Goal: Task Accomplishment & Management: Manage account settings

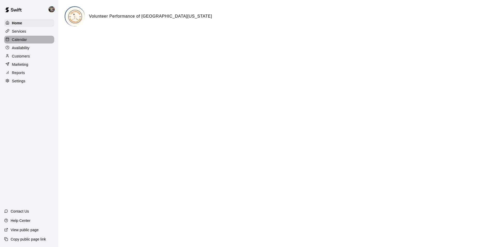
click at [29, 42] on div "Calendar" at bounding box center [29, 40] width 50 height 8
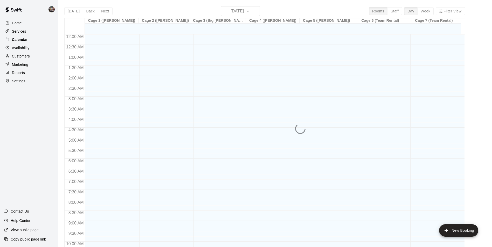
scroll to position [264, 0]
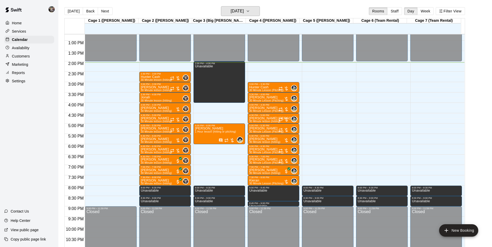
click at [224, 16] on div "[DATE] Back [DATE][DATE] Rooms Staff Day Week Filter View" at bounding box center [264, 12] width 401 height 12
click at [231, 10] on h6 "[DATE]" at bounding box center [237, 11] width 13 height 7
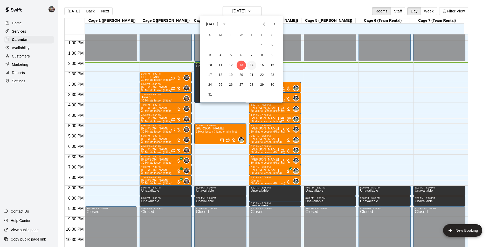
click at [254, 63] on button "14" at bounding box center [251, 65] width 9 height 9
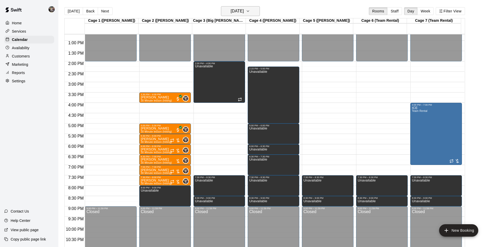
click at [234, 9] on h6 "[DATE]" at bounding box center [237, 11] width 13 height 7
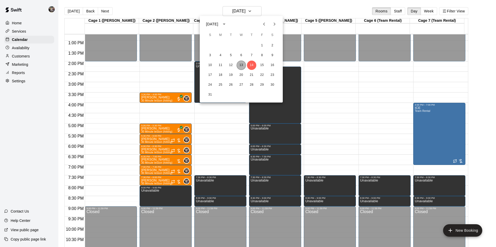
click at [240, 64] on button "13" at bounding box center [241, 65] width 9 height 9
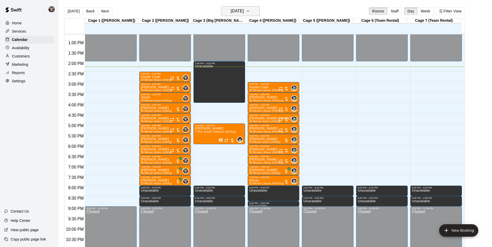
click at [233, 11] on h6 "[DATE]" at bounding box center [237, 11] width 13 height 7
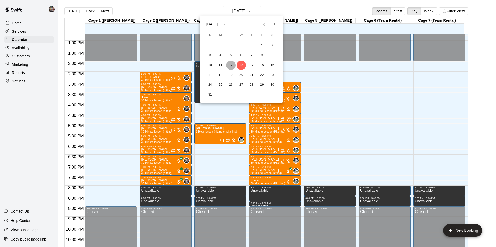
click at [230, 64] on button "12" at bounding box center [230, 65] width 9 height 9
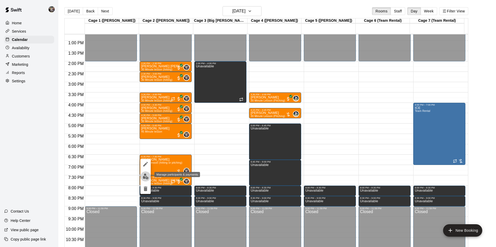
click at [147, 177] on img "edit" at bounding box center [146, 177] width 6 height 6
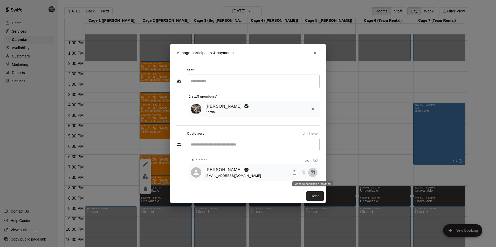
click at [309, 173] on button "Manage bookings & payment" at bounding box center [312, 172] width 9 height 9
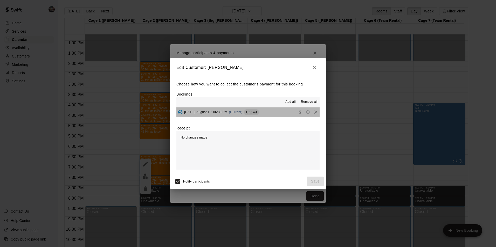
click at [267, 111] on button "[DATE], August 12: 06:30 PM (Current) Unpaid" at bounding box center [247, 113] width 143 height 10
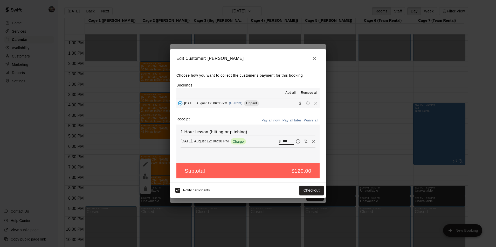
click at [286, 141] on input "***" at bounding box center [288, 141] width 11 height 7
type input "***"
click at [305, 188] on button "Checkout" at bounding box center [311, 191] width 24 height 10
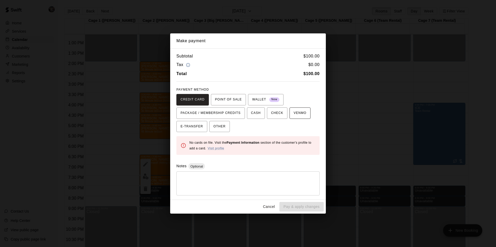
click at [294, 114] on span "VENMO" at bounding box center [300, 113] width 13 height 8
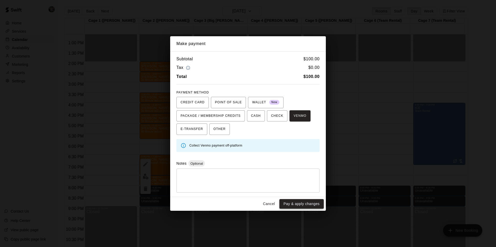
click at [287, 203] on button "Pay & apply changes" at bounding box center [301, 204] width 44 height 10
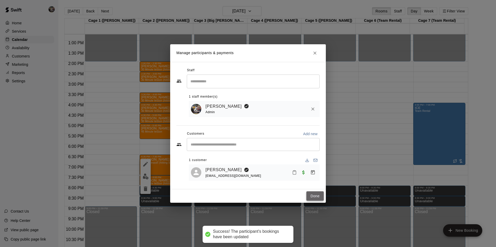
click at [312, 198] on button "Done" at bounding box center [314, 197] width 17 height 10
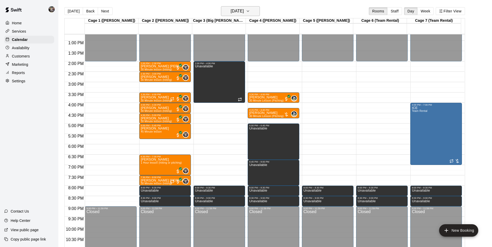
click at [237, 12] on h6 "[DATE]" at bounding box center [237, 11] width 13 height 7
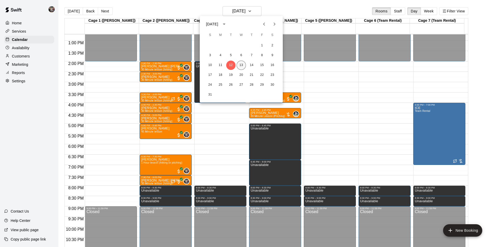
click at [239, 64] on button "13" at bounding box center [241, 65] width 9 height 9
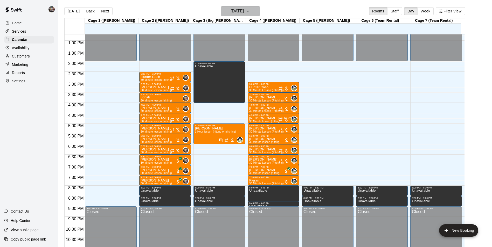
click at [237, 12] on h6 "[DATE]" at bounding box center [237, 11] width 13 height 7
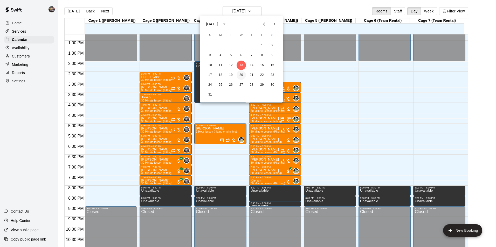
click at [239, 73] on button "20" at bounding box center [241, 75] width 9 height 9
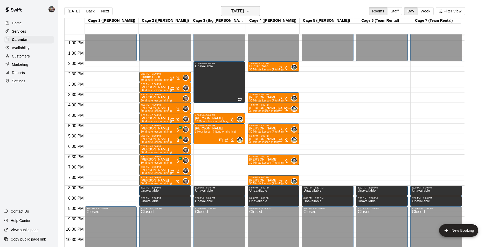
click at [238, 11] on h6 "[DATE]" at bounding box center [237, 11] width 13 height 7
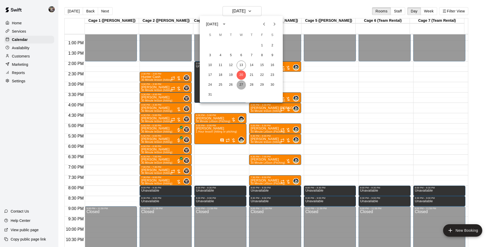
click at [242, 84] on button "27" at bounding box center [241, 84] width 9 height 9
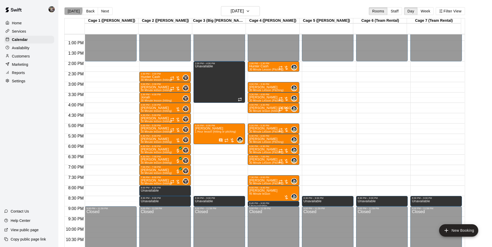
click at [71, 10] on button "[DATE]" at bounding box center [73, 11] width 19 height 8
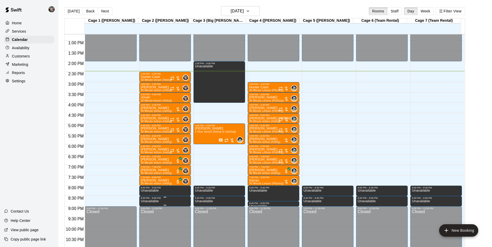
click at [147, 207] on div "9:00 PM – 11:59 PM Closed" at bounding box center [165, 238] width 52 height 62
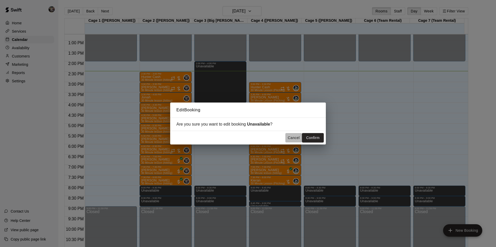
click at [293, 137] on button "Cancel" at bounding box center [293, 138] width 17 height 10
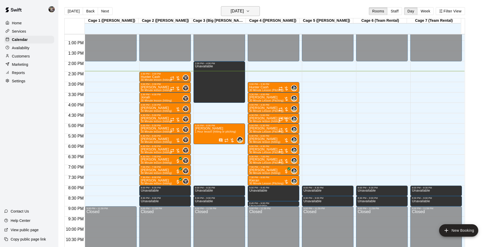
click at [231, 10] on h6 "[DATE]" at bounding box center [237, 11] width 13 height 7
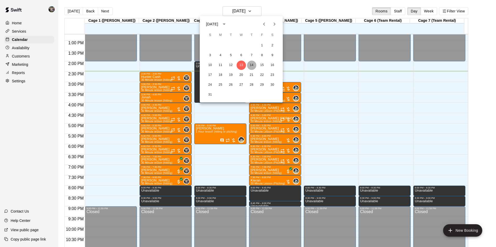
click at [252, 65] on button "14" at bounding box center [251, 65] width 9 height 9
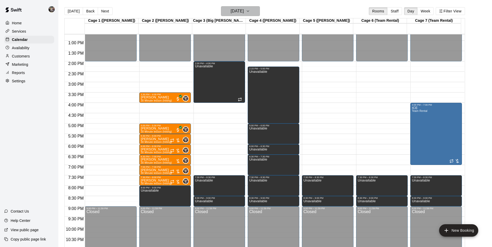
click at [232, 13] on h6 "[DATE]" at bounding box center [237, 11] width 13 height 7
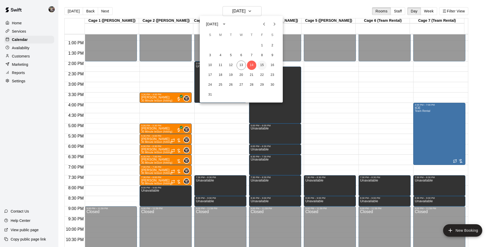
click at [262, 66] on button "15" at bounding box center [261, 65] width 9 height 9
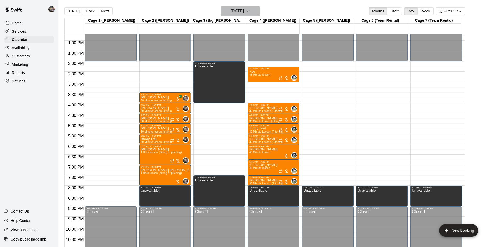
click at [240, 13] on h6 "[DATE]" at bounding box center [237, 11] width 13 height 7
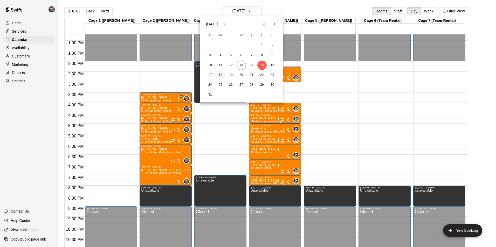
click at [219, 74] on button "18" at bounding box center [220, 75] width 9 height 9
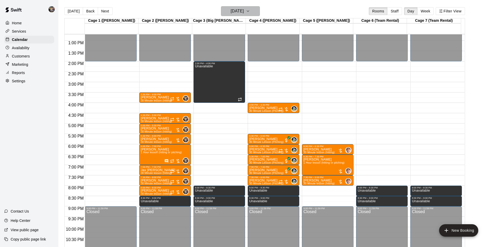
click at [231, 12] on h6 "[DATE]" at bounding box center [237, 11] width 13 height 7
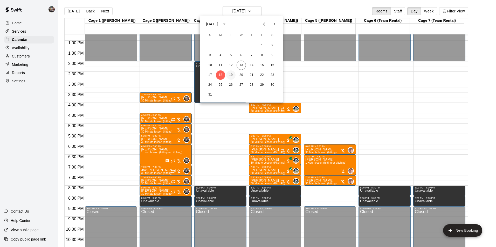
click at [232, 74] on button "19" at bounding box center [230, 75] width 9 height 9
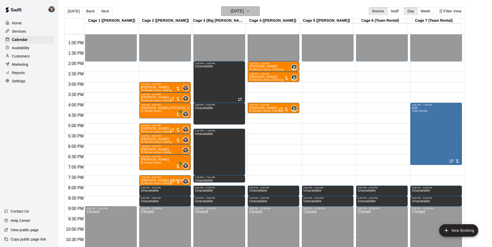
click at [235, 12] on h6 "[DATE]" at bounding box center [237, 11] width 13 height 7
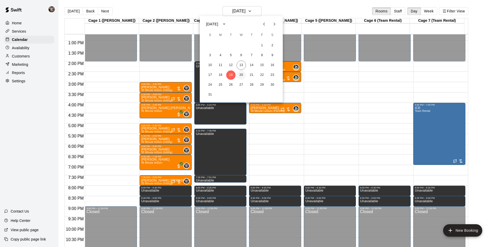
click at [241, 74] on button "20" at bounding box center [241, 75] width 9 height 9
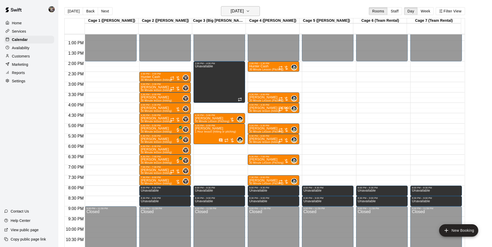
click at [244, 12] on h6 "[DATE]" at bounding box center [237, 11] width 13 height 7
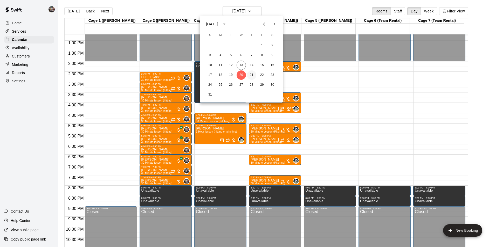
click at [252, 73] on button "21" at bounding box center [251, 75] width 9 height 9
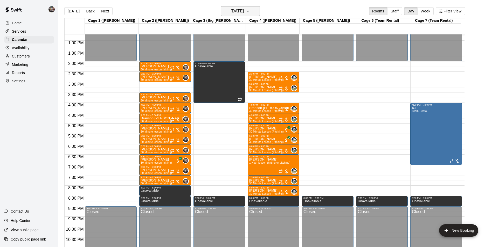
click at [231, 13] on h6 "[DATE]" at bounding box center [237, 11] width 13 height 7
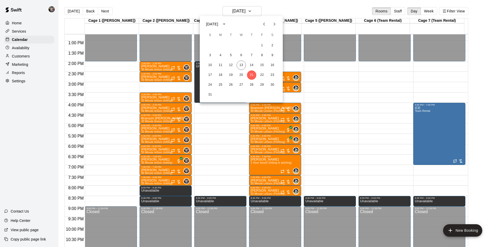
click at [263, 24] on icon "Previous month" at bounding box center [264, 24] width 6 height 6
click at [231, 44] on button "1" at bounding box center [230, 45] width 9 height 9
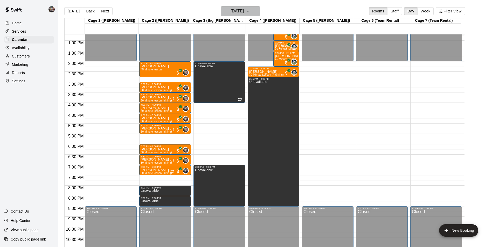
click at [239, 12] on h6 "[DATE]" at bounding box center [237, 11] width 13 height 7
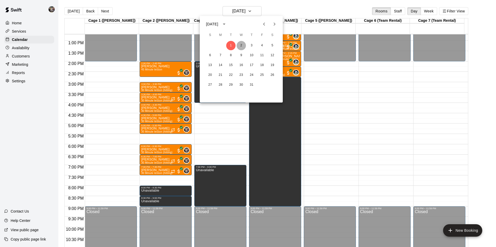
click at [240, 45] on button "2" at bounding box center [241, 45] width 9 height 9
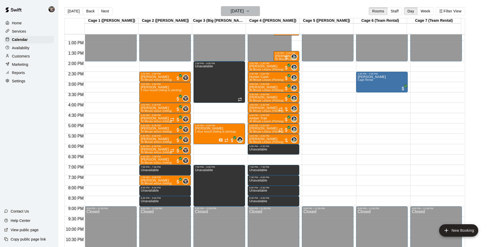
click at [242, 11] on h6 "[DATE]" at bounding box center [237, 11] width 13 height 7
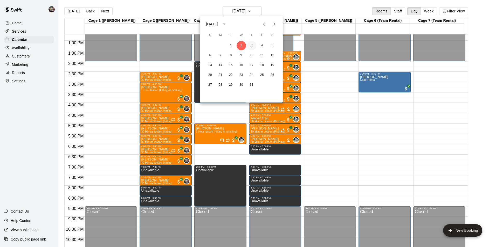
click at [250, 44] on button "3" at bounding box center [251, 45] width 9 height 9
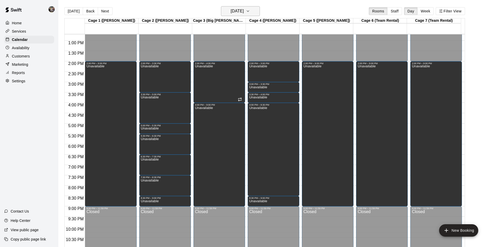
click at [238, 10] on h6 "[DATE]" at bounding box center [237, 11] width 13 height 7
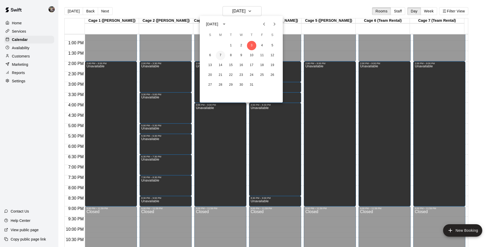
click at [220, 56] on button "7" at bounding box center [220, 55] width 9 height 9
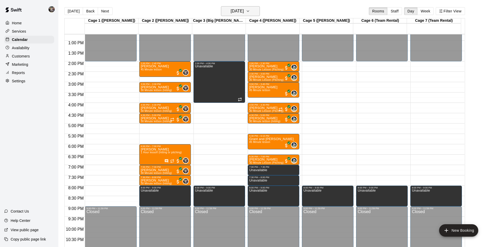
click at [231, 12] on h6 "[DATE]" at bounding box center [237, 11] width 13 height 7
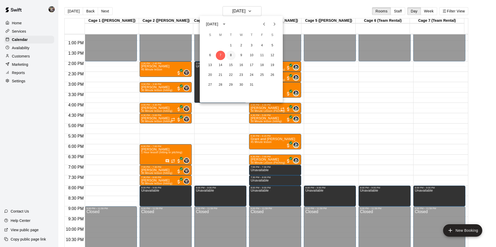
click at [231, 56] on button "8" at bounding box center [230, 55] width 9 height 9
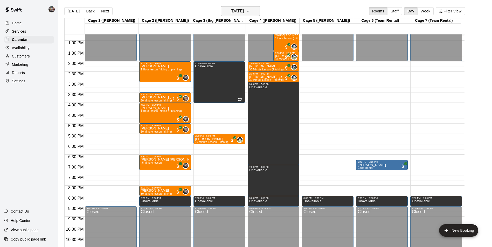
click at [244, 11] on h6 "[DATE]" at bounding box center [237, 11] width 13 height 7
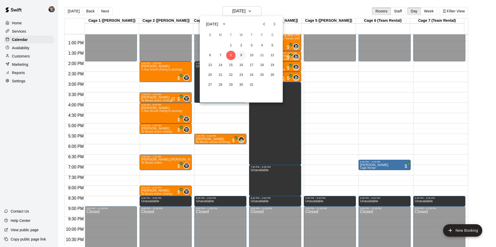
click at [240, 56] on button "9" at bounding box center [241, 55] width 9 height 9
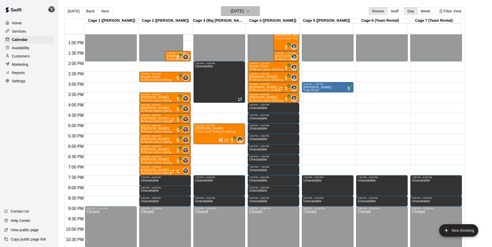
click at [242, 11] on h6 "[DATE]" at bounding box center [237, 11] width 13 height 7
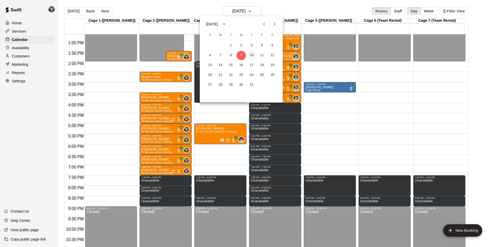
click at [252, 54] on button "10" at bounding box center [251, 55] width 9 height 9
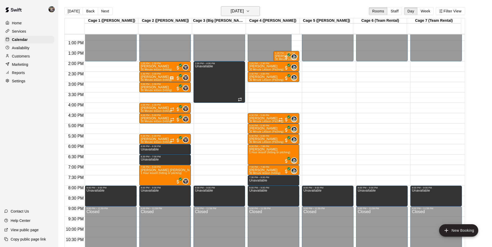
click at [231, 10] on h6 "[DATE]" at bounding box center [237, 11] width 13 height 7
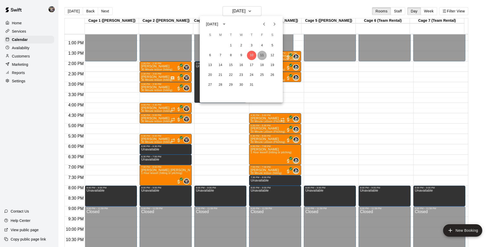
click at [261, 54] on button "11" at bounding box center [261, 55] width 9 height 9
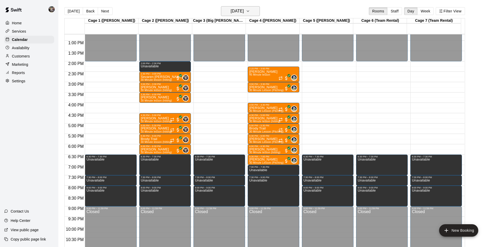
click at [231, 8] on h6 "[DATE]" at bounding box center [237, 11] width 13 height 7
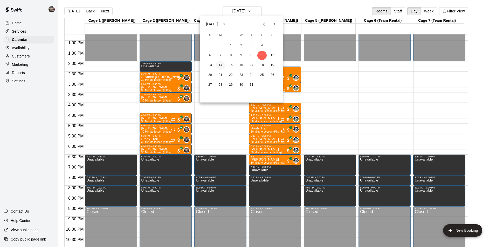
click at [219, 66] on button "14" at bounding box center [220, 65] width 9 height 9
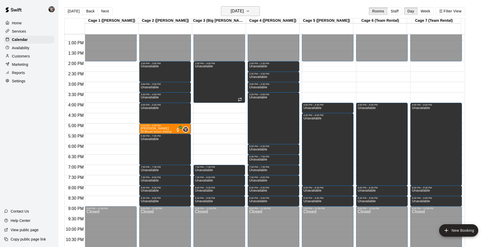
click at [233, 11] on h6 "[DATE]" at bounding box center [237, 11] width 13 height 7
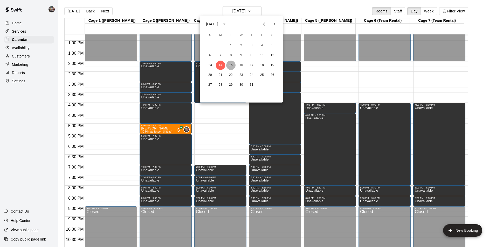
click at [232, 65] on button "15" at bounding box center [230, 65] width 9 height 9
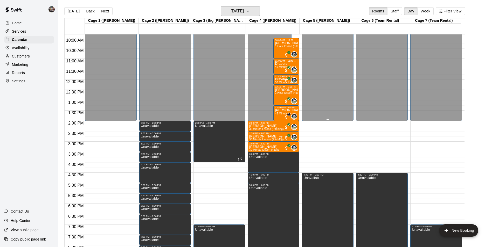
scroll to position [212, 0]
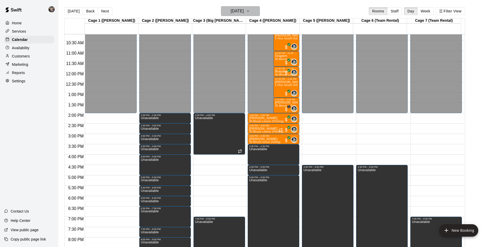
click at [231, 12] on h6 "[DATE]" at bounding box center [237, 11] width 13 height 7
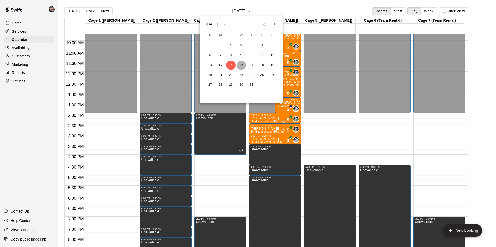
click at [242, 64] on button "16" at bounding box center [241, 65] width 9 height 9
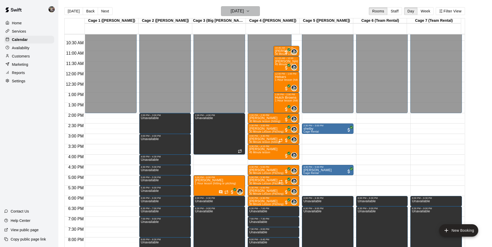
drag, startPoint x: 231, startPoint y: 8, endPoint x: 233, endPoint y: 10, distance: 3.0
click at [233, 10] on h6 "[DATE]" at bounding box center [237, 11] width 13 height 7
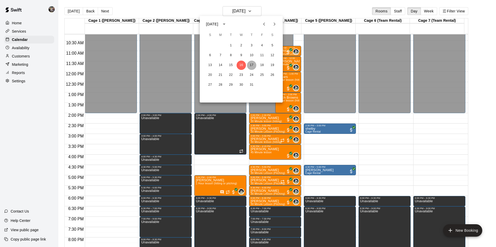
click at [251, 65] on button "17" at bounding box center [251, 65] width 9 height 9
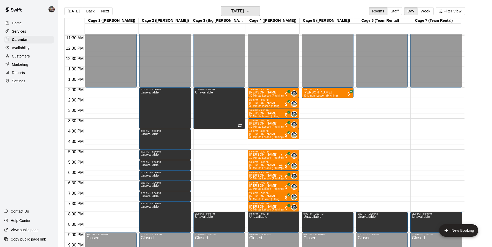
scroll to position [238, 0]
click at [236, 12] on h6 "[DATE]" at bounding box center [237, 11] width 13 height 7
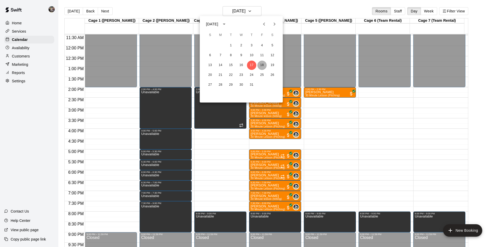
click at [262, 63] on button "18" at bounding box center [261, 65] width 9 height 9
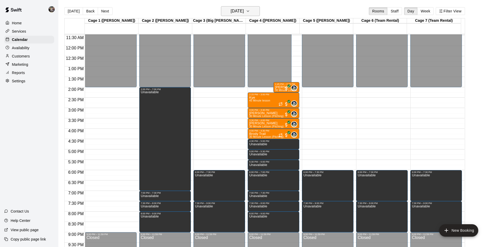
click at [237, 14] on h6 "[DATE]" at bounding box center [237, 11] width 13 height 7
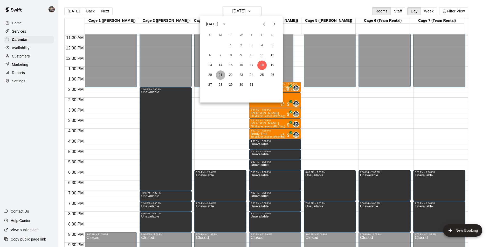
click at [220, 74] on button "21" at bounding box center [220, 75] width 9 height 9
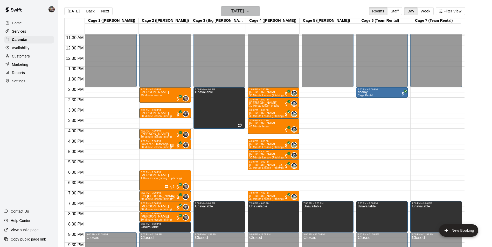
click at [232, 12] on h6 "[DATE]" at bounding box center [237, 11] width 13 height 7
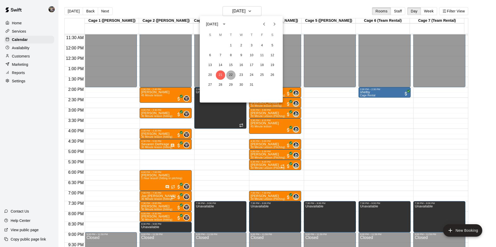
click at [232, 74] on button "22" at bounding box center [230, 75] width 9 height 9
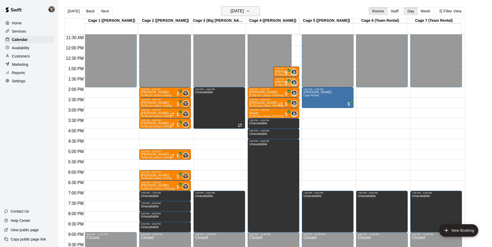
click at [236, 10] on h6 "[DATE]" at bounding box center [237, 11] width 13 height 7
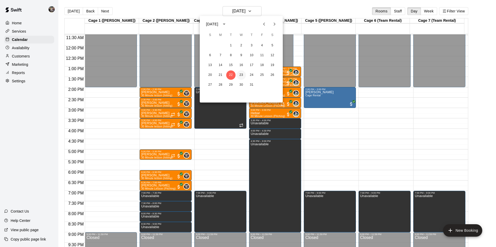
click at [238, 73] on button "23" at bounding box center [241, 75] width 9 height 9
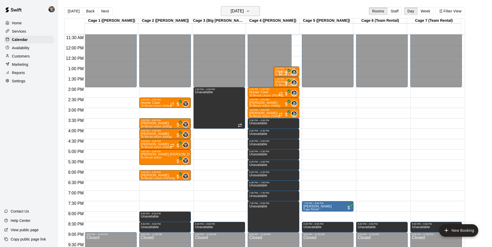
click at [244, 12] on h6 "[DATE]" at bounding box center [237, 11] width 13 height 7
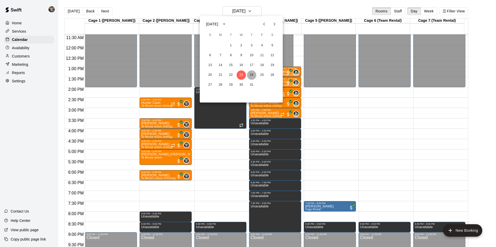
click at [251, 75] on button "24" at bounding box center [251, 75] width 9 height 9
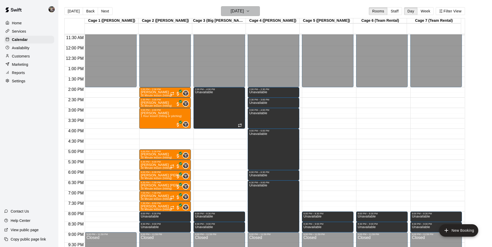
click at [235, 10] on h6 "[DATE]" at bounding box center [237, 11] width 13 height 7
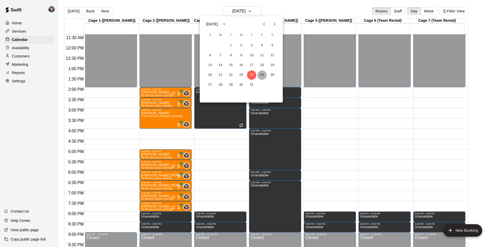
click at [263, 76] on button "25" at bounding box center [261, 75] width 9 height 9
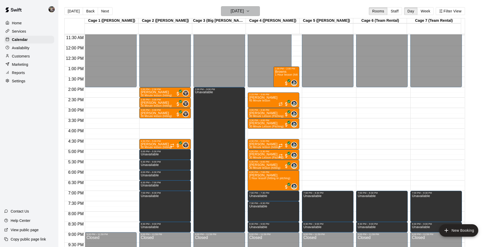
click at [241, 10] on h6 "[DATE]" at bounding box center [237, 11] width 13 height 7
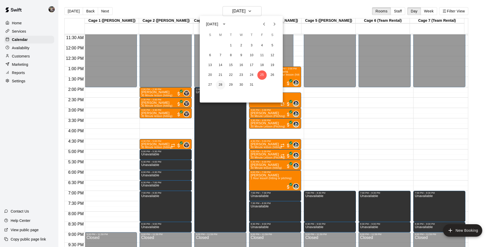
click at [220, 84] on button "28" at bounding box center [220, 84] width 9 height 9
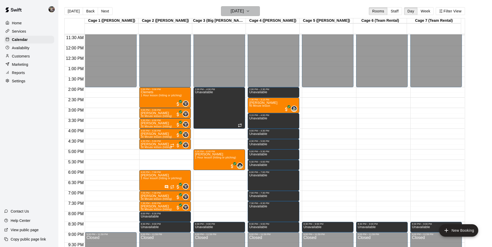
click at [231, 11] on h6 "[DATE]" at bounding box center [237, 11] width 13 height 7
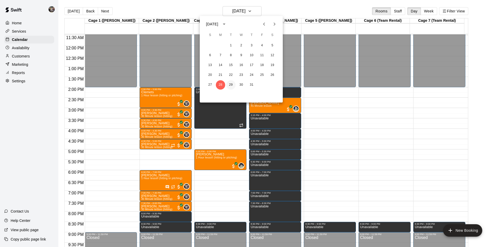
click at [231, 85] on button "29" at bounding box center [230, 84] width 9 height 9
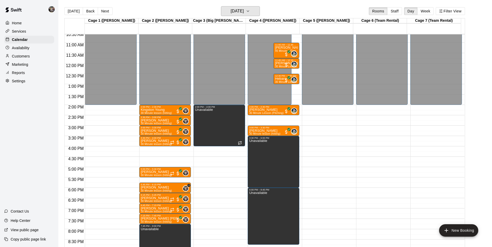
scroll to position [212, 0]
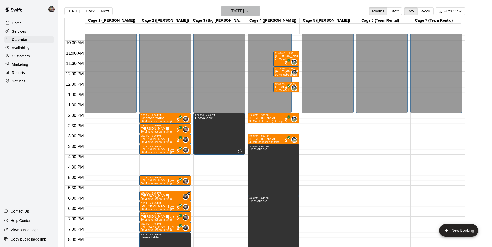
click at [231, 12] on h6 "[DATE]" at bounding box center [237, 11] width 13 height 7
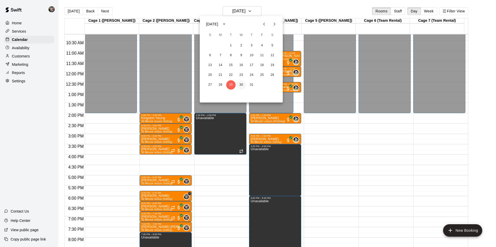
click at [241, 85] on button "30" at bounding box center [241, 84] width 9 height 9
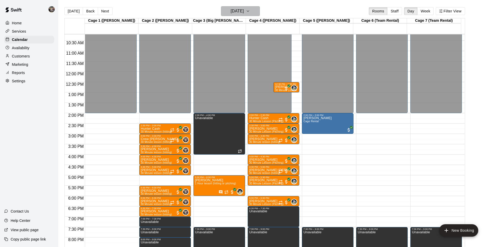
click at [237, 11] on h6 "[DATE]" at bounding box center [237, 11] width 13 height 7
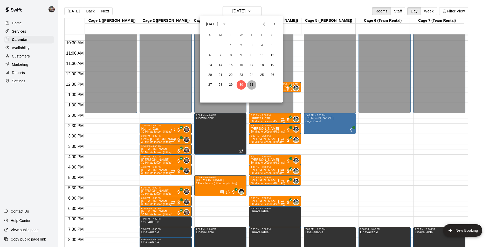
click at [250, 85] on button "31" at bounding box center [251, 84] width 9 height 9
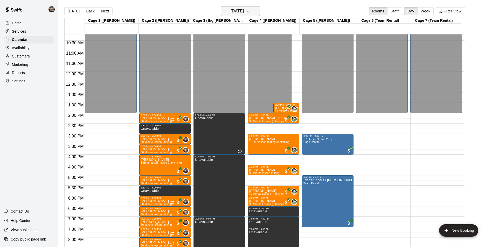
click at [244, 12] on h6 "[DATE]" at bounding box center [237, 11] width 13 height 7
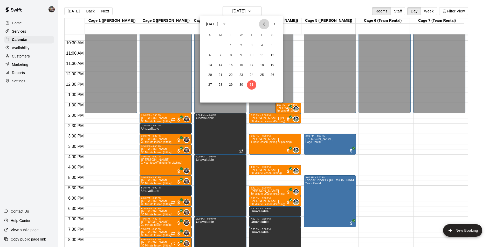
click at [264, 24] on icon "Previous month" at bounding box center [264, 24] width 2 height 3
click at [220, 46] on button "2" at bounding box center [220, 45] width 9 height 9
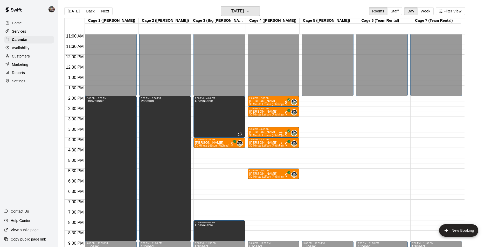
scroll to position [238, 0]
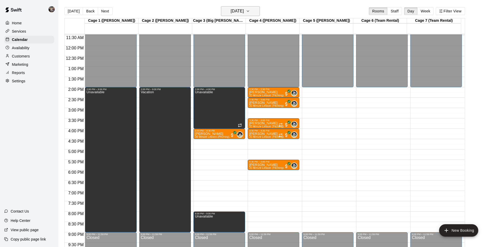
click at [233, 10] on h6 "[DATE]" at bounding box center [237, 11] width 13 height 7
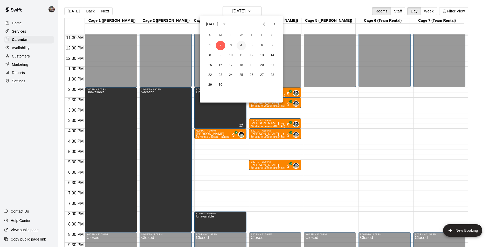
click at [243, 44] on button "4" at bounding box center [241, 45] width 9 height 9
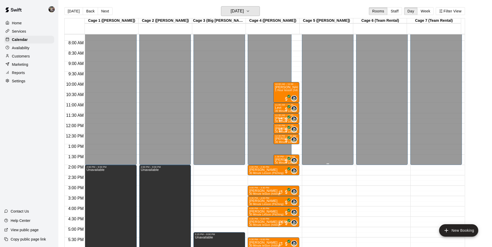
scroll to position [186, 0]
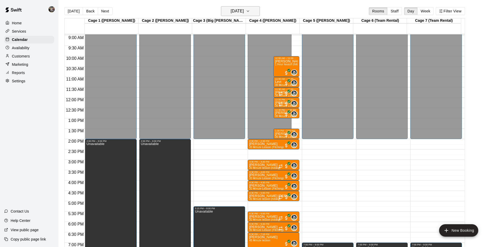
click at [232, 8] on h6 "[DATE]" at bounding box center [237, 11] width 13 height 7
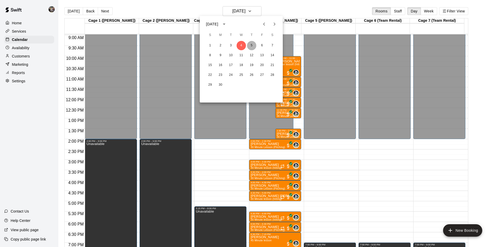
click at [251, 44] on button "5" at bounding box center [251, 45] width 9 height 9
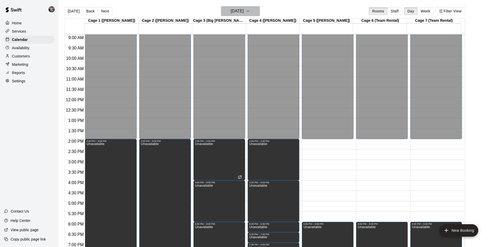
click at [236, 13] on h6 "[DATE]" at bounding box center [237, 11] width 13 height 7
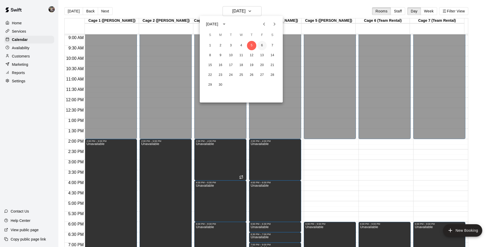
click at [261, 44] on button "6" at bounding box center [261, 45] width 9 height 9
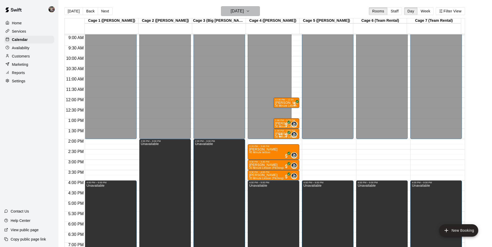
click at [239, 13] on h6 "[DATE]" at bounding box center [237, 11] width 13 height 7
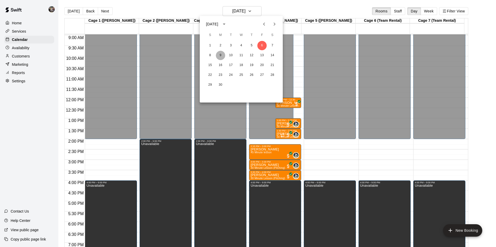
click at [220, 54] on button "9" at bounding box center [220, 55] width 9 height 9
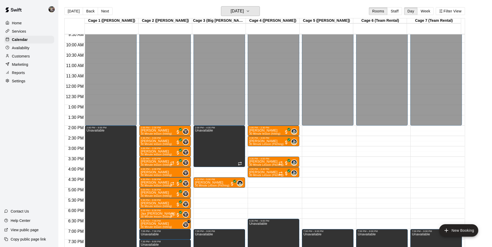
scroll to position [212, 0]
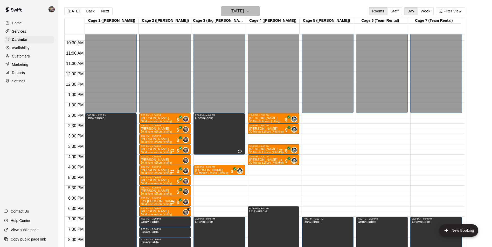
click at [232, 11] on h6 "[DATE]" at bounding box center [237, 11] width 13 height 7
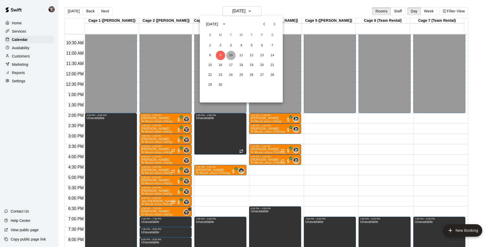
click at [230, 54] on button "10" at bounding box center [230, 55] width 9 height 9
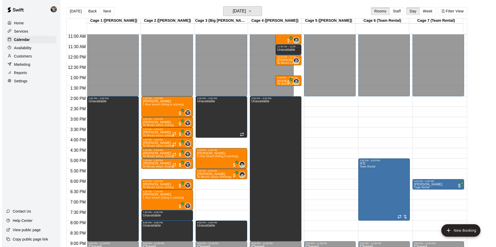
scroll to position [238, 0]
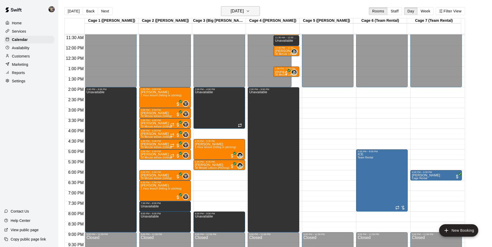
click at [237, 8] on h6 "[DATE]" at bounding box center [237, 11] width 13 height 7
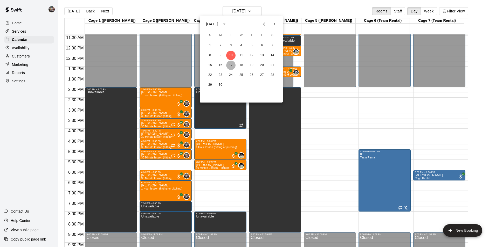
click at [233, 64] on button "17" at bounding box center [230, 65] width 9 height 9
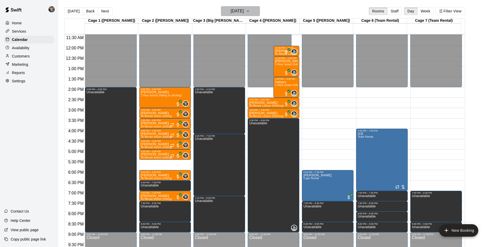
click at [243, 13] on h6 "[DATE]" at bounding box center [237, 11] width 13 height 7
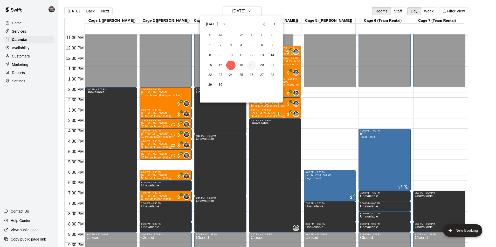
click at [254, 65] on button "19" at bounding box center [251, 65] width 9 height 9
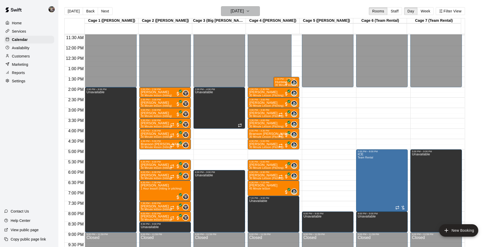
click at [231, 12] on h6 "[DATE]" at bounding box center [237, 11] width 13 height 7
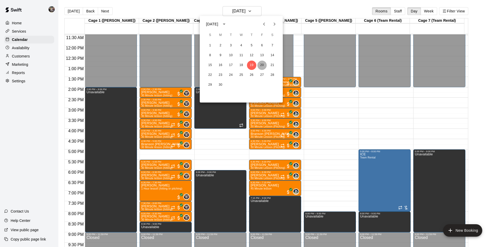
click at [262, 65] on button "20" at bounding box center [261, 65] width 9 height 9
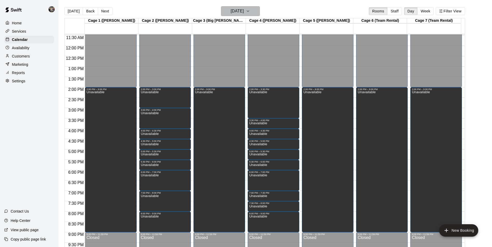
click at [234, 12] on h6 "[DATE]" at bounding box center [237, 11] width 13 height 7
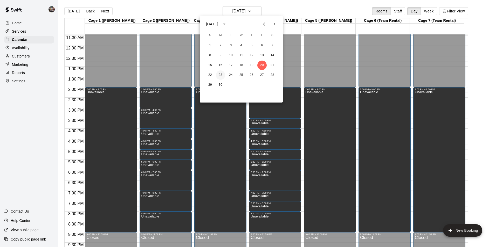
click at [219, 74] on button "23" at bounding box center [220, 75] width 9 height 9
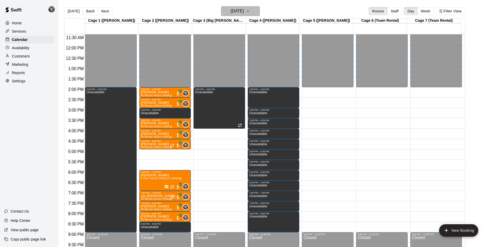
click at [241, 11] on h6 "[DATE]" at bounding box center [237, 11] width 13 height 7
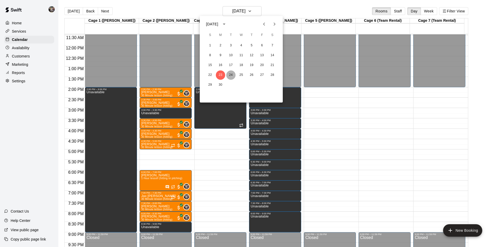
click at [232, 74] on button "24" at bounding box center [230, 75] width 9 height 9
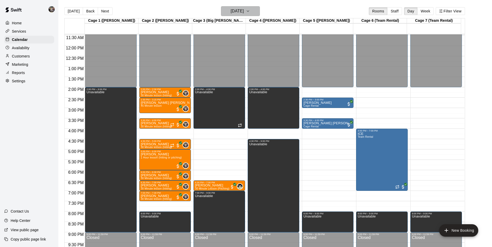
click at [244, 12] on h6 "[DATE]" at bounding box center [237, 11] width 13 height 7
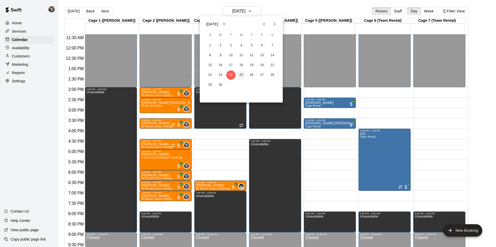
click at [241, 74] on button "25" at bounding box center [241, 75] width 9 height 9
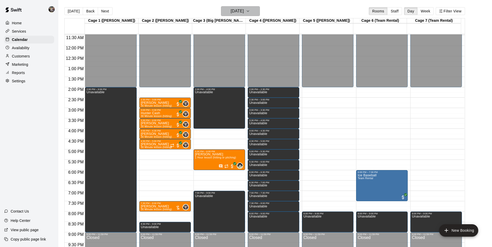
click at [232, 8] on h6 "[DATE]" at bounding box center [237, 11] width 13 height 7
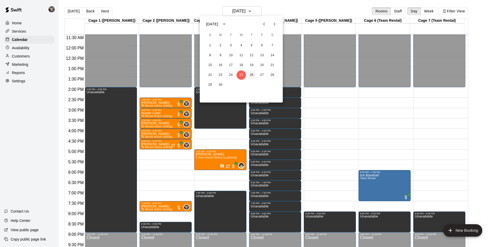
click at [251, 74] on button "26" at bounding box center [251, 75] width 9 height 9
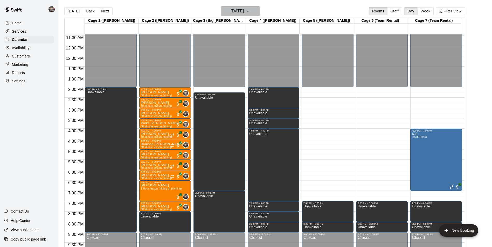
click at [236, 6] on button "[DATE]" at bounding box center [240, 11] width 39 height 10
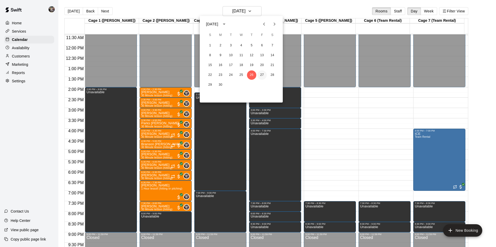
click at [263, 72] on button "27" at bounding box center [261, 75] width 9 height 9
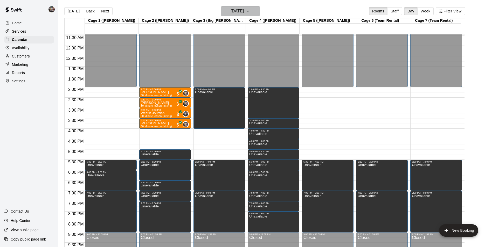
click at [240, 14] on h6 "[DATE]" at bounding box center [237, 11] width 13 height 7
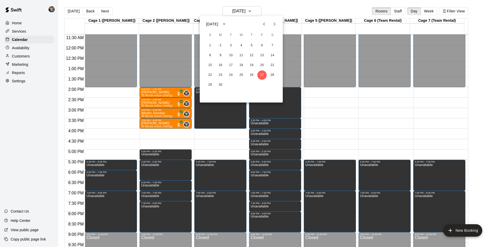
click at [286, 5] on div at bounding box center [248, 123] width 496 height 247
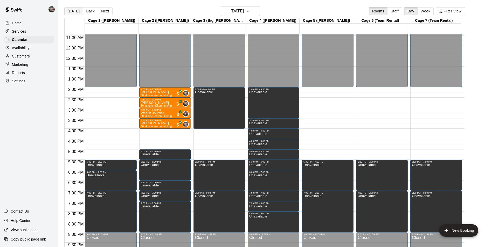
click at [74, 10] on button "[DATE]" at bounding box center [73, 11] width 19 height 8
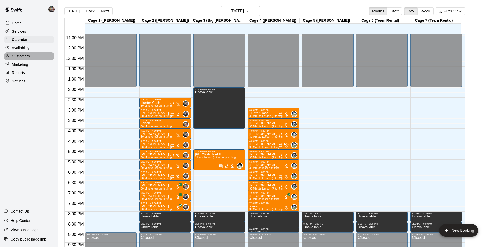
click at [33, 55] on div "Customers" at bounding box center [29, 56] width 50 height 8
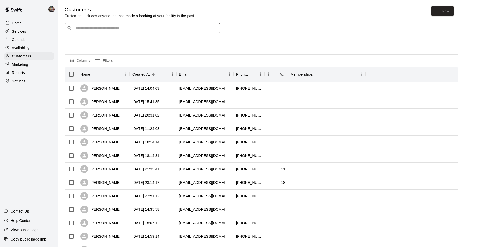
click at [98, 28] on input "Search customers by name or email" at bounding box center [146, 28] width 144 height 5
type input "******"
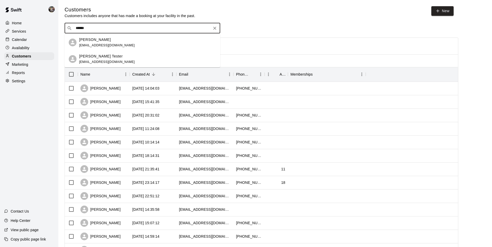
click at [95, 41] on p "[PERSON_NAME]" at bounding box center [95, 39] width 32 height 5
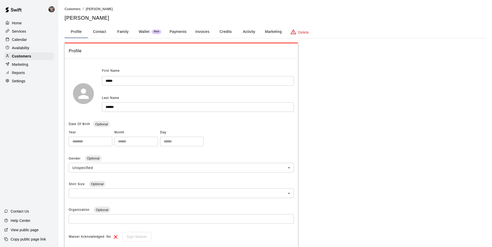
click at [123, 30] on button "Family" at bounding box center [122, 32] width 23 height 12
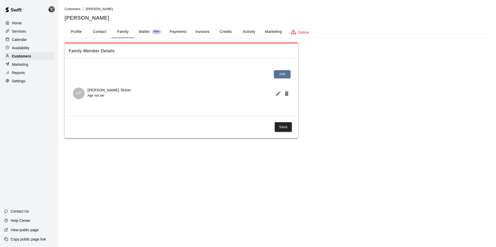
click at [181, 31] on button "Payments" at bounding box center [177, 32] width 25 height 12
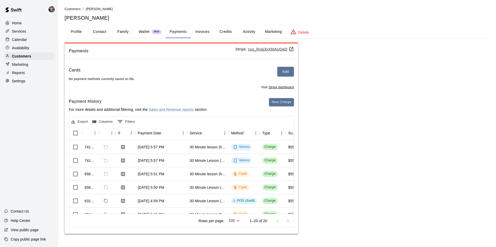
click at [38, 39] on div "Calendar" at bounding box center [29, 40] width 50 height 8
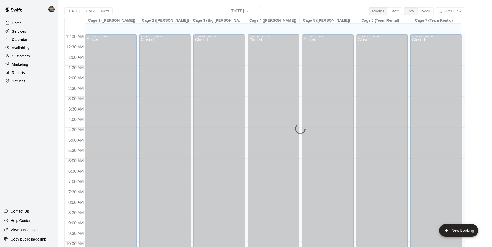
scroll to position [264, 0]
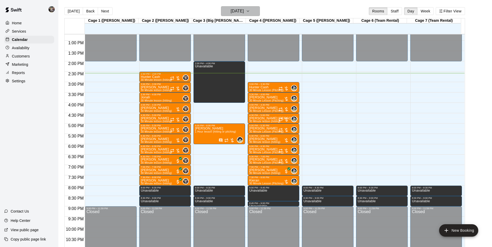
click at [237, 10] on h6 "[DATE]" at bounding box center [237, 11] width 13 height 7
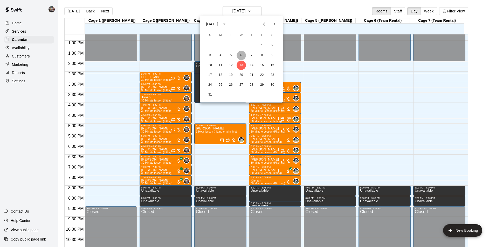
click at [240, 54] on button "6" at bounding box center [241, 55] width 9 height 9
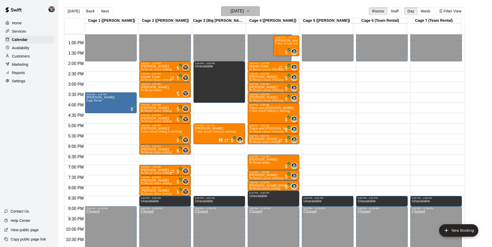
click at [231, 11] on h6 "[DATE]" at bounding box center [237, 11] width 13 height 7
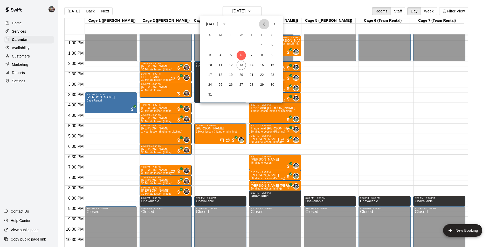
click at [264, 24] on icon "Previous month" at bounding box center [264, 24] width 2 height 3
click at [261, 64] on button "18" at bounding box center [261, 65] width 9 height 9
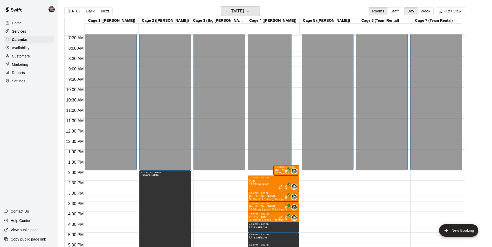
scroll to position [186, 0]
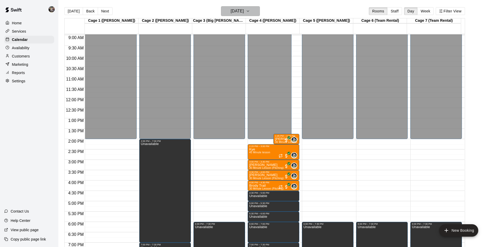
click at [239, 10] on h6 "[DATE]" at bounding box center [237, 11] width 13 height 7
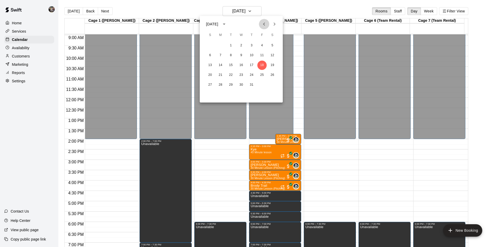
click at [264, 22] on icon "Previous month" at bounding box center [264, 24] width 6 height 6
click at [241, 64] on button "18" at bounding box center [241, 65] width 9 height 9
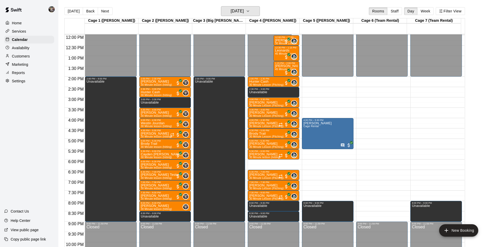
scroll to position [264, 0]
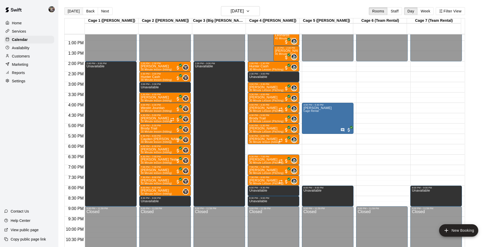
click at [77, 10] on button "[DATE]" at bounding box center [73, 11] width 19 height 8
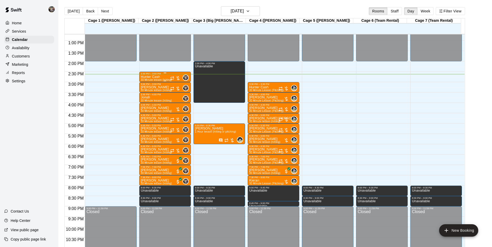
click at [158, 77] on p "Hunter Cash" at bounding box center [156, 77] width 31 height 0
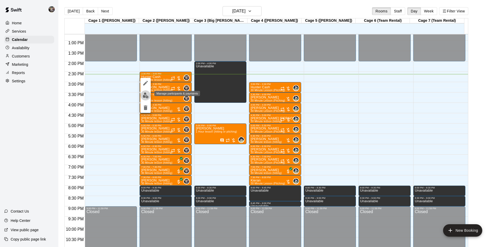
click at [146, 95] on img "edit" at bounding box center [146, 96] width 6 height 6
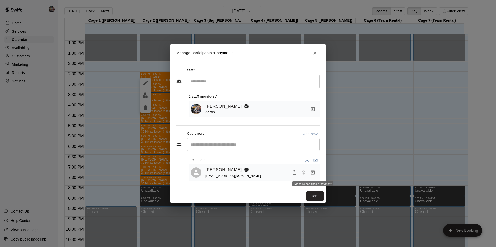
click at [313, 172] on icon "Manage bookings & payment" at bounding box center [313, 172] width 4 height 4
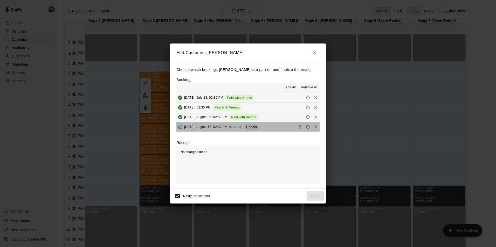
click at [273, 125] on button "[DATE], August 13: 02:30 PM (Current) Unpaid" at bounding box center [247, 127] width 143 height 10
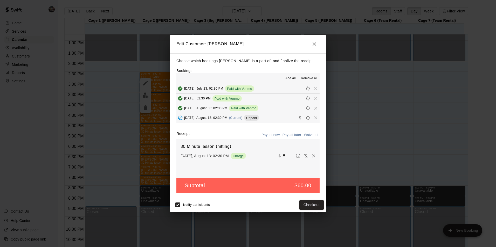
click at [285, 156] on input "**" at bounding box center [288, 156] width 11 height 7
type input "*"
type input "**"
click at [309, 206] on button "Checkout" at bounding box center [311, 205] width 24 height 10
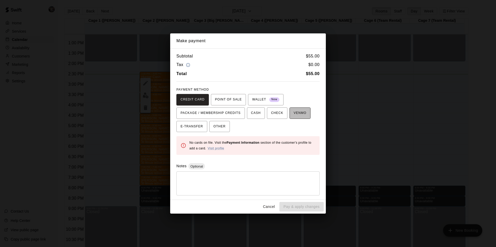
click at [294, 114] on span "VENMO" at bounding box center [300, 113] width 13 height 8
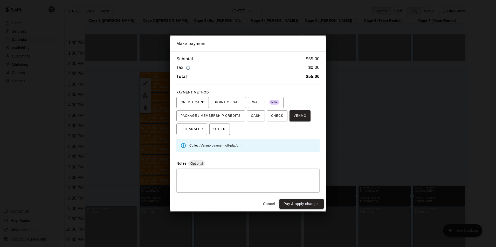
click at [286, 204] on button "Pay & apply changes" at bounding box center [301, 204] width 44 height 10
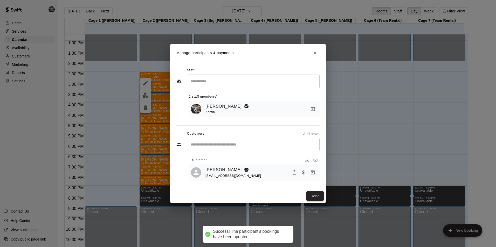
click at [315, 195] on button "Done" at bounding box center [314, 197] width 17 height 10
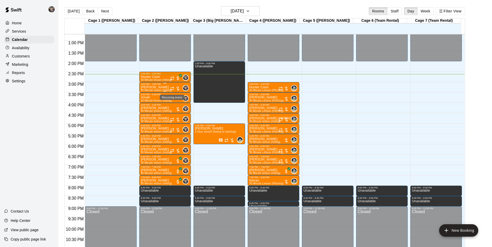
click at [172, 87] on icon "Recurring event" at bounding box center [172, 89] width 4 height 4
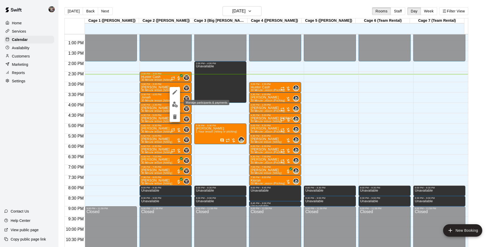
click at [176, 105] on img "edit" at bounding box center [175, 105] width 6 height 6
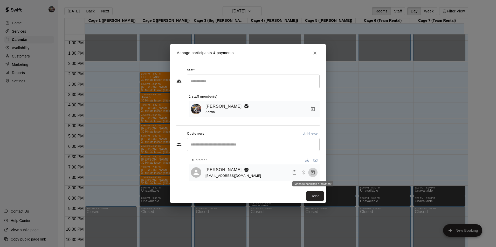
click at [313, 171] on icon "Manage bookings & payment" at bounding box center [312, 172] width 5 height 5
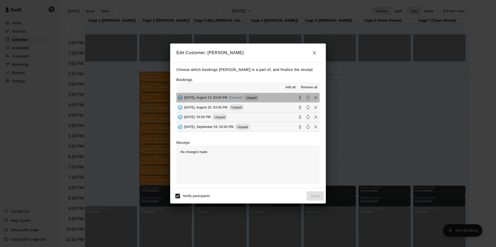
click at [268, 99] on button "[DATE], August 13: 03:00 PM (Current) Unpaid" at bounding box center [247, 98] width 143 height 10
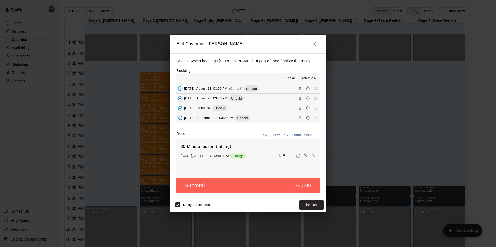
click at [284, 156] on input "**" at bounding box center [288, 156] width 11 height 7
type input "*"
type input "**"
click at [310, 203] on button "Checkout" at bounding box center [311, 205] width 24 height 10
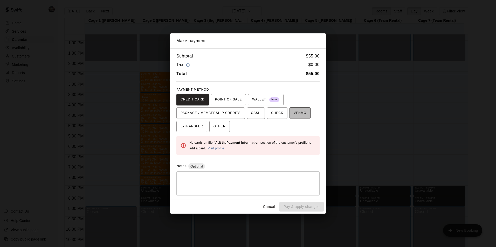
click at [294, 114] on span "VENMO" at bounding box center [300, 113] width 13 height 8
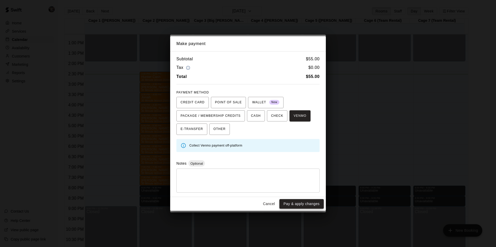
click at [299, 203] on button "Pay & apply changes" at bounding box center [301, 204] width 44 height 10
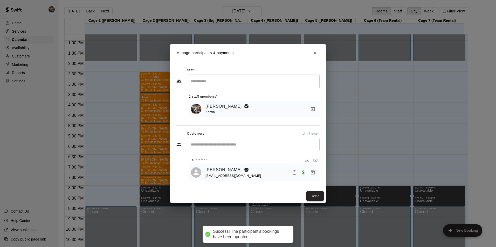
click at [310, 195] on button "Done" at bounding box center [314, 197] width 17 height 10
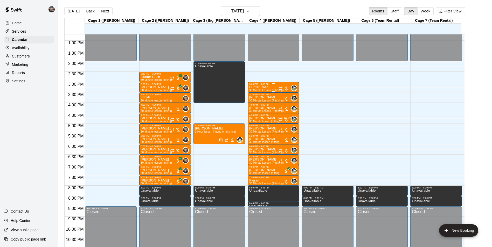
click at [262, 87] on p "Hunter Cash" at bounding box center [266, 87] width 34 height 0
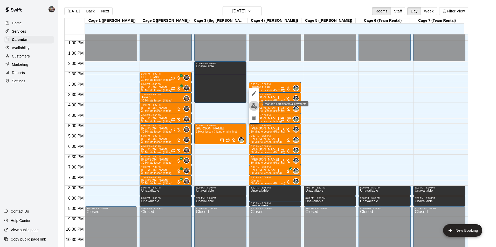
click at [253, 106] on img "edit" at bounding box center [254, 106] width 6 height 6
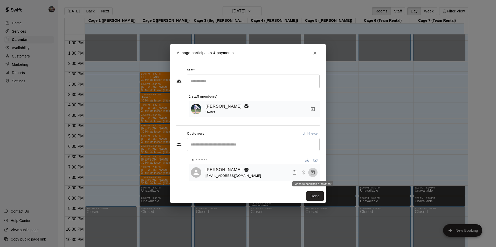
click at [313, 172] on icon "Manage bookings & payment" at bounding box center [312, 172] width 5 height 5
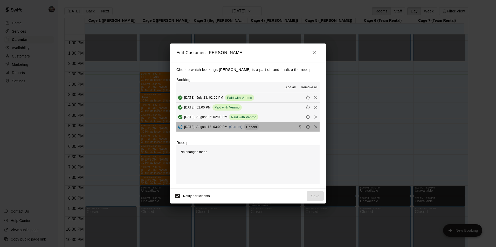
click at [279, 128] on button "[DATE], August 13: 03:00 PM (Current) Unpaid" at bounding box center [247, 127] width 143 height 10
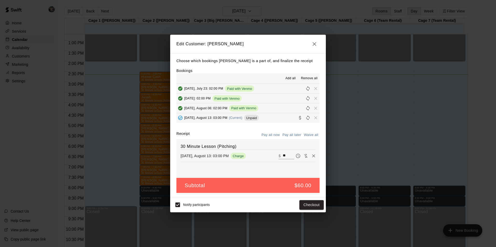
click at [285, 156] on input "**" at bounding box center [288, 156] width 11 height 7
type input "*"
type input "**"
click at [309, 206] on button "Checkout" at bounding box center [311, 205] width 24 height 10
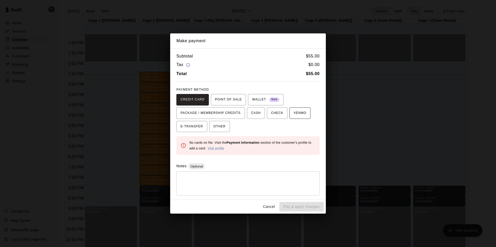
click at [294, 113] on span "VENMO" at bounding box center [300, 113] width 13 height 8
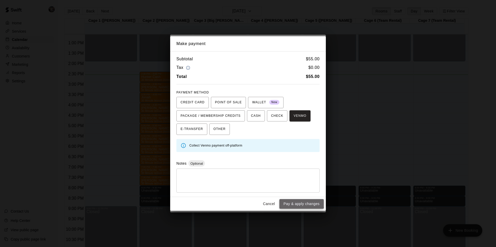
click at [297, 203] on button "Pay & apply changes" at bounding box center [301, 204] width 44 height 10
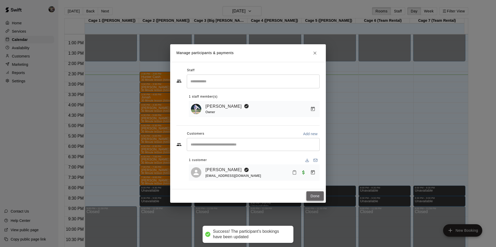
click at [310, 197] on button "Done" at bounding box center [314, 197] width 17 height 10
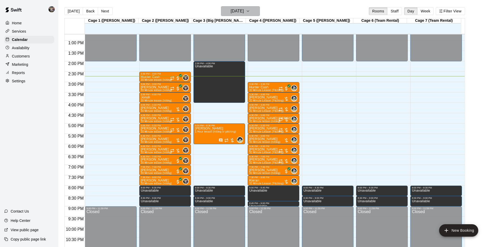
click at [238, 11] on h6 "[DATE]" at bounding box center [237, 11] width 13 height 7
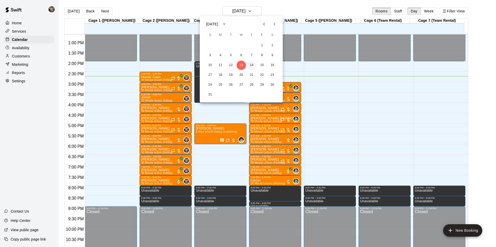
click at [251, 64] on button "14" at bounding box center [251, 65] width 9 height 9
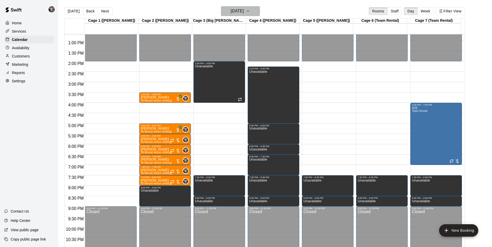
click at [231, 11] on h6 "[DATE]" at bounding box center [237, 11] width 13 height 7
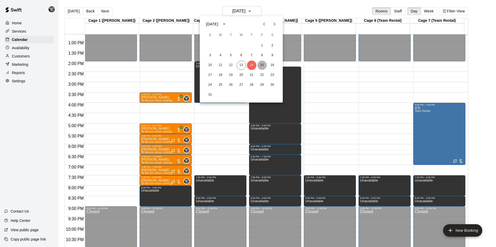
click at [262, 64] on button "15" at bounding box center [261, 65] width 9 height 9
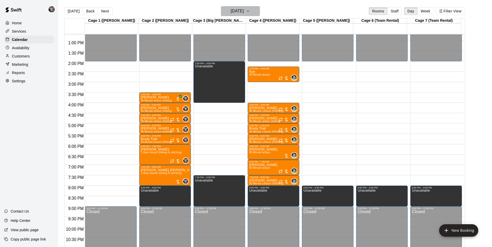
click at [231, 12] on h6 "[DATE]" at bounding box center [237, 11] width 13 height 7
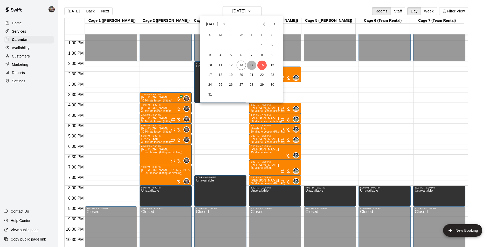
click at [251, 65] on button "14" at bounding box center [251, 65] width 9 height 9
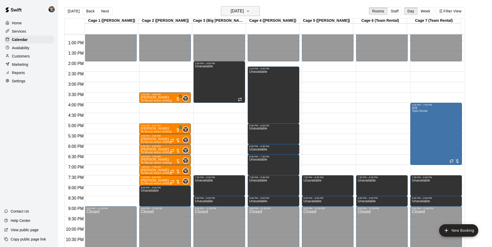
click at [244, 12] on h6 "[DATE]" at bounding box center [237, 11] width 13 height 7
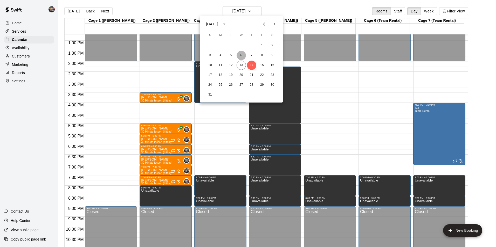
click at [241, 54] on button "6" at bounding box center [241, 55] width 9 height 9
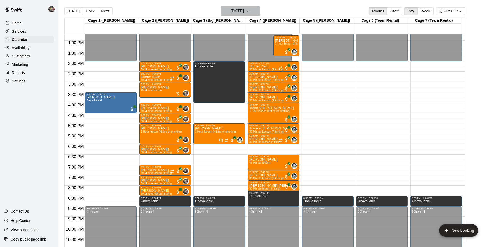
click at [250, 12] on icon "button" at bounding box center [248, 11] width 4 height 6
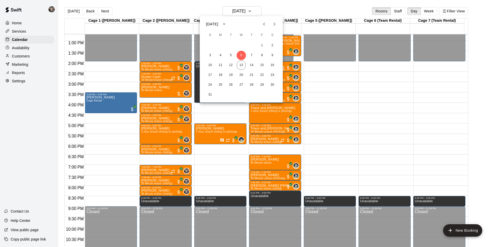
click at [265, 27] on button "Previous month" at bounding box center [264, 24] width 10 height 10
click at [265, 20] on button "Previous month" at bounding box center [264, 24] width 10 height 10
click at [242, 67] on button "18" at bounding box center [241, 65] width 9 height 9
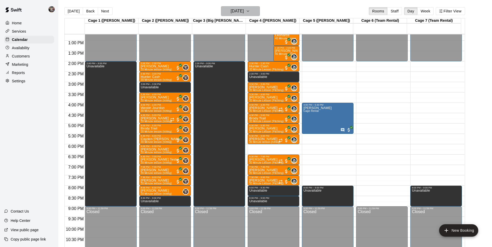
click at [260, 13] on button "[DATE]" at bounding box center [240, 11] width 39 height 10
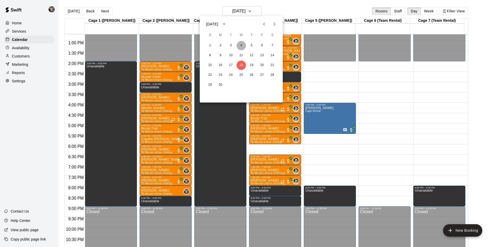
click at [241, 43] on button "4" at bounding box center [241, 45] width 9 height 9
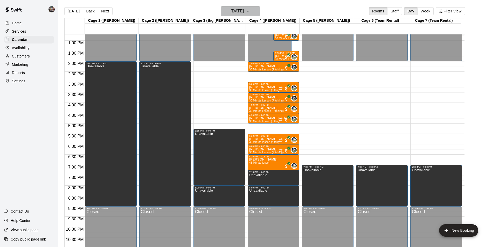
click at [250, 13] on icon "button" at bounding box center [248, 11] width 4 height 6
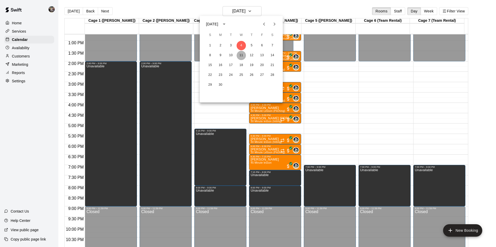
click at [241, 57] on button "11" at bounding box center [241, 55] width 9 height 9
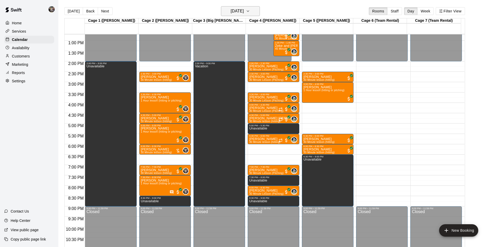
click at [250, 12] on icon "button" at bounding box center [248, 11] width 4 height 6
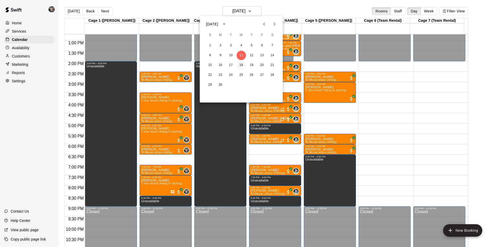
click at [242, 65] on button "18" at bounding box center [241, 65] width 9 height 9
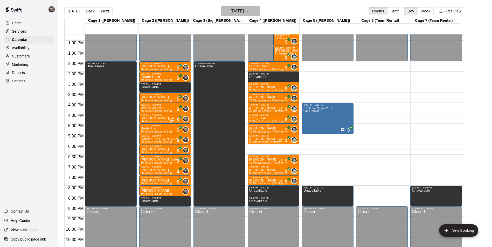
click at [260, 13] on button "[DATE]" at bounding box center [240, 11] width 39 height 10
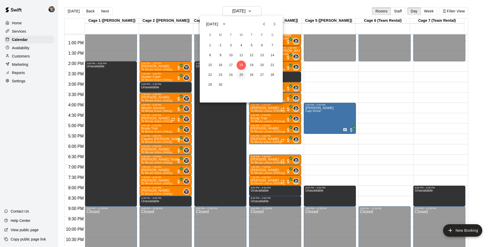
click at [243, 78] on button "25" at bounding box center [241, 75] width 9 height 9
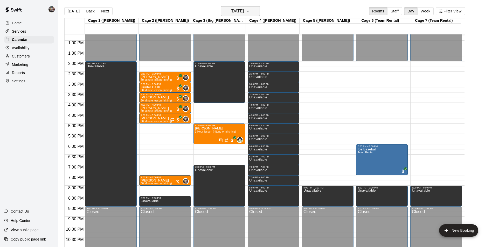
click at [250, 13] on icon "button" at bounding box center [248, 11] width 4 height 6
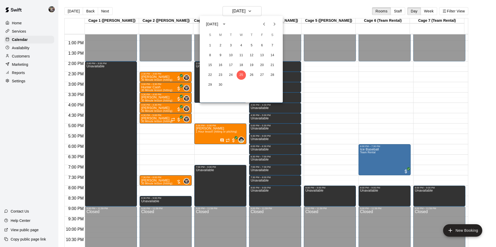
click at [263, 26] on icon "Previous month" at bounding box center [264, 24] width 6 height 6
click at [243, 85] on button "28" at bounding box center [241, 84] width 9 height 9
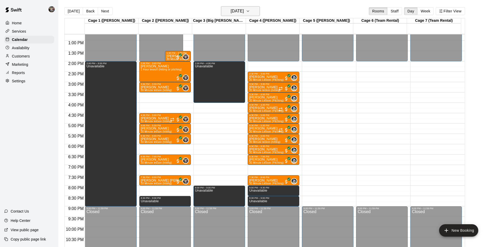
click at [258, 11] on button "[DATE]" at bounding box center [240, 11] width 39 height 10
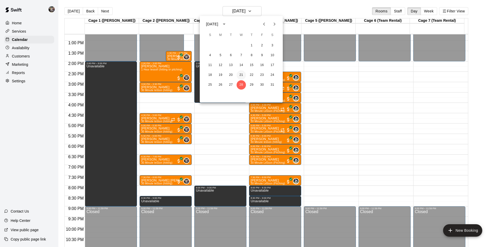
click at [240, 76] on button "21" at bounding box center [241, 75] width 9 height 9
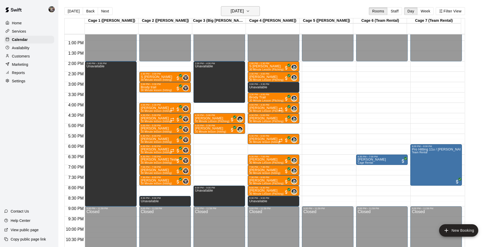
click at [250, 10] on icon "button" at bounding box center [248, 11] width 4 height 6
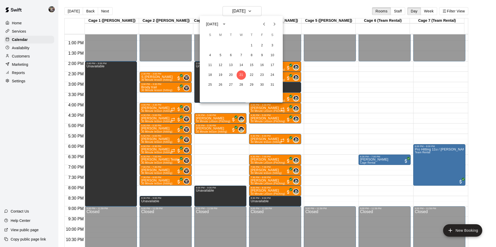
click at [18, 212] on div at bounding box center [248, 123] width 496 height 247
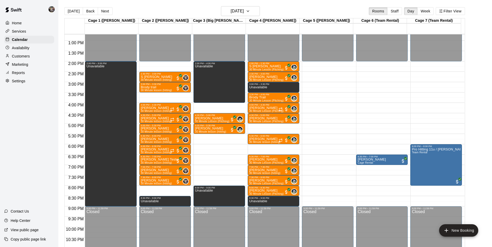
click at [18, 212] on p "Contact Us" at bounding box center [20, 211] width 18 height 5
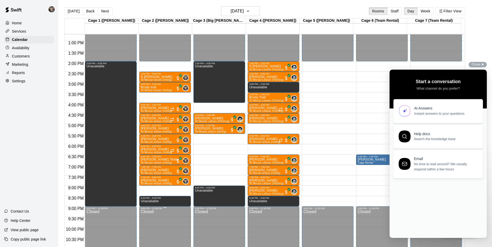
scroll to position [0, 0]
click at [20, 210] on p "Contact Us" at bounding box center [20, 211] width 18 height 5
click at [407, 166] on icon at bounding box center [405, 163] width 6 height 6
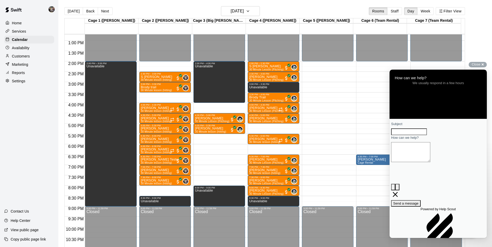
click at [423, 135] on input "Subject" at bounding box center [409, 132] width 36 height 7
type input "**********"
click at [258, 11] on button "[DATE]" at bounding box center [240, 11] width 39 height 10
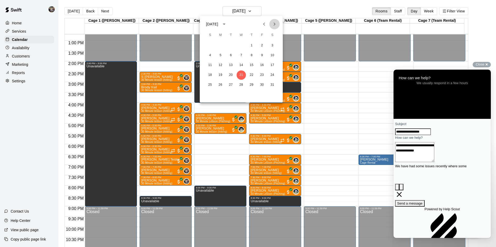
click at [274, 26] on icon "Next month" at bounding box center [274, 24] width 6 height 6
click at [242, 78] on button "25" at bounding box center [241, 75] width 9 height 9
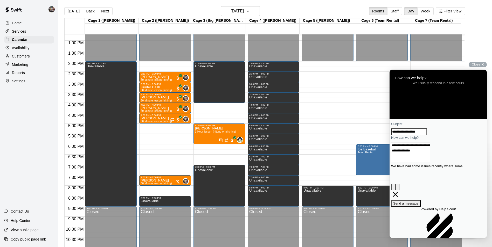
click at [25, 49] on p "Availability" at bounding box center [21, 47] width 18 height 5
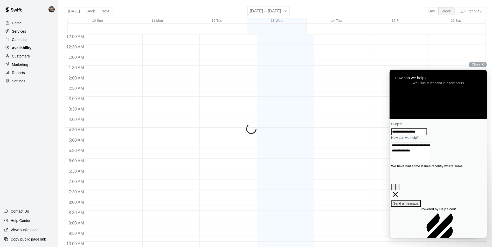
scroll to position [279, 0]
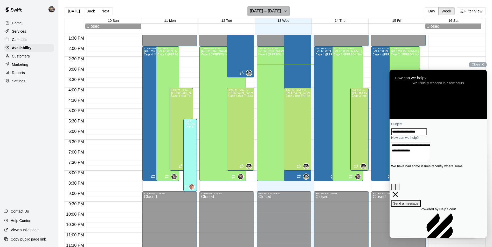
click at [281, 12] on button "[DATE] – [DATE]" at bounding box center [268, 11] width 42 height 10
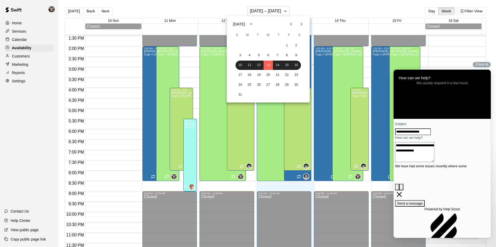
click at [287, 24] on button "Previous month" at bounding box center [291, 24] width 10 height 10
click at [270, 73] on button "25" at bounding box center [268, 75] width 9 height 9
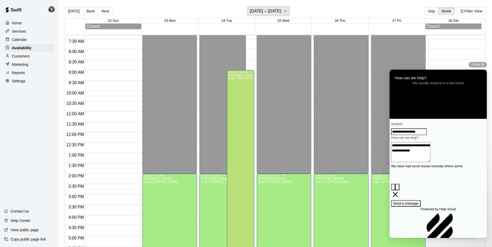
scroll to position [150, 0]
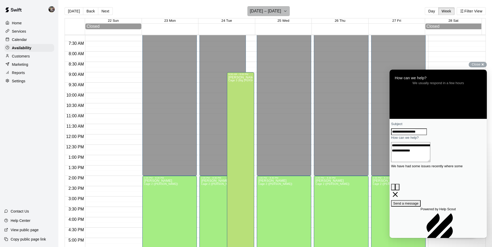
click at [283, 13] on icon "button" at bounding box center [285, 11] width 4 height 6
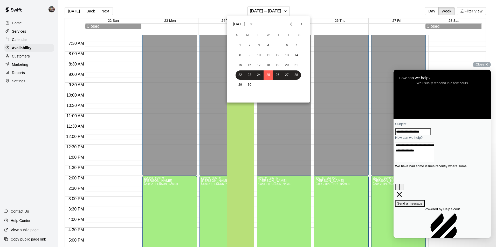
click at [0, 34] on html "Home Services Calendar Availability Customers Marketing Reports Settings Contac…" at bounding box center [248, 128] width 496 height 256
click at [476, 165] on div at bounding box center [248, 123] width 496 height 247
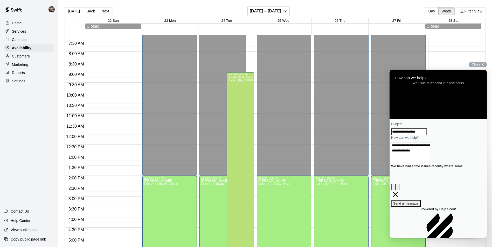
click at [430, 162] on textarea "**********" at bounding box center [410, 152] width 39 height 20
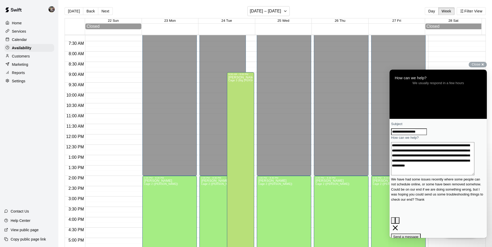
scroll to position [6, 0]
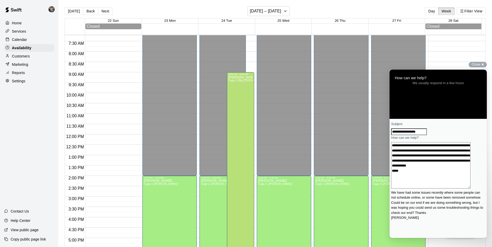
type textarea "**********"
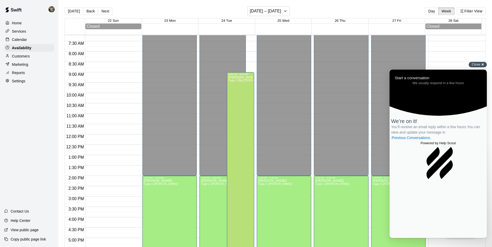
click at [473, 64] on span "Close" at bounding box center [476, 65] width 9 height 4
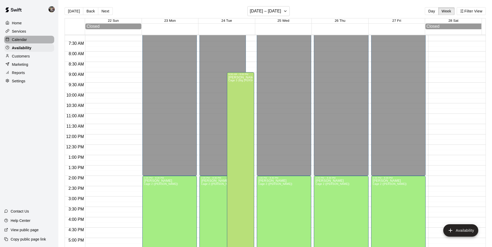
click at [36, 39] on div "Calendar" at bounding box center [29, 40] width 50 height 8
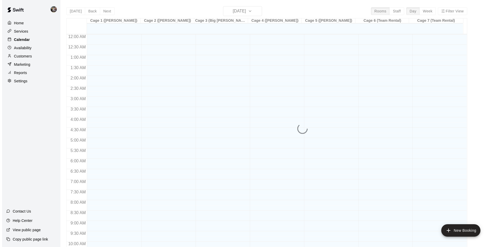
scroll to position [264, 0]
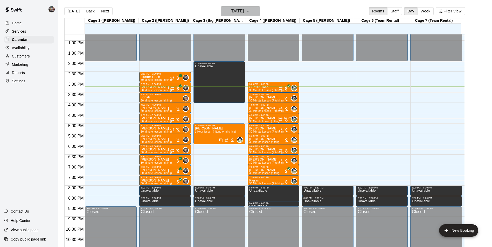
click at [234, 11] on h6 "[DATE]" at bounding box center [237, 11] width 13 height 7
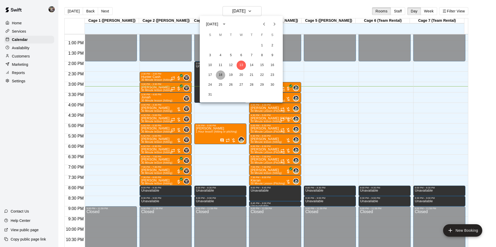
click at [220, 75] on button "18" at bounding box center [220, 75] width 9 height 9
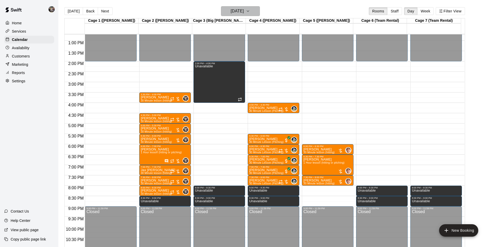
click at [232, 10] on h6 "[DATE]" at bounding box center [237, 11] width 13 height 7
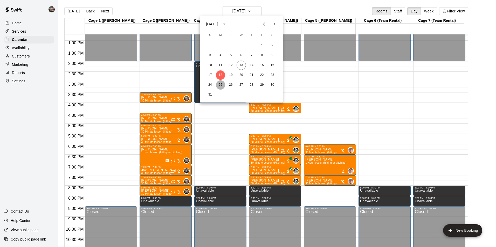
click at [220, 85] on button "25" at bounding box center [220, 84] width 9 height 9
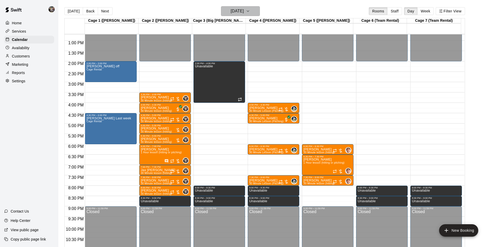
click at [231, 9] on h6 "[DATE]" at bounding box center [237, 11] width 13 height 7
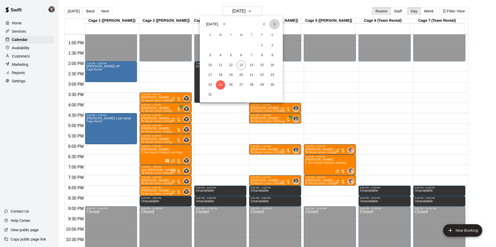
click at [275, 24] on icon "Next month" at bounding box center [274, 24] width 6 height 6
click at [219, 45] on button "1" at bounding box center [220, 45] width 9 height 9
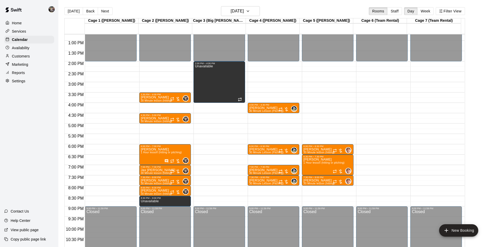
click at [246, 6] on main "[DATE] Back [DATE][DATE] Rooms Staff Day Week Filter View Cage 1 ([PERSON_NAME]…" at bounding box center [275, 128] width 434 height 256
click at [240, 11] on h6 "[DATE]" at bounding box center [237, 11] width 13 height 7
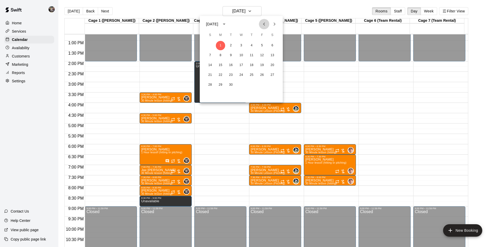
click at [264, 24] on icon "Previous month" at bounding box center [264, 24] width 6 height 6
drag, startPoint x: 220, startPoint y: 72, endPoint x: 230, endPoint y: 78, distance: 11.0
click at [220, 72] on button "18" at bounding box center [220, 75] width 9 height 9
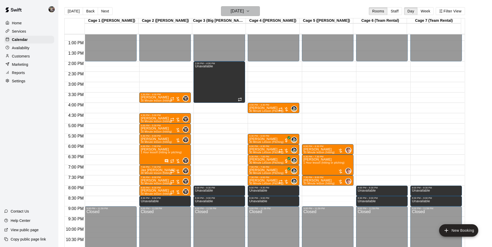
click at [240, 13] on h6 "[DATE]" at bounding box center [237, 11] width 13 height 7
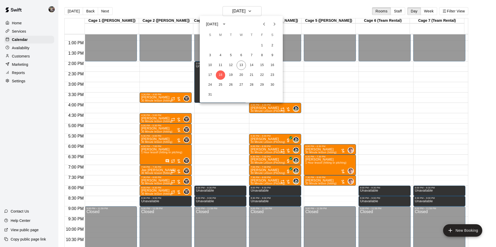
click at [288, 11] on div at bounding box center [248, 123] width 496 height 247
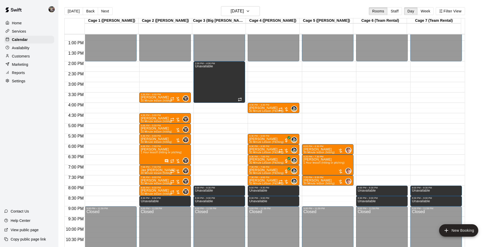
click at [262, 95] on div "12:00 AM – 2:00 PM Closed 4:00 PM – 4:30 PM [PERSON_NAME] 30 Minute Lesson (Pit…" at bounding box center [274, 20] width 52 height 498
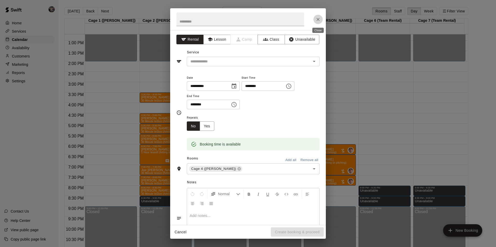
click at [319, 17] on icon "Close" at bounding box center [317, 19] width 5 height 5
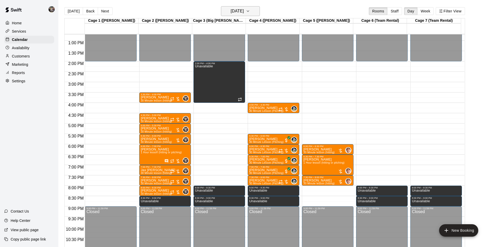
click at [231, 12] on h6 "[DATE]" at bounding box center [237, 11] width 13 height 7
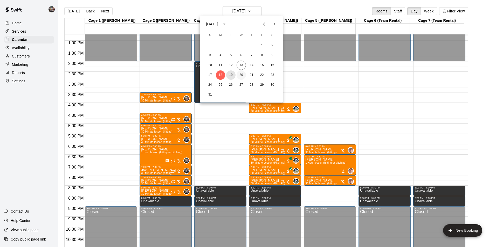
drag, startPoint x: 231, startPoint y: 74, endPoint x: 244, endPoint y: 77, distance: 12.5
click at [232, 74] on button "19" at bounding box center [230, 75] width 9 height 9
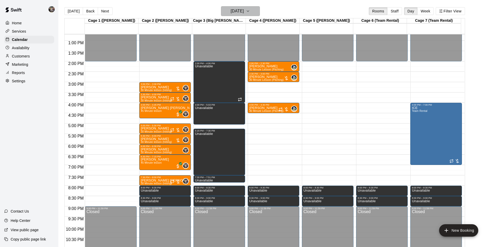
click at [244, 9] on h6 "[DATE]" at bounding box center [237, 11] width 13 height 7
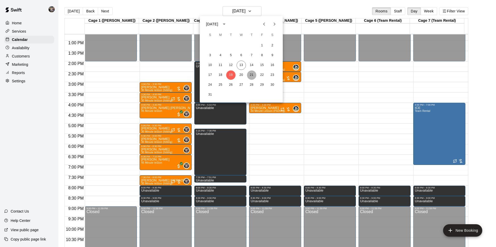
click at [250, 74] on button "21" at bounding box center [251, 75] width 9 height 9
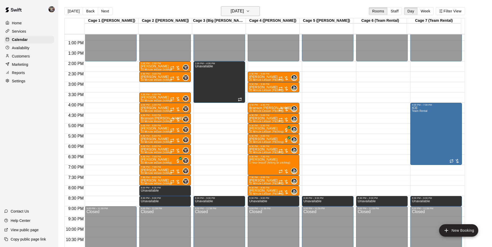
click at [239, 10] on h6 "[DATE]" at bounding box center [237, 11] width 13 height 7
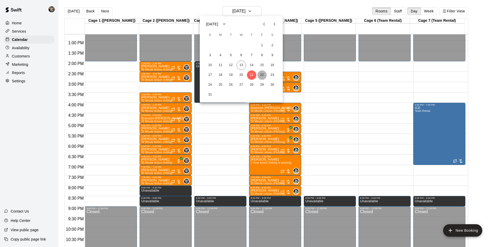
click at [263, 74] on button "22" at bounding box center [261, 75] width 9 height 9
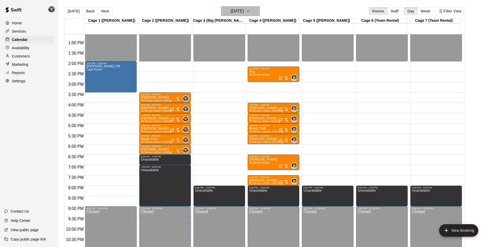
click at [233, 12] on h6 "[DATE]" at bounding box center [237, 11] width 13 height 7
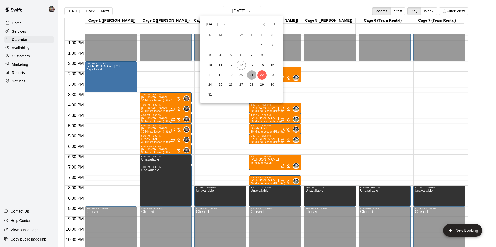
click at [251, 74] on button "21" at bounding box center [251, 75] width 9 height 9
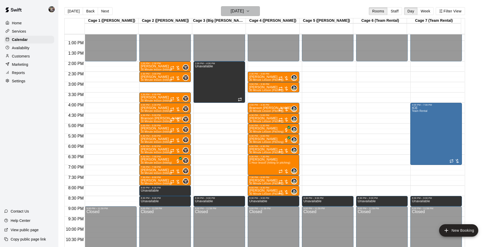
click at [238, 11] on h6 "[DATE]" at bounding box center [237, 11] width 13 height 7
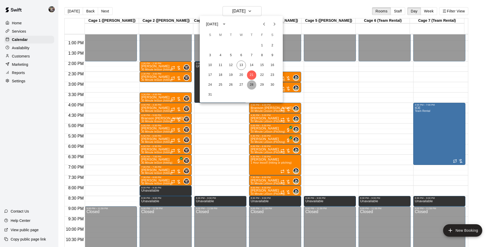
click at [253, 84] on button "28" at bounding box center [251, 84] width 9 height 9
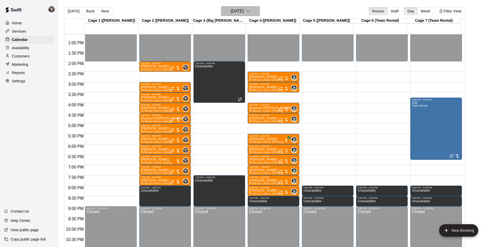
click at [242, 11] on h6 "[DATE]" at bounding box center [237, 11] width 13 height 7
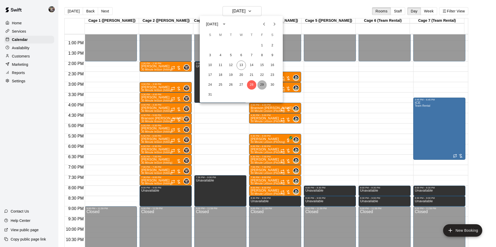
click at [262, 84] on button "29" at bounding box center [261, 84] width 9 height 9
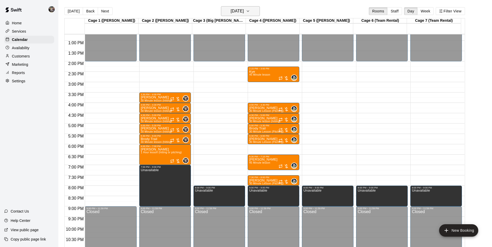
click at [238, 13] on h6 "[DATE]" at bounding box center [237, 11] width 13 height 7
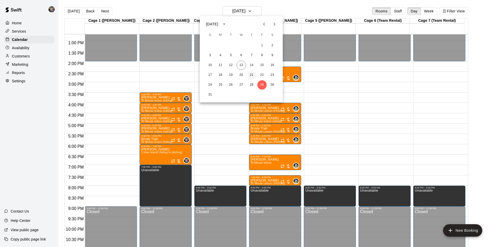
click at [252, 74] on button "21" at bounding box center [251, 75] width 9 height 9
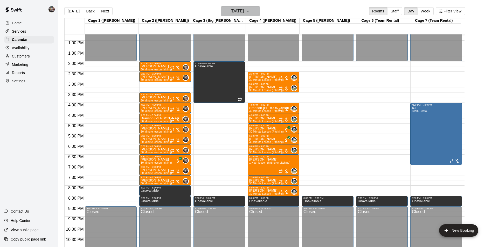
click at [234, 10] on h6 "[DATE]" at bounding box center [237, 11] width 13 height 7
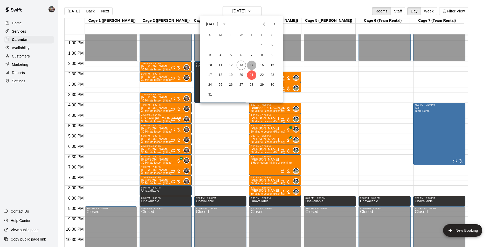
click at [252, 63] on button "14" at bounding box center [251, 65] width 9 height 9
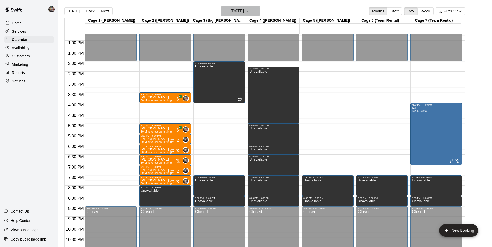
click at [238, 11] on h6 "[DATE]" at bounding box center [237, 11] width 13 height 7
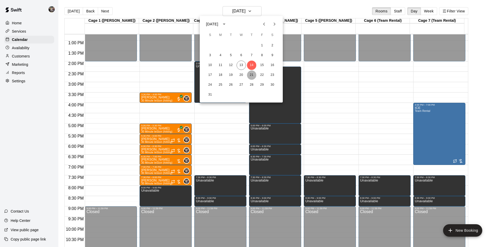
click at [253, 75] on button "21" at bounding box center [251, 75] width 9 height 9
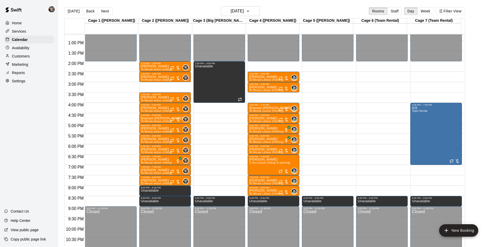
click at [254, 96] on div "12:00 AM – 2:00 PM Closed 2:30 PM – 3:00 PM [PERSON_NAME] 30 Minute Lesson (Pit…" at bounding box center [274, 20] width 52 height 498
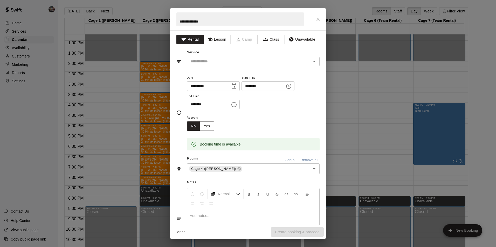
type input "**********"
click at [211, 40] on button "Lesson" at bounding box center [216, 40] width 27 height 10
click at [211, 61] on input "text" at bounding box center [245, 61] width 114 height 6
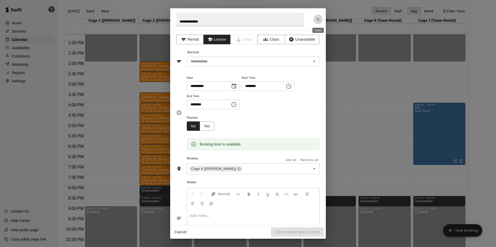
click at [316, 19] on icon "Close" at bounding box center [317, 19] width 5 height 5
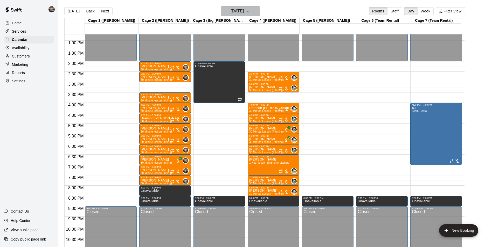
click at [234, 12] on h6 "[DATE]" at bounding box center [237, 11] width 13 height 7
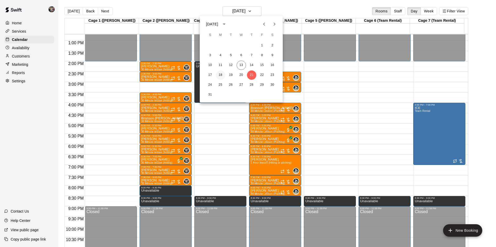
click at [220, 75] on button "18" at bounding box center [220, 75] width 9 height 9
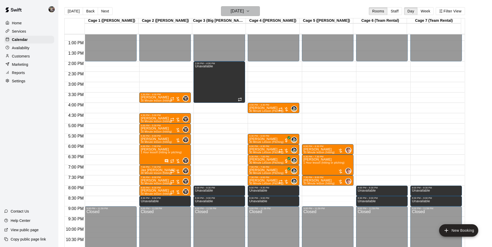
click at [240, 8] on h6 "[DATE]" at bounding box center [237, 11] width 13 height 7
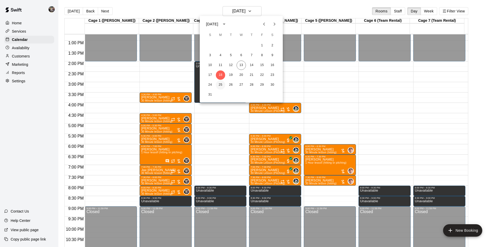
click at [220, 84] on button "25" at bounding box center [220, 84] width 9 height 9
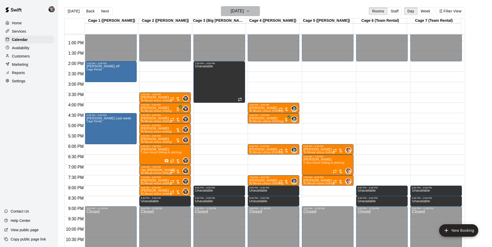
click at [236, 9] on h6 "[DATE]" at bounding box center [237, 11] width 13 height 7
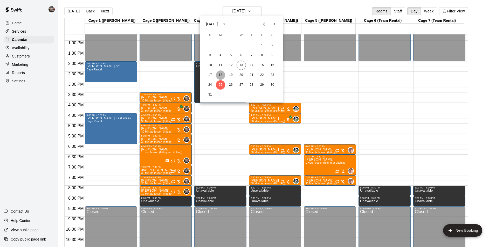
click at [220, 74] on button "18" at bounding box center [220, 75] width 9 height 9
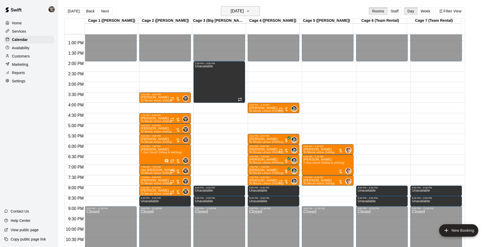
click at [233, 11] on h6 "[DATE]" at bounding box center [237, 11] width 13 height 7
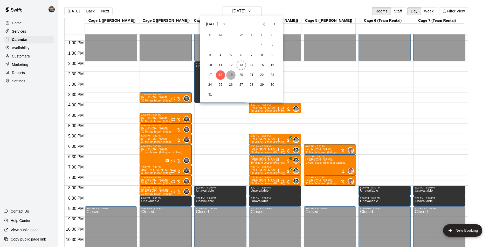
click at [230, 74] on button "19" at bounding box center [230, 75] width 9 height 9
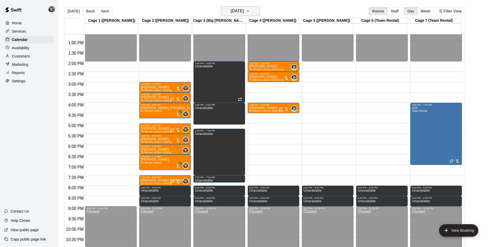
drag, startPoint x: 243, startPoint y: 2, endPoint x: 243, endPoint y: 8, distance: 5.7
click at [243, 2] on main "[DATE] Back [DATE][DATE] Rooms Staff Day Week Filter View Cage 1 ([PERSON_NAME]…" at bounding box center [275, 128] width 434 height 256
click at [243, 8] on h6 "[DATE]" at bounding box center [237, 11] width 13 height 7
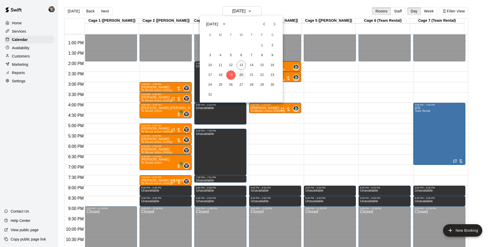
click at [239, 73] on button "20" at bounding box center [241, 75] width 9 height 9
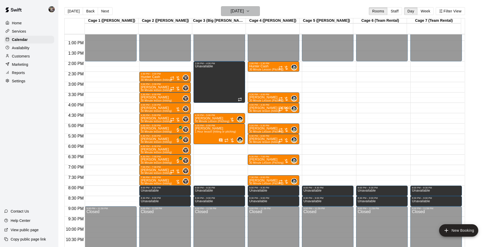
click at [232, 10] on h6 "[DATE]" at bounding box center [237, 11] width 13 height 7
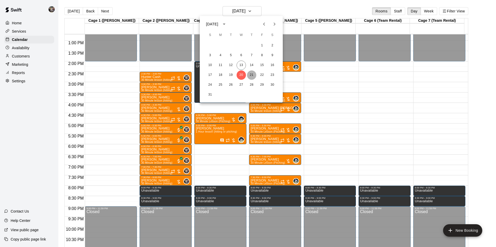
click at [251, 74] on button "21" at bounding box center [251, 75] width 9 height 9
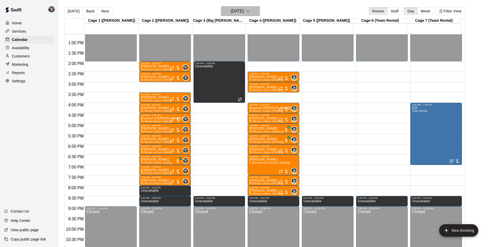
click at [231, 13] on h6 "[DATE]" at bounding box center [237, 11] width 13 height 7
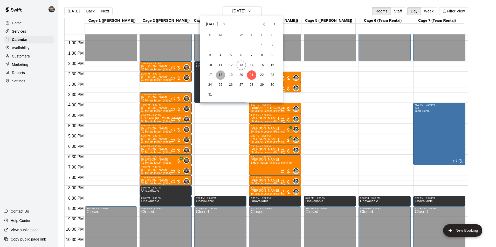
click at [222, 75] on button "18" at bounding box center [220, 75] width 9 height 9
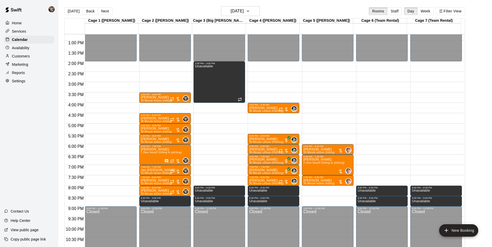
click at [275, 96] on div "12:00 AM – 2:00 PM Closed 4:00 PM – 4:30 PM [PERSON_NAME] 30 Minute Lesson (Pit…" at bounding box center [274, 20] width 52 height 498
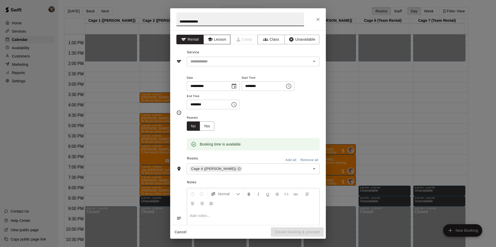
type input "**********"
click at [220, 39] on button "Lesson" at bounding box center [216, 40] width 27 height 10
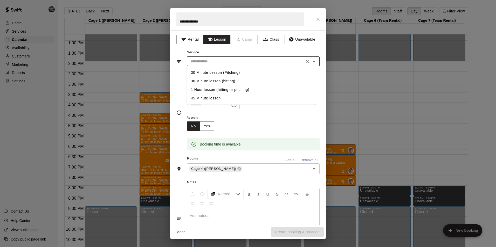
click at [219, 58] on input "text" at bounding box center [245, 61] width 114 height 6
click at [220, 72] on li "30 Minute Lesson (Pitching)" at bounding box center [251, 72] width 129 height 9
type input "**********"
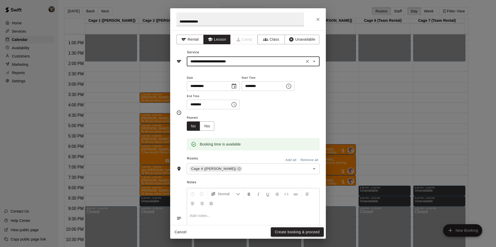
click at [285, 233] on button "Create booking & proceed" at bounding box center [297, 233] width 53 height 10
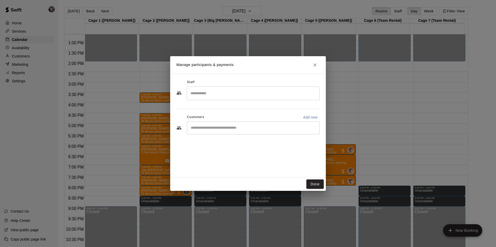
click at [222, 93] on input "Search staff" at bounding box center [253, 93] width 128 height 9
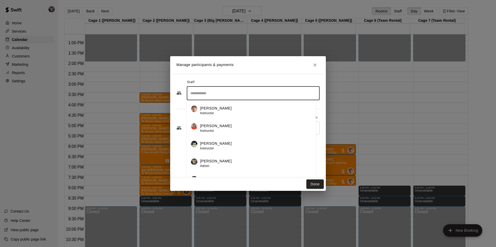
scroll to position [9, 0]
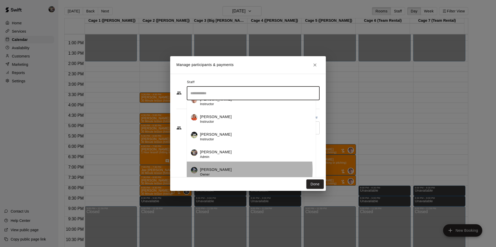
click at [211, 170] on p "[PERSON_NAME]" at bounding box center [216, 169] width 32 height 5
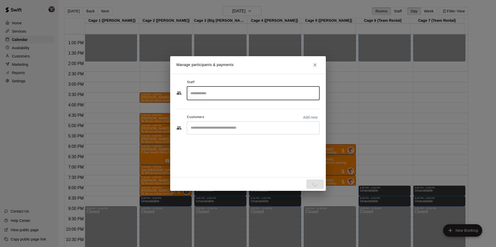
click at [225, 127] on input "Start typing to search customers..." at bounding box center [253, 128] width 128 height 5
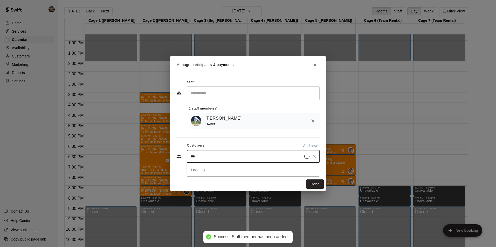
type input "****"
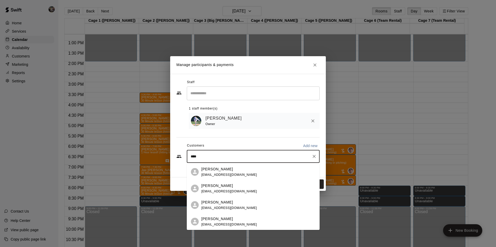
click at [214, 221] on p "[PERSON_NAME]" at bounding box center [217, 219] width 32 height 5
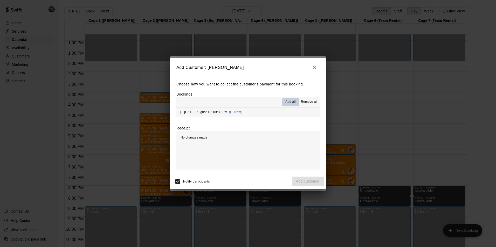
click at [287, 100] on span "Add all" at bounding box center [290, 102] width 10 height 5
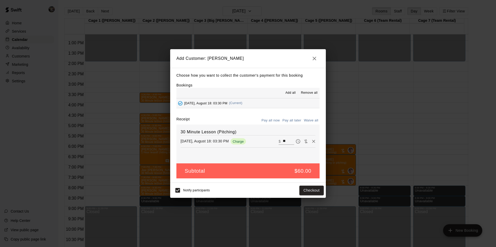
click at [291, 120] on button "Pay all later" at bounding box center [292, 121] width 22 height 8
click at [299, 191] on button "Add customer" at bounding box center [308, 191] width 32 height 10
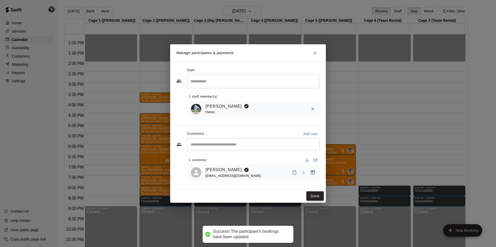
click at [314, 197] on button "Done" at bounding box center [314, 197] width 17 height 10
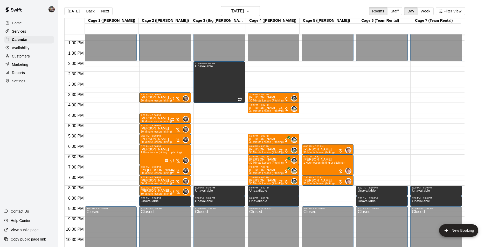
click at [163, 106] on div "12:00 AM – 2:00 PM Closed 3:30 PM – 4:00 PM [PERSON_NAME] 30 Minute lesson (hit…" at bounding box center [165, 20] width 52 height 498
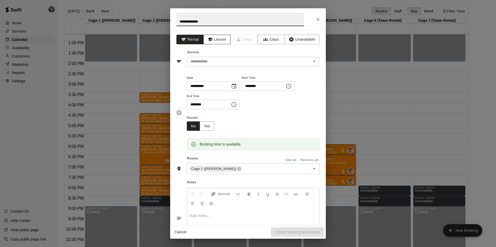
type input "**********"
click at [224, 37] on button "Lesson" at bounding box center [216, 40] width 27 height 10
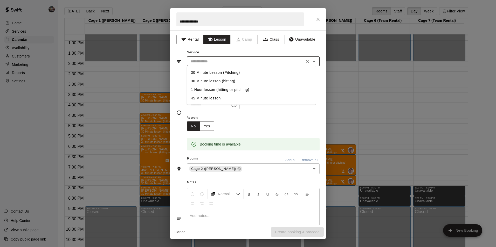
click at [223, 61] on input "text" at bounding box center [245, 61] width 114 height 6
click at [226, 78] on li "30 Minute lesson (hitting)" at bounding box center [251, 81] width 129 height 9
type input "**********"
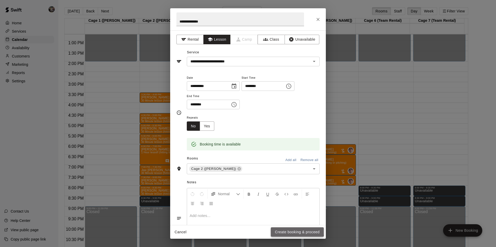
click at [278, 229] on button "Create booking & proceed" at bounding box center [297, 233] width 53 height 10
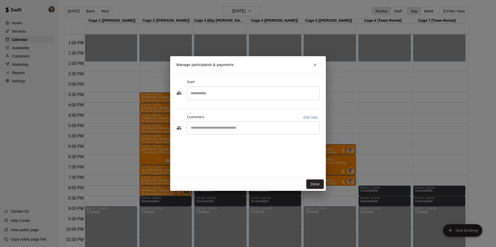
click at [208, 94] on input "Search staff" at bounding box center [253, 93] width 128 height 9
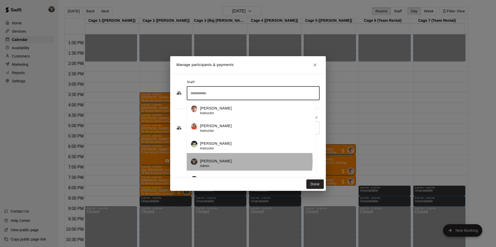
click at [206, 161] on p "[PERSON_NAME]" at bounding box center [216, 161] width 32 height 5
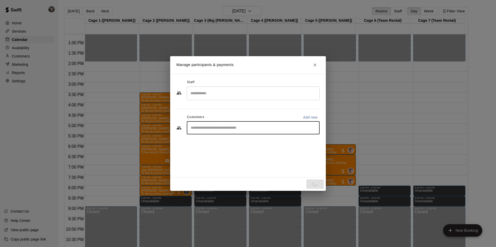
click at [205, 128] on input "Start typing to search customers..." at bounding box center [253, 128] width 128 height 5
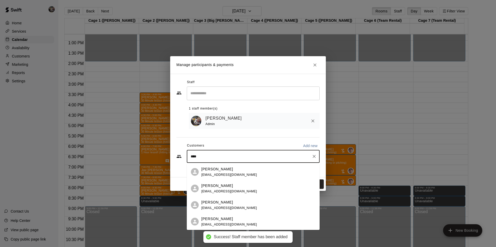
type input "*****"
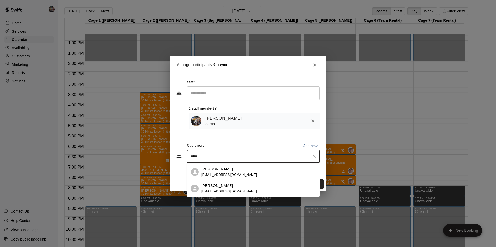
click at [212, 184] on p "[PERSON_NAME]" at bounding box center [217, 185] width 32 height 5
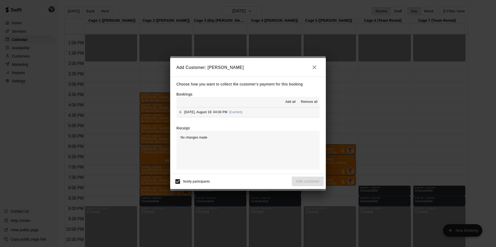
click at [289, 100] on span "Add all" at bounding box center [290, 102] width 10 height 5
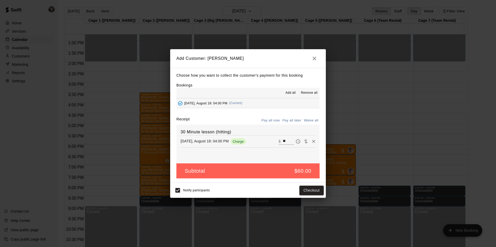
click at [287, 119] on button "Pay all later" at bounding box center [292, 121] width 22 height 8
click at [303, 189] on button "Add customer" at bounding box center [308, 191] width 32 height 10
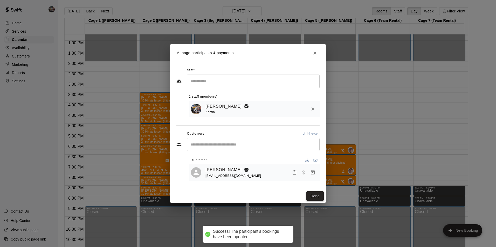
click at [313, 197] on button "Done" at bounding box center [314, 197] width 17 height 10
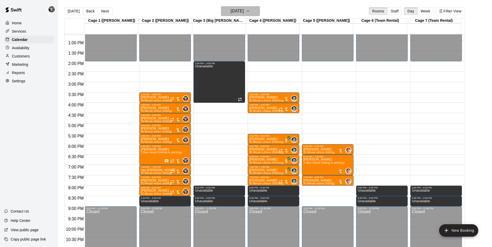
click at [240, 8] on h6 "[DATE]" at bounding box center [237, 11] width 13 height 7
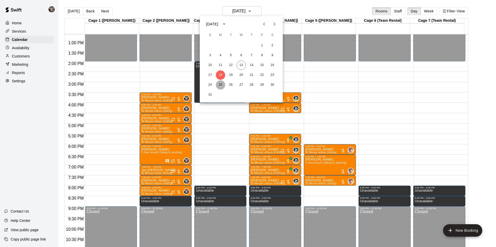
click at [220, 84] on button "25" at bounding box center [220, 84] width 9 height 9
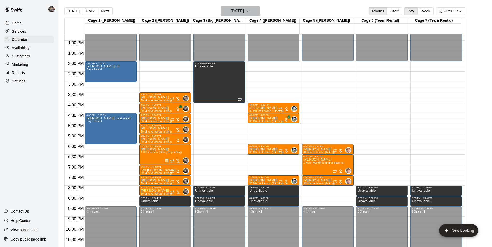
click at [231, 12] on h6 "[DATE]" at bounding box center [237, 11] width 13 height 7
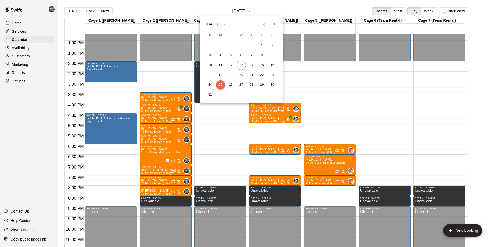
click at [273, 24] on icon "Next month" at bounding box center [274, 24] width 6 height 6
click at [220, 45] on button "1" at bounding box center [220, 45] width 9 height 9
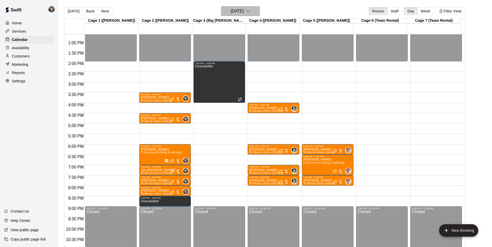
click at [239, 9] on h6 "[DATE]" at bounding box center [237, 11] width 13 height 7
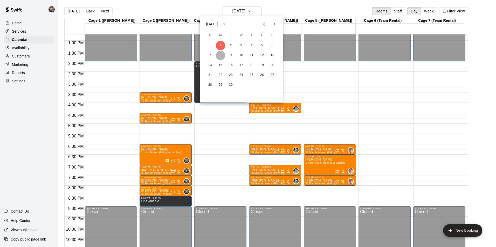
click at [219, 55] on button "8" at bounding box center [220, 55] width 9 height 9
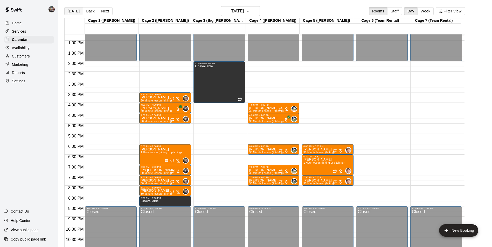
click at [76, 10] on button "[DATE]" at bounding box center [73, 11] width 19 height 8
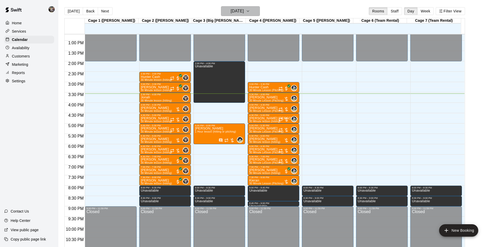
click at [231, 11] on h6 "[DATE]" at bounding box center [237, 11] width 13 height 7
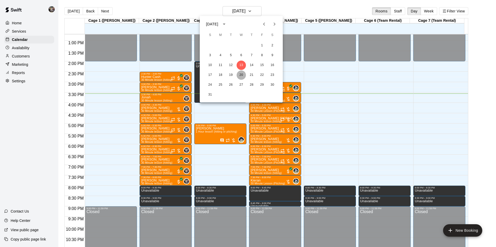
click at [241, 75] on button "20" at bounding box center [241, 75] width 9 height 9
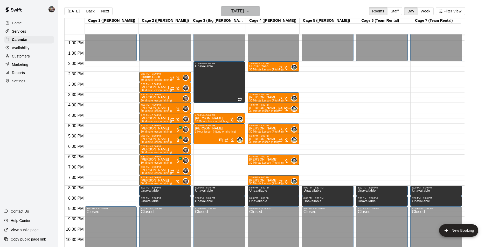
click at [236, 12] on h6 "[DATE]" at bounding box center [237, 11] width 13 height 7
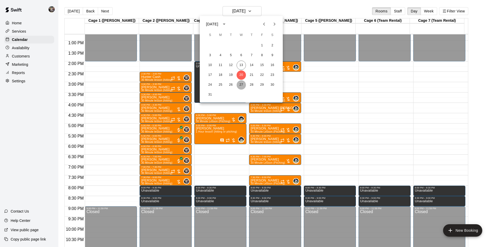
click at [240, 84] on button "27" at bounding box center [241, 84] width 9 height 9
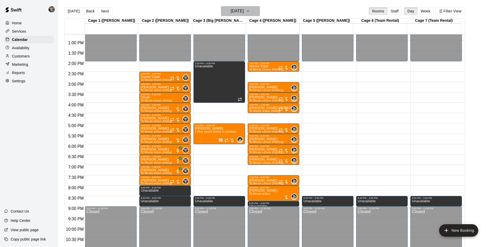
click at [238, 11] on h6 "[DATE]" at bounding box center [237, 11] width 13 height 7
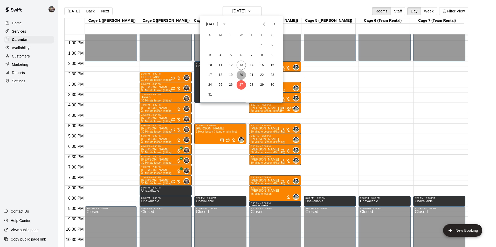
click at [242, 73] on button "20" at bounding box center [241, 75] width 9 height 9
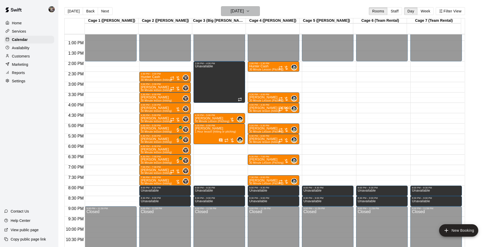
click at [232, 12] on h6 "[DATE]" at bounding box center [237, 11] width 13 height 7
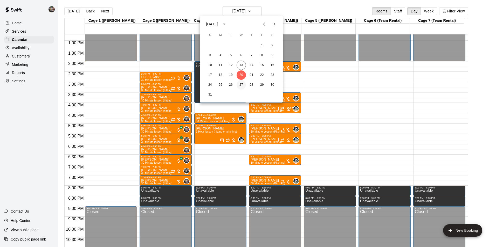
click at [240, 85] on button "27" at bounding box center [241, 84] width 9 height 9
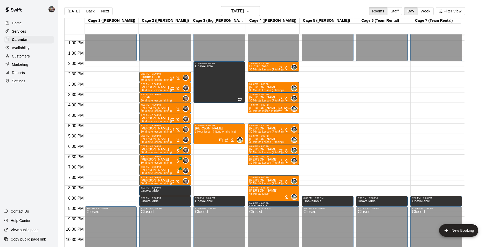
click at [203, 116] on div "12:00 AM – 2:00 PM Closed 2:00 PM – 4:00 PM Unavailable 5:00 PM – 6:00 PM [PERS…" at bounding box center [219, 20] width 52 height 498
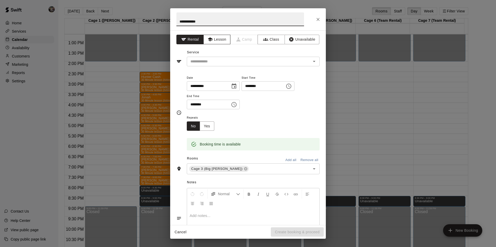
type input "**********"
click at [213, 36] on button "Lesson" at bounding box center [216, 40] width 27 height 10
click at [220, 61] on input "text" at bounding box center [245, 61] width 114 height 6
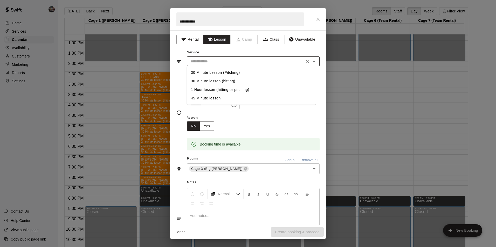
click at [223, 72] on li "30 Minute Lesson (Pitching)" at bounding box center [251, 72] width 129 height 9
type input "**********"
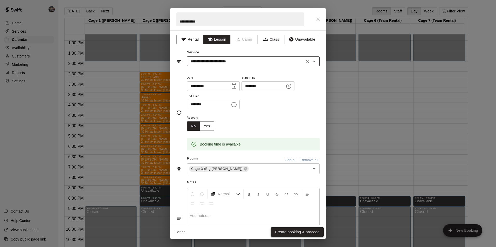
click at [283, 231] on button "Create booking & proceed" at bounding box center [297, 233] width 53 height 10
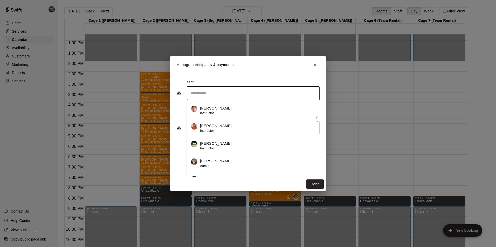
click at [214, 95] on input "Search staff" at bounding box center [253, 93] width 128 height 9
click at [217, 144] on p "[PERSON_NAME]" at bounding box center [216, 143] width 32 height 5
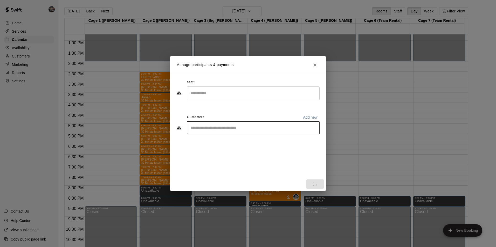
click at [205, 128] on input "Start typing to search customers..." at bounding box center [253, 128] width 128 height 5
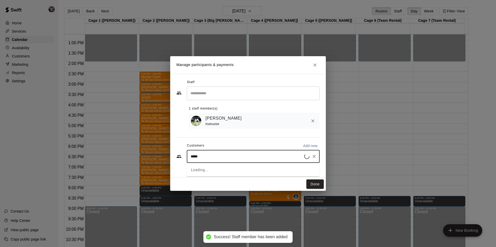
type input "******"
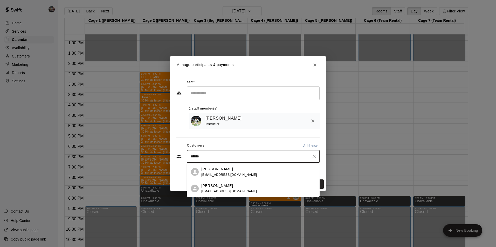
click at [213, 170] on p "[PERSON_NAME]" at bounding box center [217, 169] width 32 height 5
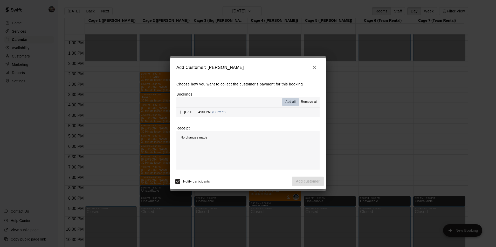
click at [289, 101] on span "Add all" at bounding box center [290, 102] width 10 height 5
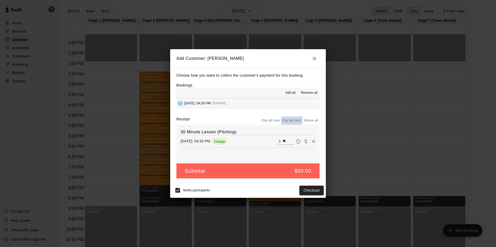
click at [291, 120] on button "Pay all later" at bounding box center [292, 121] width 22 height 8
click at [297, 190] on button "Add customer" at bounding box center [308, 191] width 32 height 10
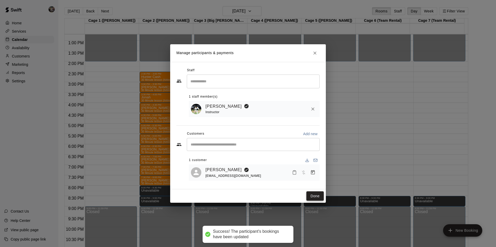
click at [317, 197] on button "Done" at bounding box center [314, 197] width 17 height 10
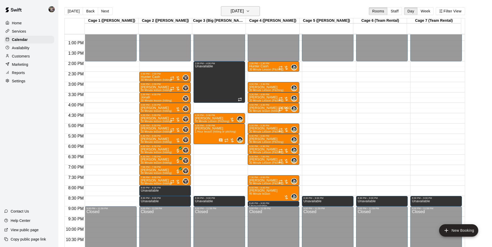
click at [236, 9] on h6 "[DATE]" at bounding box center [237, 11] width 13 height 7
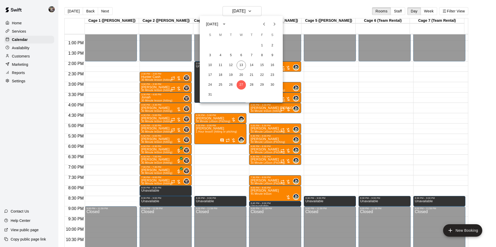
click at [274, 24] on icon "Next month" at bounding box center [274, 24] width 6 height 6
click at [242, 45] on button "3" at bounding box center [241, 45] width 9 height 9
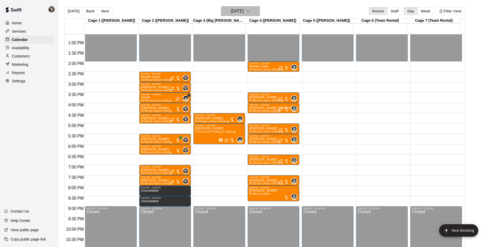
click at [233, 11] on h6 "[DATE]" at bounding box center [237, 11] width 13 height 7
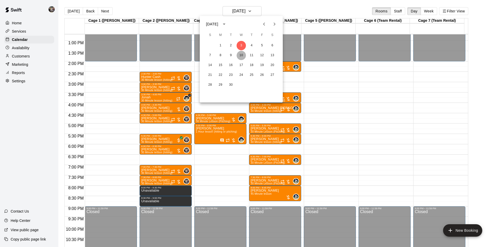
click at [241, 54] on button "10" at bounding box center [241, 55] width 9 height 9
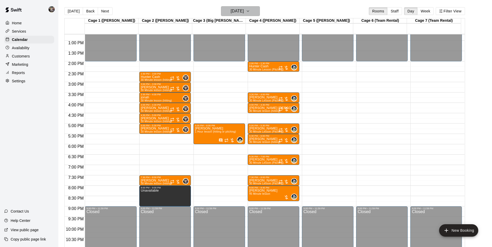
click at [237, 10] on h6 "[DATE]" at bounding box center [237, 11] width 13 height 7
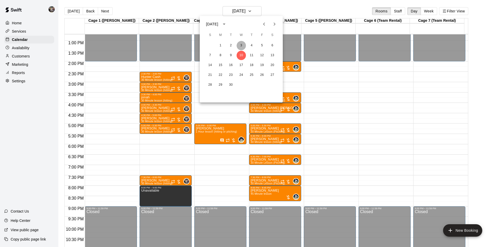
click at [241, 45] on button "3" at bounding box center [241, 45] width 9 height 9
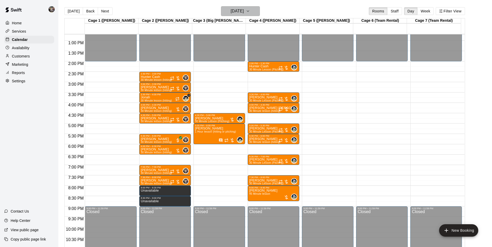
click at [244, 11] on h6 "[DATE]" at bounding box center [237, 11] width 13 height 7
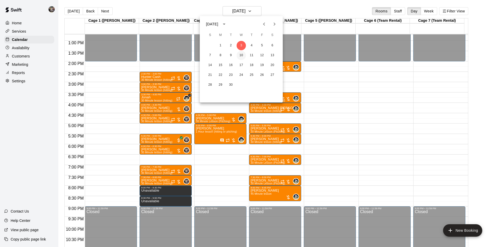
click at [242, 54] on button "10" at bounding box center [241, 55] width 9 height 9
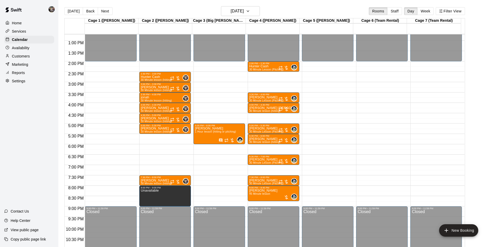
click at [207, 116] on div "12:00 AM – 2:00 PM Closed 5:00 PM – 6:00 PM [PERSON_NAME] 1 Hour lesson (hittin…" at bounding box center [219, 20] width 52 height 498
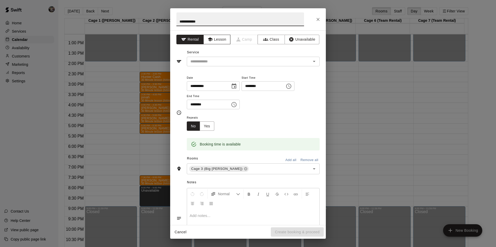
type input "**********"
drag, startPoint x: 218, startPoint y: 36, endPoint x: 221, endPoint y: 44, distance: 8.4
click at [219, 38] on button "Lesson" at bounding box center [216, 40] width 27 height 10
click at [224, 59] on input "text" at bounding box center [245, 61] width 114 height 6
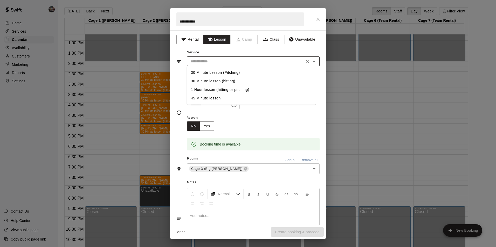
click at [226, 79] on li "30 Minute lesson (hitting)" at bounding box center [251, 81] width 129 height 9
type input "**********"
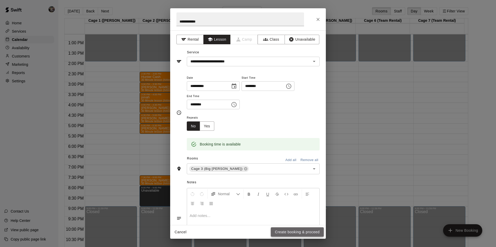
click at [284, 229] on button "Create booking & proceed" at bounding box center [297, 233] width 53 height 10
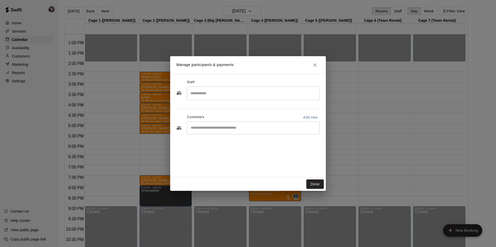
drag, startPoint x: 217, startPoint y: 94, endPoint x: 219, endPoint y: 99, distance: 4.7
click at [217, 95] on input "Search staff" at bounding box center [253, 93] width 128 height 9
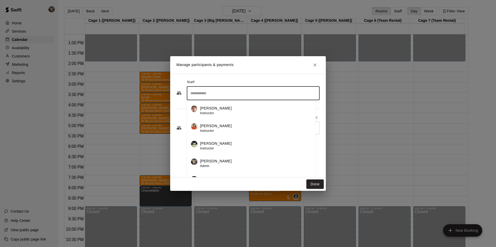
click at [215, 145] on p "[PERSON_NAME]" at bounding box center [216, 143] width 32 height 5
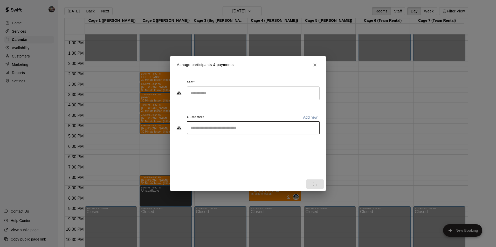
click at [213, 129] on input "Start typing to search customers..." at bounding box center [253, 128] width 128 height 5
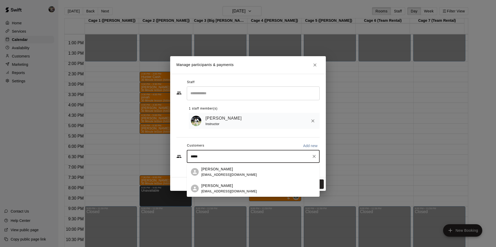
type input "******"
click at [227, 172] on p "[PERSON_NAME]" at bounding box center [217, 169] width 32 height 5
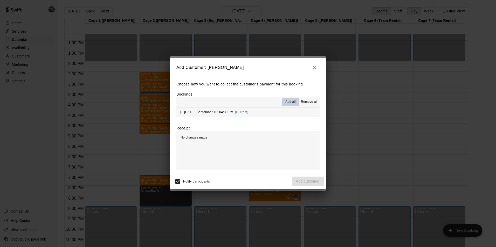
click at [289, 101] on span "Add all" at bounding box center [290, 102] width 10 height 5
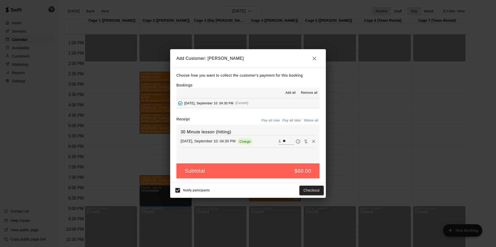
click at [290, 121] on button "Pay all later" at bounding box center [292, 121] width 22 height 8
click at [297, 191] on button "Add customer" at bounding box center [308, 191] width 32 height 10
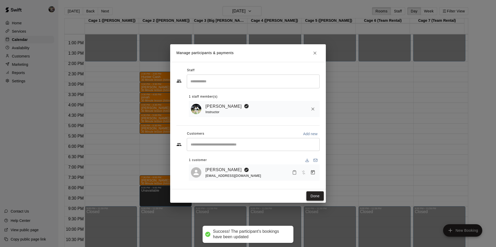
click at [312, 197] on button "Done" at bounding box center [314, 197] width 17 height 10
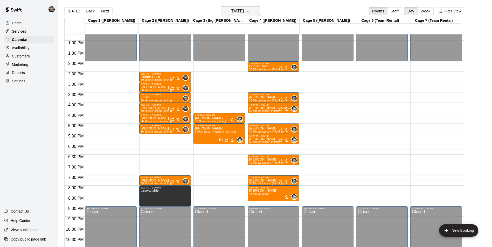
click at [237, 10] on h6 "[DATE]" at bounding box center [237, 11] width 13 height 7
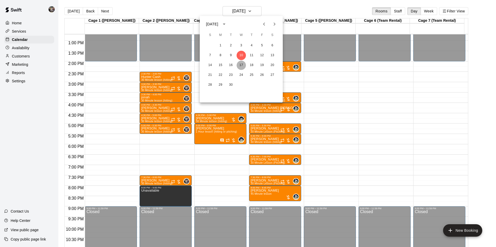
click at [240, 63] on button "17" at bounding box center [241, 65] width 9 height 9
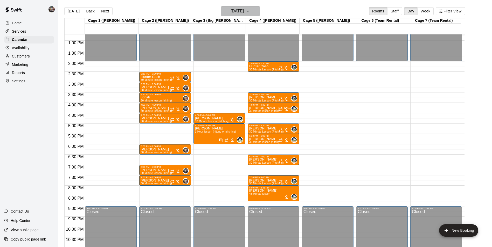
click at [240, 11] on h6 "[DATE]" at bounding box center [237, 11] width 13 height 7
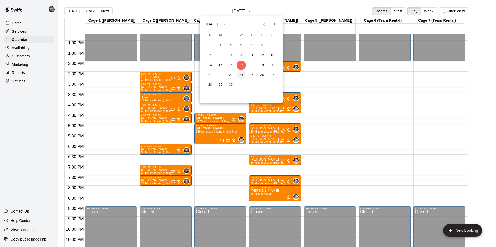
click at [241, 73] on button "24" at bounding box center [241, 75] width 9 height 9
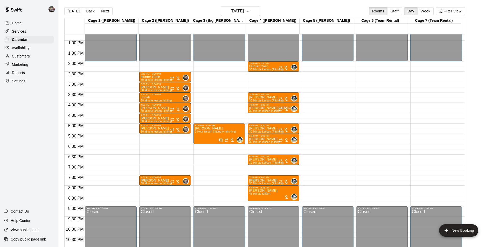
click at [210, 115] on div "12:00 AM – 2:00 PM Closed 5:00 PM – 6:00 PM [PERSON_NAME] 1 Hour lesson (hittin…" at bounding box center [219, 20] width 52 height 498
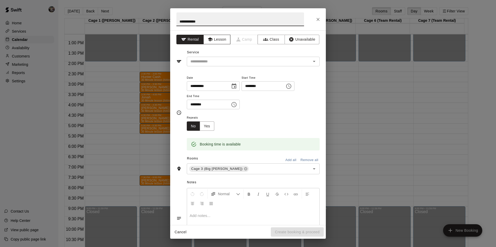
type input "**********"
click at [211, 38] on button "Lesson" at bounding box center [216, 40] width 27 height 10
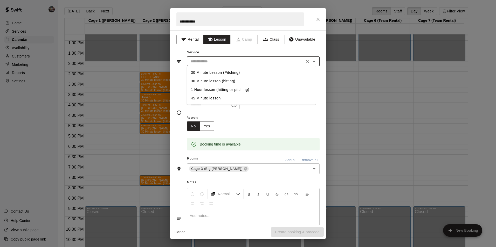
click at [212, 61] on input "text" at bounding box center [245, 61] width 114 height 6
click at [223, 72] on li "30 Minute Lesson (Pitching)" at bounding box center [251, 72] width 129 height 9
type input "**********"
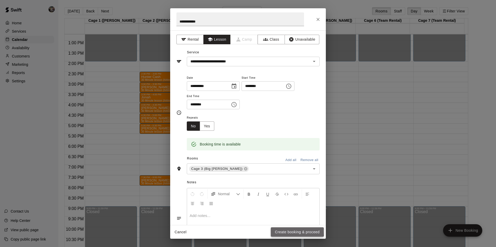
click at [283, 231] on button "Create booking & proceed" at bounding box center [297, 233] width 53 height 10
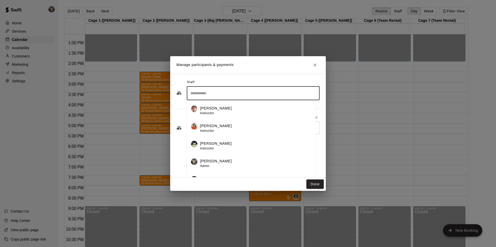
click at [215, 94] on input "Search staff" at bounding box center [253, 93] width 128 height 9
click at [217, 146] on p "[PERSON_NAME]" at bounding box center [216, 143] width 32 height 5
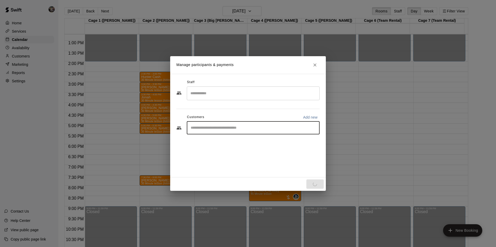
click at [204, 128] on input "Start typing to search customers..." at bounding box center [253, 128] width 128 height 5
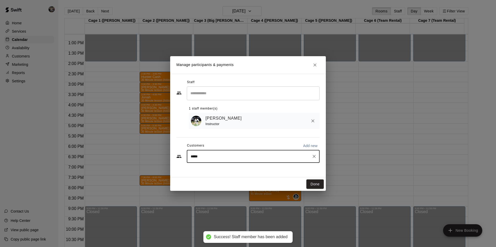
type input "******"
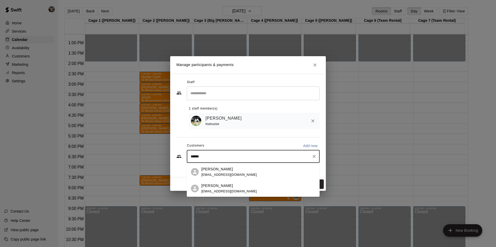
click at [209, 170] on p "[PERSON_NAME]" at bounding box center [217, 169] width 32 height 5
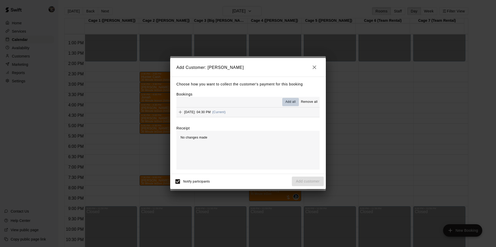
click at [291, 100] on span "Add all" at bounding box center [290, 102] width 10 height 5
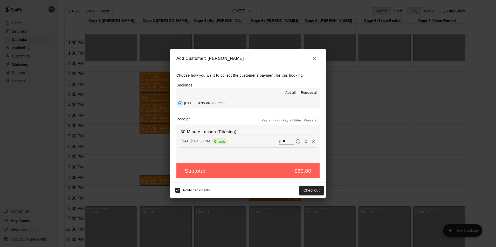
click at [292, 119] on button "Pay all later" at bounding box center [292, 121] width 22 height 8
click at [309, 190] on button "Add customer" at bounding box center [308, 191] width 32 height 10
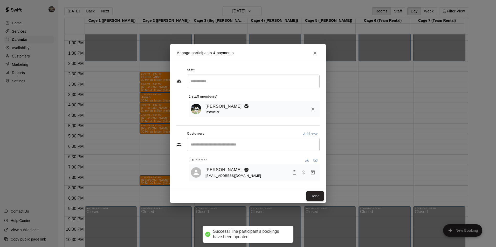
click at [310, 195] on button "Done" at bounding box center [314, 197] width 17 height 10
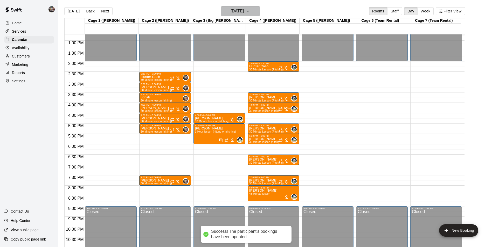
click at [231, 13] on h6 "[DATE]" at bounding box center [237, 11] width 13 height 7
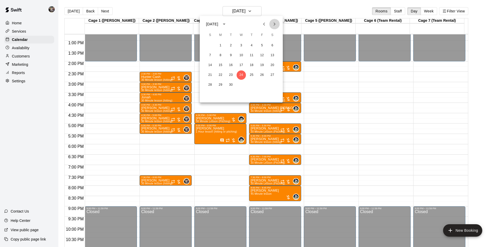
click at [275, 23] on icon "Next month" at bounding box center [274, 24] width 6 height 6
click at [240, 44] on button "1" at bounding box center [241, 45] width 9 height 9
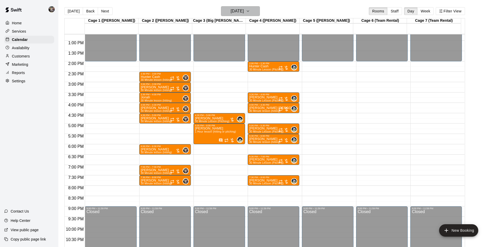
click at [233, 10] on h6 "[DATE]" at bounding box center [237, 11] width 13 height 7
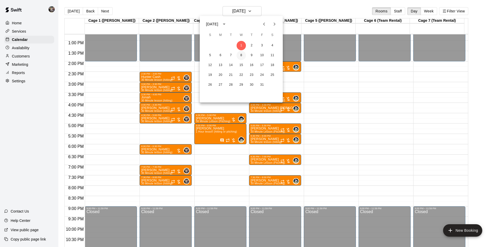
click at [241, 54] on button "8" at bounding box center [241, 55] width 9 height 9
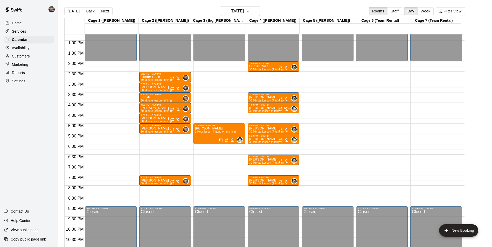
click at [203, 115] on div "12:00 AM – 2:00 PM Closed 5:00 PM – 6:00 PM [PERSON_NAME] 1 Hour lesson (hittin…" at bounding box center [219, 20] width 52 height 498
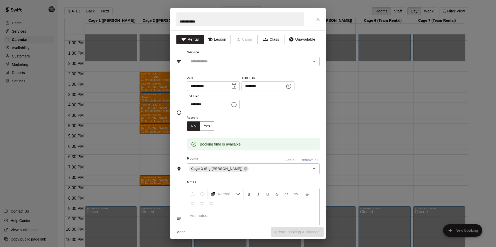
type input "**********"
click at [213, 39] on button "Lesson" at bounding box center [216, 40] width 27 height 10
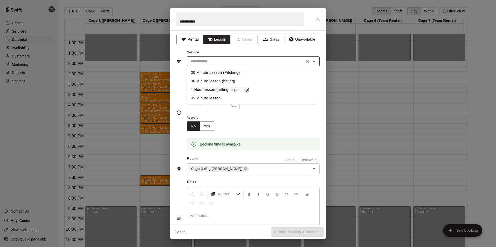
click at [212, 58] on input "text" at bounding box center [245, 61] width 114 height 6
click at [214, 72] on li "30 Minute Lesson (Pitching)" at bounding box center [251, 72] width 129 height 9
type input "**********"
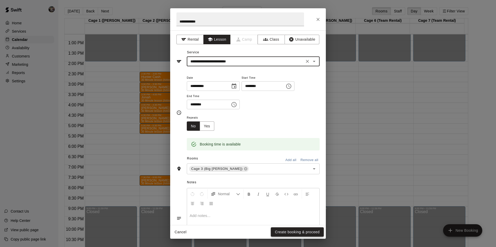
click at [281, 232] on button "Create booking & proceed" at bounding box center [297, 233] width 53 height 10
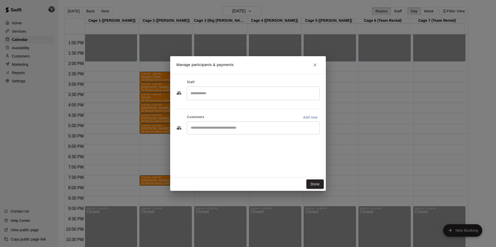
click at [214, 89] on input "Search staff" at bounding box center [253, 93] width 128 height 9
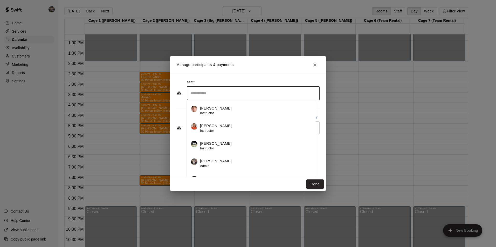
click at [214, 143] on p "[PERSON_NAME]" at bounding box center [216, 143] width 32 height 5
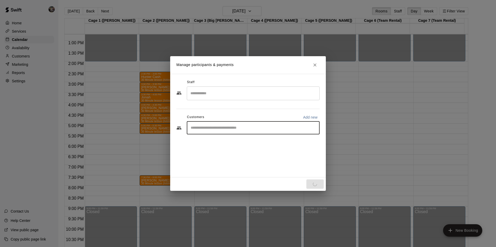
click at [206, 127] on input "Start typing to search customers..." at bounding box center [253, 128] width 128 height 5
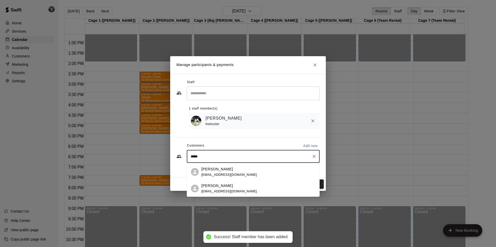
type input "******"
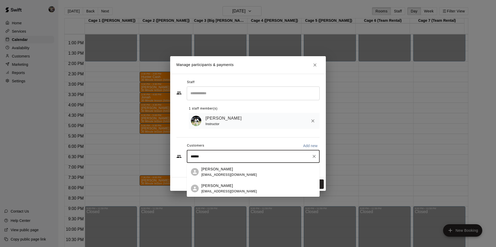
click at [224, 174] on span "[EMAIL_ADDRESS][DOMAIN_NAME]" at bounding box center [229, 175] width 56 height 4
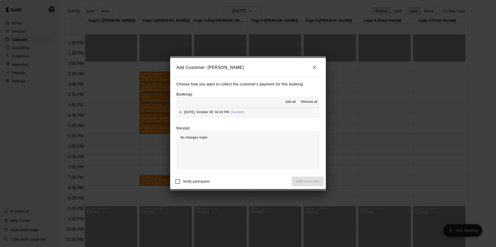
click at [291, 100] on span "Add all" at bounding box center [290, 102] width 10 height 5
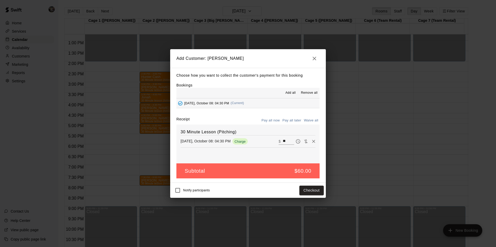
click at [289, 120] on button "Pay all later" at bounding box center [292, 121] width 22 height 8
click at [299, 187] on button "Add customer" at bounding box center [308, 191] width 32 height 10
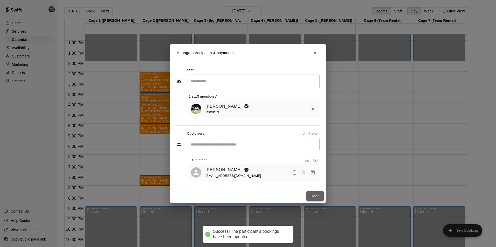
click at [313, 196] on button "Done" at bounding box center [314, 197] width 17 height 10
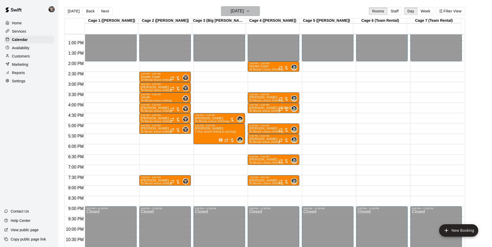
click at [233, 11] on h6 "[DATE]" at bounding box center [237, 11] width 13 height 7
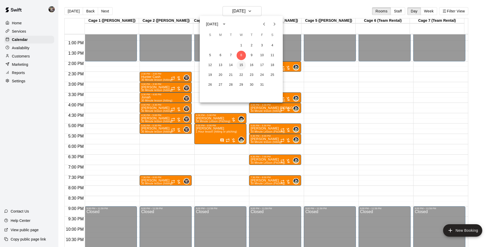
click at [240, 64] on button "15" at bounding box center [241, 65] width 9 height 9
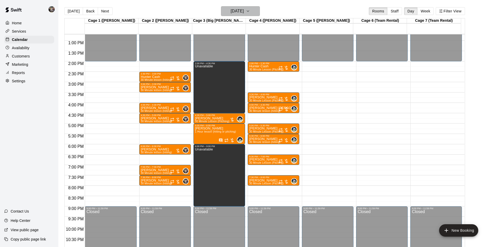
click at [231, 8] on h6 "[DATE]" at bounding box center [237, 11] width 13 height 7
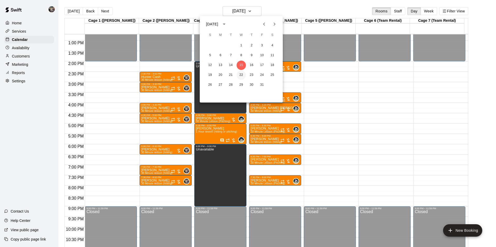
click at [242, 75] on button "22" at bounding box center [241, 75] width 9 height 9
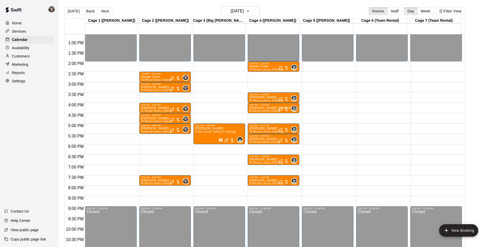
click at [212, 116] on div "12:00 AM – 2:00 PM Closed 5:00 PM – 6:00 PM [PERSON_NAME] 1 Hour lesson (hittin…" at bounding box center [219, 20] width 52 height 498
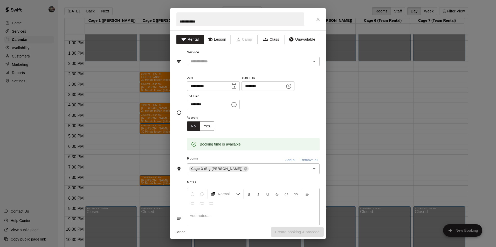
type input "**********"
click at [211, 38] on icon "button" at bounding box center [209, 39] width 5 height 5
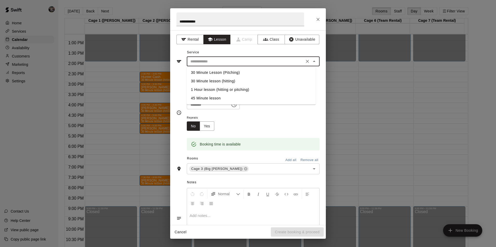
click at [219, 60] on input "text" at bounding box center [245, 61] width 114 height 6
click at [221, 71] on li "30 Minute Lesson (Pitching)" at bounding box center [251, 72] width 129 height 9
type input "**********"
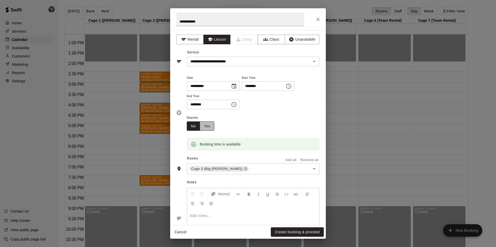
click at [210, 126] on button "Yes" at bounding box center [207, 127] width 15 height 10
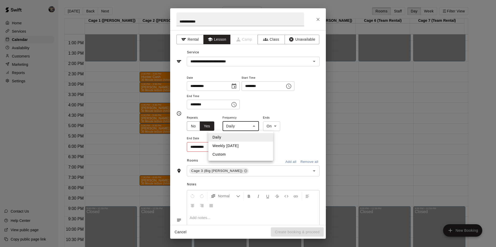
click at [253, 126] on body "Home Services Calendar Availability Customers Marketing Reports Settings Contac…" at bounding box center [248, 128] width 496 height 256
click at [230, 153] on li "Custom" at bounding box center [240, 154] width 65 height 9
type input "******"
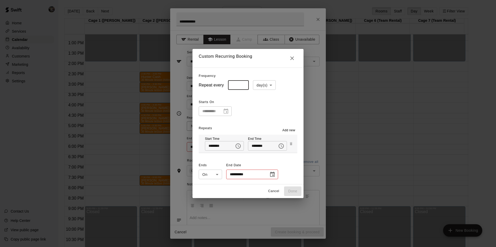
type input "*"
click at [239, 85] on input "*" at bounding box center [238, 85] width 21 height 10
click at [258, 85] on body "Home Services Calendar Availability Customers Marketing Reports Settings Contac…" at bounding box center [248, 128] width 496 height 256
click at [258, 103] on li "week(s)" at bounding box center [261, 105] width 23 height 9
type input "******"
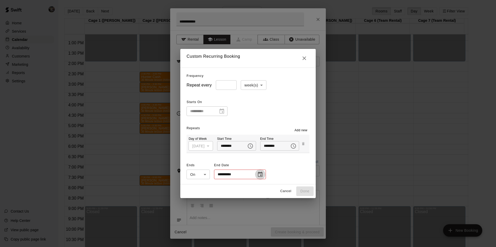
click at [257, 172] on icon "Choose date" at bounding box center [260, 175] width 6 height 6
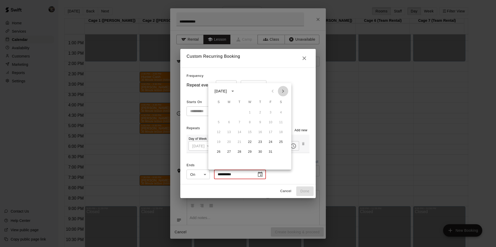
click at [282, 91] on icon "Next month" at bounding box center [283, 91] width 6 height 6
click at [278, 151] on button "31" at bounding box center [280, 152] width 9 height 9
type input "**********"
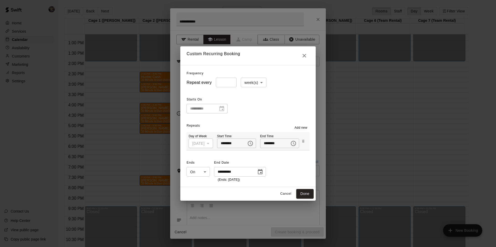
click at [308, 195] on button "Done" at bounding box center [304, 194] width 17 height 10
type input "**********"
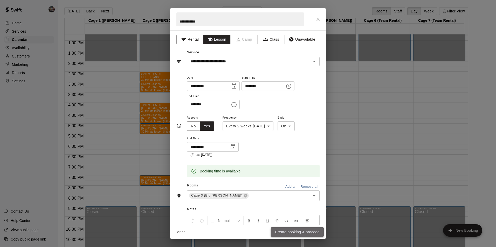
click at [304, 231] on button "Create booking & proceed" at bounding box center [297, 233] width 53 height 10
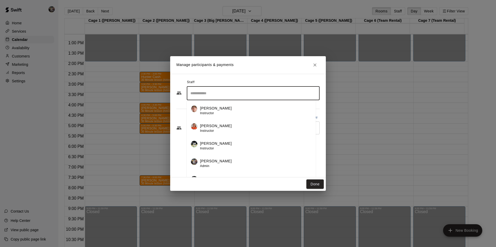
drag, startPoint x: 207, startPoint y: 91, endPoint x: 220, endPoint y: 96, distance: 14.0
click at [207, 91] on input "Search staff" at bounding box center [253, 93] width 128 height 9
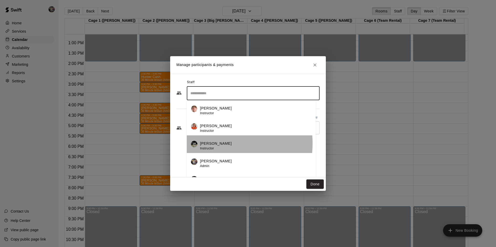
click at [215, 144] on p "[PERSON_NAME]" at bounding box center [216, 143] width 32 height 5
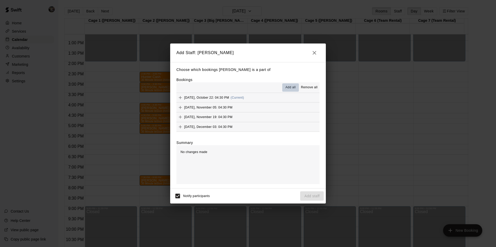
click at [291, 88] on span "Add all" at bounding box center [290, 87] width 10 height 5
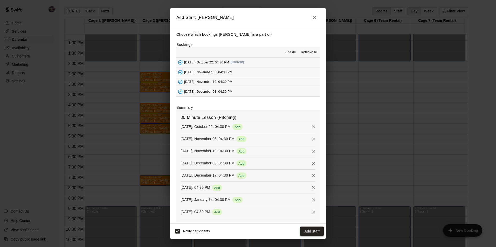
click at [308, 231] on button "Add staff" at bounding box center [312, 232] width 24 height 10
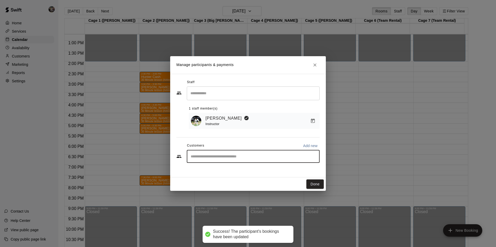
click at [218, 156] on input "Start typing to search customers..." at bounding box center [253, 156] width 128 height 5
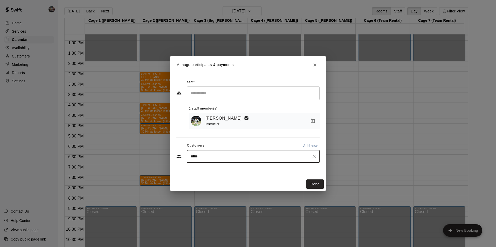
type input "******"
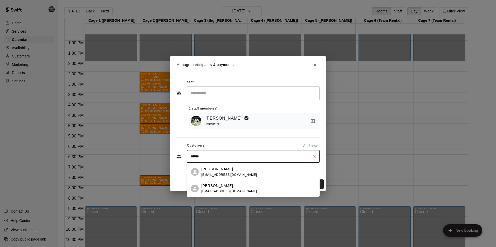
click at [217, 173] on div "[PERSON_NAME] [EMAIL_ADDRESS][DOMAIN_NAME]" at bounding box center [229, 172] width 56 height 11
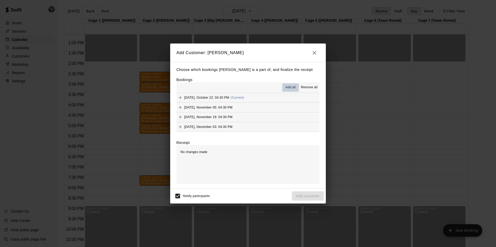
click at [288, 85] on button "Add all" at bounding box center [290, 88] width 17 height 8
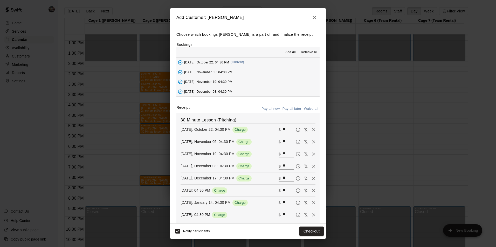
click at [288, 108] on button "Pay all later" at bounding box center [292, 109] width 22 height 8
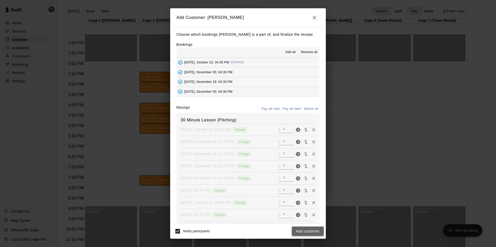
click at [306, 230] on button "Add customer" at bounding box center [308, 232] width 32 height 10
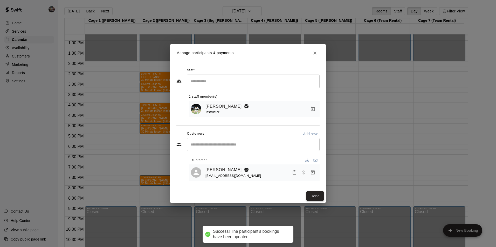
click at [317, 195] on button "Done" at bounding box center [314, 197] width 17 height 10
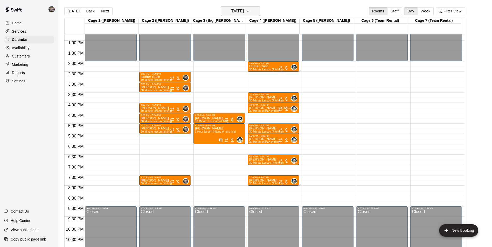
click at [241, 9] on h6 "[DATE]" at bounding box center [237, 11] width 13 height 7
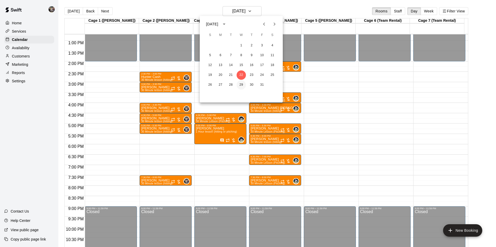
click at [241, 85] on button "29" at bounding box center [241, 84] width 9 height 9
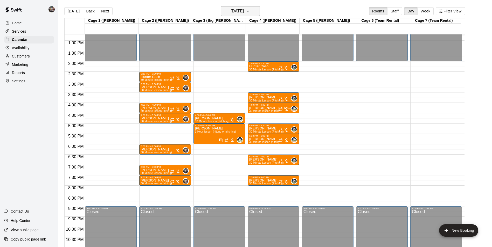
click at [234, 6] on button "[DATE]" at bounding box center [240, 11] width 39 height 10
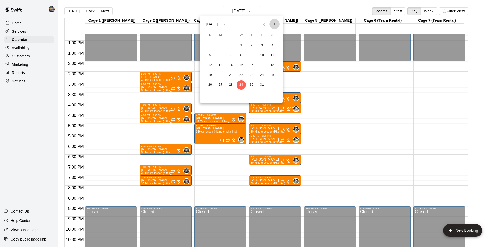
click at [275, 24] on icon "Next month" at bounding box center [275, 24] width 2 height 3
click at [240, 54] on button "5" at bounding box center [241, 55] width 9 height 9
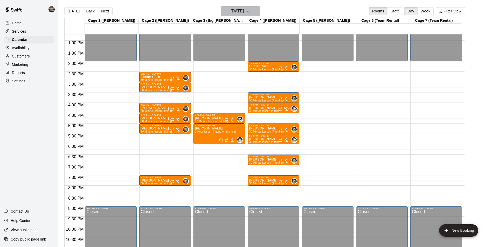
click at [237, 10] on h6 "[DATE]" at bounding box center [237, 11] width 13 height 7
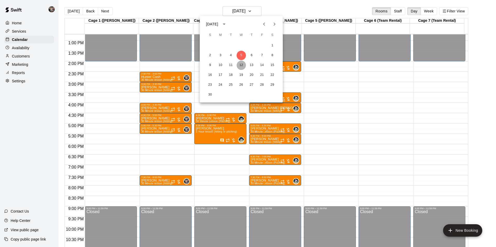
click at [241, 64] on button "12" at bounding box center [241, 65] width 9 height 9
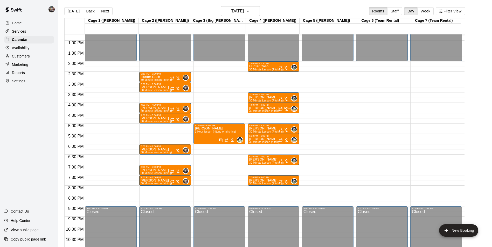
click at [208, 116] on div "12:00 AM – 2:00 PM Closed 5:00 PM – 6:00 PM [PERSON_NAME] 1 Hour lesson (hittin…" at bounding box center [219, 20] width 52 height 498
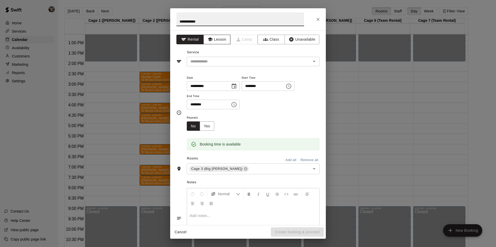
type input "**********"
click at [213, 39] on button "Lesson" at bounding box center [216, 40] width 27 height 10
click at [223, 57] on div "​" at bounding box center [253, 62] width 133 height 10
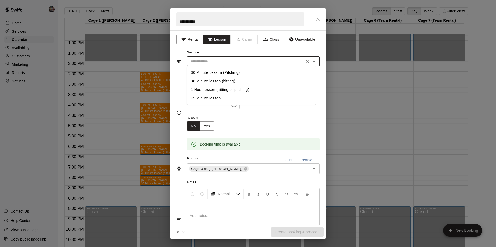
click at [227, 71] on li "30 Minute Lesson (Pitching)" at bounding box center [251, 72] width 129 height 9
type input "**********"
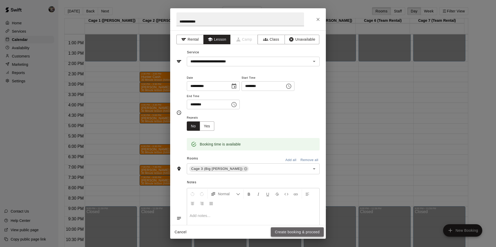
click at [289, 230] on button "Create booking & proceed" at bounding box center [297, 233] width 53 height 10
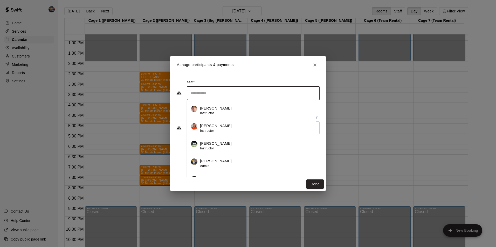
click at [211, 95] on input "Search staff" at bounding box center [253, 93] width 128 height 9
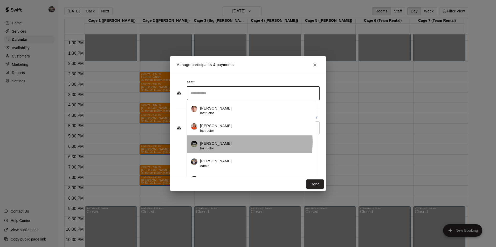
click at [213, 142] on p "[PERSON_NAME]" at bounding box center [216, 143] width 32 height 5
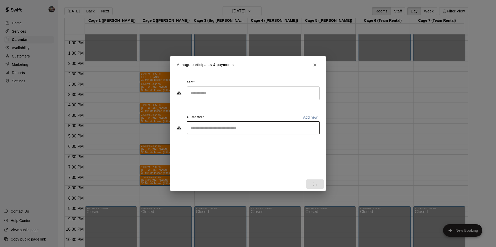
click at [210, 129] on input "Start typing to search customers..." at bounding box center [253, 128] width 128 height 5
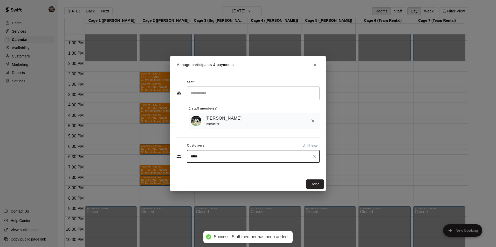
type input "******"
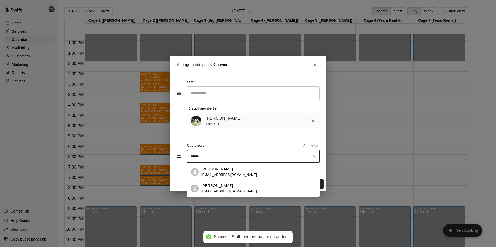
click at [215, 172] on div "[PERSON_NAME] [EMAIL_ADDRESS][DOMAIN_NAME]" at bounding box center [229, 172] width 56 height 11
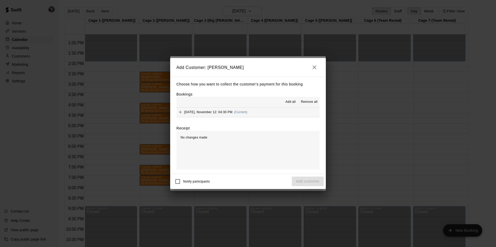
click at [286, 102] on span "Add all" at bounding box center [290, 102] width 10 height 5
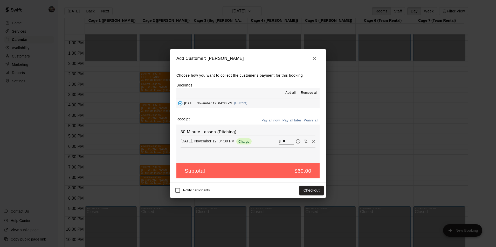
click at [293, 121] on button "Pay all later" at bounding box center [292, 121] width 22 height 8
click at [307, 191] on button "Add customer" at bounding box center [308, 191] width 32 height 10
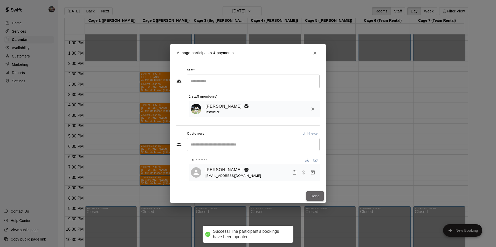
click at [311, 194] on button "Done" at bounding box center [314, 197] width 17 height 10
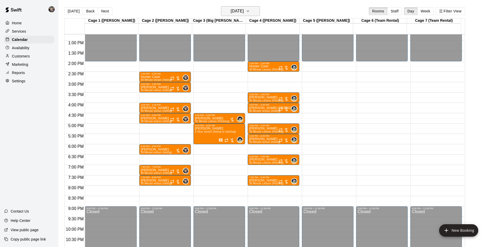
click at [231, 8] on h6 "[DATE]" at bounding box center [237, 11] width 13 height 7
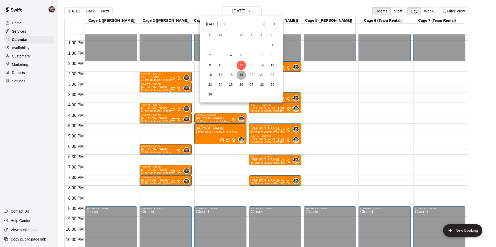
click at [241, 75] on button "19" at bounding box center [241, 75] width 9 height 9
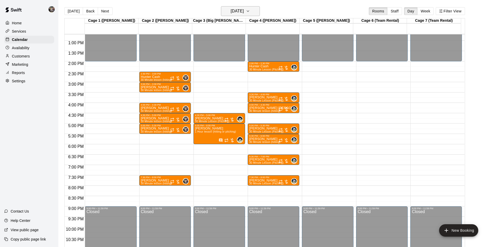
click at [237, 11] on h6 "[DATE]" at bounding box center [237, 11] width 13 height 7
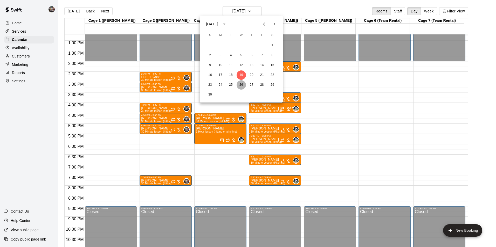
click at [243, 84] on button "26" at bounding box center [241, 84] width 9 height 9
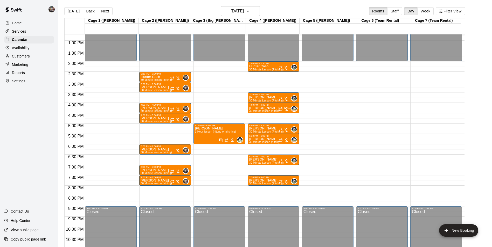
click at [205, 116] on div "12:00 AM – 2:00 PM Closed 5:00 PM – 6:00 PM [PERSON_NAME] 1 Hour lesson (hittin…" at bounding box center [219, 20] width 52 height 498
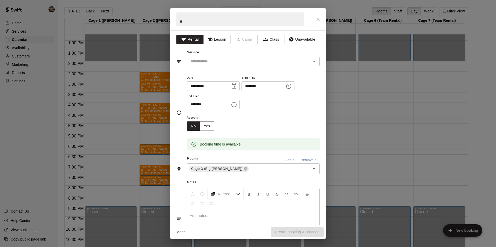
type input "*"
type input "**********"
click at [219, 39] on button "Lesson" at bounding box center [216, 40] width 27 height 10
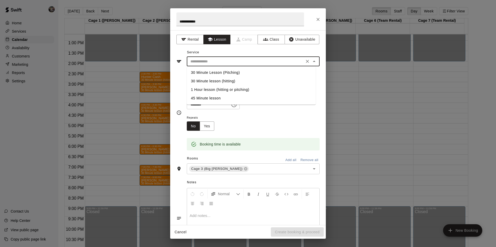
click at [223, 58] on input "text" at bounding box center [245, 61] width 114 height 6
click at [221, 72] on li "30 Minute Lesson (Pitching)" at bounding box center [251, 72] width 129 height 9
type input "**********"
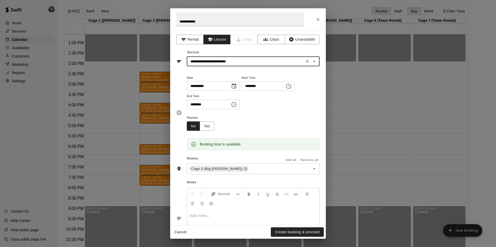
click at [284, 232] on button "Create booking & proceed" at bounding box center [297, 233] width 53 height 10
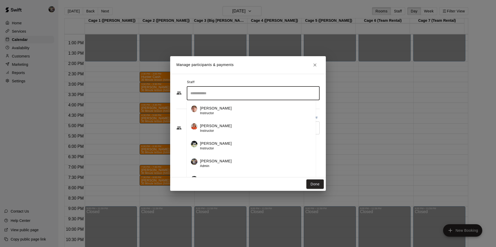
drag, startPoint x: 209, startPoint y: 93, endPoint x: 215, endPoint y: 101, distance: 9.3
click at [210, 93] on input "Search staff" at bounding box center [253, 93] width 128 height 9
click at [211, 143] on p "[PERSON_NAME]" at bounding box center [216, 143] width 32 height 5
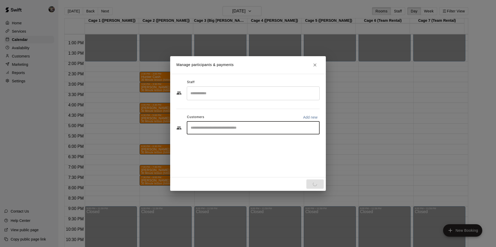
click at [211, 129] on input "Start typing to search customers..." at bounding box center [253, 128] width 128 height 5
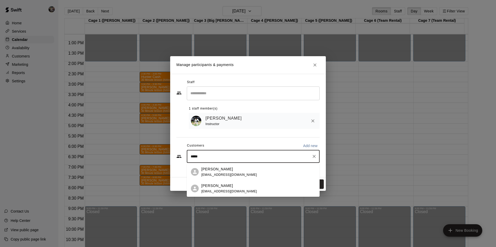
type input "******"
click at [224, 174] on span "[EMAIL_ADDRESS][DOMAIN_NAME]" at bounding box center [229, 175] width 56 height 4
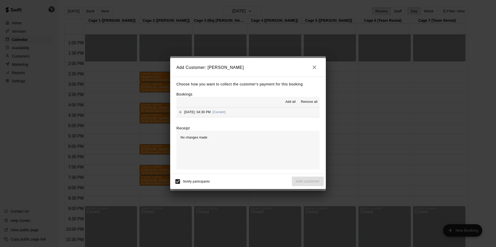
click at [295, 101] on span "Add all" at bounding box center [290, 102] width 10 height 5
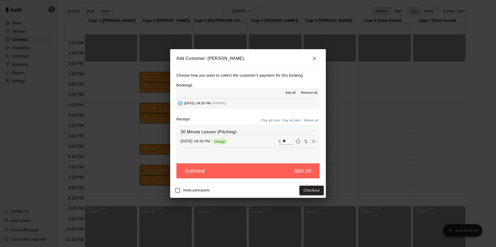
click at [291, 119] on button "Pay all later" at bounding box center [292, 121] width 22 height 8
click at [297, 189] on button "Add customer" at bounding box center [308, 191] width 32 height 10
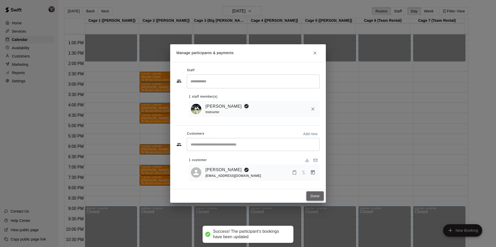
click at [313, 195] on button "Done" at bounding box center [314, 197] width 17 height 10
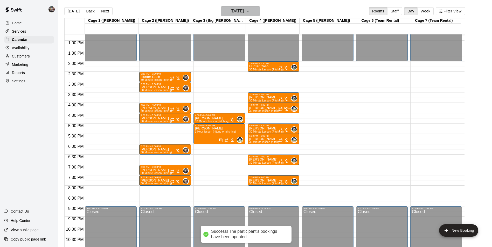
click at [241, 6] on button "[DATE]" at bounding box center [240, 11] width 39 height 10
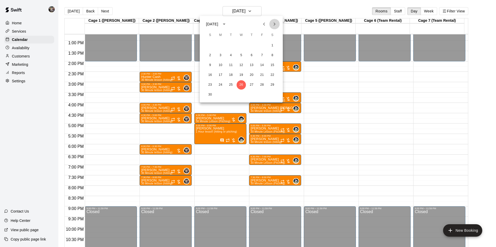
click at [275, 24] on icon "Next month" at bounding box center [274, 24] width 6 height 6
click at [240, 45] on button "3" at bounding box center [241, 45] width 9 height 9
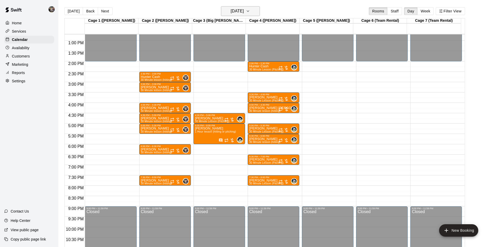
click at [236, 11] on h6 "[DATE]" at bounding box center [237, 11] width 13 height 7
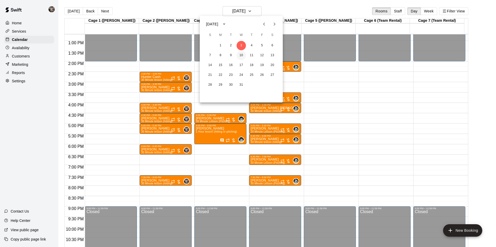
click at [241, 52] on button "10" at bounding box center [241, 55] width 9 height 9
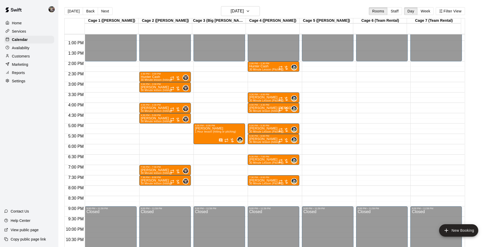
click at [219, 116] on div "12:00 AM – 2:00 PM Closed 5:00 PM – 6:00 PM [PERSON_NAME] 1 Hour lesson (hittin…" at bounding box center [219, 20] width 52 height 498
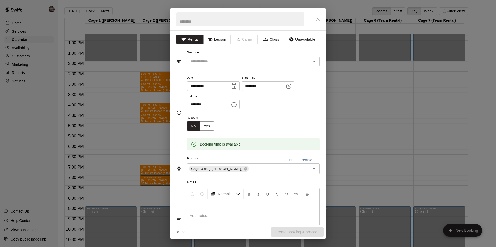
type input "*"
type input "**********"
click at [214, 36] on button "Lesson" at bounding box center [216, 40] width 27 height 10
click at [227, 58] on div "​" at bounding box center [253, 62] width 133 height 10
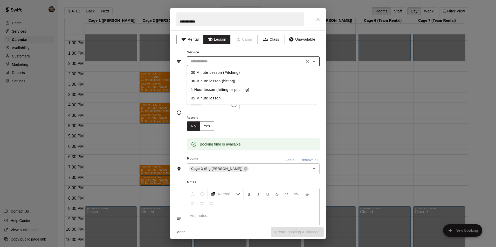
click at [230, 73] on li "30 Minute Lesson (Pitching)" at bounding box center [251, 72] width 129 height 9
type input "**********"
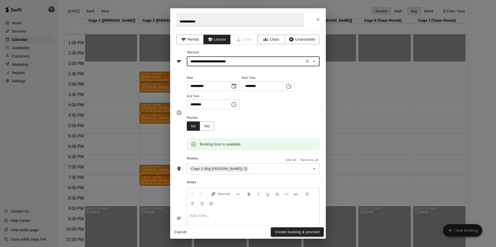
click at [286, 234] on button "Create booking & proceed" at bounding box center [297, 233] width 53 height 10
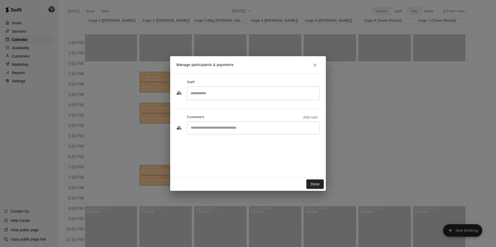
click at [214, 94] on input "Search staff" at bounding box center [253, 93] width 128 height 9
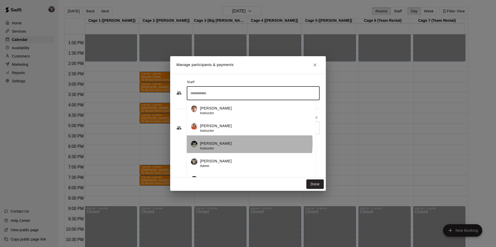
click at [217, 143] on p "[PERSON_NAME]" at bounding box center [216, 143] width 32 height 5
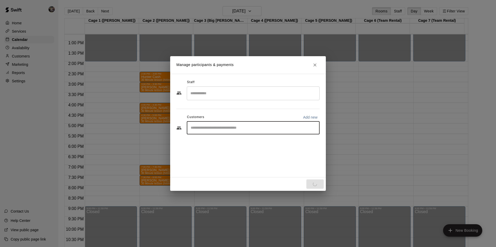
click at [202, 128] on input "Start typing to search customers..." at bounding box center [253, 128] width 128 height 5
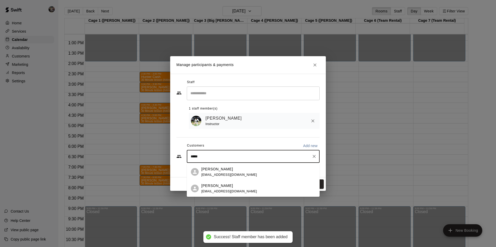
type input "******"
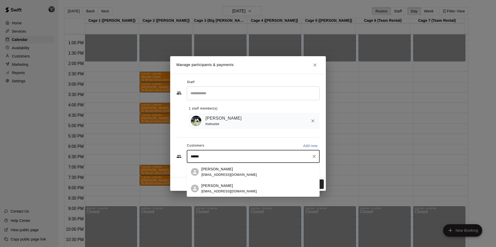
click at [211, 171] on p "[PERSON_NAME]" at bounding box center [217, 169] width 32 height 5
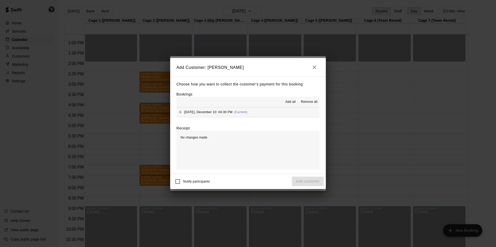
click at [287, 101] on span "Add all" at bounding box center [290, 102] width 10 height 5
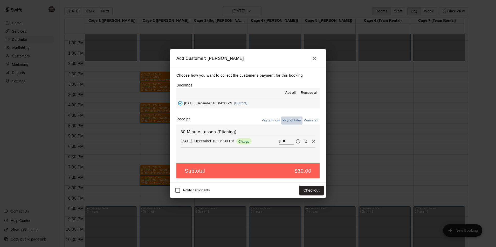
click at [290, 121] on button "Pay all later" at bounding box center [292, 121] width 22 height 8
click at [312, 190] on button "Add customer" at bounding box center [308, 191] width 32 height 10
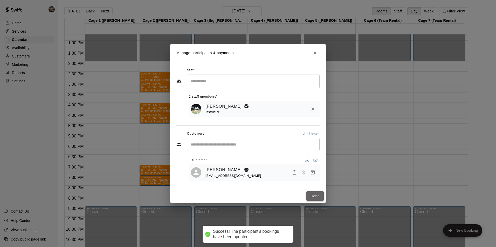
click at [310, 197] on button "Done" at bounding box center [314, 197] width 17 height 10
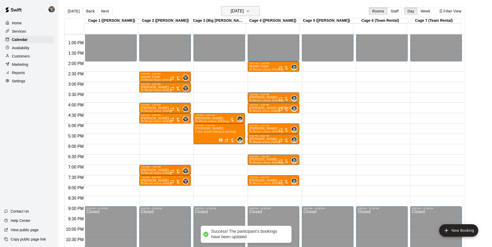
click at [239, 11] on h6 "[DATE]" at bounding box center [237, 11] width 13 height 7
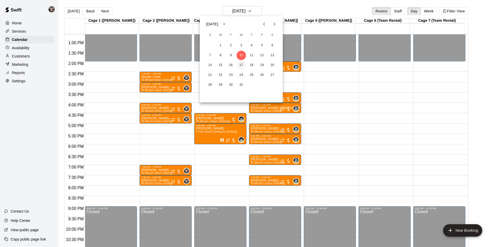
click at [240, 65] on button "17" at bounding box center [241, 65] width 9 height 9
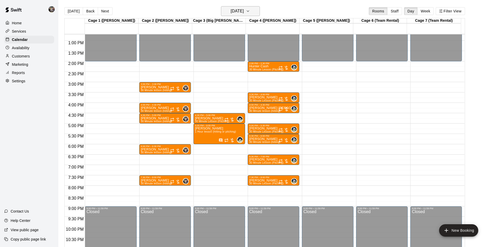
click at [234, 15] on button "[DATE]" at bounding box center [240, 11] width 39 height 10
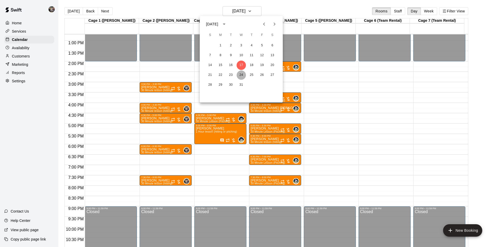
click at [243, 74] on button "24" at bounding box center [241, 75] width 9 height 9
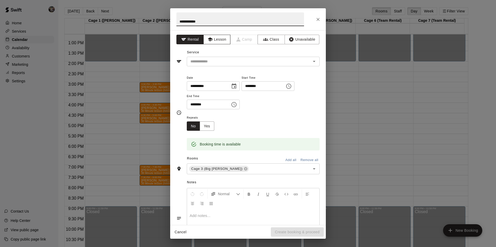
type input "**********"
click at [215, 38] on button "Lesson" at bounding box center [216, 40] width 27 height 10
click at [221, 58] on div "​" at bounding box center [253, 62] width 133 height 10
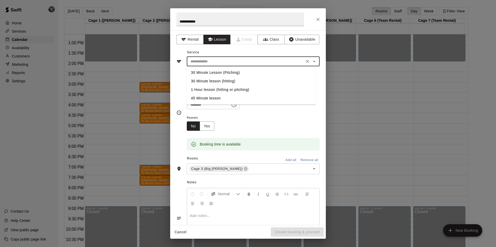
click at [224, 70] on li "30 Minute Lesson (Pitching)" at bounding box center [251, 72] width 129 height 9
type input "**********"
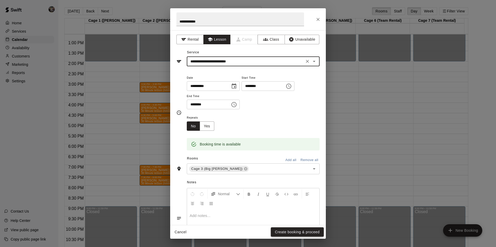
click at [286, 231] on button "Create booking & proceed" at bounding box center [297, 233] width 53 height 10
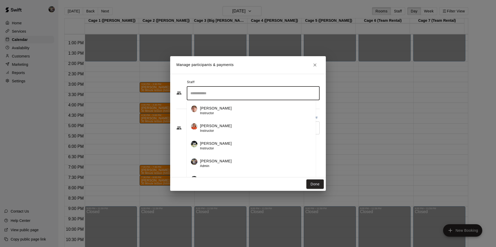
click at [223, 92] on input "Search staff" at bounding box center [253, 93] width 128 height 9
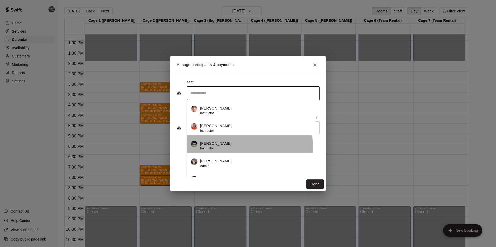
click at [214, 147] on div "[PERSON_NAME] Instructor" at bounding box center [216, 146] width 32 height 10
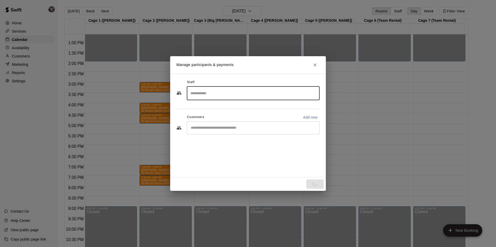
click at [204, 126] on input "Start typing to search customers..." at bounding box center [253, 128] width 128 height 5
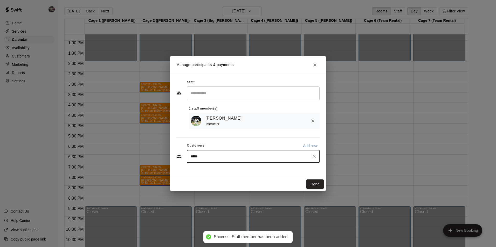
type input "******"
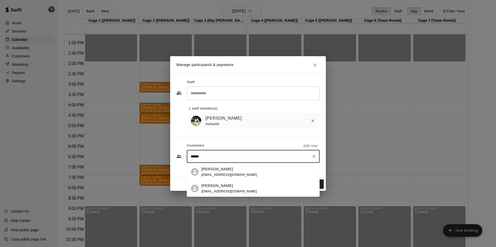
click at [209, 169] on p "[PERSON_NAME]" at bounding box center [217, 169] width 32 height 5
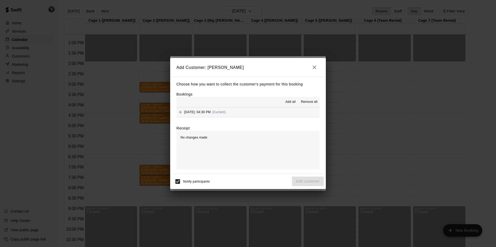
click at [288, 101] on span "Add all" at bounding box center [290, 102] width 10 height 5
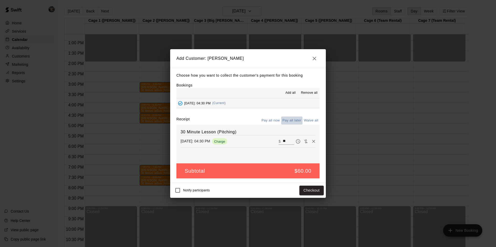
click at [290, 120] on button "Pay all later" at bounding box center [292, 121] width 22 height 8
click at [307, 188] on button "Add customer" at bounding box center [308, 191] width 32 height 10
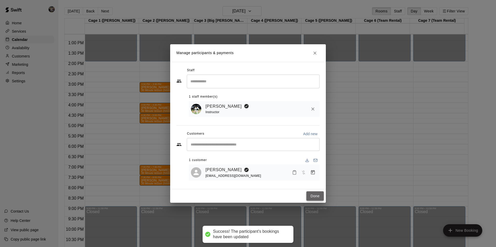
click at [313, 195] on button "Done" at bounding box center [314, 197] width 17 height 10
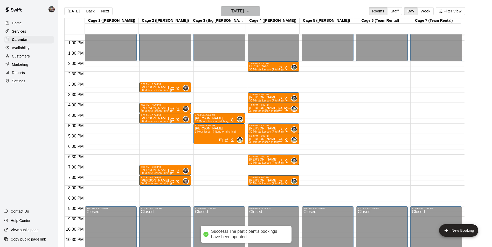
click at [238, 10] on h6 "[DATE]" at bounding box center [237, 11] width 13 height 7
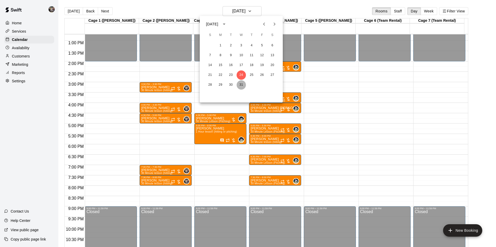
click at [242, 83] on button "31" at bounding box center [241, 84] width 9 height 9
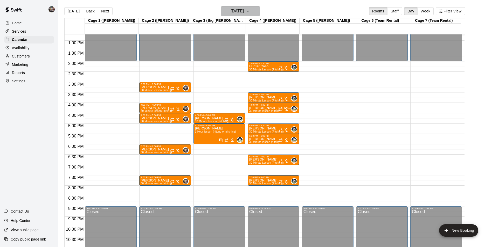
click at [244, 11] on h6 "[DATE]" at bounding box center [237, 11] width 13 height 7
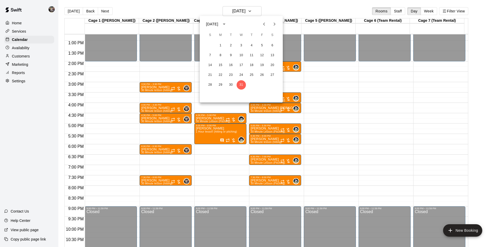
click at [274, 23] on icon "Next month" at bounding box center [275, 24] width 2 height 3
click at [240, 54] on button "7" at bounding box center [241, 55] width 9 height 9
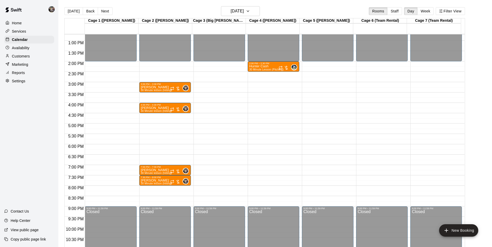
click at [151, 74] on div "12:00 AM – 2:00 PM Closed 3:00 PM – 3:30 PM [PERSON_NAME] 30 Minute lesson (hit…" at bounding box center [165, 20] width 52 height 498
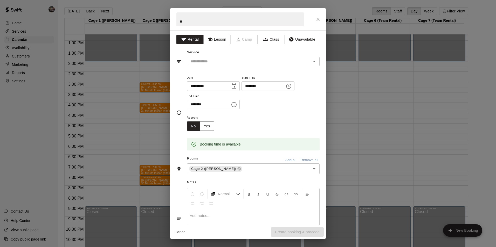
type input "*"
click at [317, 18] on icon "Close" at bounding box center [317, 19] width 3 height 3
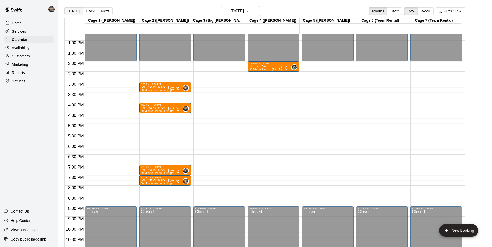
click at [77, 11] on button "[DATE]" at bounding box center [73, 11] width 19 height 8
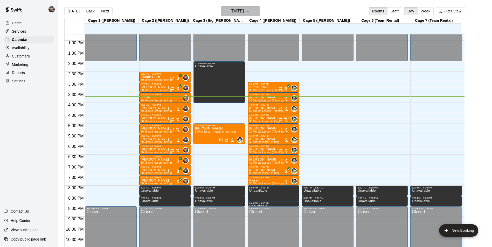
click at [233, 7] on button "[DATE]" at bounding box center [240, 11] width 39 height 10
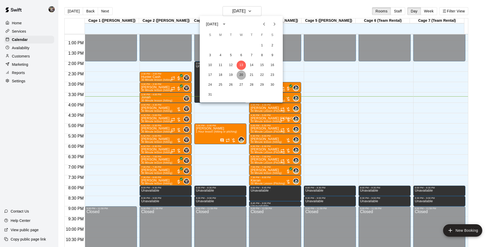
click at [241, 75] on button "20" at bounding box center [241, 75] width 9 height 9
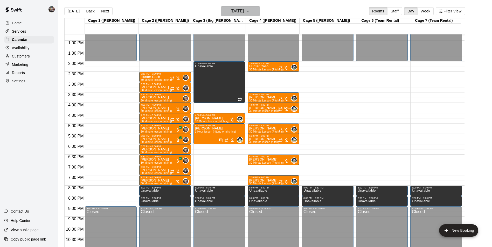
click at [235, 12] on h6 "[DATE]" at bounding box center [237, 11] width 13 height 7
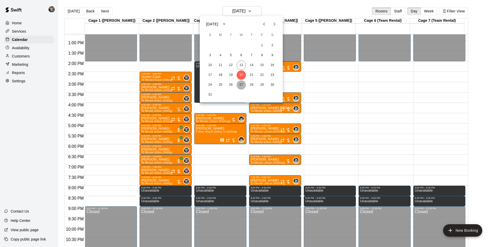
click at [241, 83] on button "27" at bounding box center [241, 84] width 9 height 9
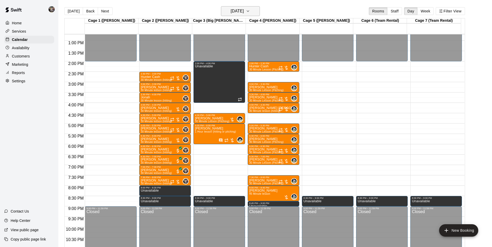
click at [237, 10] on h6 "[DATE]" at bounding box center [237, 11] width 13 height 7
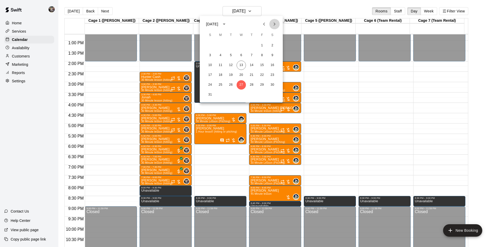
click at [275, 24] on icon "Next month" at bounding box center [275, 24] width 2 height 3
click at [240, 44] on button "3" at bounding box center [241, 45] width 9 height 9
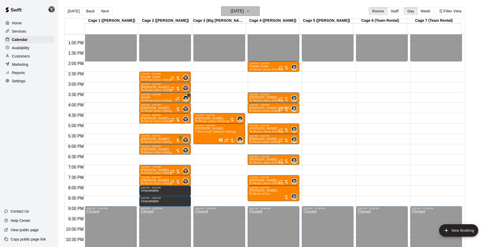
click at [241, 14] on h6 "[DATE]" at bounding box center [237, 11] width 13 height 7
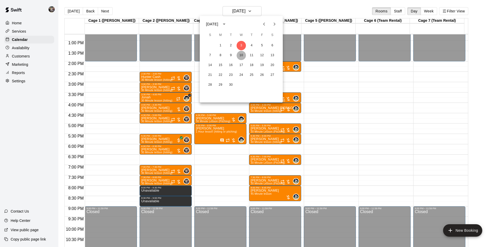
click at [241, 55] on button "10" at bounding box center [241, 55] width 9 height 9
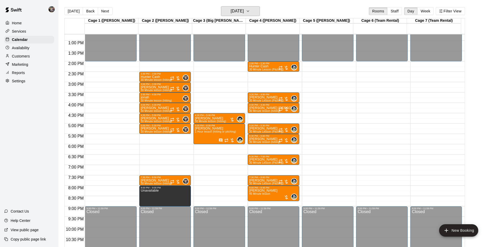
click at [242, 12] on h6 "[DATE]" at bounding box center [237, 11] width 13 height 7
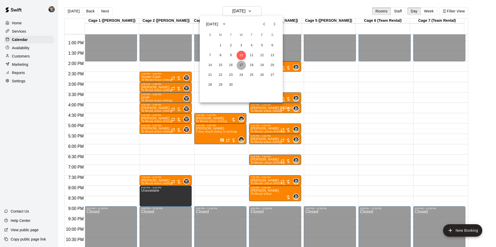
click at [241, 64] on button "17" at bounding box center [241, 65] width 9 height 9
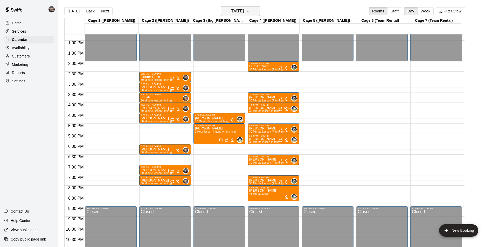
click at [239, 14] on h6 "[DATE]" at bounding box center [237, 11] width 13 height 7
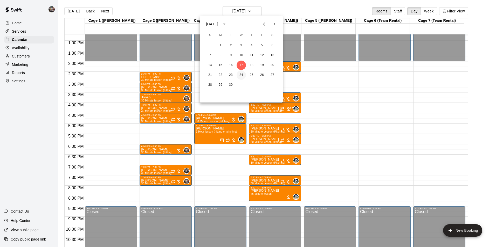
click at [240, 73] on button "24" at bounding box center [241, 75] width 9 height 9
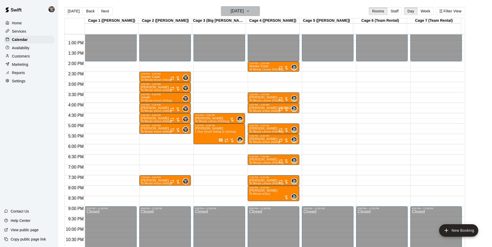
click at [236, 10] on h6 "[DATE]" at bounding box center [237, 11] width 13 height 7
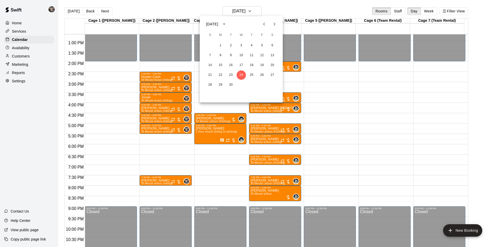
click at [274, 23] on icon "Next month" at bounding box center [274, 24] width 6 height 6
click at [242, 45] on button "1" at bounding box center [241, 45] width 9 height 9
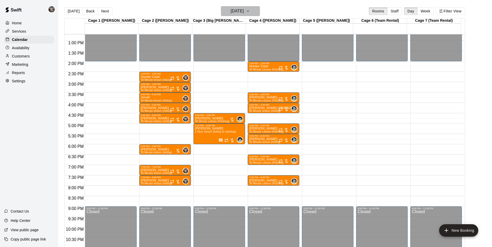
click at [239, 11] on h6 "[DATE]" at bounding box center [237, 11] width 13 height 7
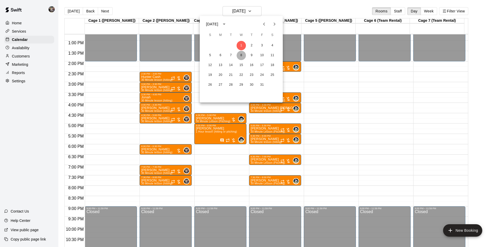
click at [241, 53] on button "8" at bounding box center [241, 55] width 9 height 9
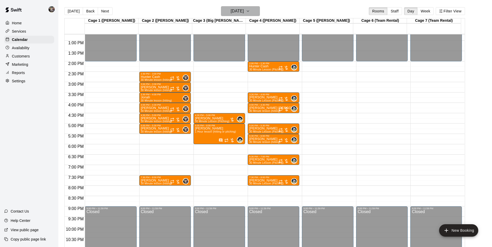
click at [235, 11] on h6 "[DATE]" at bounding box center [237, 11] width 13 height 7
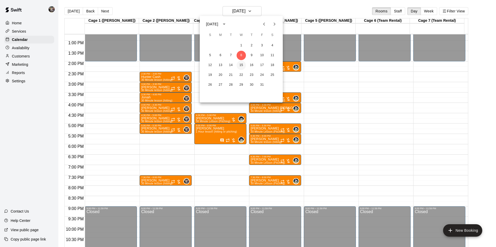
click at [242, 65] on button "15" at bounding box center [241, 65] width 9 height 9
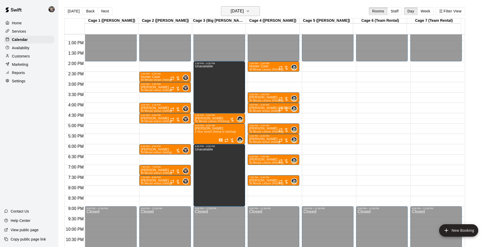
click at [235, 12] on h6 "[DATE]" at bounding box center [237, 11] width 13 height 7
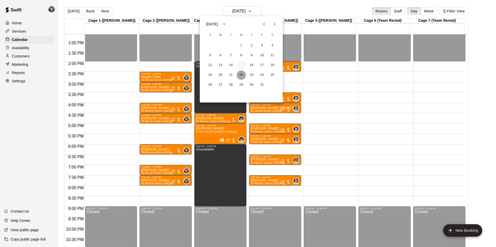
drag, startPoint x: 239, startPoint y: 75, endPoint x: 240, endPoint y: 65, distance: 10.5
click at [239, 75] on button "22" at bounding box center [241, 75] width 9 height 9
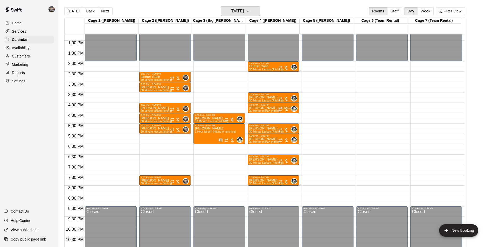
click at [240, 12] on h6 "[DATE]" at bounding box center [237, 11] width 13 height 7
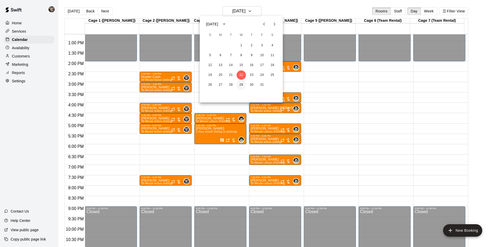
click at [241, 85] on button "29" at bounding box center [241, 84] width 9 height 9
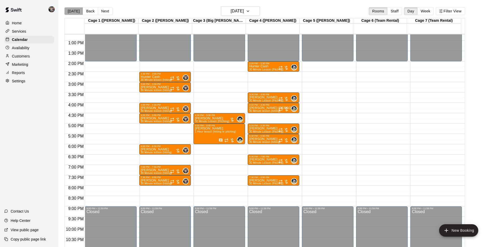
click at [77, 11] on button "[DATE]" at bounding box center [73, 11] width 19 height 8
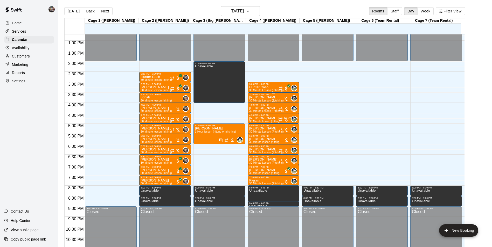
click at [263, 98] on p "[PERSON_NAME]" at bounding box center [266, 98] width 34 height 0
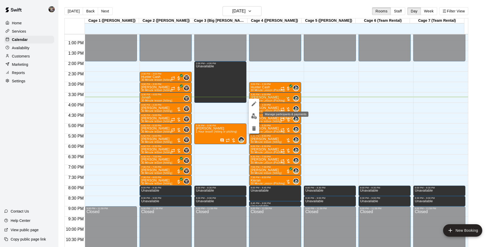
click at [254, 116] on img "edit" at bounding box center [254, 116] width 6 height 6
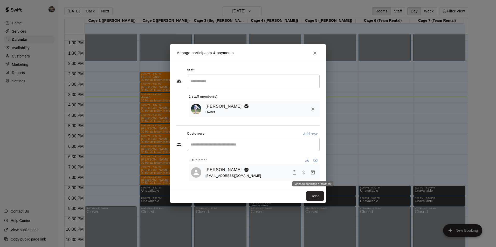
click at [311, 172] on icon "Manage bookings & payment" at bounding box center [313, 172] width 4 height 4
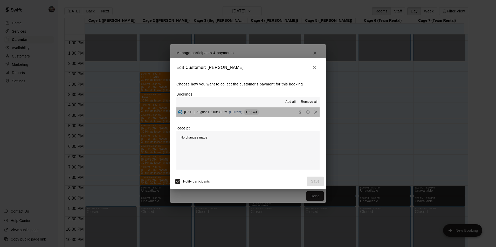
click at [273, 113] on button "[DATE], August 13: 03:30 PM (Current) Unpaid" at bounding box center [247, 113] width 143 height 10
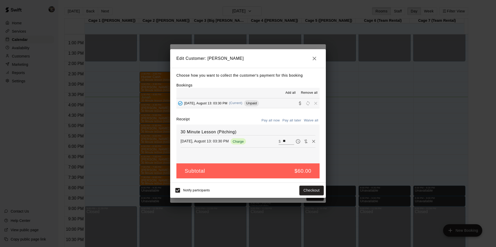
click at [284, 141] on input "**" at bounding box center [288, 141] width 11 height 7
type input "*"
type input "**"
click at [307, 190] on button "Checkout" at bounding box center [311, 191] width 24 height 10
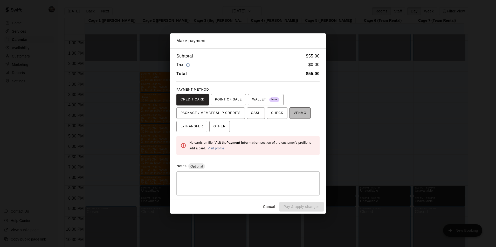
click at [294, 113] on span "VENMO" at bounding box center [300, 113] width 13 height 8
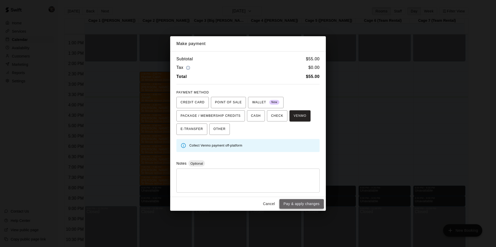
click at [297, 204] on button "Pay & apply changes" at bounding box center [301, 204] width 44 height 10
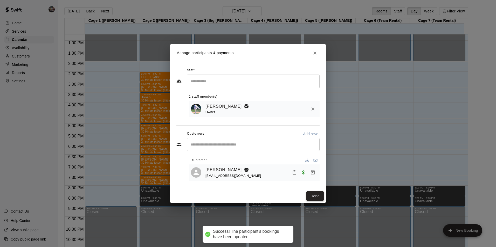
click at [315, 197] on button "Done" at bounding box center [314, 197] width 17 height 10
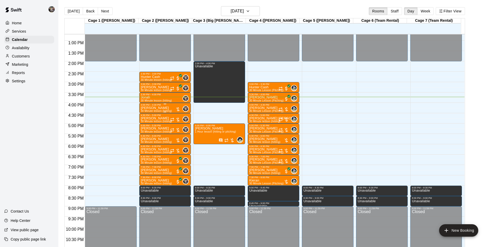
click at [160, 108] on p "[PERSON_NAME]" at bounding box center [156, 108] width 31 height 0
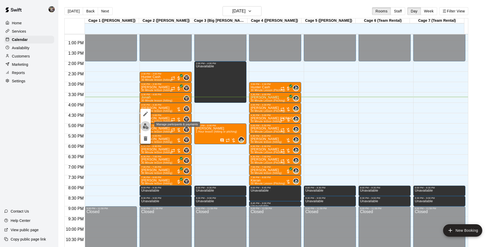
click at [144, 127] on img "edit" at bounding box center [146, 126] width 6 height 6
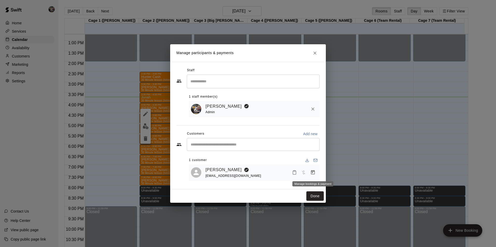
click at [313, 173] on icon "Manage bookings & payment" at bounding box center [312, 172] width 5 height 5
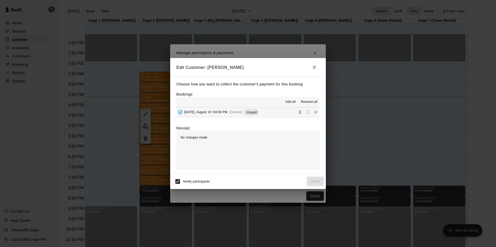
click at [279, 112] on button "[DATE], August 13: 04:00 PM (Current) Unpaid" at bounding box center [247, 113] width 143 height 10
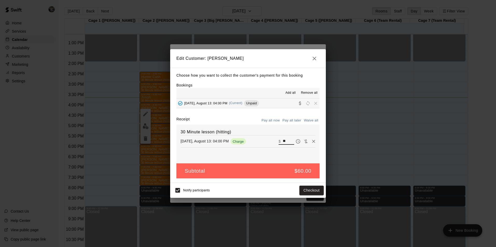
click at [285, 142] on input "**" at bounding box center [288, 141] width 11 height 7
type input "*"
type input "**"
click at [305, 190] on button "Checkout" at bounding box center [311, 191] width 24 height 10
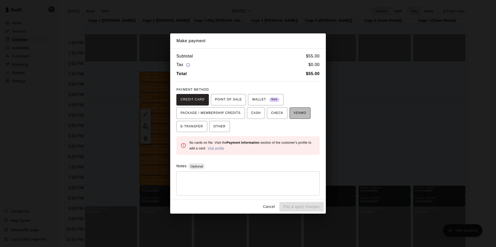
click at [294, 115] on span "VENMO" at bounding box center [300, 113] width 13 height 8
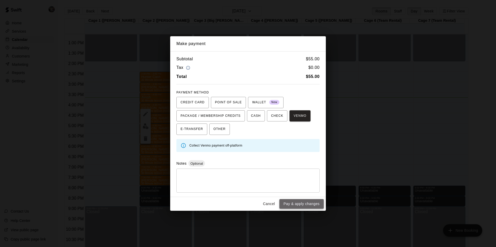
click at [302, 203] on button "Pay & apply changes" at bounding box center [301, 204] width 44 height 10
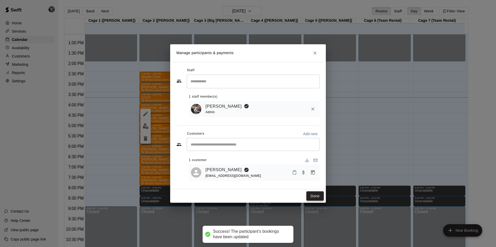
click at [311, 197] on button "Done" at bounding box center [314, 197] width 17 height 10
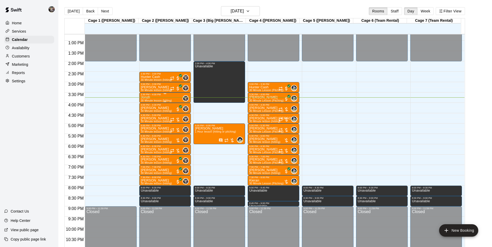
click at [167, 96] on div "3:30 PM – 4:00 PM" at bounding box center [165, 94] width 49 height 3
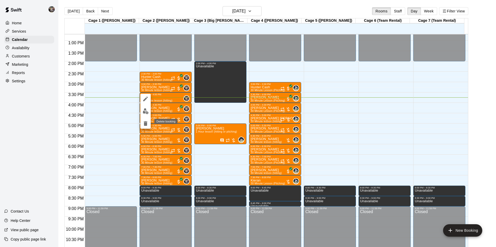
click at [145, 122] on icon "delete" at bounding box center [146, 123] width 4 height 5
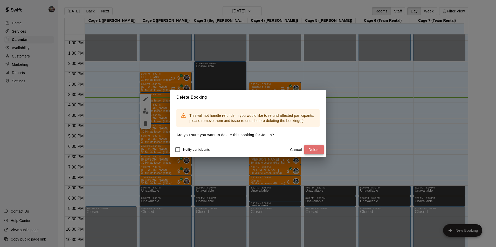
click at [313, 150] on button "Delete" at bounding box center [313, 150] width 19 height 10
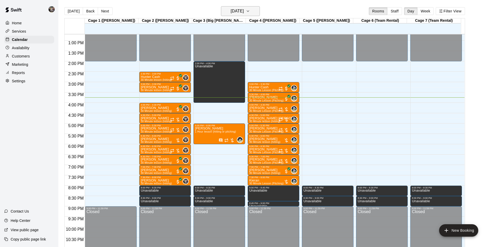
click at [236, 9] on h6 "[DATE]" at bounding box center [237, 11] width 13 height 7
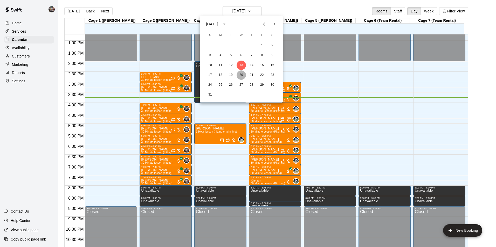
click at [241, 74] on button "20" at bounding box center [241, 75] width 9 height 9
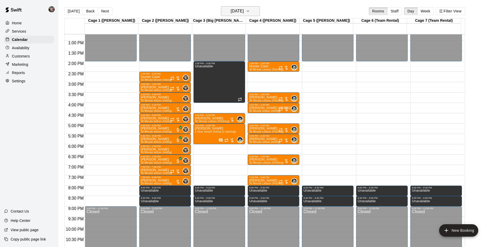
click at [236, 9] on h6 "[DATE]" at bounding box center [237, 11] width 13 height 7
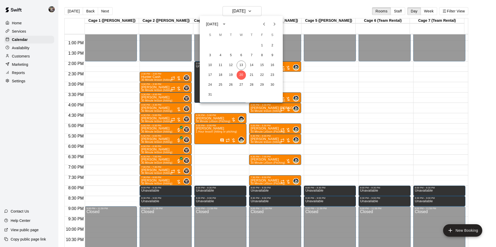
click at [74, 10] on div at bounding box center [248, 123] width 496 height 247
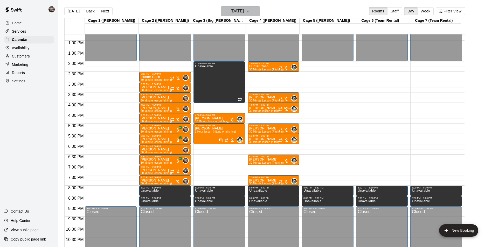
click at [241, 10] on h6 "[DATE]" at bounding box center [237, 11] width 13 height 7
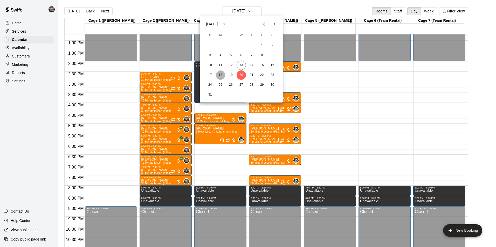
click at [220, 74] on button "18" at bounding box center [220, 75] width 9 height 9
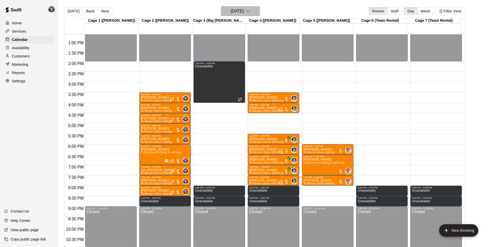
click at [231, 10] on h6 "[DATE]" at bounding box center [237, 11] width 13 height 7
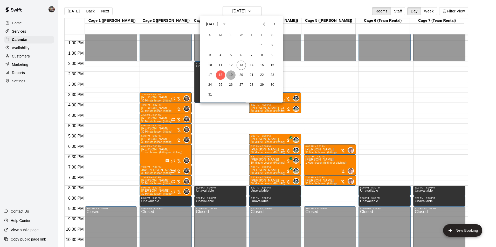
click at [231, 74] on button "19" at bounding box center [230, 75] width 9 height 9
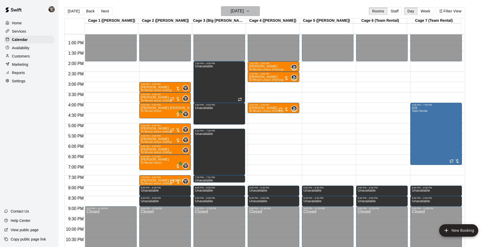
click at [231, 12] on h6 "[DATE]" at bounding box center [237, 11] width 13 height 7
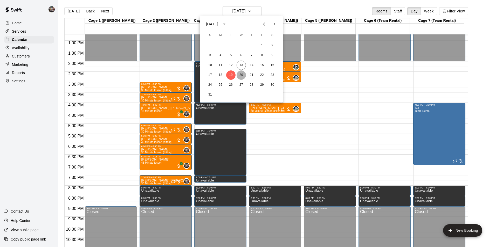
click at [241, 74] on button "20" at bounding box center [241, 75] width 9 height 9
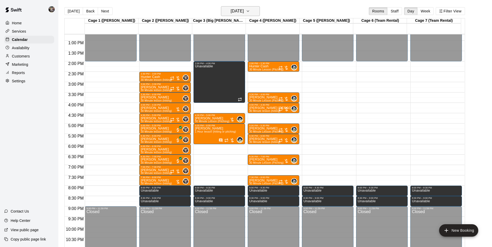
click at [240, 9] on h6 "[DATE]" at bounding box center [237, 11] width 13 height 7
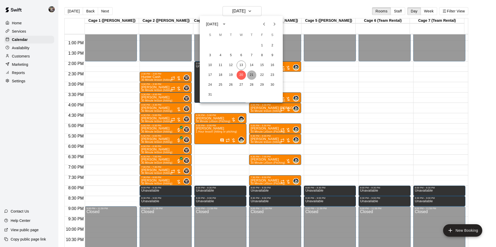
click at [252, 75] on button "21" at bounding box center [251, 75] width 9 height 9
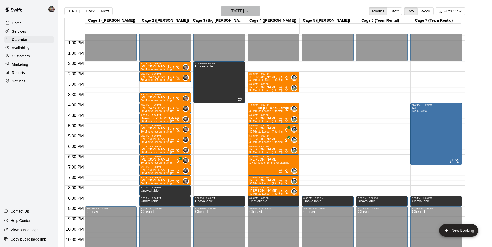
click at [237, 7] on button "[DATE]" at bounding box center [240, 11] width 39 height 10
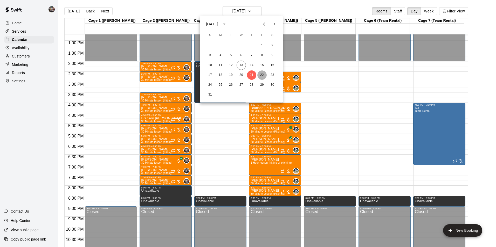
click at [262, 74] on button "22" at bounding box center [261, 75] width 9 height 9
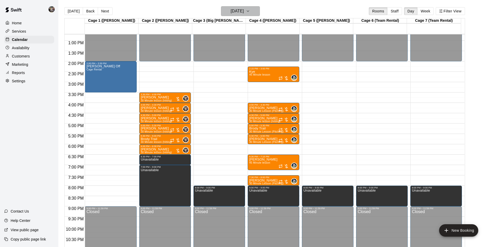
click at [239, 12] on h6 "[DATE]" at bounding box center [237, 11] width 13 height 7
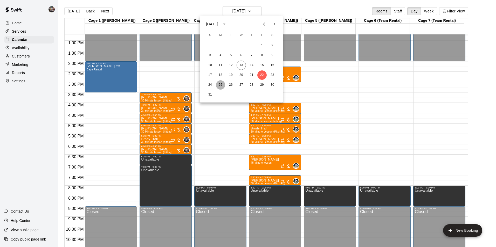
click at [221, 85] on button "25" at bounding box center [220, 84] width 9 height 9
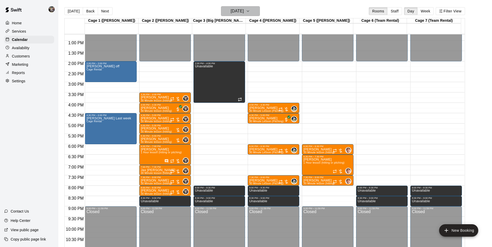
click at [231, 12] on h6 "[DATE]" at bounding box center [237, 11] width 13 height 7
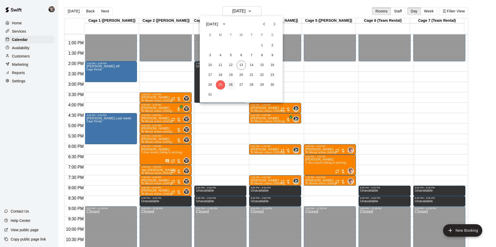
click at [230, 83] on button "26" at bounding box center [230, 84] width 9 height 9
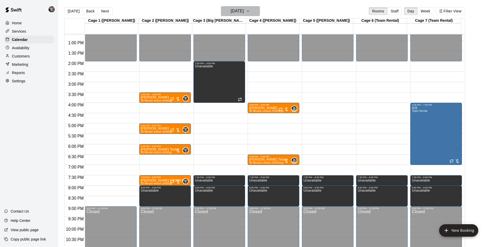
click at [231, 13] on h6 "[DATE]" at bounding box center [237, 11] width 13 height 7
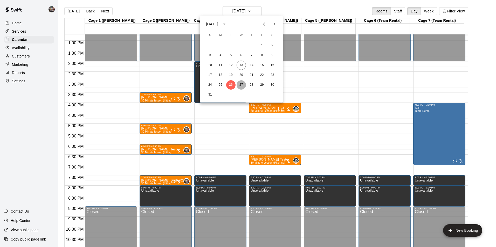
click at [241, 85] on button "27" at bounding box center [241, 84] width 9 height 9
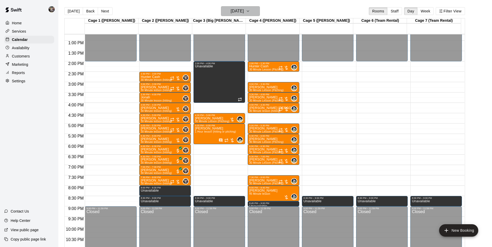
click at [231, 11] on h6 "[DATE]" at bounding box center [237, 11] width 13 height 7
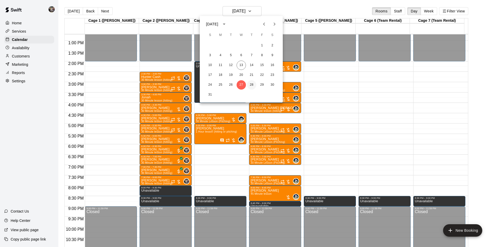
click at [252, 84] on button "28" at bounding box center [251, 84] width 9 height 9
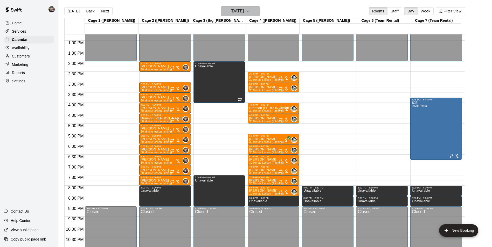
click at [232, 11] on h6 "[DATE]" at bounding box center [237, 11] width 13 height 7
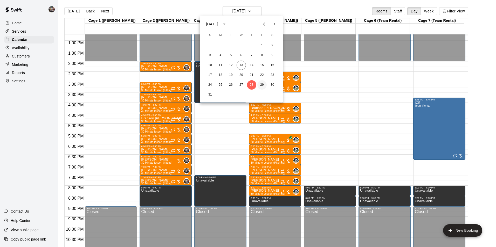
click at [262, 86] on button "29" at bounding box center [261, 84] width 9 height 9
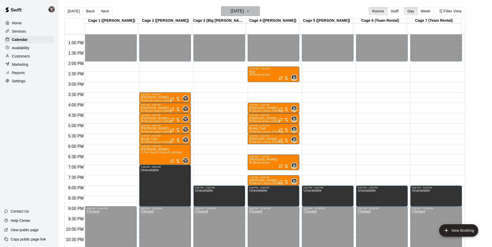
click at [236, 11] on h6 "[DATE]" at bounding box center [237, 11] width 13 height 7
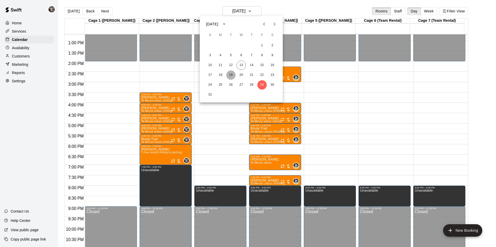
drag, startPoint x: 232, startPoint y: 74, endPoint x: 232, endPoint y: 80, distance: 6.0
click at [233, 74] on button "19" at bounding box center [230, 75] width 9 height 9
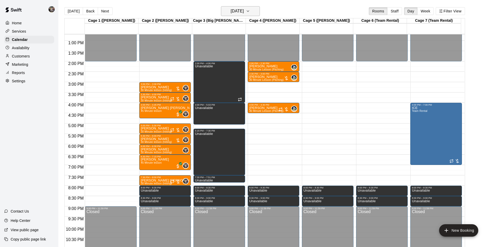
click at [234, 11] on h6 "[DATE]" at bounding box center [237, 11] width 13 height 7
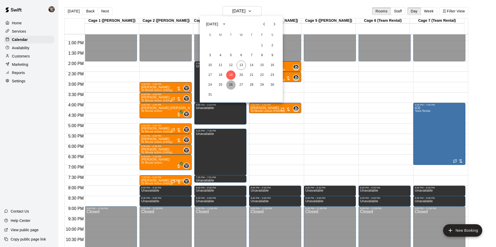
click at [232, 85] on button "26" at bounding box center [230, 84] width 9 height 9
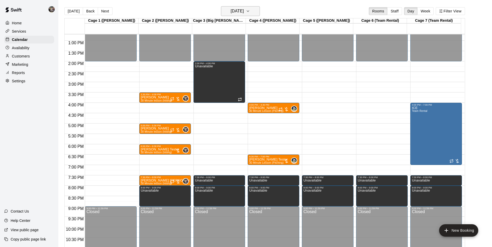
click at [241, 9] on h6 "[DATE]" at bounding box center [237, 11] width 13 height 7
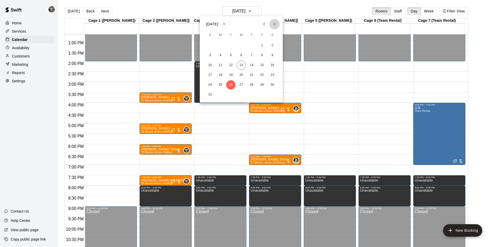
click at [273, 24] on icon "Next month" at bounding box center [274, 24] width 6 height 6
click at [230, 45] on button "2" at bounding box center [230, 45] width 9 height 9
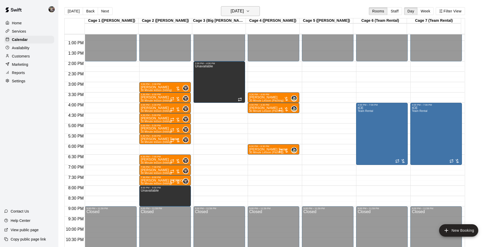
click at [239, 12] on h6 "[DATE]" at bounding box center [237, 11] width 13 height 7
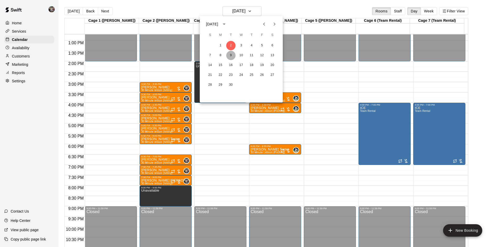
click at [231, 54] on button "9" at bounding box center [230, 55] width 9 height 9
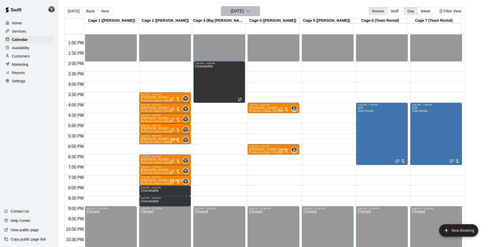
click at [241, 12] on h6 "[DATE]" at bounding box center [237, 11] width 13 height 7
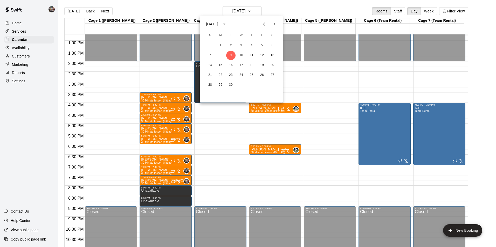
click at [280, 8] on div at bounding box center [248, 123] width 496 height 247
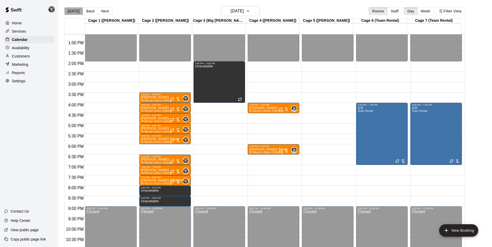
click at [75, 11] on button "[DATE]" at bounding box center [73, 11] width 19 height 8
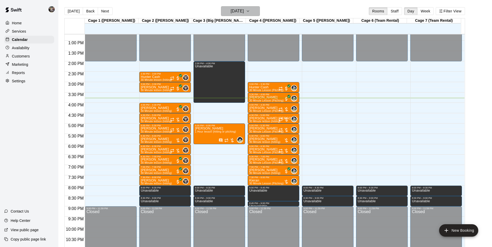
click at [236, 11] on h6 "[DATE]" at bounding box center [237, 11] width 13 height 7
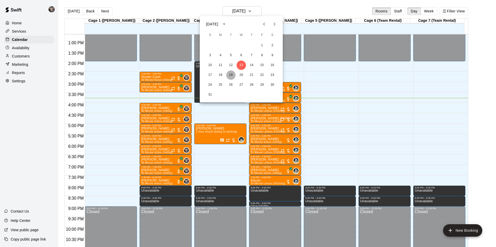
click at [231, 74] on button "19" at bounding box center [230, 75] width 9 height 9
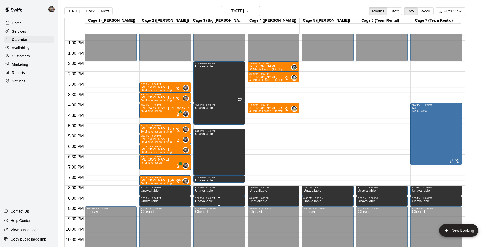
click at [211, 200] on div "8:30 PM – 9:00 PM" at bounding box center [219, 198] width 49 height 3
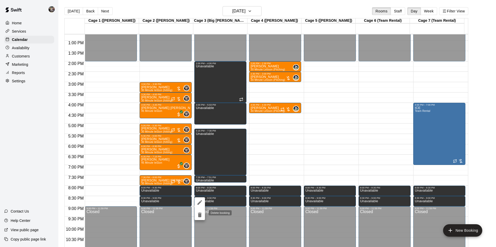
click at [200, 213] on icon "delete" at bounding box center [200, 215] width 6 height 6
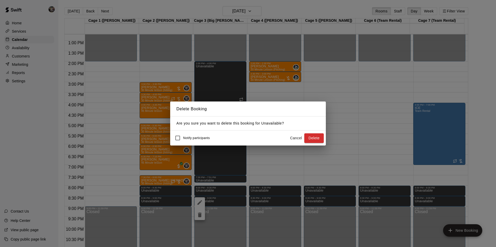
click at [314, 135] on button "Delete" at bounding box center [313, 139] width 19 height 10
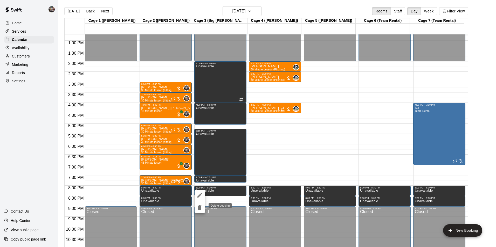
click at [201, 208] on icon "delete" at bounding box center [200, 208] width 4 height 5
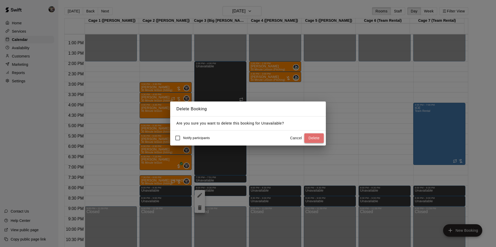
click at [315, 136] on button "Delete" at bounding box center [313, 139] width 19 height 10
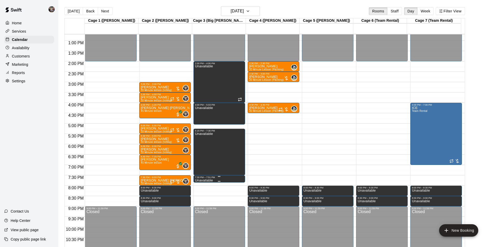
click at [215, 179] on div "7:30 PM – 7:51 PM" at bounding box center [219, 177] width 49 height 3
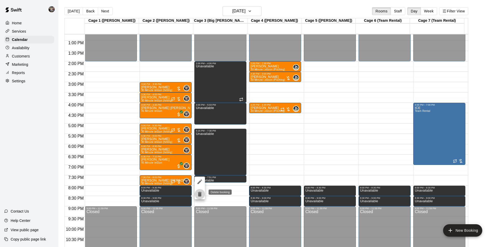
click at [201, 192] on icon "delete" at bounding box center [200, 194] width 6 height 6
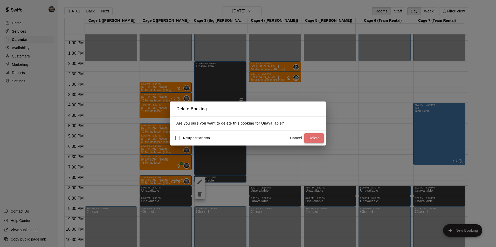
click at [322, 137] on button "Delete" at bounding box center [313, 139] width 19 height 10
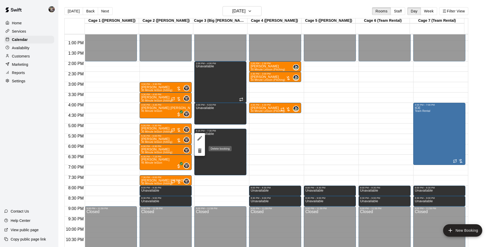
click at [201, 150] on icon "delete" at bounding box center [200, 151] width 4 height 5
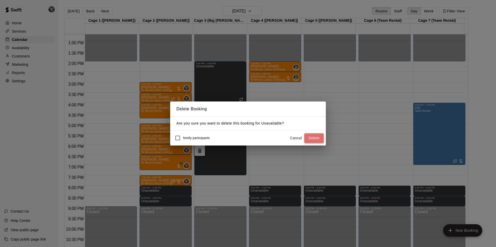
click at [309, 135] on button "Delete" at bounding box center [313, 139] width 19 height 10
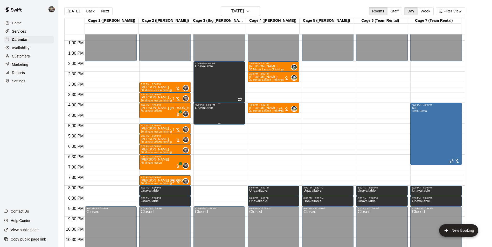
click at [213, 114] on div "Unavailable" at bounding box center [219, 229] width 49 height 247
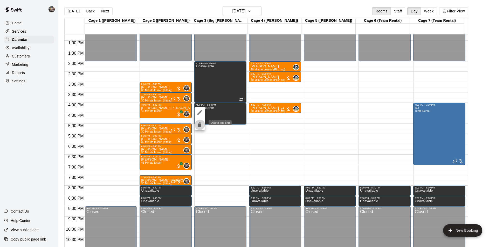
click at [200, 126] on icon "delete" at bounding box center [200, 125] width 4 height 5
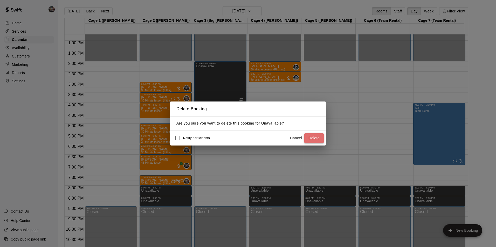
click at [312, 137] on button "Delete" at bounding box center [313, 139] width 19 height 10
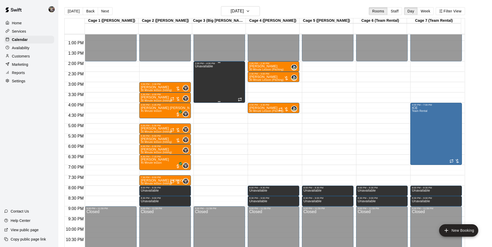
click at [223, 85] on div "Unavailable" at bounding box center [219, 188] width 49 height 247
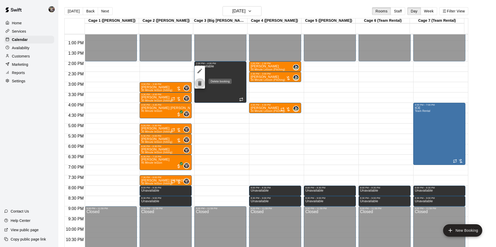
click at [200, 82] on icon "delete" at bounding box center [200, 83] width 4 height 5
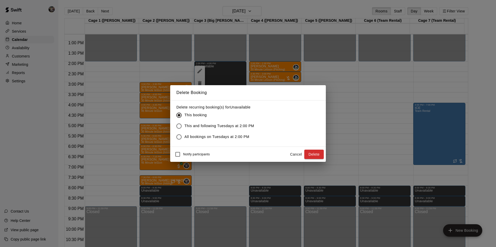
click at [310, 155] on button "Delete" at bounding box center [313, 155] width 19 height 10
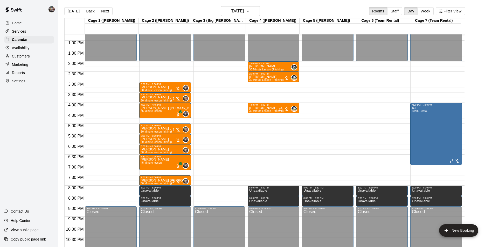
click at [217, 64] on div "12:00 AM – 2:00 PM Closed 9:00 PM – 11:59 PM Closed" at bounding box center [219, 20] width 52 height 498
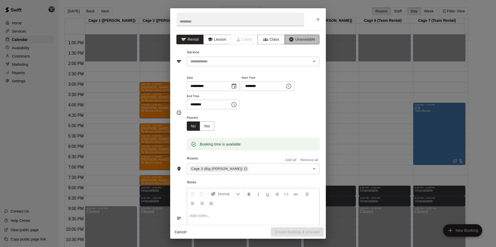
click at [300, 38] on button "Unavailable" at bounding box center [302, 40] width 35 height 10
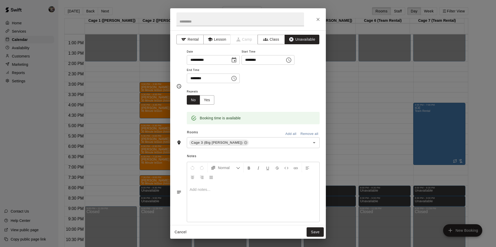
click at [237, 78] on icon "Choose time, selected time is 2:30 PM" at bounding box center [234, 78] width 6 height 6
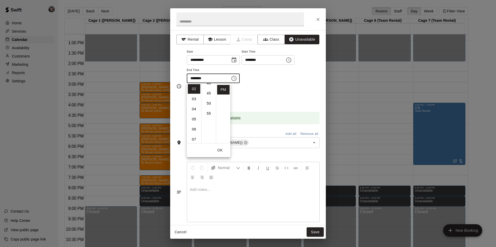
scroll to position [46, 0]
click at [195, 133] on li "09" at bounding box center [194, 134] width 12 height 10
click at [206, 88] on li "00" at bounding box center [209, 89] width 12 height 10
type input "********"
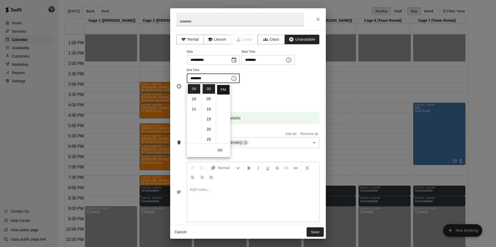
click at [218, 89] on li "PM" at bounding box center [223, 90] width 12 height 10
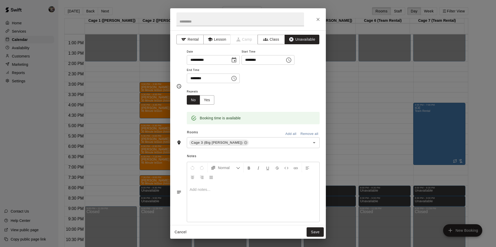
click at [317, 230] on button "Save" at bounding box center [315, 233] width 17 height 10
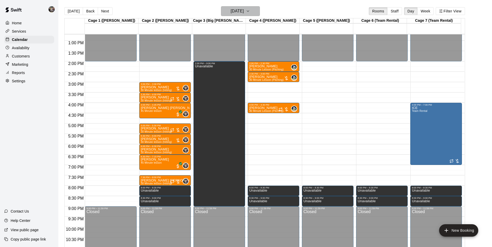
click at [250, 10] on icon "button" at bounding box center [248, 11] width 4 height 6
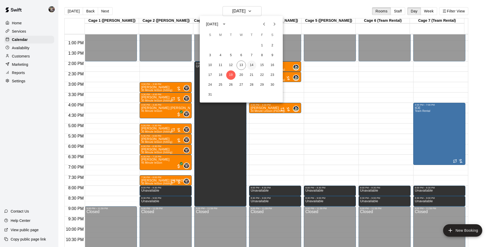
click at [253, 62] on button "14" at bounding box center [251, 65] width 9 height 9
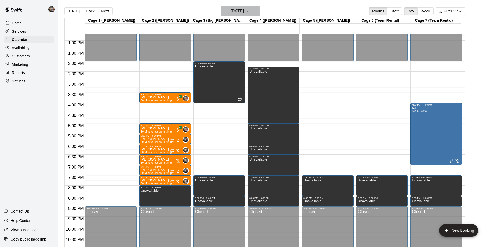
click at [239, 11] on h6 "[DATE]" at bounding box center [237, 11] width 13 height 7
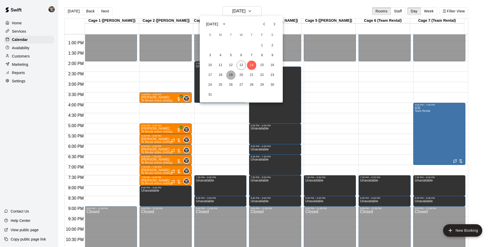
click at [231, 75] on button "19" at bounding box center [230, 75] width 9 height 9
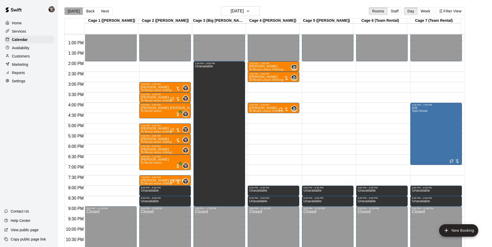
click at [74, 10] on button "[DATE]" at bounding box center [73, 11] width 19 height 8
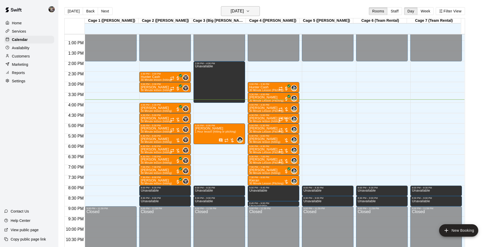
click at [236, 11] on h6 "[DATE]" at bounding box center [237, 11] width 13 height 7
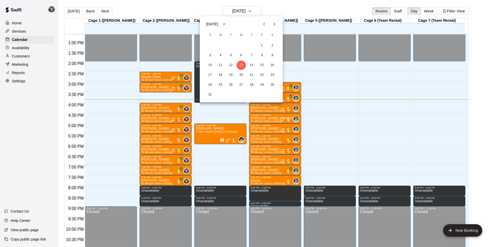
click at [274, 24] on icon "Next month" at bounding box center [274, 24] width 6 height 6
click at [284, 5] on div at bounding box center [248, 123] width 496 height 247
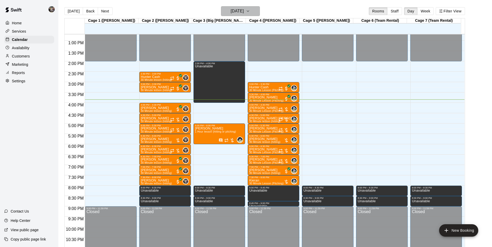
click at [240, 11] on h6 "[DATE]" at bounding box center [237, 11] width 13 height 7
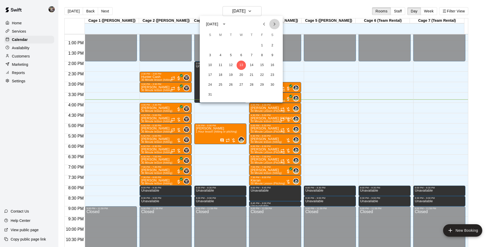
click at [274, 24] on icon "Next month" at bounding box center [274, 24] width 6 height 6
click at [220, 64] on button "13" at bounding box center [220, 65] width 9 height 9
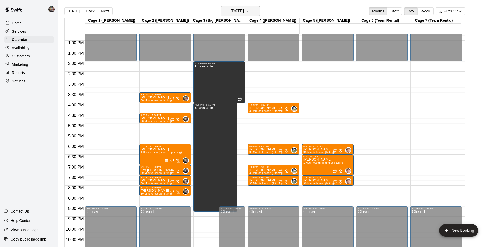
click at [233, 12] on h6 "[DATE]" at bounding box center [237, 11] width 13 height 7
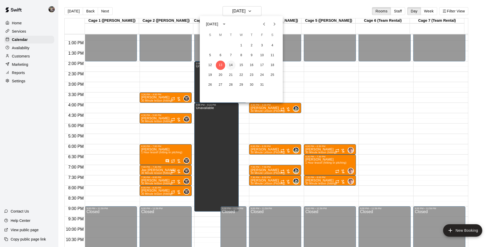
click at [232, 65] on button "14" at bounding box center [230, 65] width 9 height 9
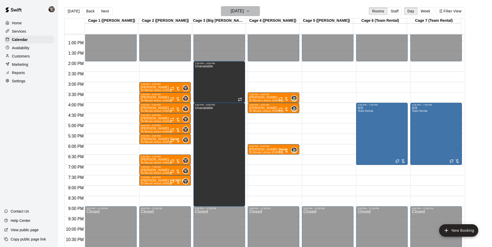
click at [231, 13] on h6 "[DATE]" at bounding box center [237, 11] width 13 height 7
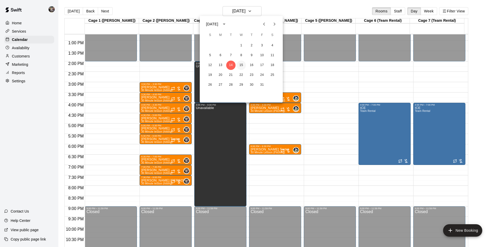
click at [241, 63] on button "15" at bounding box center [241, 65] width 9 height 9
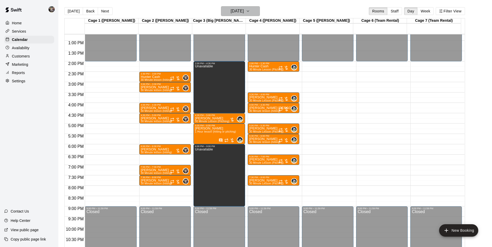
click at [232, 12] on h6 "[DATE]" at bounding box center [237, 11] width 13 height 7
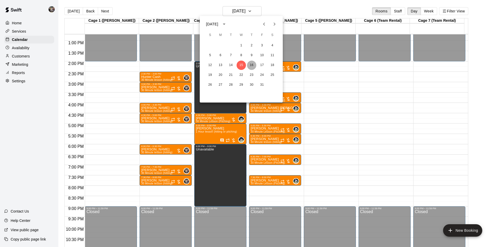
click at [251, 65] on button "16" at bounding box center [251, 65] width 9 height 9
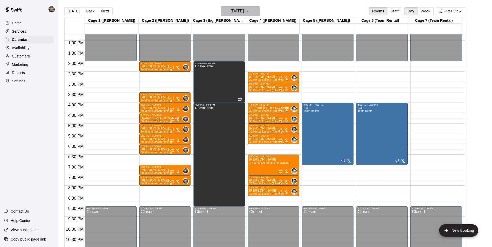
click at [236, 12] on h6 "[DATE]" at bounding box center [237, 11] width 13 height 7
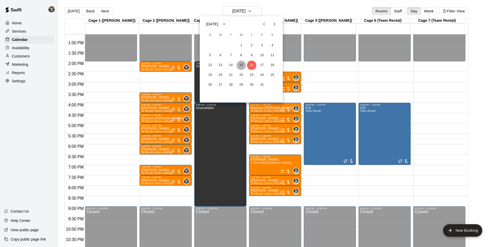
click at [243, 65] on button "15" at bounding box center [241, 65] width 9 height 9
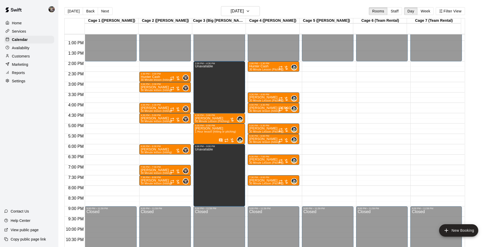
drag, startPoint x: 75, startPoint y: 9, endPoint x: 123, endPoint y: 20, distance: 49.8
click at [75, 9] on button "[DATE]" at bounding box center [73, 11] width 19 height 8
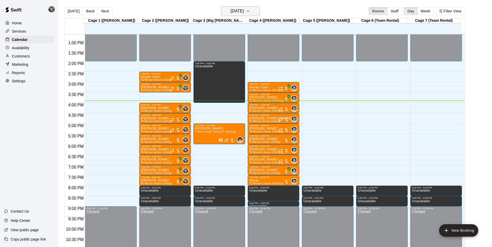
click at [241, 11] on h6 "[DATE]" at bounding box center [237, 11] width 13 height 7
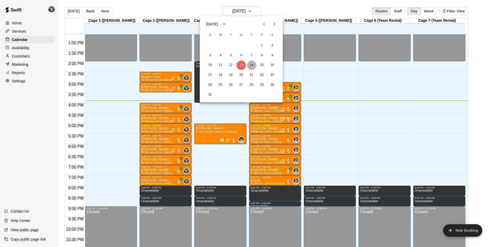
click at [254, 63] on button "14" at bounding box center [251, 65] width 9 height 9
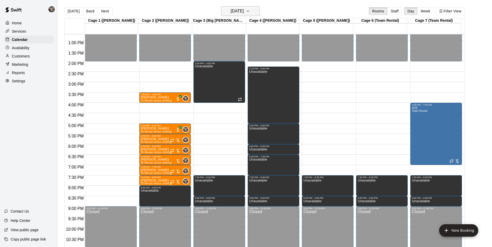
click at [236, 12] on h6 "[DATE]" at bounding box center [237, 11] width 13 height 7
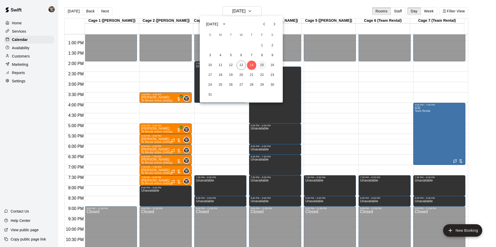
click at [262, 64] on button "15" at bounding box center [261, 65] width 9 height 9
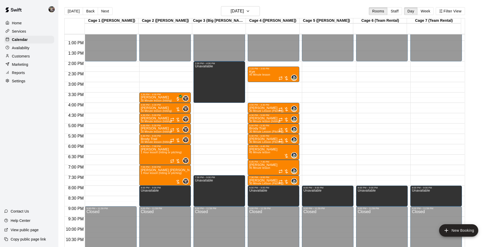
click at [323, 106] on div "12:00 AM – 2:00 PM Closed 8:00 PM – 9:00 PM Unavailable 9:00 PM – 11:59 PM Clos…" at bounding box center [328, 20] width 52 height 498
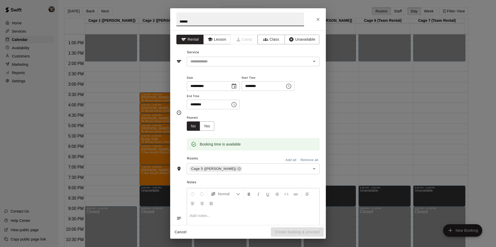
type input "******"
click at [192, 40] on button "Rental" at bounding box center [189, 40] width 27 height 10
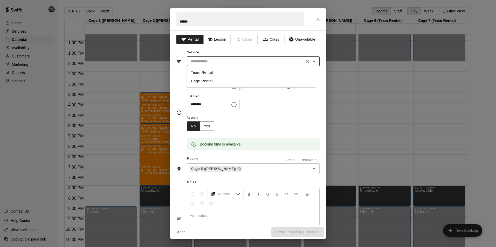
click at [212, 58] on input "text" at bounding box center [245, 61] width 114 height 6
click at [206, 81] on li "Cage Rental" at bounding box center [251, 81] width 129 height 9
type input "**********"
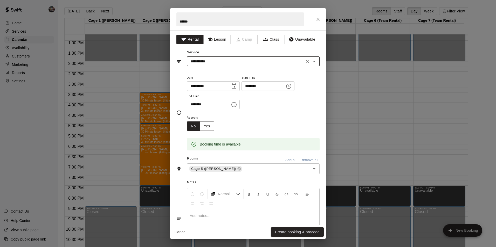
click at [237, 107] on icon "Choose time, selected time is 4:30 PM" at bounding box center [233, 104] width 5 height 5
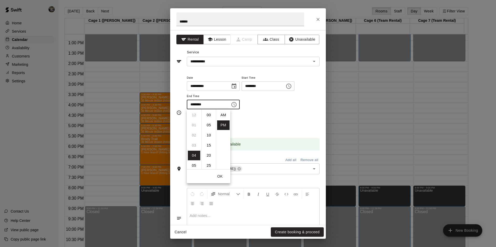
scroll to position [9, 0]
click at [196, 126] on li "05" at bounding box center [194, 126] width 12 height 10
type input "********"
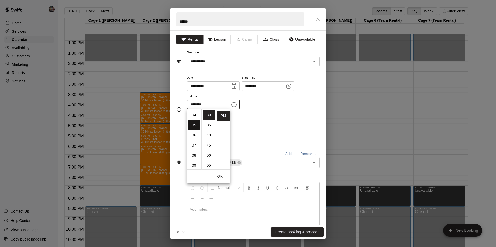
scroll to position [51, 0]
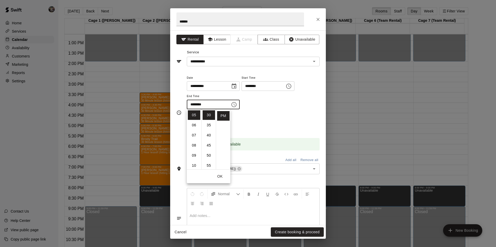
click at [257, 124] on div "Repeats No Yes" at bounding box center [253, 123] width 133 height 16
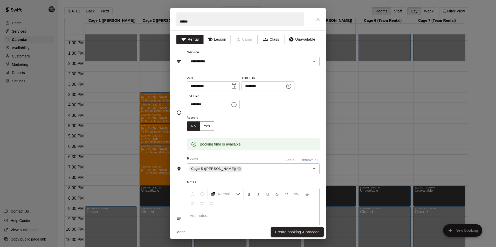
click at [291, 231] on button "Create booking & proceed" at bounding box center [297, 233] width 53 height 10
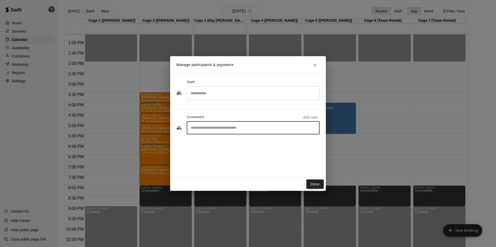
click at [218, 128] on input "Start typing to search customers..." at bounding box center [253, 128] width 128 height 5
type input "****"
click at [218, 138] on p "[PERSON_NAME]" at bounding box center [217, 139] width 32 height 5
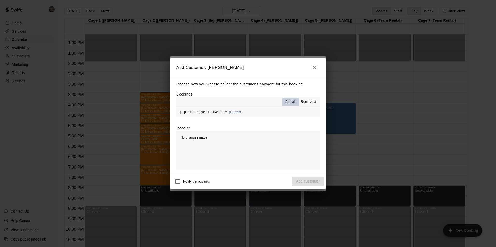
click at [288, 102] on span "Add all" at bounding box center [290, 102] width 10 height 5
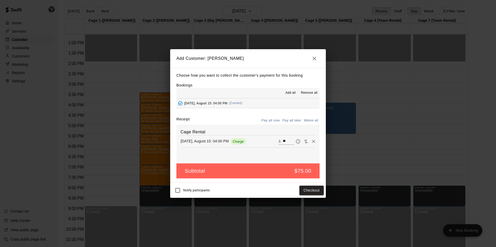
click at [294, 91] on span "Add all" at bounding box center [290, 93] width 10 height 5
click at [314, 58] on icon "button" at bounding box center [315, 59] width 4 height 4
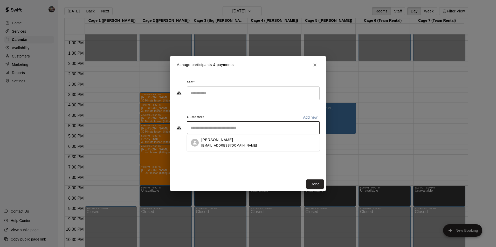
click at [202, 128] on input "Start typing to search customers..." at bounding box center [253, 128] width 128 height 5
click at [207, 137] on p "[PERSON_NAME]" at bounding box center [217, 139] width 32 height 5
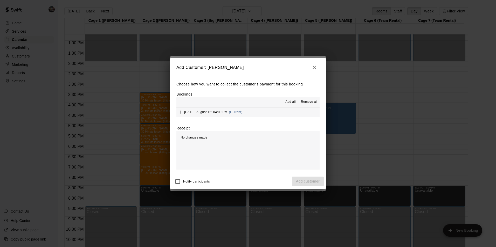
click at [290, 98] on div "Add all Remove all" at bounding box center [247, 102] width 143 height 10
click at [290, 99] on button "Add all" at bounding box center [290, 102] width 17 height 8
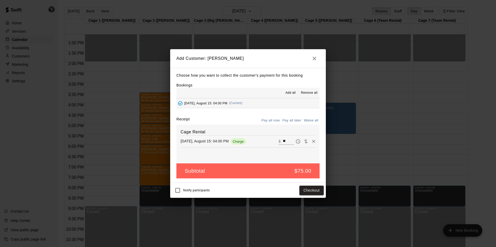
click at [290, 121] on button "Pay all later" at bounding box center [292, 121] width 22 height 8
click at [299, 189] on button "Add customer" at bounding box center [308, 191] width 32 height 10
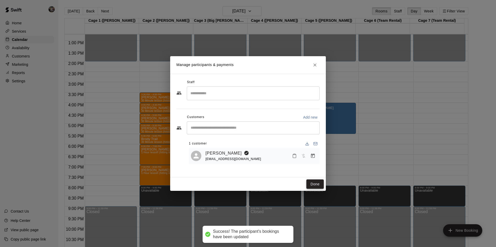
click at [311, 184] on button "Done" at bounding box center [314, 185] width 17 height 10
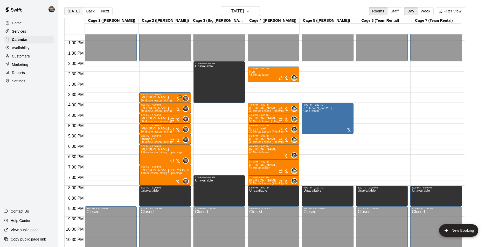
click at [74, 11] on button "[DATE]" at bounding box center [73, 11] width 19 height 8
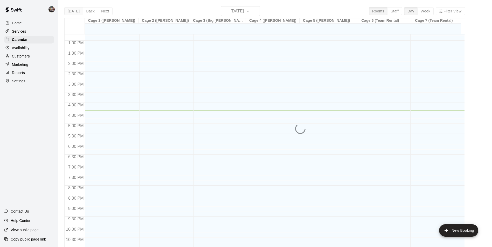
click at [74, 11] on div "[DATE] Back [DATE][DATE] Rooms Staff Day Week Filter View Cage 1 ([PERSON_NAME]…" at bounding box center [264, 129] width 401 height 247
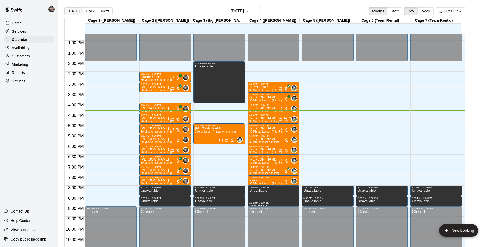
click at [72, 10] on button "[DATE]" at bounding box center [73, 11] width 19 height 8
click at [267, 106] on div "4:00 PM – 4:30 PM" at bounding box center [273, 105] width 49 height 3
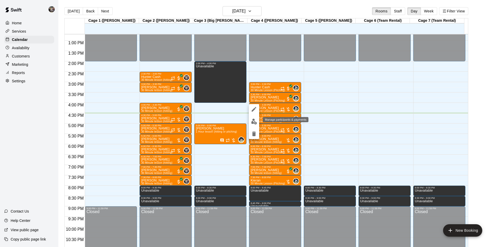
click at [254, 123] on img "edit" at bounding box center [254, 122] width 6 height 6
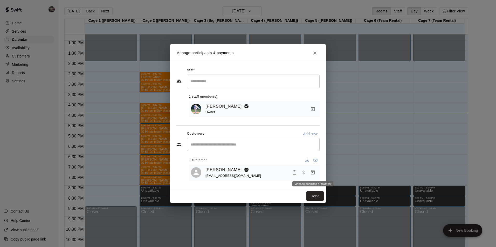
click at [311, 173] on icon "Manage bookings & payment" at bounding box center [313, 172] width 4 height 4
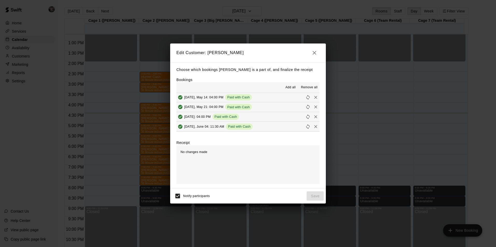
scroll to position [130, 0]
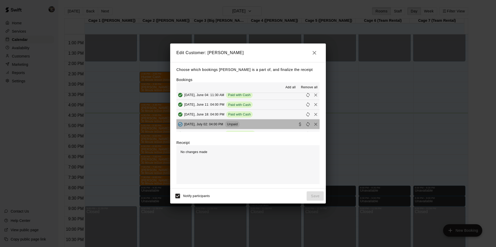
click at [264, 123] on button "[DATE], July 02: 04:00 PM Unpaid" at bounding box center [247, 125] width 143 height 10
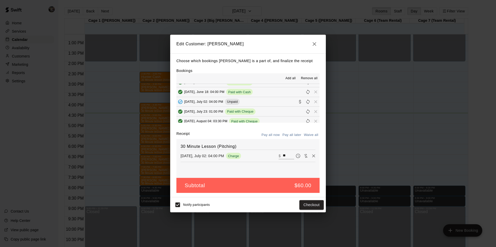
scroll to position [156, 0]
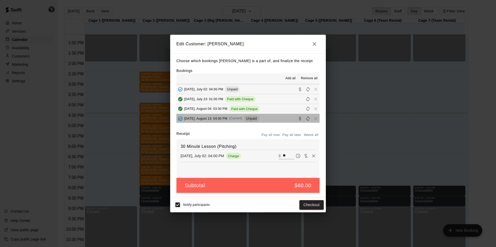
click at [270, 118] on button "[DATE], August 13: 04:00 PM (Current) Unpaid" at bounding box center [247, 119] width 143 height 10
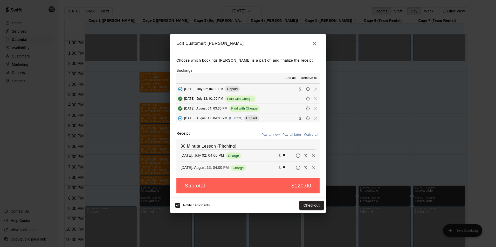
click at [267, 121] on button "[DATE], August 13: 04:00 PM (Current) Unpaid" at bounding box center [247, 119] width 143 height 10
click at [179, 88] on icon "Added - Collect Payment" at bounding box center [180, 89] width 5 height 5
click at [312, 89] on span "Remove" at bounding box center [316, 89] width 8 height 4
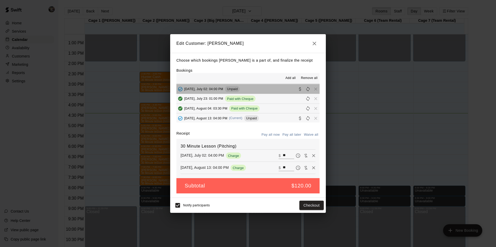
click at [269, 88] on button "[DATE], July 02: 04:00 PM Unpaid" at bounding box center [247, 89] width 143 height 10
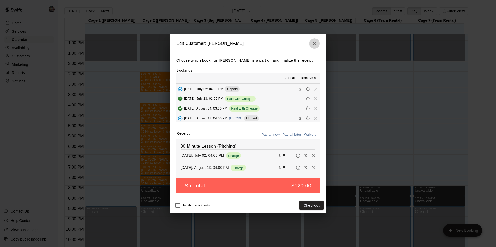
click at [317, 42] on icon "button" at bounding box center [314, 43] width 6 height 6
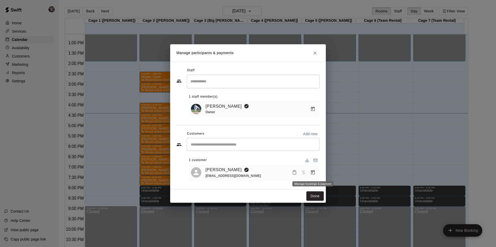
click at [312, 172] on icon "Manage bookings & payment" at bounding box center [313, 172] width 4 height 4
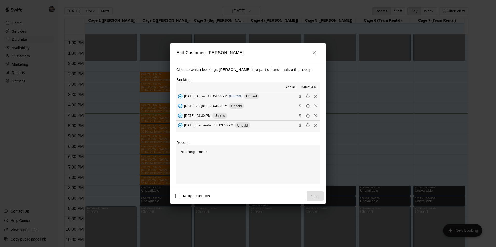
scroll to position [182, 0]
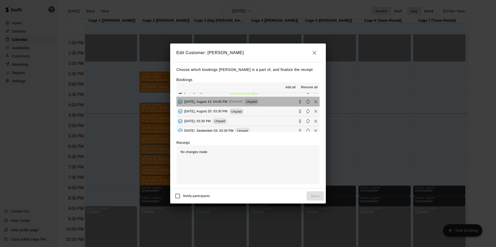
click at [269, 101] on button "[DATE], August 13: 04:00 PM (Current) Unpaid" at bounding box center [247, 102] width 143 height 10
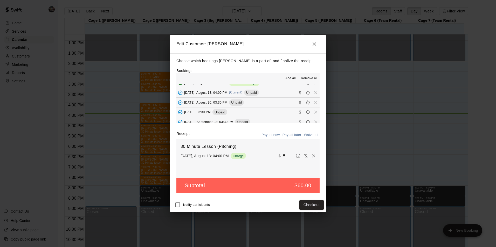
click at [286, 156] on input "**" at bounding box center [288, 156] width 11 height 7
type input "*"
type input "**"
click at [309, 205] on button "Checkout" at bounding box center [311, 205] width 24 height 10
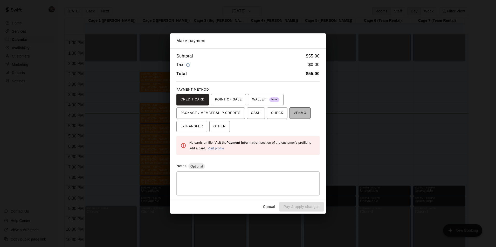
click at [294, 111] on span "VENMO" at bounding box center [300, 113] width 13 height 8
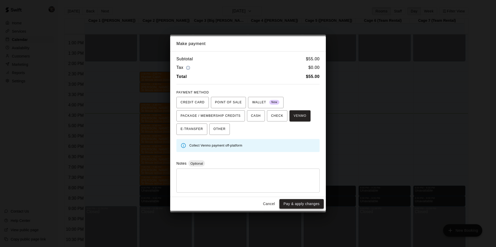
click at [289, 202] on button "Pay & apply changes" at bounding box center [301, 204] width 44 height 10
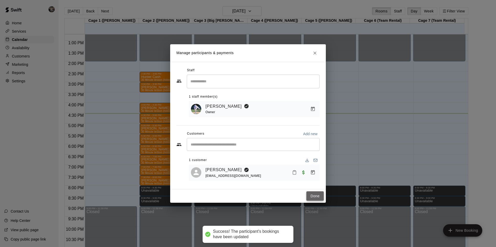
click at [313, 197] on button "Done" at bounding box center [314, 197] width 17 height 10
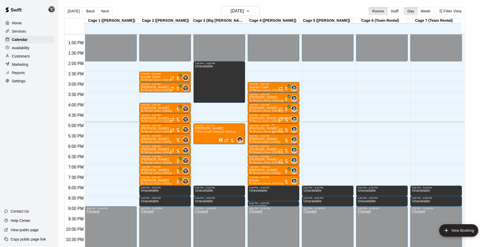
click at [258, 129] on p "[PERSON_NAME]" at bounding box center [266, 129] width 34 height 0
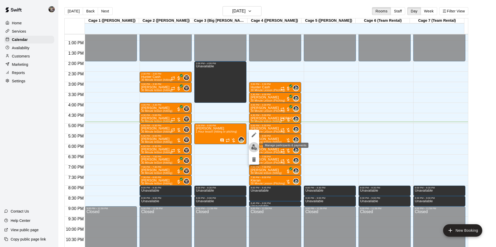
click at [252, 147] on img "edit" at bounding box center [254, 147] width 6 height 6
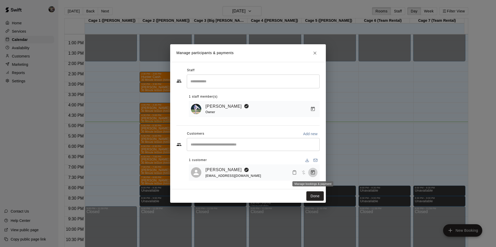
click at [313, 173] on icon "Manage bookings & payment" at bounding box center [312, 172] width 5 height 5
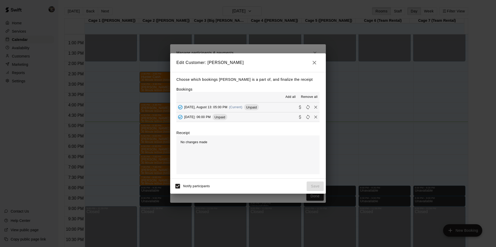
click at [273, 108] on button "[DATE], August 13: 05:00 PM (Current) Unpaid" at bounding box center [247, 108] width 143 height 10
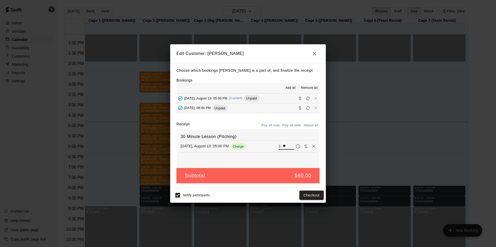
click at [287, 146] on input "**" at bounding box center [288, 146] width 11 height 7
type input "*"
type input "**"
click at [303, 196] on button "Checkout" at bounding box center [311, 196] width 24 height 10
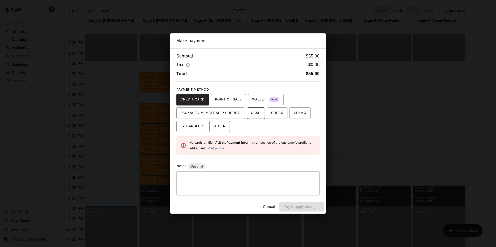
click at [251, 112] on span "CASH" at bounding box center [256, 113] width 10 height 8
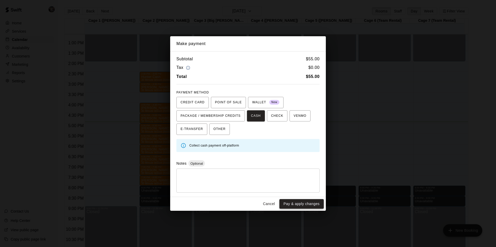
click at [295, 204] on button "Pay & apply changes" at bounding box center [301, 204] width 44 height 10
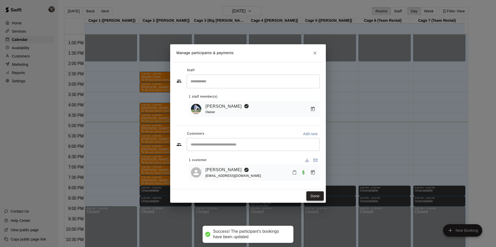
click at [313, 197] on button "Done" at bounding box center [314, 197] width 17 height 10
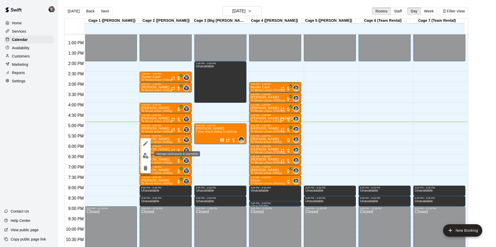
click at [145, 155] on img "edit" at bounding box center [146, 156] width 6 height 6
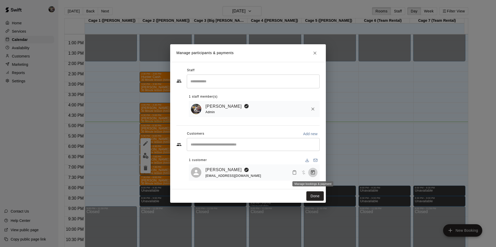
click at [312, 172] on icon "Manage bookings & payment" at bounding box center [313, 172] width 4 height 4
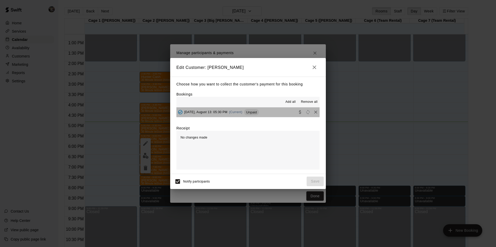
click at [279, 114] on button "[DATE], August 13: 05:30 PM (Current) Unpaid" at bounding box center [247, 113] width 143 height 10
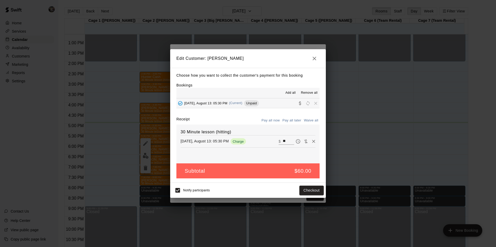
click at [284, 141] on input "**" at bounding box center [288, 141] width 11 height 7
type input "*"
type input "**"
click at [308, 189] on button "Checkout" at bounding box center [311, 191] width 24 height 10
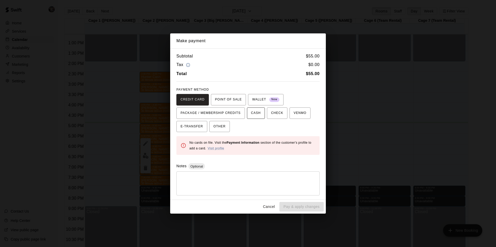
click at [253, 114] on span "CASH" at bounding box center [256, 113] width 10 height 8
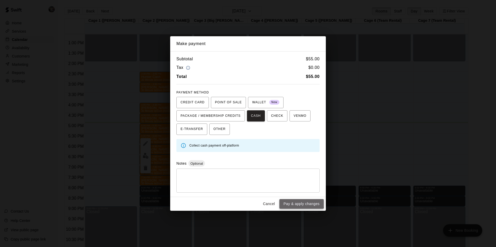
click at [294, 203] on button "Pay & apply changes" at bounding box center [301, 204] width 44 height 10
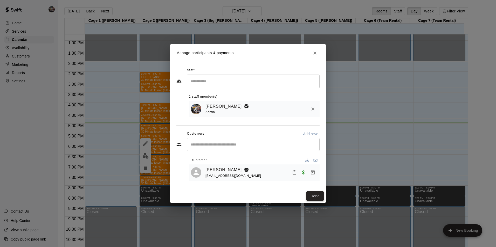
click at [311, 195] on button "Done" at bounding box center [314, 197] width 17 height 10
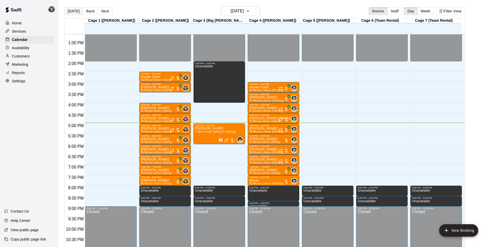
click at [74, 10] on button "[DATE]" at bounding box center [73, 11] width 19 height 8
click at [167, 129] on div "[PERSON_NAME] 30 Minute lesson (hitting)" at bounding box center [156, 250] width 31 height 247
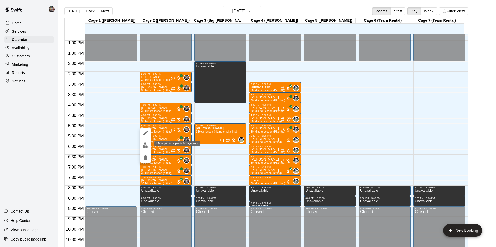
click at [147, 146] on img "edit" at bounding box center [146, 146] width 6 height 6
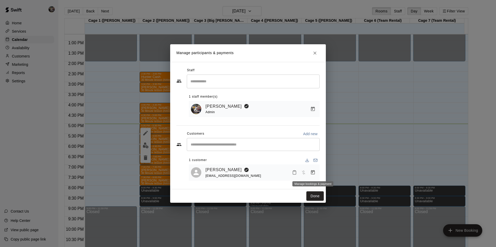
click at [312, 174] on icon "Manage bookings & payment" at bounding box center [312, 172] width 5 height 5
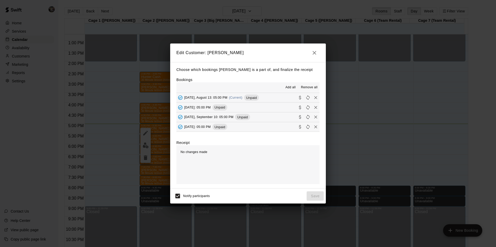
click at [267, 99] on button "[DATE], August 13: 05:00 PM (Current) Unpaid" at bounding box center [247, 98] width 143 height 10
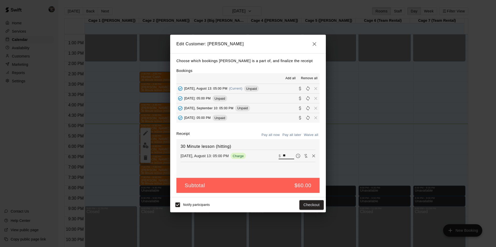
click at [284, 156] on input "**" at bounding box center [288, 156] width 11 height 7
type input "*"
type input "**"
click at [313, 201] on button "Checkout" at bounding box center [311, 205] width 24 height 10
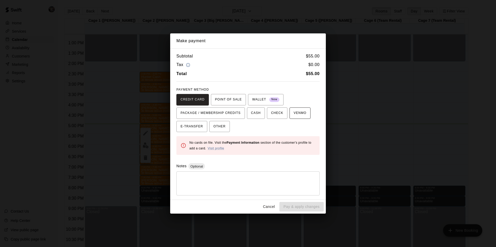
click at [294, 112] on span "VENMO" at bounding box center [300, 113] width 13 height 8
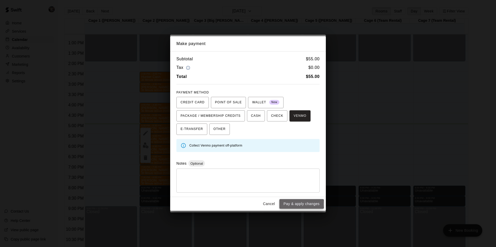
click at [302, 204] on button "Pay & apply changes" at bounding box center [301, 204] width 44 height 10
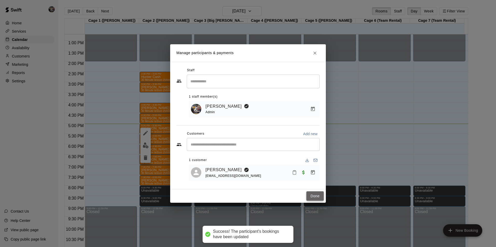
click at [316, 195] on button "Done" at bounding box center [314, 197] width 17 height 10
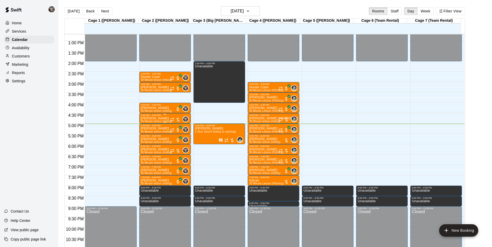
click at [164, 119] on div "[PERSON_NAME] 30 Minute lesson (hitting)" at bounding box center [156, 240] width 31 height 247
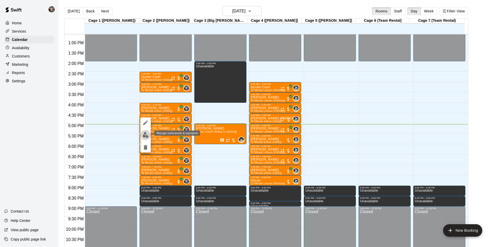
click at [145, 134] on img "edit" at bounding box center [146, 135] width 6 height 6
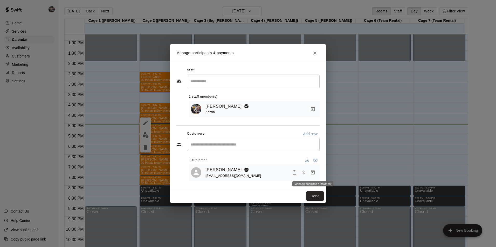
click at [311, 173] on icon "Manage bookings & payment" at bounding box center [313, 172] width 4 height 4
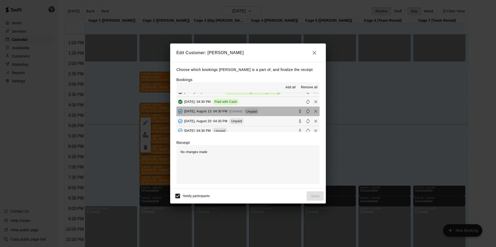
click at [275, 109] on button "[DATE], August 13: 04:30 PM (Current) Unpaid" at bounding box center [247, 112] width 143 height 10
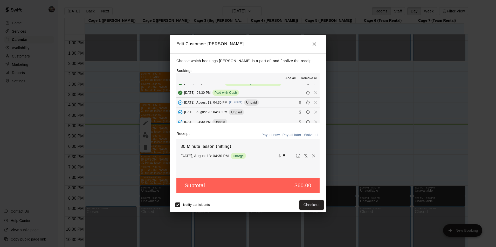
click at [285, 155] on input "**" at bounding box center [288, 156] width 11 height 7
type input "*"
type input "**"
click at [304, 205] on button "Checkout" at bounding box center [311, 205] width 24 height 10
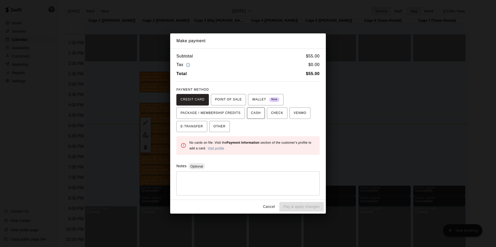
click at [252, 114] on span "CASH" at bounding box center [256, 113] width 10 height 8
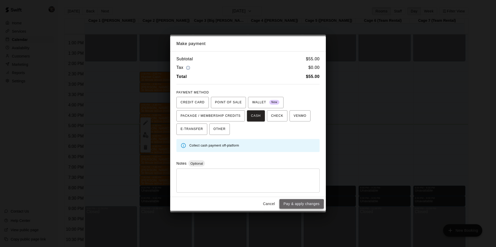
click at [290, 205] on button "Pay & apply changes" at bounding box center [301, 204] width 44 height 10
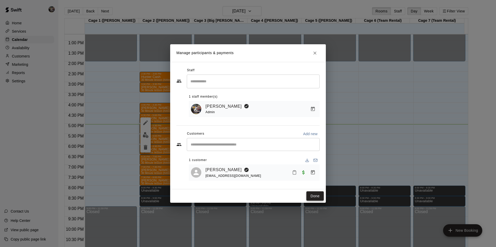
click at [312, 197] on button "Done" at bounding box center [314, 197] width 17 height 10
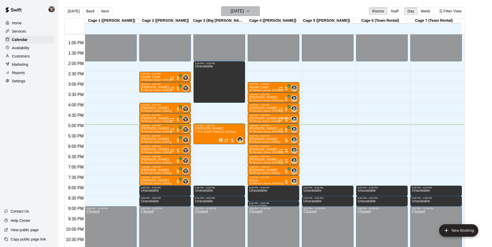
click at [232, 9] on h6 "[DATE]" at bounding box center [237, 11] width 13 height 7
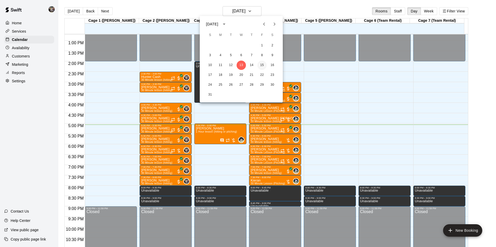
click at [261, 65] on button "15" at bounding box center [261, 65] width 9 height 9
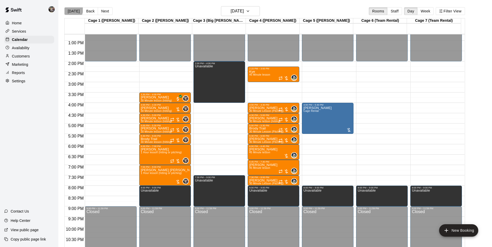
click at [72, 10] on button "[DATE]" at bounding box center [73, 11] width 19 height 8
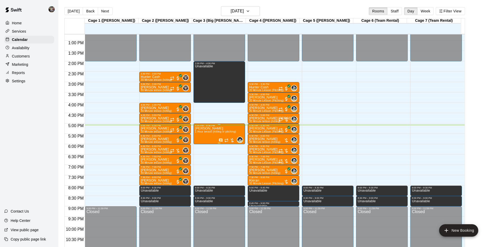
click at [211, 131] on span "1 Hour lesson (hitting or pitching)" at bounding box center [215, 131] width 41 height 3
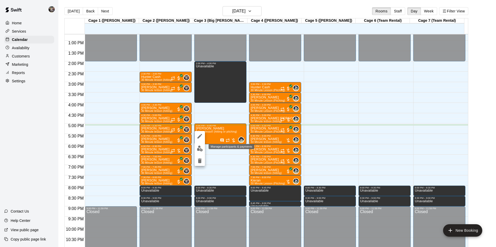
click at [199, 148] on img "edit" at bounding box center [200, 149] width 6 height 6
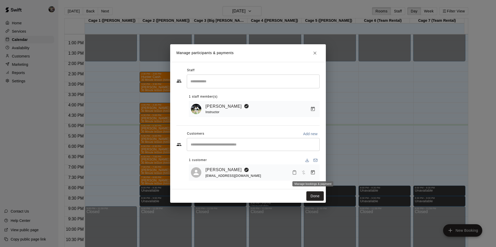
click at [312, 174] on icon "Manage bookings & payment" at bounding box center [313, 172] width 4 height 4
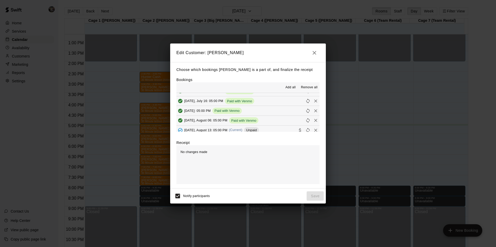
scroll to position [52, 0]
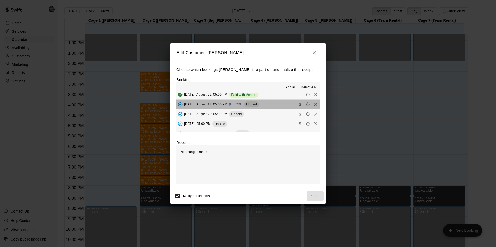
click at [269, 104] on button "[DATE], August 13: 05:00 PM (Current) Unpaid" at bounding box center [247, 105] width 143 height 10
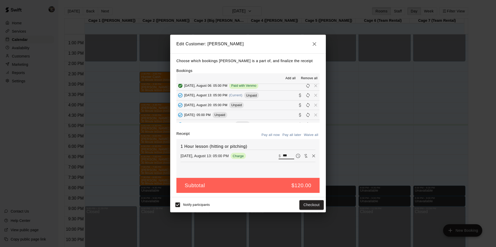
click at [286, 154] on input "***" at bounding box center [288, 156] width 11 height 7
type input "*"
type input "**"
click at [308, 204] on button "Checkout" at bounding box center [311, 205] width 24 height 10
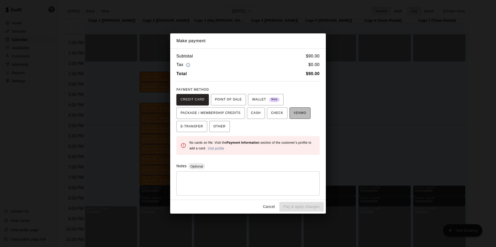
click at [294, 113] on span "VENMO" at bounding box center [300, 113] width 13 height 8
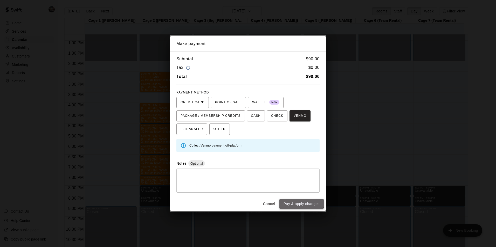
click at [292, 201] on button "Pay & apply changes" at bounding box center [301, 204] width 44 height 10
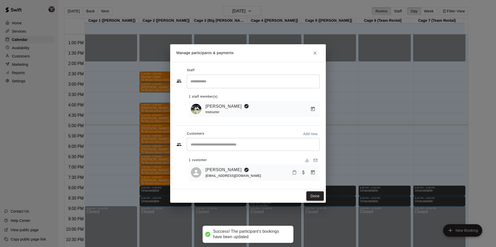
click at [308, 196] on button "Done" at bounding box center [314, 197] width 17 height 10
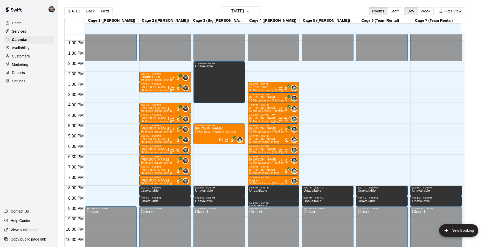
click at [257, 119] on p "[PERSON_NAME] [PERSON_NAME]" at bounding box center [273, 119] width 49 height 0
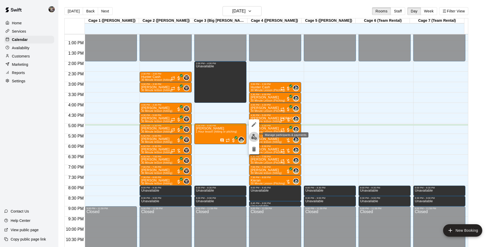
click at [254, 136] on img "edit" at bounding box center [254, 137] width 6 height 6
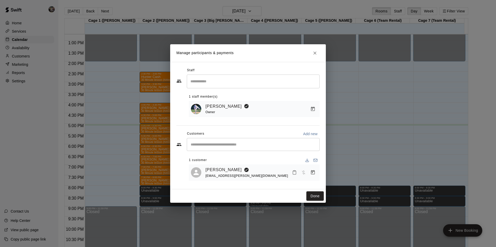
click at [313, 172] on icon "Manage bookings & payment" at bounding box center [312, 172] width 5 height 5
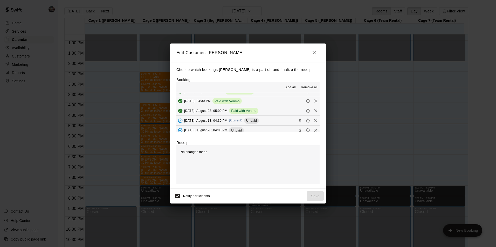
scroll to position [104, 0]
click at [268, 121] on button "[DATE], August 13: 04:30 PM (Current) Unpaid" at bounding box center [247, 121] width 143 height 10
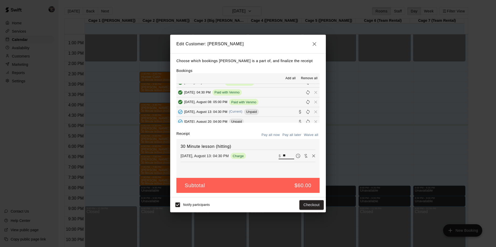
click at [285, 156] on input "**" at bounding box center [288, 156] width 11 height 7
type input "*"
type input "**"
click at [320, 203] on button "Checkout" at bounding box center [311, 205] width 24 height 10
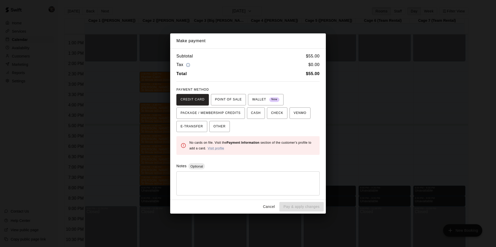
click at [269, 207] on button "Cancel" at bounding box center [269, 207] width 17 height 10
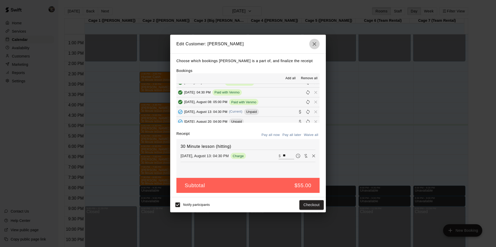
click at [314, 44] on icon "button" at bounding box center [315, 44] width 4 height 4
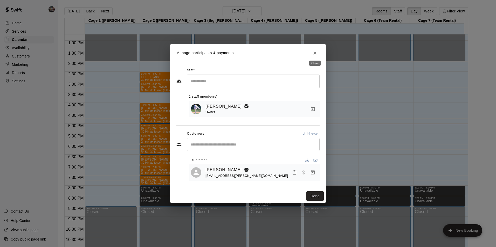
click at [315, 52] on icon "Close" at bounding box center [314, 53] width 5 height 5
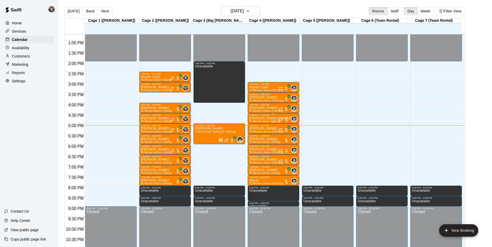
click at [258, 119] on p "[PERSON_NAME] [PERSON_NAME]" at bounding box center [273, 119] width 49 height 0
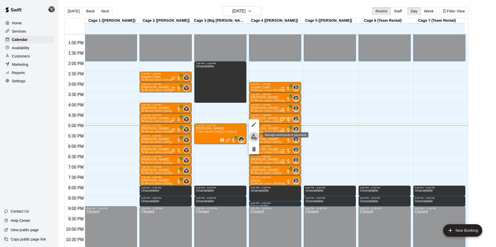
click at [254, 137] on img "edit" at bounding box center [254, 137] width 6 height 6
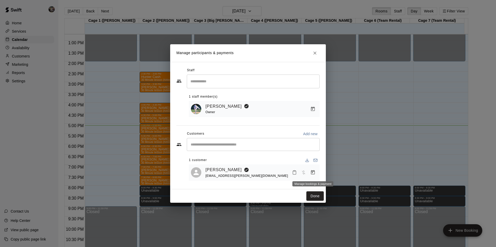
click at [314, 173] on icon "Manage bookings & payment" at bounding box center [312, 172] width 5 height 5
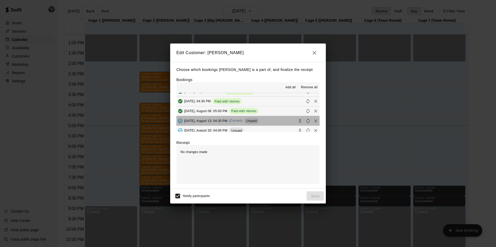
click at [272, 119] on button "[DATE], August 13: 04:30 PM (Current) Unpaid" at bounding box center [247, 121] width 143 height 10
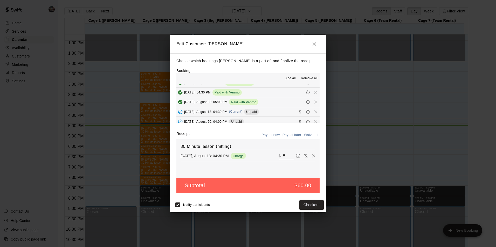
click at [285, 156] on input "**" at bounding box center [288, 156] width 11 height 7
type input "*"
type input "**"
click at [305, 205] on button "Checkout" at bounding box center [311, 205] width 24 height 10
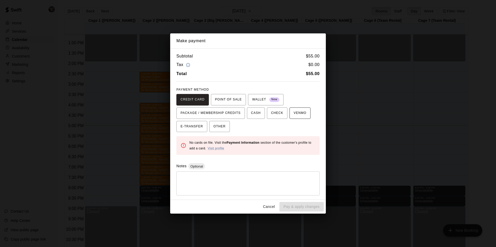
click at [294, 112] on span "VENMO" at bounding box center [300, 113] width 13 height 8
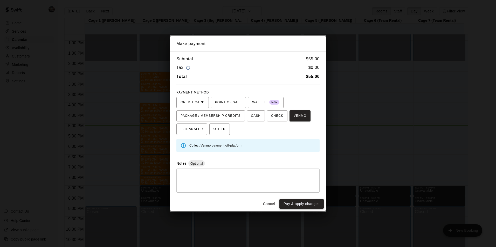
click at [299, 204] on button "Pay & apply changes" at bounding box center [301, 204] width 44 height 10
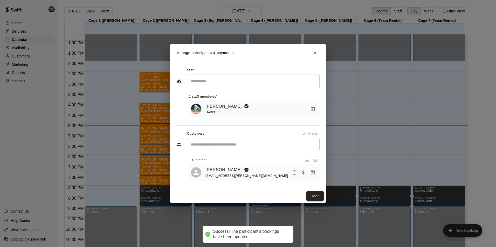
click at [308, 197] on button "Done" at bounding box center [314, 197] width 17 height 10
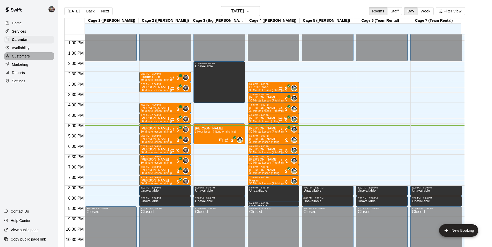
click at [30, 57] on p "Customers" at bounding box center [21, 56] width 18 height 5
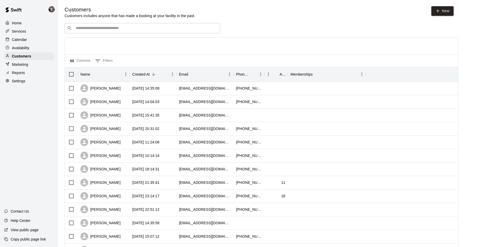
click at [83, 29] on input "Search customers by name or email" at bounding box center [146, 28] width 144 height 5
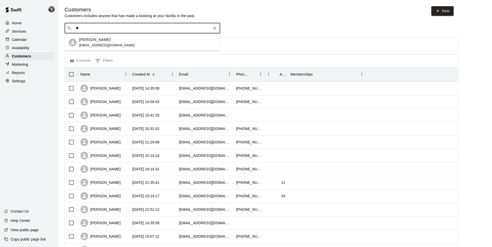
type input "*"
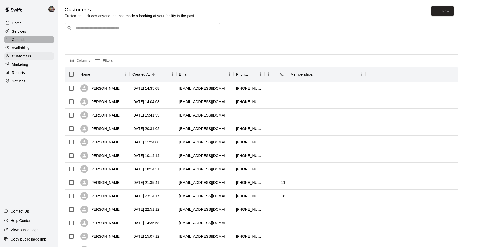
click at [38, 41] on div "Calendar" at bounding box center [29, 40] width 50 height 8
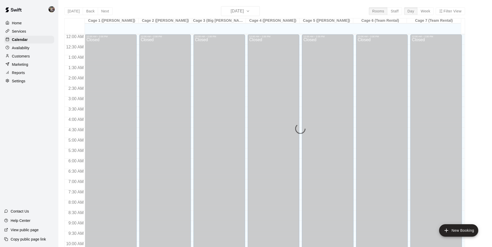
scroll to position [264, 0]
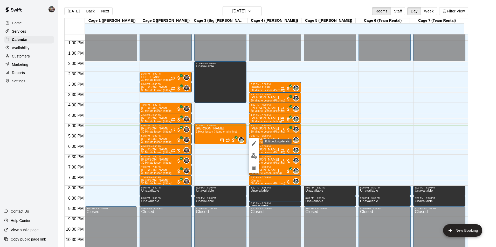
click at [254, 143] on icon "edit" at bounding box center [254, 143] width 5 height 5
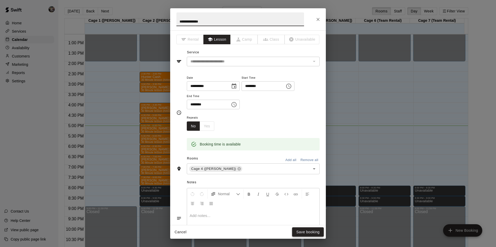
type input "**********"
click at [305, 230] on button "Save booking" at bounding box center [308, 233] width 32 height 10
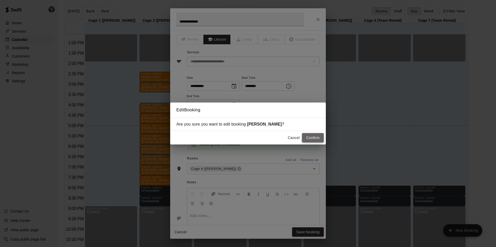
click at [311, 138] on button "Confirm" at bounding box center [313, 138] width 22 height 10
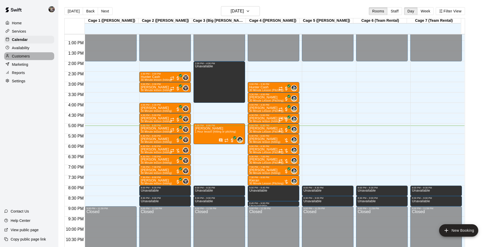
click at [36, 55] on div "Customers" at bounding box center [29, 56] width 50 height 8
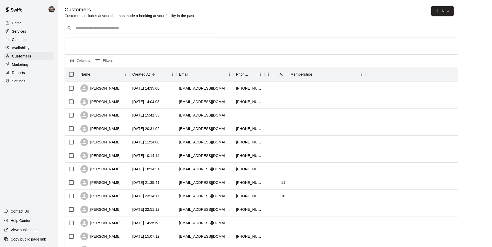
click at [84, 26] on div "​ ​" at bounding box center [143, 28] width 156 height 10
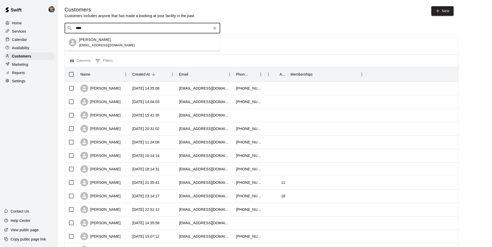
type input "****"
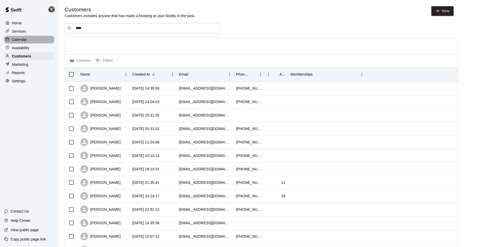
click at [36, 38] on div "Calendar" at bounding box center [29, 40] width 50 height 8
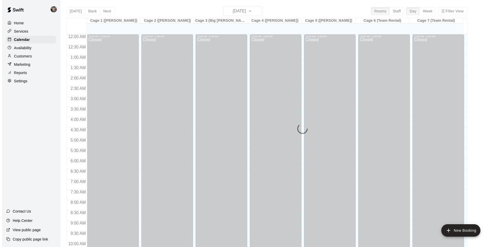
scroll to position [264, 0]
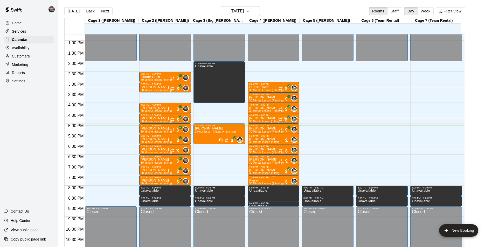
click at [274, 178] on div "7:30 PM – 8:00 PM" at bounding box center [273, 177] width 49 height 3
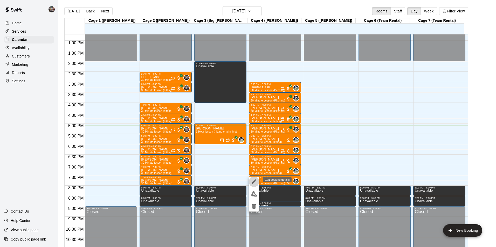
click at [252, 183] on icon "edit" at bounding box center [254, 182] width 6 height 6
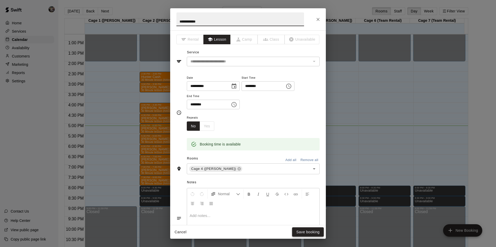
type input "**********"
click at [304, 229] on button "Save booking" at bounding box center [308, 233] width 32 height 10
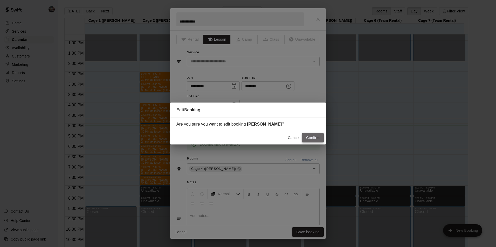
click at [309, 139] on button "Confirm" at bounding box center [313, 138] width 22 height 10
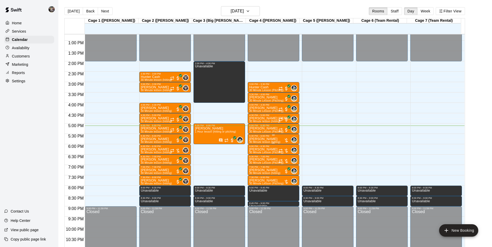
click at [264, 139] on p "[PERSON_NAME]" at bounding box center [264, 139] width 31 height 0
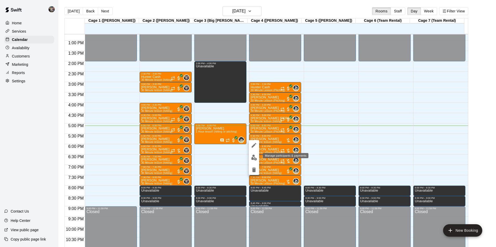
click at [254, 157] on img "edit" at bounding box center [254, 158] width 6 height 6
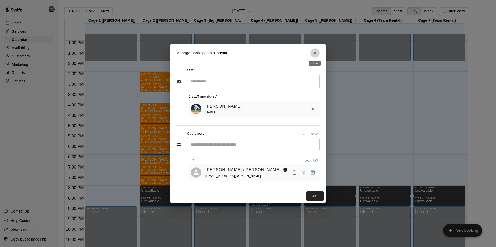
click at [315, 51] on icon "Close" at bounding box center [314, 53] width 5 height 5
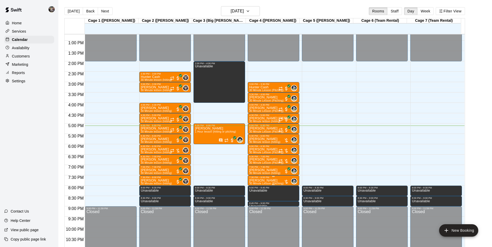
click at [268, 181] on p "[PERSON_NAME]" at bounding box center [266, 181] width 34 height 0
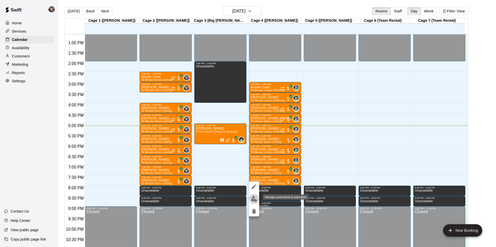
click at [256, 199] on img "edit" at bounding box center [254, 199] width 6 height 6
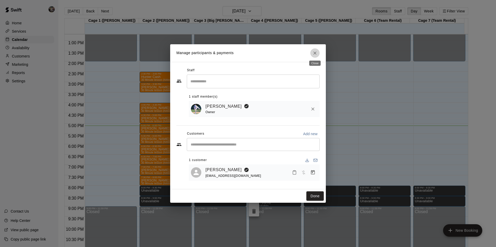
click at [313, 52] on icon "Close" at bounding box center [314, 53] width 5 height 5
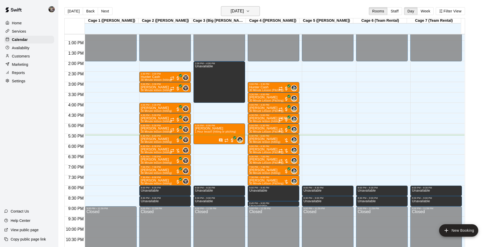
click at [241, 11] on h6 "[DATE]" at bounding box center [237, 11] width 13 height 7
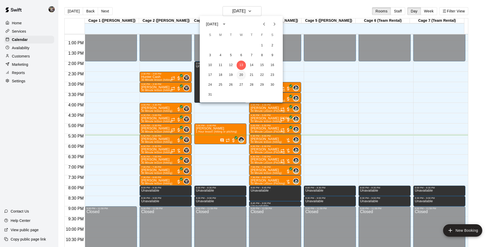
click at [241, 73] on button "20" at bounding box center [241, 75] width 9 height 9
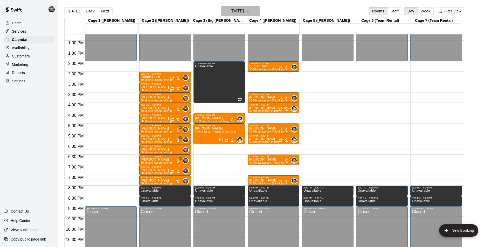
click at [236, 11] on h6 "[DATE]" at bounding box center [237, 11] width 13 height 7
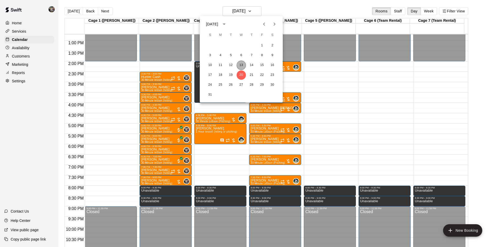
click at [240, 65] on button "13" at bounding box center [241, 65] width 9 height 9
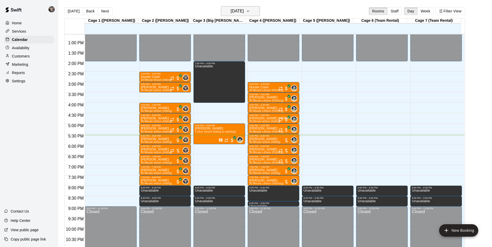
click at [235, 11] on h6 "[DATE]" at bounding box center [237, 11] width 13 height 7
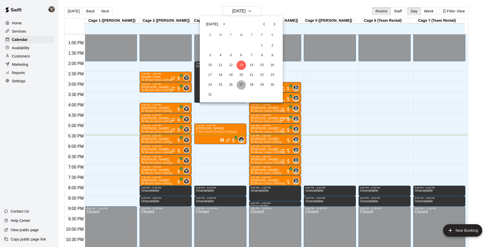
click at [242, 84] on button "27" at bounding box center [241, 84] width 9 height 9
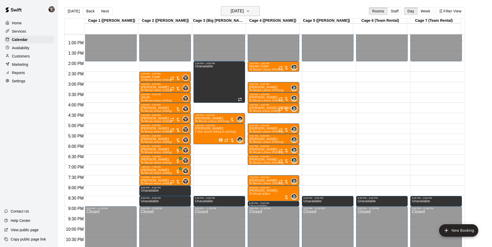
click at [231, 10] on h6 "[DATE]" at bounding box center [237, 11] width 13 height 7
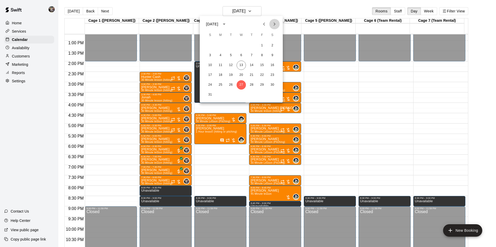
click at [272, 23] on icon "Next month" at bounding box center [274, 24] width 6 height 6
click at [240, 44] on button "3" at bounding box center [241, 45] width 9 height 9
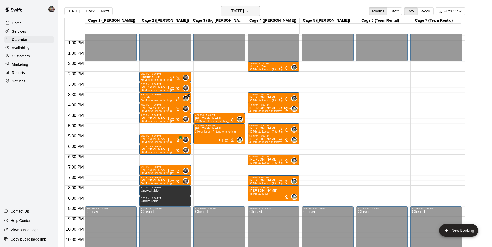
click at [239, 11] on h6 "[DATE]" at bounding box center [237, 11] width 13 height 7
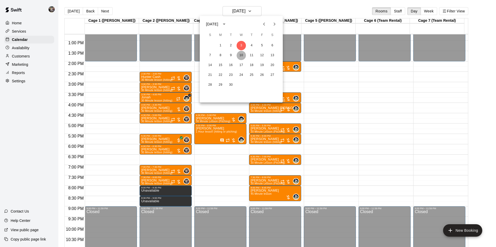
click at [240, 53] on button "10" at bounding box center [241, 55] width 9 height 9
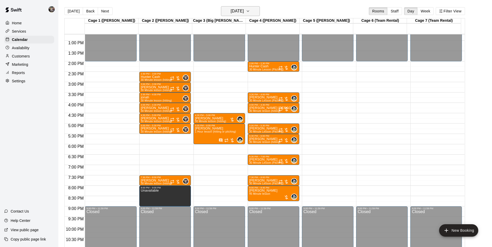
click at [235, 8] on h6 "[DATE]" at bounding box center [237, 11] width 13 height 7
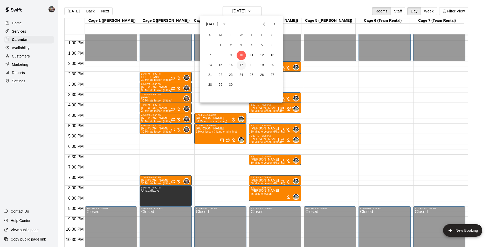
click at [243, 64] on button "17" at bounding box center [241, 65] width 9 height 9
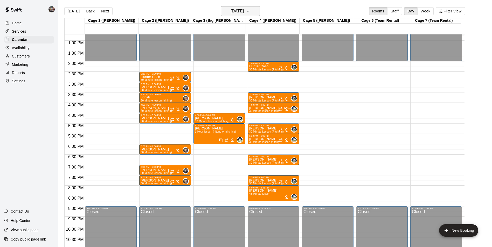
click at [234, 11] on h6 "[DATE]" at bounding box center [237, 11] width 13 height 7
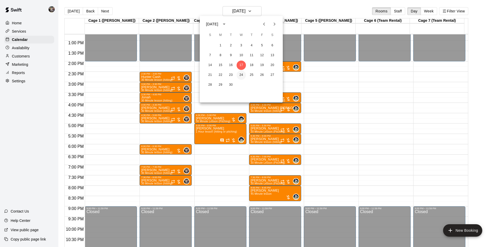
click at [244, 74] on button "24" at bounding box center [241, 75] width 9 height 9
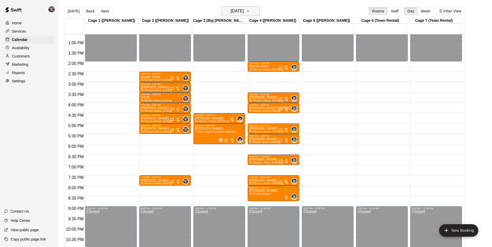
click at [236, 10] on h6 "[DATE]" at bounding box center [237, 11] width 13 height 7
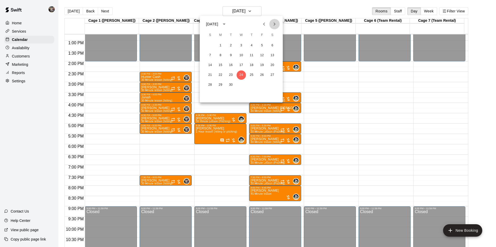
click at [274, 23] on icon "Next month" at bounding box center [274, 24] width 6 height 6
click at [241, 44] on button "1" at bounding box center [241, 45] width 9 height 9
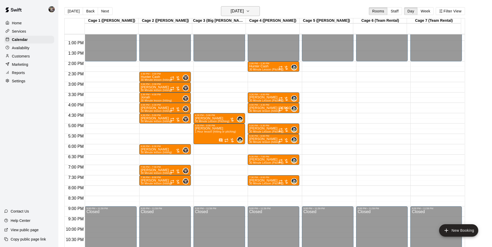
click at [238, 10] on h6 "[DATE]" at bounding box center [237, 11] width 13 height 7
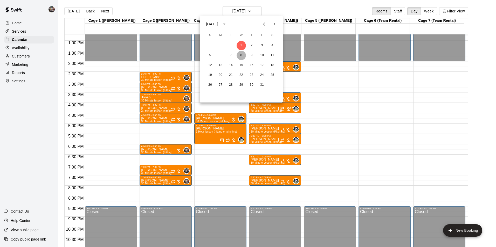
click at [241, 55] on button "8" at bounding box center [241, 55] width 9 height 9
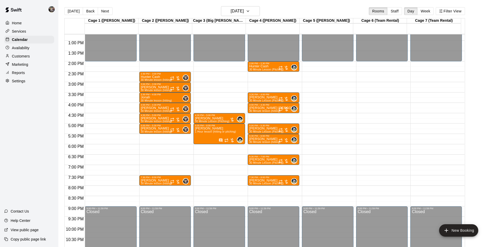
click at [155, 147] on div "12:00 AM – 2:00 PM Closed 2:30 PM – 3:00 PM Hunter Cash 30 Minute lesson (hitti…" at bounding box center [165, 20] width 52 height 498
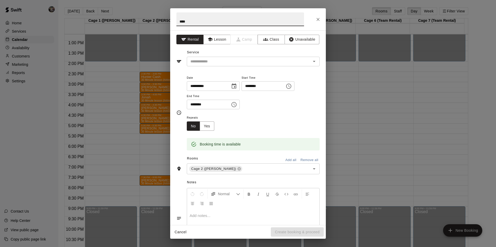
type input "****"
click at [318, 18] on icon "Close" at bounding box center [317, 19] width 5 height 5
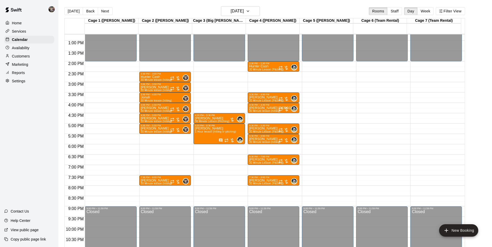
click at [159, 157] on div "12:00 AM – 2:00 PM Closed 2:30 PM – 3:00 PM Hunter Cash 30 Minute lesson (hitti…" at bounding box center [165, 20] width 52 height 498
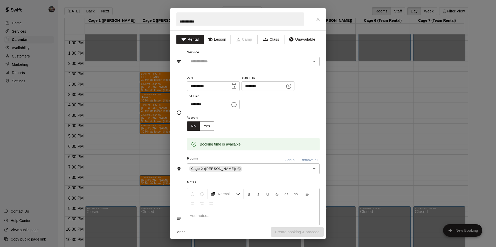
type input "**********"
drag, startPoint x: 218, startPoint y: 38, endPoint x: 221, endPoint y: 56, distance: 17.7
click at [218, 39] on button "Lesson" at bounding box center [216, 40] width 27 height 10
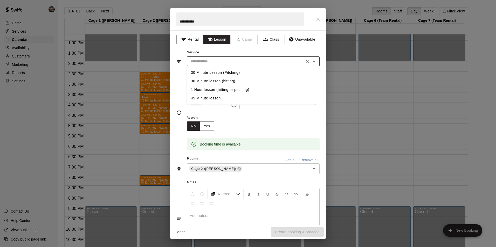
click at [222, 59] on input "text" at bounding box center [245, 61] width 114 height 6
click at [224, 79] on li "30 Minute lesson (hitting)" at bounding box center [251, 81] width 129 height 9
type input "**********"
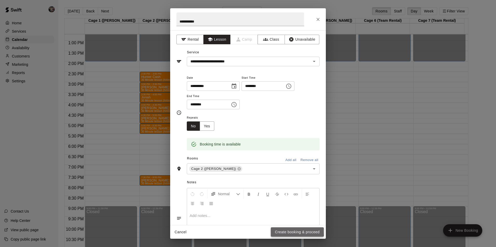
click at [279, 231] on button "Create booking & proceed" at bounding box center [297, 233] width 53 height 10
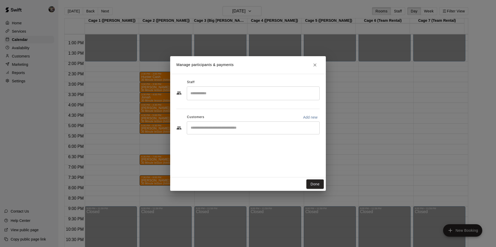
click at [203, 92] on input "Search staff" at bounding box center [253, 93] width 128 height 9
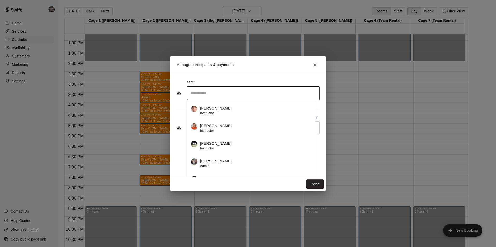
click at [206, 161] on p "[PERSON_NAME]" at bounding box center [216, 161] width 32 height 5
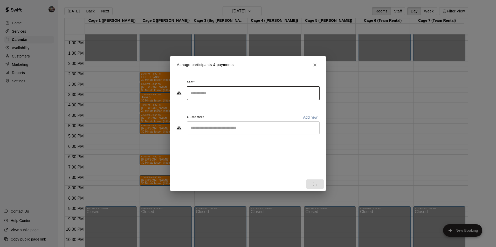
click at [203, 126] on input "Start typing to search customers..." at bounding box center [253, 128] width 128 height 5
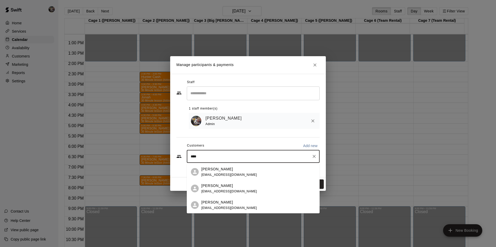
type input "*****"
click at [214, 169] on p "[PERSON_NAME]" at bounding box center [217, 169] width 32 height 5
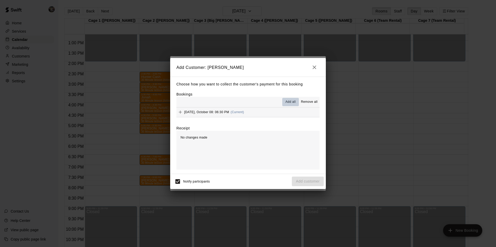
click at [292, 101] on span "Add all" at bounding box center [290, 102] width 10 height 5
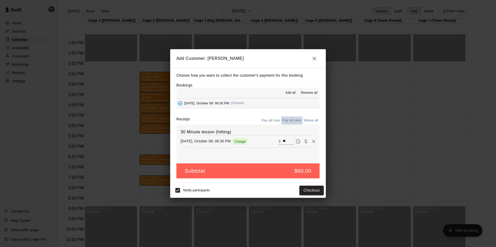
click at [290, 121] on button "Pay all later" at bounding box center [292, 121] width 22 height 8
click at [303, 191] on button "Add customer" at bounding box center [308, 191] width 32 height 10
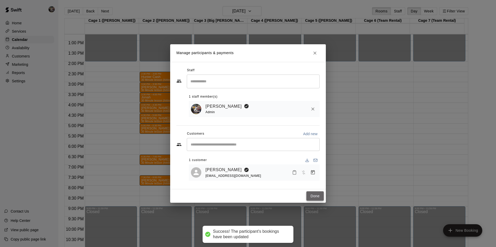
click at [310, 197] on button "Done" at bounding box center [314, 197] width 17 height 10
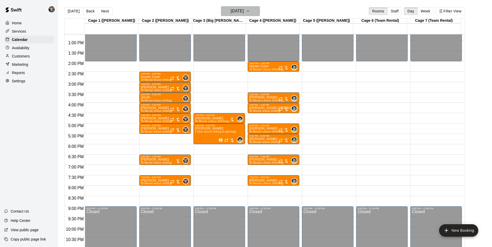
click at [232, 11] on h6 "[DATE]" at bounding box center [237, 11] width 13 height 7
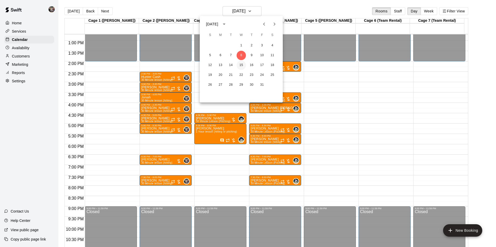
click at [241, 64] on button "15" at bounding box center [241, 65] width 9 height 9
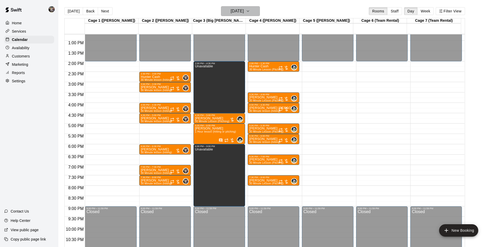
click at [238, 11] on h6 "[DATE]" at bounding box center [237, 11] width 13 height 7
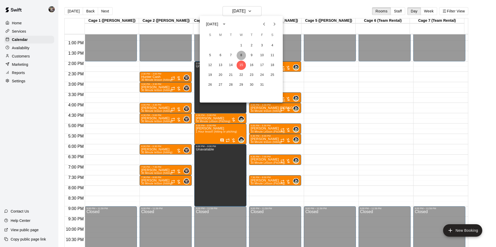
click at [241, 55] on button "8" at bounding box center [241, 55] width 9 height 9
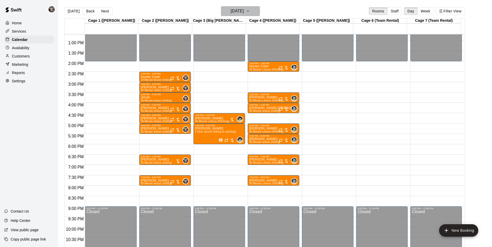
click at [241, 12] on h6 "[DATE]" at bounding box center [237, 11] width 13 height 7
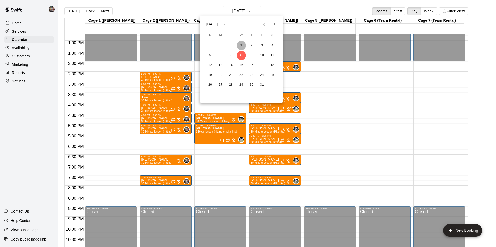
click at [241, 43] on button "1" at bounding box center [241, 45] width 9 height 9
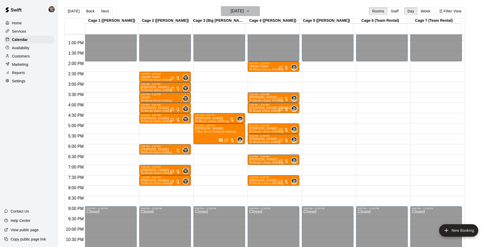
click at [236, 12] on h6 "[DATE]" at bounding box center [237, 11] width 13 height 7
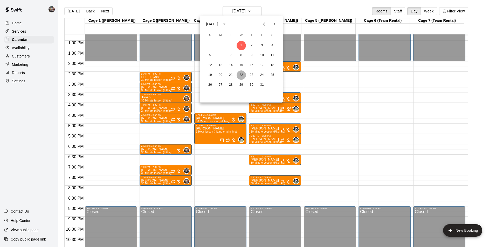
click at [241, 74] on button "22" at bounding box center [241, 75] width 9 height 9
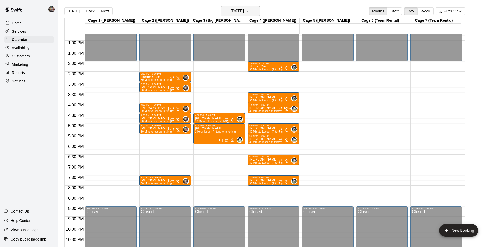
click at [236, 12] on h6 "[DATE]" at bounding box center [237, 11] width 13 height 7
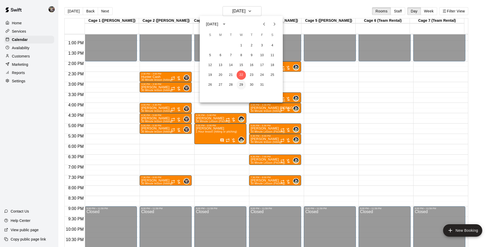
click at [241, 84] on button "29" at bounding box center [241, 84] width 9 height 9
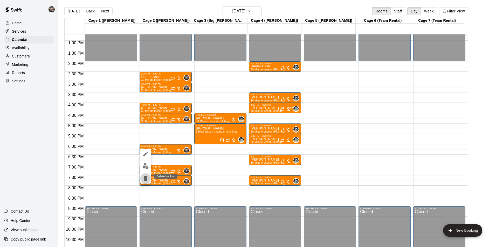
click at [146, 180] on icon "delete" at bounding box center [146, 178] width 4 height 5
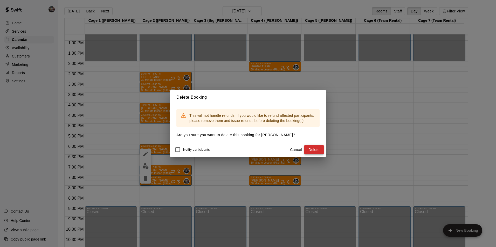
click at [314, 150] on button "Delete" at bounding box center [313, 150] width 19 height 10
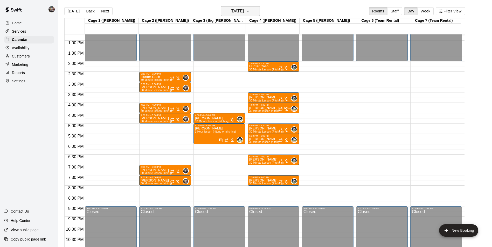
click at [235, 11] on h6 "[DATE]" at bounding box center [237, 11] width 13 height 7
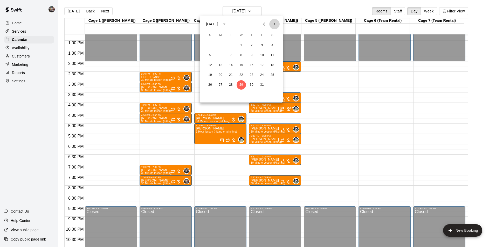
click at [274, 23] on icon "Next month" at bounding box center [275, 24] width 2 height 3
click at [243, 54] on button "5" at bounding box center [241, 55] width 9 height 9
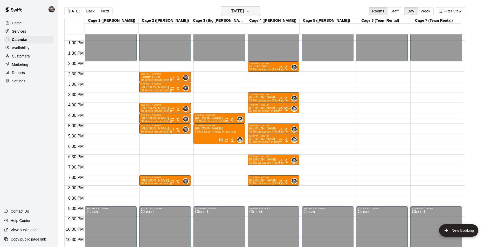
click at [240, 8] on h6 "[DATE]" at bounding box center [237, 11] width 13 height 7
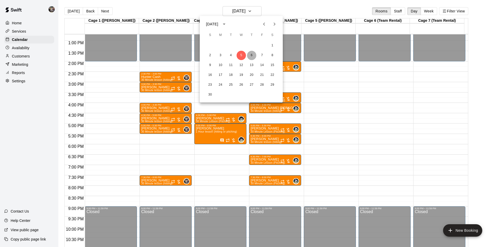
click at [252, 55] on button "6" at bounding box center [251, 55] width 9 height 9
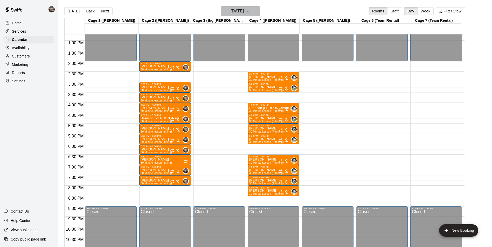
click at [239, 9] on h6 "[DATE]" at bounding box center [237, 11] width 13 height 7
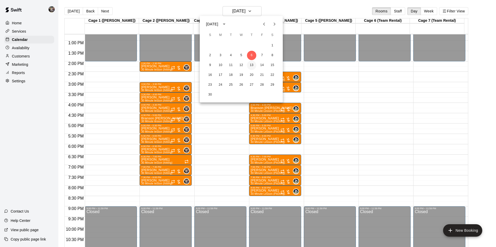
click at [252, 65] on button "13" at bounding box center [251, 65] width 9 height 9
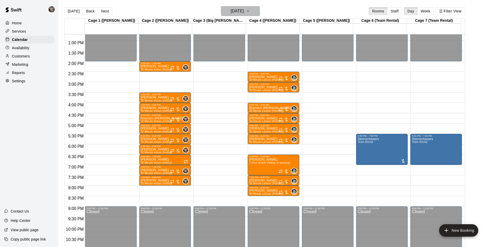
click at [237, 8] on h6 "[DATE]" at bounding box center [237, 11] width 13 height 7
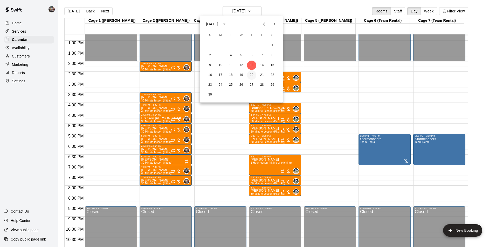
click at [252, 74] on button "20" at bounding box center [251, 75] width 9 height 9
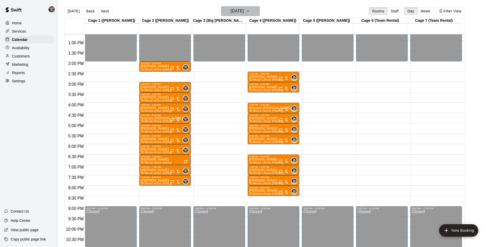
click at [231, 11] on h6 "[DATE]" at bounding box center [237, 11] width 13 height 7
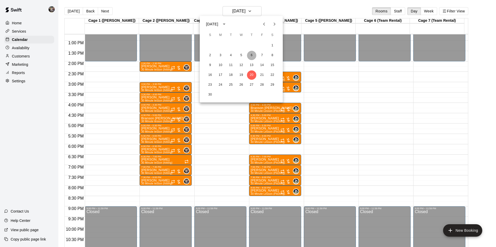
click at [252, 55] on button "6" at bounding box center [251, 55] width 9 height 9
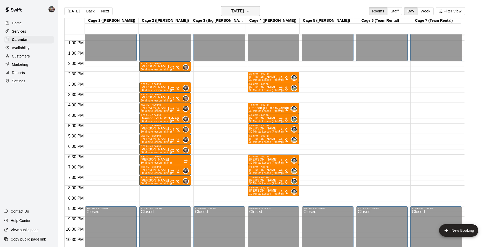
click at [240, 11] on h6 "[DATE]" at bounding box center [237, 11] width 13 height 7
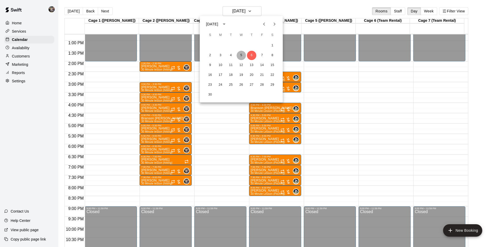
click at [241, 54] on button "5" at bounding box center [241, 55] width 9 height 9
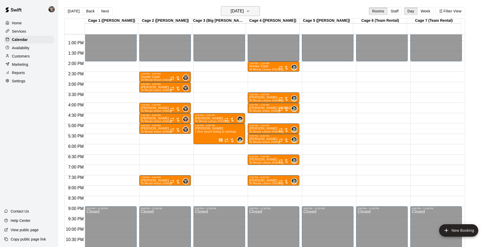
click at [242, 12] on h6 "[DATE]" at bounding box center [237, 11] width 13 height 7
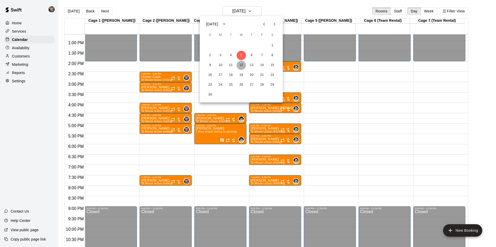
click at [241, 63] on button "12" at bounding box center [241, 65] width 9 height 9
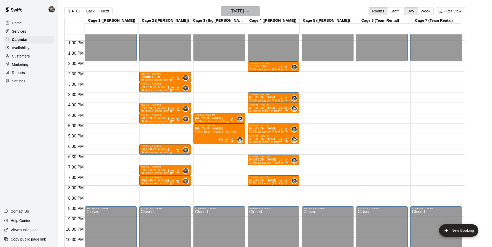
click at [232, 9] on h6 "[DATE]" at bounding box center [237, 11] width 13 height 7
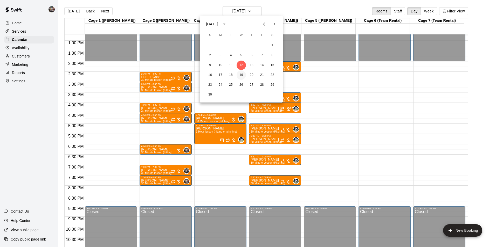
click at [242, 75] on button "19" at bounding box center [241, 75] width 9 height 9
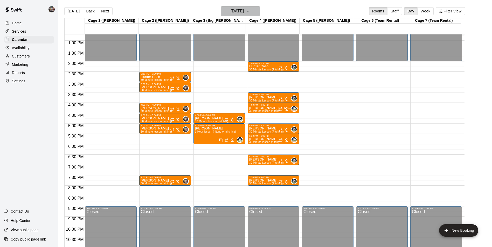
click at [238, 13] on h6 "[DATE]" at bounding box center [237, 11] width 13 height 7
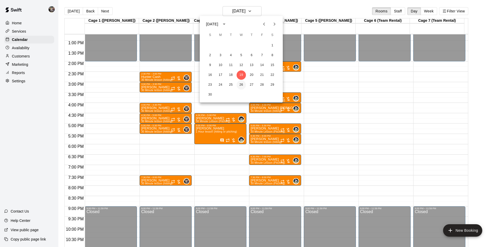
click at [241, 85] on button "26" at bounding box center [241, 84] width 9 height 9
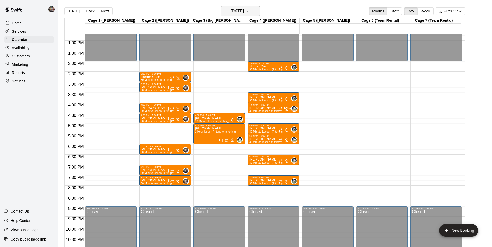
click at [237, 10] on h6 "[DATE]" at bounding box center [237, 11] width 13 height 7
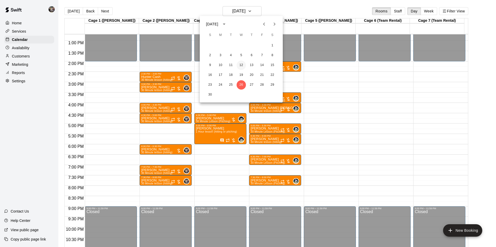
click at [242, 63] on button "12" at bounding box center [241, 65] width 9 height 9
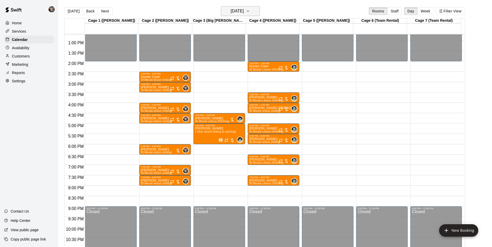
click at [231, 11] on h6 "[DATE]" at bounding box center [237, 11] width 13 height 7
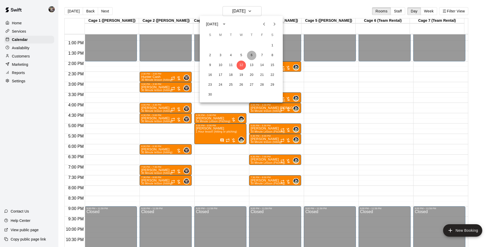
click at [252, 54] on button "6" at bounding box center [251, 55] width 9 height 9
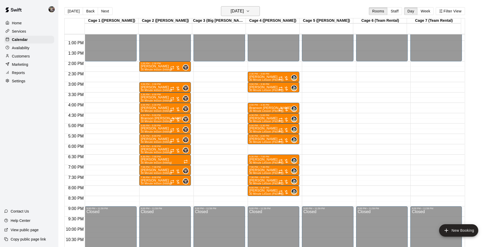
click at [231, 12] on h6 "[DATE]" at bounding box center [237, 11] width 13 height 7
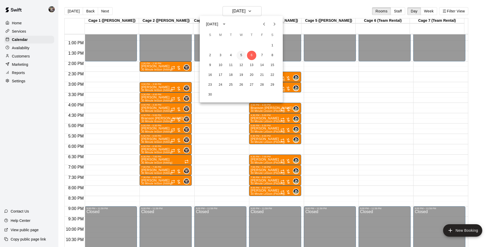
click at [242, 56] on button "5" at bounding box center [241, 55] width 9 height 9
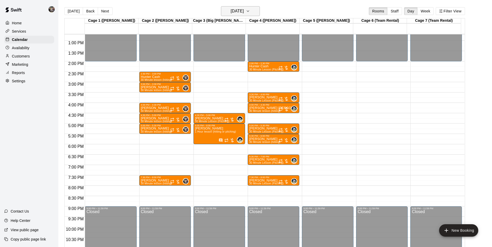
click at [238, 13] on h6 "[DATE]" at bounding box center [237, 11] width 13 height 7
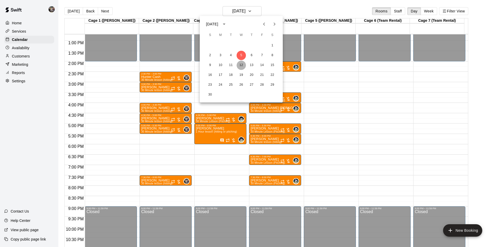
click at [241, 65] on button "12" at bounding box center [241, 65] width 9 height 9
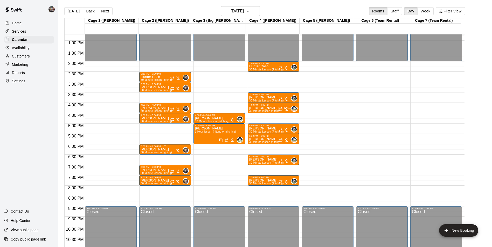
click at [162, 150] on p "[PERSON_NAME]" at bounding box center [156, 150] width 31 height 0
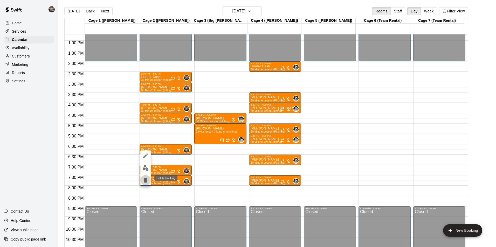
click at [147, 180] on icon "delete" at bounding box center [146, 180] width 4 height 5
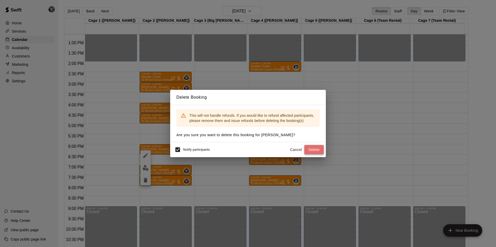
click at [316, 148] on button "Delete" at bounding box center [313, 150] width 19 height 10
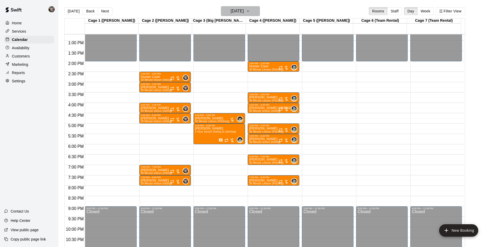
click at [238, 6] on button "[DATE]" at bounding box center [240, 11] width 39 height 10
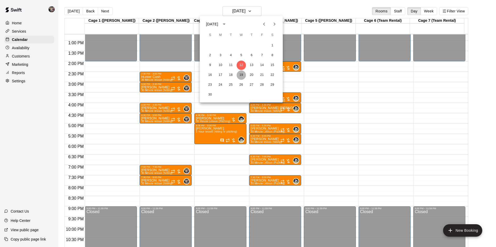
click at [241, 73] on button "19" at bounding box center [241, 75] width 9 height 9
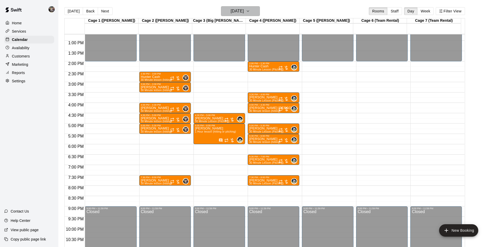
click at [230, 7] on button "[DATE]" at bounding box center [240, 11] width 39 height 10
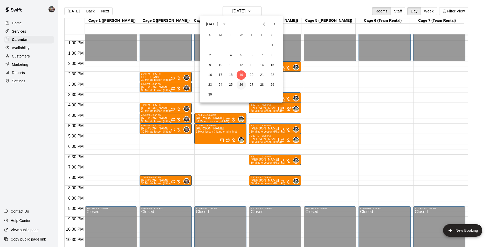
click at [241, 84] on button "26" at bounding box center [241, 84] width 9 height 9
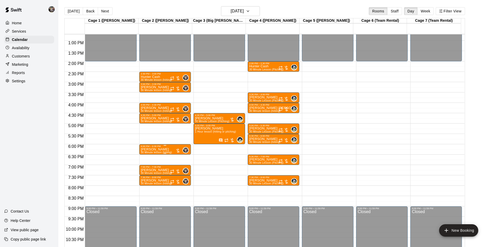
click at [162, 150] on p "[PERSON_NAME]" at bounding box center [156, 150] width 31 height 0
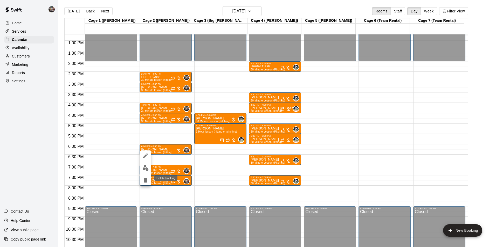
click at [145, 181] on icon "delete" at bounding box center [146, 180] width 4 height 5
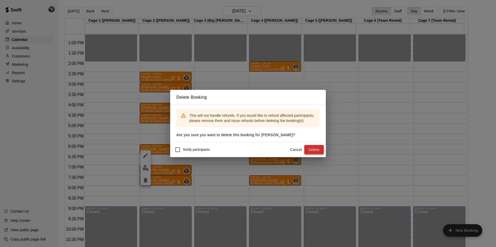
click at [317, 148] on button "Delete" at bounding box center [313, 150] width 19 height 10
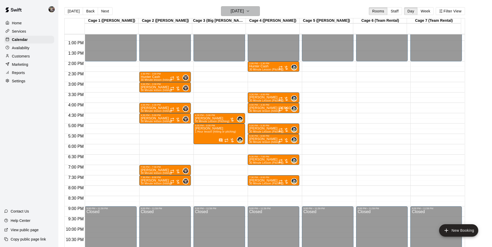
click at [233, 11] on h6 "[DATE]" at bounding box center [237, 11] width 13 height 7
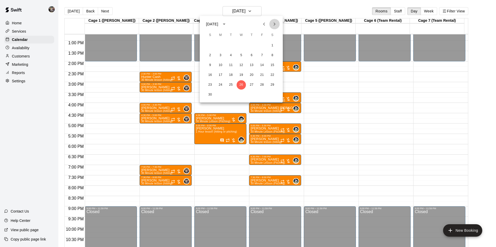
click at [273, 22] on icon "Next month" at bounding box center [274, 24] width 6 height 6
click at [240, 44] on button "3" at bounding box center [241, 45] width 9 height 9
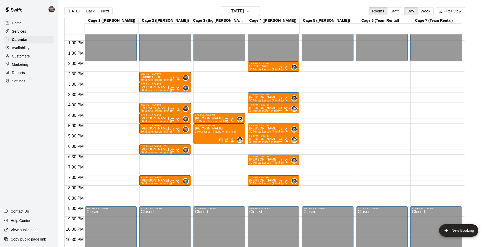
click at [170, 149] on div at bounding box center [175, 150] width 10 height 5
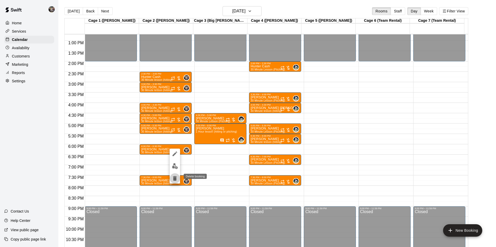
click at [174, 178] on icon "delete" at bounding box center [175, 178] width 4 height 5
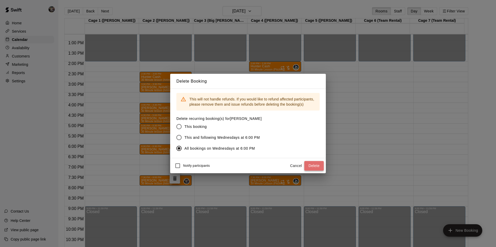
click at [310, 167] on button "Delete" at bounding box center [313, 166] width 19 height 10
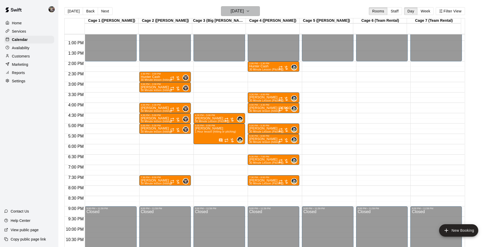
click at [236, 10] on h6 "[DATE]" at bounding box center [237, 11] width 13 height 7
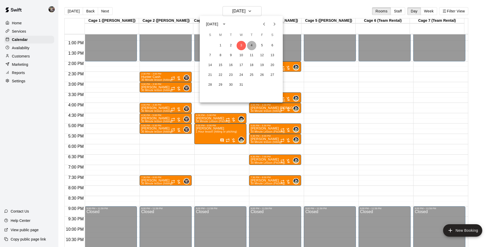
click at [252, 44] on button "4" at bounding box center [251, 45] width 9 height 9
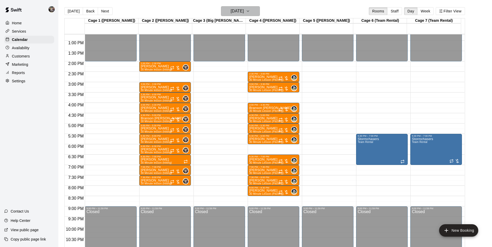
click at [241, 13] on h6 "[DATE]" at bounding box center [237, 11] width 13 height 7
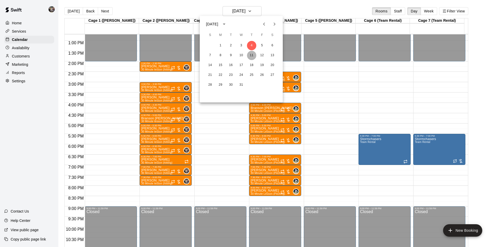
click at [251, 53] on button "11" at bounding box center [251, 55] width 9 height 9
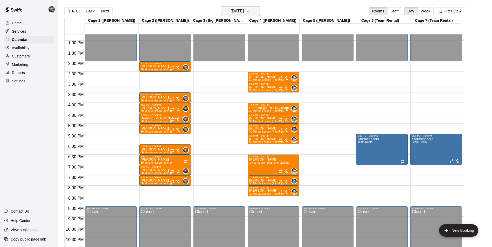
click at [238, 11] on h6 "[DATE]" at bounding box center [237, 11] width 13 height 7
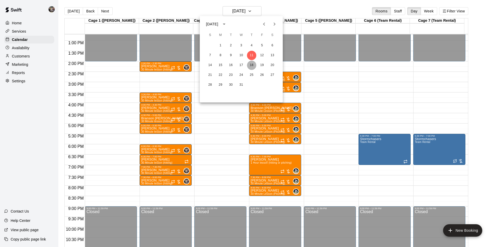
click at [251, 65] on button "18" at bounding box center [251, 65] width 9 height 9
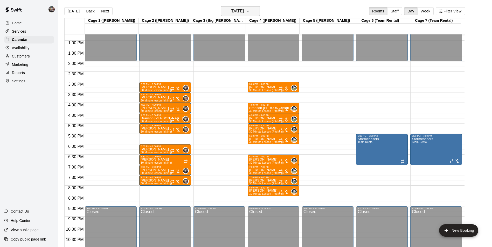
click at [240, 11] on h6 "[DATE]" at bounding box center [237, 11] width 13 height 7
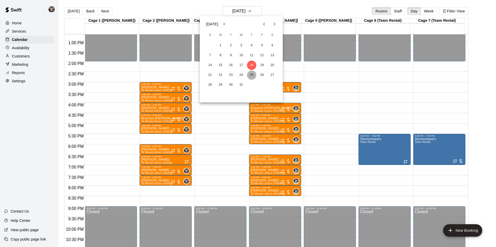
click at [252, 75] on button "25" at bounding box center [251, 75] width 9 height 9
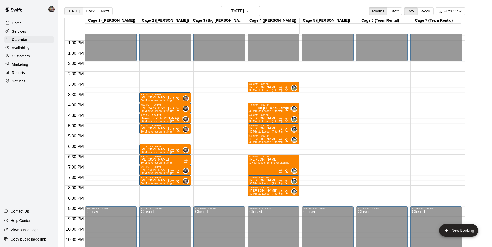
click at [75, 11] on button "[DATE]" at bounding box center [73, 11] width 19 height 8
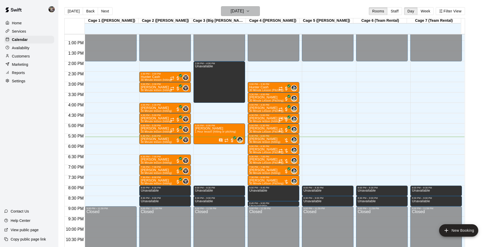
click at [238, 9] on h6 "[DATE]" at bounding box center [237, 11] width 13 height 7
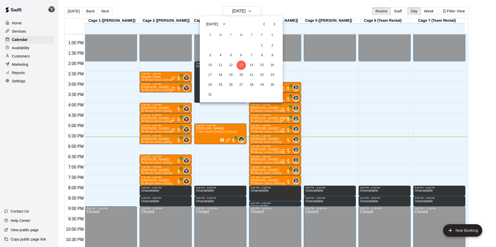
click at [273, 23] on icon "Next month" at bounding box center [274, 24] width 6 height 6
click at [241, 45] on button "3" at bounding box center [241, 45] width 9 height 9
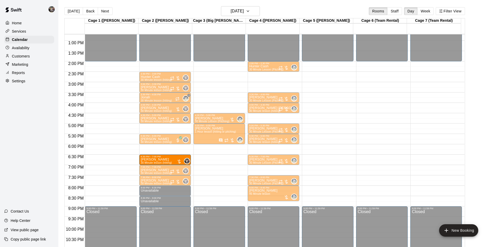
drag, startPoint x: 160, startPoint y: 150, endPoint x: 162, endPoint y: 161, distance: 10.5
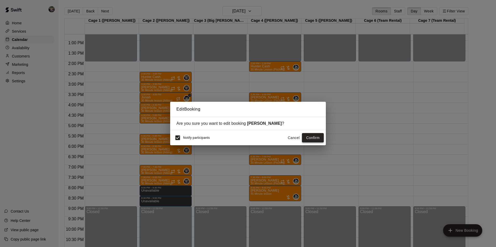
click at [308, 136] on button "Confirm" at bounding box center [313, 138] width 22 height 10
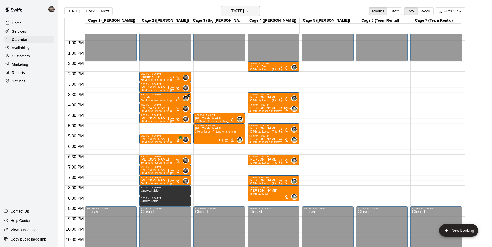
click at [244, 10] on h6 "[DATE]" at bounding box center [237, 11] width 13 height 7
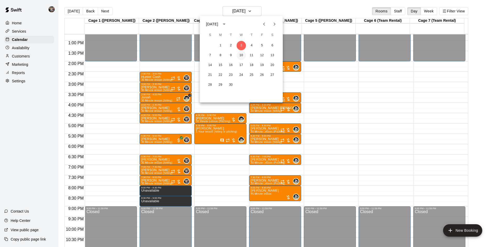
click at [242, 55] on button "10" at bounding box center [241, 55] width 9 height 9
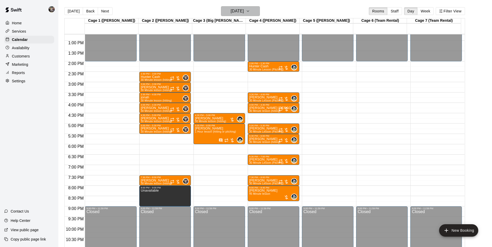
click at [234, 12] on h6 "[DATE]" at bounding box center [237, 11] width 13 height 7
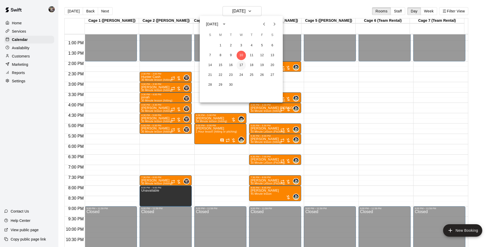
click at [241, 64] on button "17" at bounding box center [241, 65] width 9 height 9
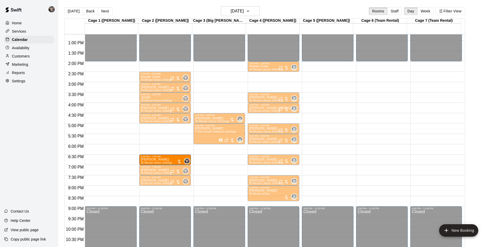
drag, startPoint x: 165, startPoint y: 151, endPoint x: 167, endPoint y: 164, distance: 13.4
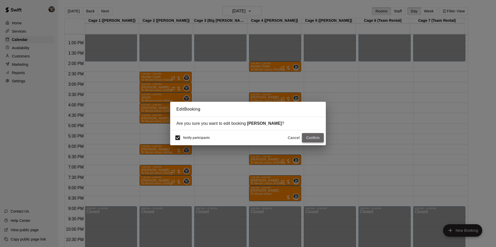
click at [310, 138] on button "Confirm" at bounding box center [313, 138] width 22 height 10
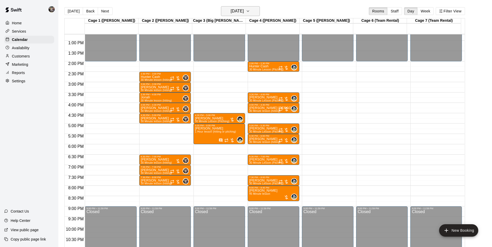
click at [239, 8] on h6 "[DATE]" at bounding box center [237, 11] width 13 height 7
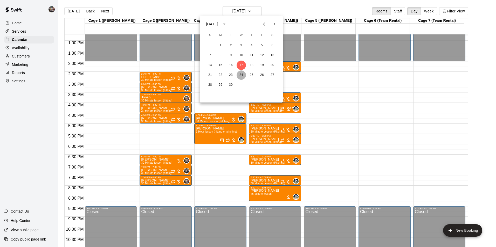
click at [241, 74] on button "24" at bounding box center [241, 75] width 9 height 9
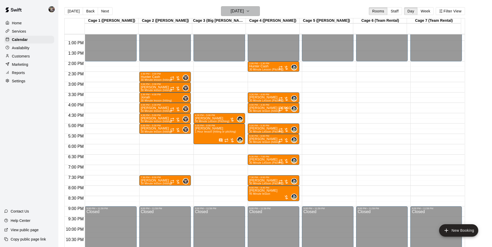
click at [236, 9] on h6 "[DATE]" at bounding box center [237, 11] width 13 height 7
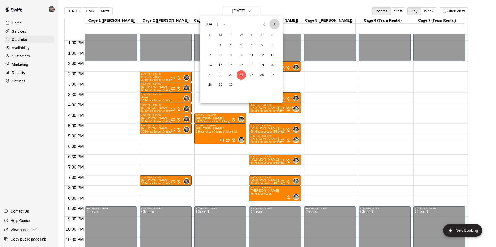
click at [276, 25] on icon "Next month" at bounding box center [274, 24] width 6 height 6
click at [241, 44] on button "1" at bounding box center [241, 45] width 9 height 9
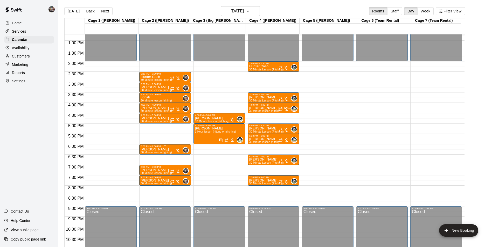
click at [170, 150] on p "[PERSON_NAME]" at bounding box center [156, 150] width 31 height 0
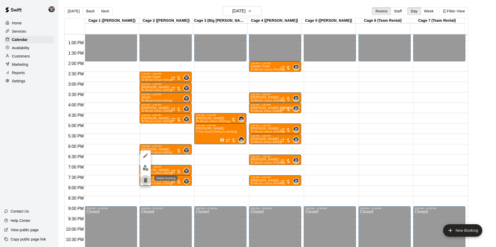
click at [144, 180] on icon "delete" at bounding box center [145, 180] width 6 height 6
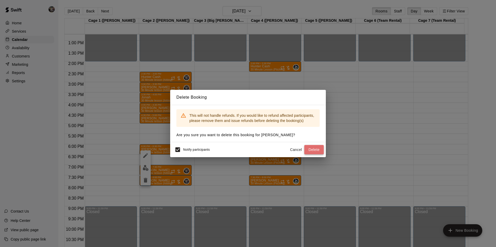
click at [311, 148] on button "Delete" at bounding box center [313, 150] width 19 height 10
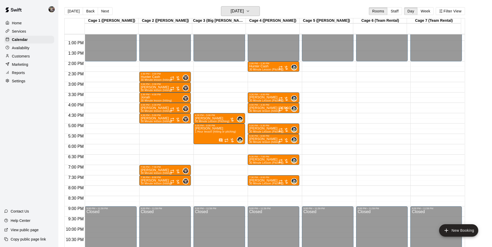
click at [234, 9] on h6 "[DATE]" at bounding box center [237, 11] width 13 height 7
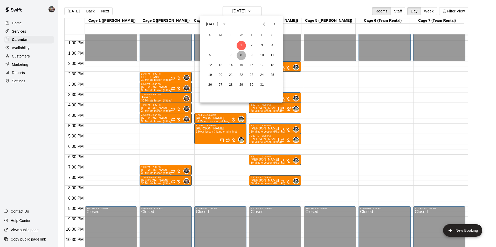
click at [242, 55] on button "8" at bounding box center [241, 55] width 9 height 9
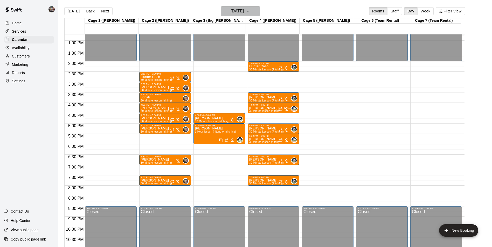
click at [236, 10] on h6 "[DATE]" at bounding box center [237, 11] width 13 height 7
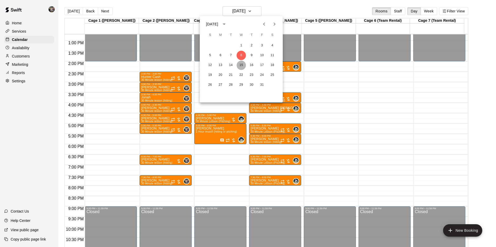
click at [242, 63] on button "15" at bounding box center [241, 65] width 9 height 9
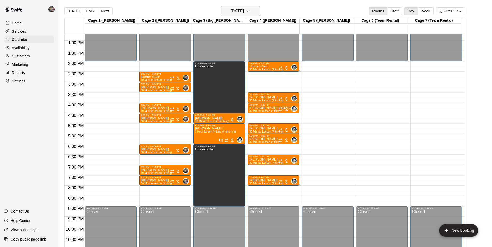
click at [238, 10] on h6 "[DATE]" at bounding box center [237, 11] width 13 height 7
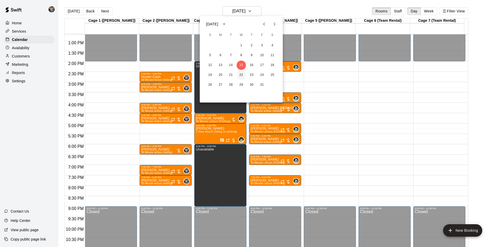
click at [243, 75] on button "22" at bounding box center [241, 75] width 9 height 9
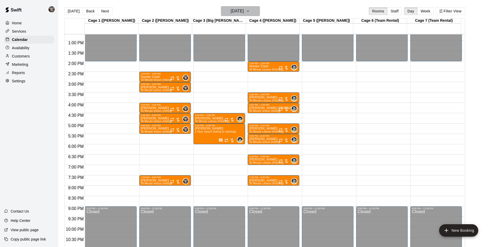
click at [243, 8] on h6 "[DATE]" at bounding box center [237, 11] width 13 height 7
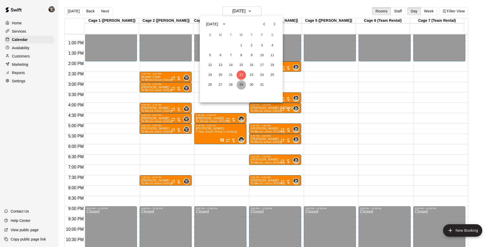
click at [240, 86] on button "29" at bounding box center [241, 84] width 9 height 9
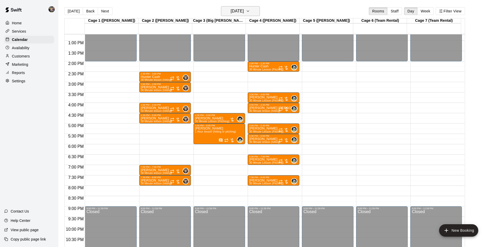
click at [250, 10] on icon "button" at bounding box center [248, 11] width 4 height 6
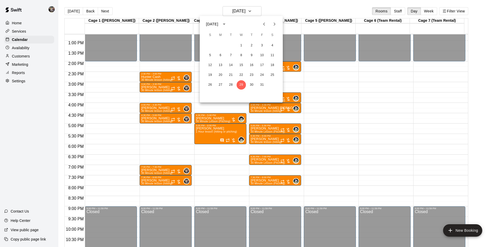
click at [273, 24] on icon "Next month" at bounding box center [274, 24] width 6 height 6
click at [242, 54] on button "5" at bounding box center [241, 55] width 9 height 9
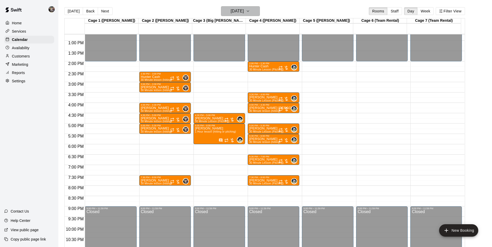
click at [243, 13] on h6 "[DATE]" at bounding box center [237, 11] width 13 height 7
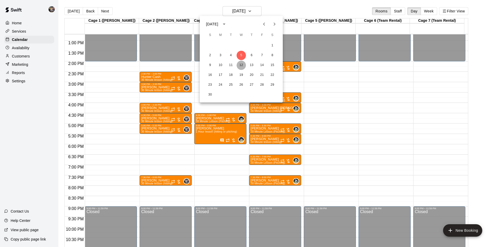
click at [241, 63] on button "12" at bounding box center [241, 65] width 9 height 9
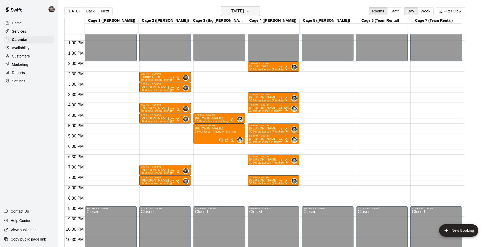
click at [236, 11] on h6 "[DATE]" at bounding box center [237, 11] width 13 height 7
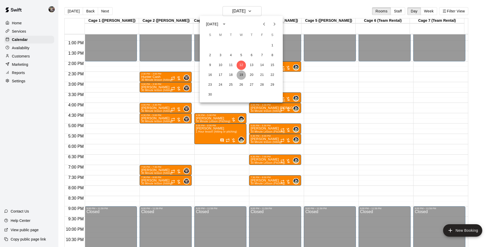
click at [241, 72] on button "19" at bounding box center [241, 75] width 9 height 9
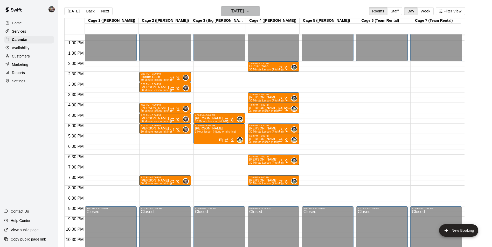
click at [239, 9] on h6 "[DATE]" at bounding box center [237, 11] width 13 height 7
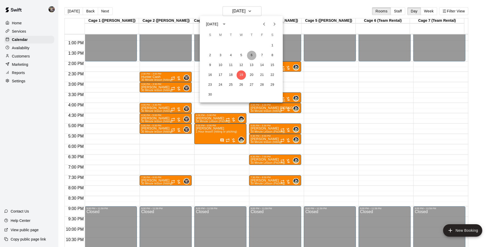
click at [251, 53] on button "6" at bounding box center [251, 55] width 9 height 9
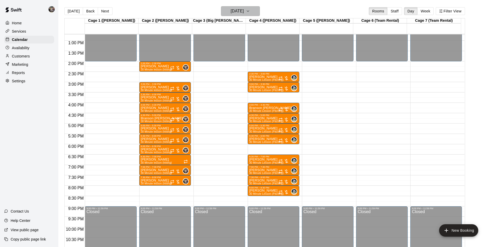
click at [231, 9] on h6 "[DATE]" at bounding box center [237, 11] width 13 height 7
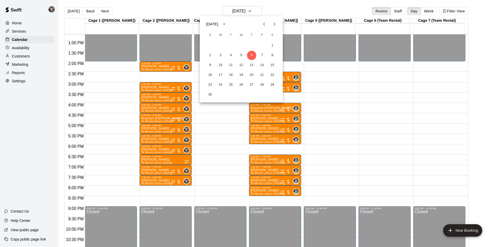
click at [191, 6] on div at bounding box center [248, 123] width 496 height 247
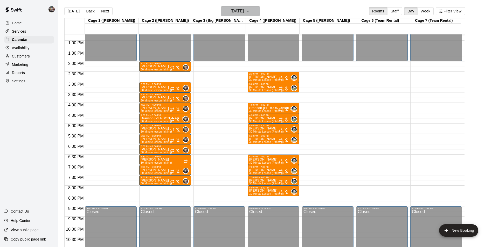
click at [231, 12] on h6 "[DATE]" at bounding box center [237, 11] width 13 height 7
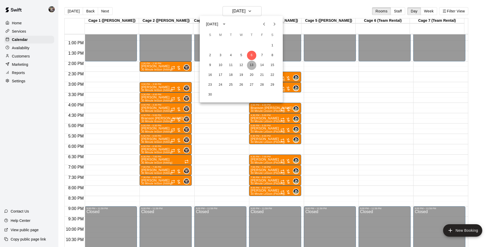
click at [252, 66] on button "13" at bounding box center [251, 65] width 9 height 9
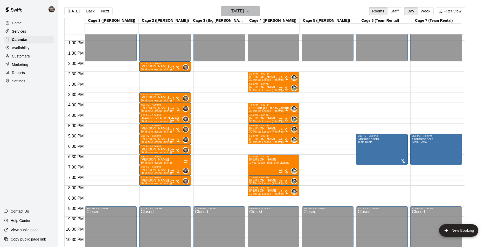
click at [240, 13] on h6 "[DATE]" at bounding box center [237, 11] width 13 height 7
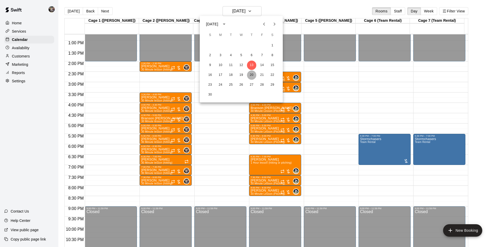
click at [251, 76] on button "20" at bounding box center [251, 75] width 9 height 9
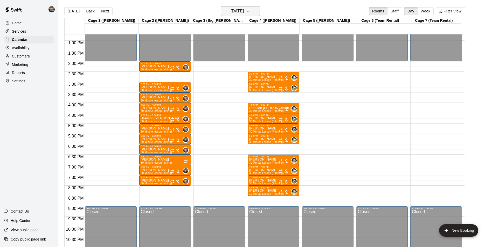
click at [239, 12] on h6 "[DATE]" at bounding box center [237, 11] width 13 height 7
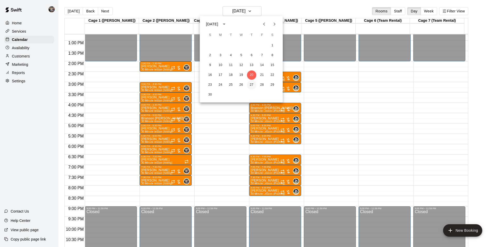
click at [252, 84] on button "27" at bounding box center [251, 84] width 9 height 9
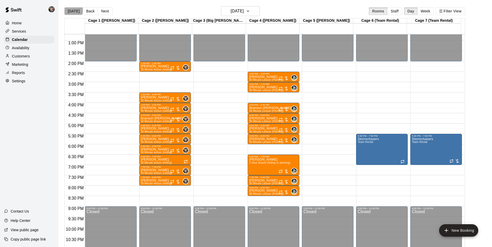
click at [72, 9] on button "[DATE]" at bounding box center [73, 11] width 19 height 8
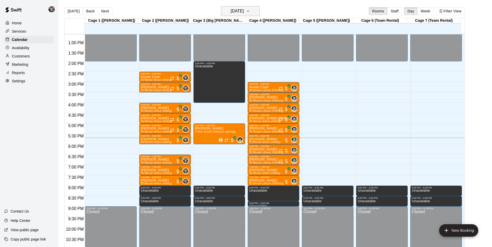
click at [231, 11] on h6 "[DATE]" at bounding box center [237, 11] width 13 height 7
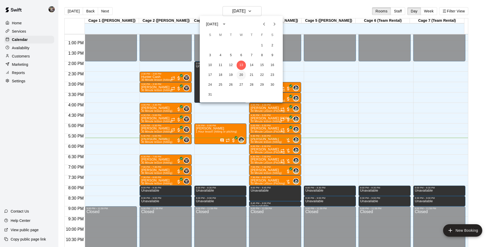
click at [242, 74] on button "20" at bounding box center [241, 75] width 9 height 9
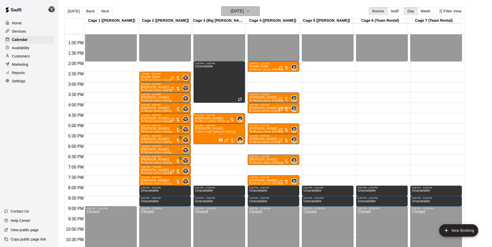
click at [238, 11] on h6 "[DATE]" at bounding box center [237, 11] width 13 height 7
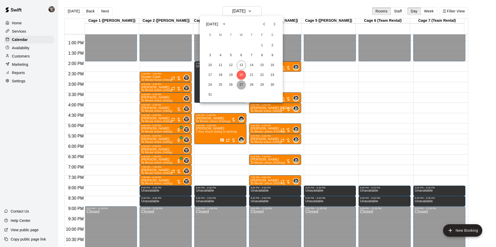
click at [240, 85] on button "27" at bounding box center [241, 84] width 9 height 9
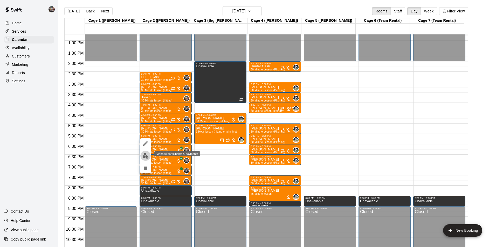
click at [147, 155] on img "edit" at bounding box center [146, 156] width 6 height 6
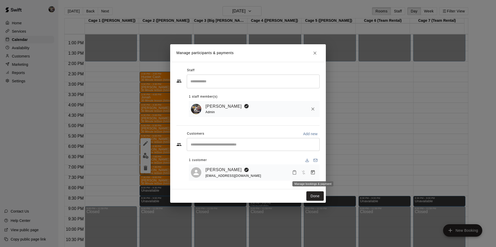
click at [313, 174] on icon "Manage bookings & payment" at bounding box center [312, 172] width 5 height 5
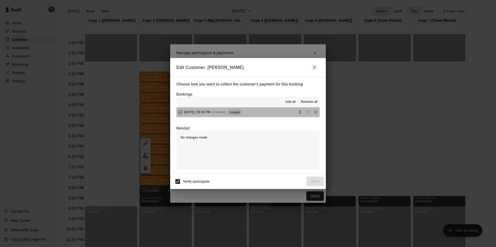
click at [274, 110] on button "[DATE]: 05:30 PM (Current) Unpaid" at bounding box center [247, 113] width 143 height 10
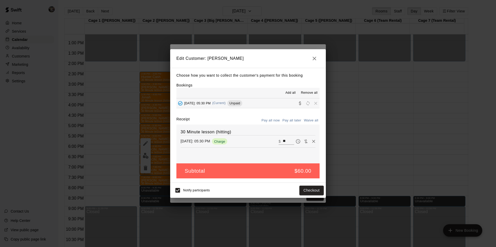
click at [285, 140] on input "**" at bounding box center [288, 141] width 11 height 7
type input "*"
type input "**"
click at [314, 188] on button "Checkout" at bounding box center [311, 191] width 24 height 10
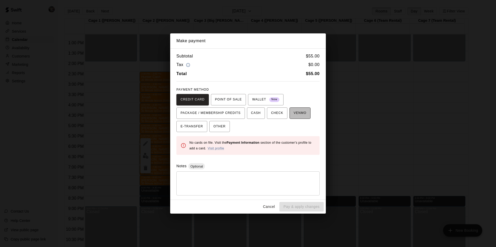
click at [299, 114] on span "VENMO" at bounding box center [300, 113] width 13 height 8
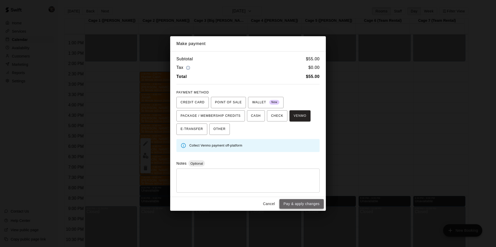
click at [301, 203] on button "Pay & apply changes" at bounding box center [301, 204] width 44 height 10
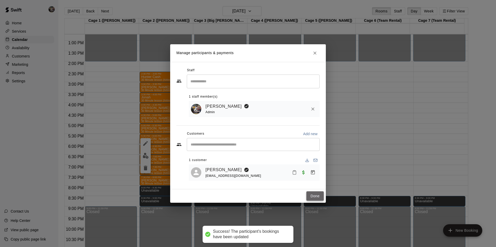
click at [313, 195] on button "Done" at bounding box center [314, 197] width 17 height 10
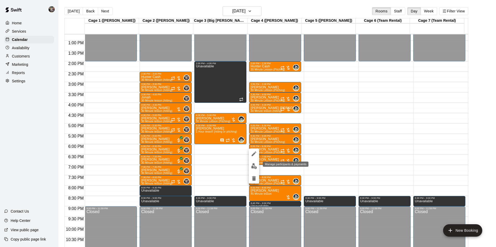
click at [252, 167] on img "edit" at bounding box center [254, 166] width 6 height 6
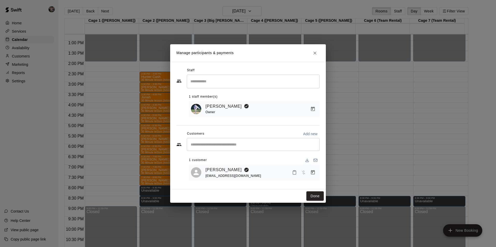
click at [312, 171] on icon "Manage bookings & payment" at bounding box center [313, 172] width 4 height 4
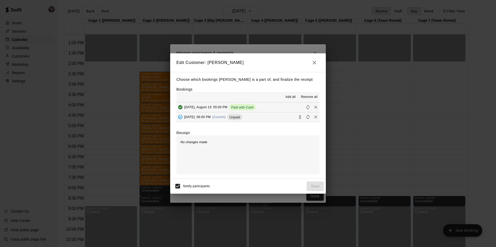
click at [273, 117] on button "[DATE]: 06:00 PM (Current) Unpaid" at bounding box center [247, 118] width 143 height 10
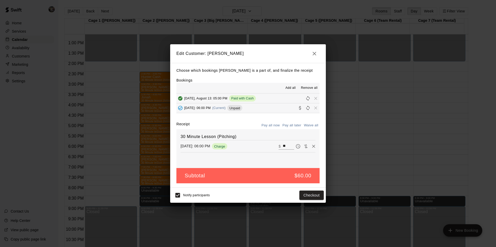
click at [284, 145] on input "**" at bounding box center [288, 146] width 11 height 7
type input "*"
type input "**"
click at [305, 196] on button "Checkout" at bounding box center [311, 196] width 24 height 10
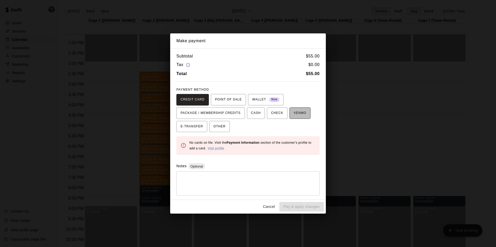
click at [296, 114] on span "VENMO" at bounding box center [300, 113] width 13 height 8
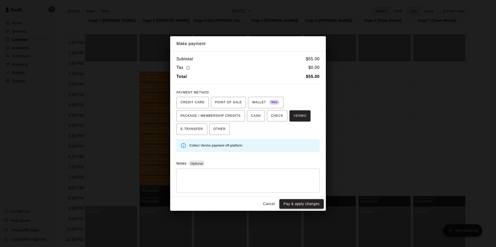
click at [303, 204] on button "Pay & apply changes" at bounding box center [301, 204] width 44 height 10
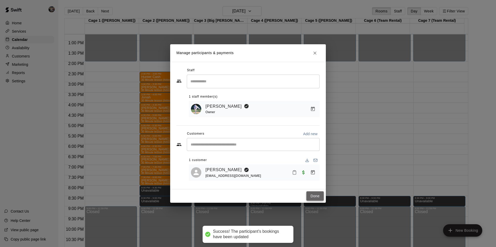
click at [314, 197] on button "Done" at bounding box center [314, 197] width 17 height 10
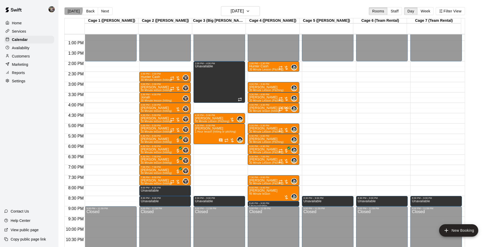
click at [72, 10] on button "[DATE]" at bounding box center [73, 11] width 19 height 8
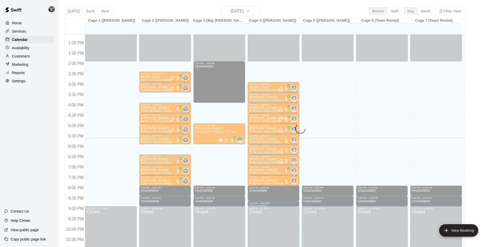
click at [72, 10] on div "[DATE] Back [DATE][DATE] Rooms Staff Day Week Filter View Cage 1 ([PERSON_NAME]…" at bounding box center [264, 129] width 401 height 247
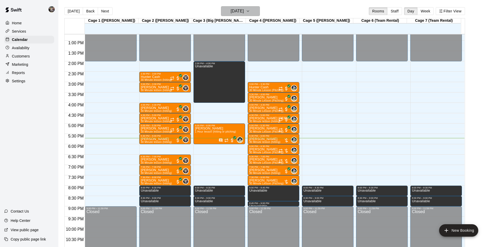
click at [235, 12] on h6 "[DATE]" at bounding box center [237, 11] width 13 height 7
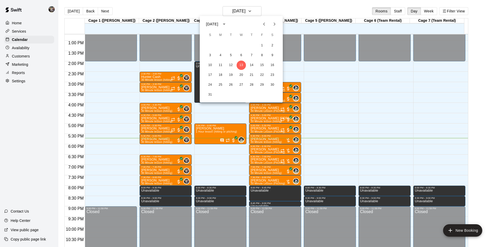
click at [274, 23] on icon "Next month" at bounding box center [275, 24] width 2 height 3
click at [273, 24] on icon "Next month" at bounding box center [274, 24] width 6 height 6
click at [241, 55] on button "8" at bounding box center [241, 55] width 9 height 9
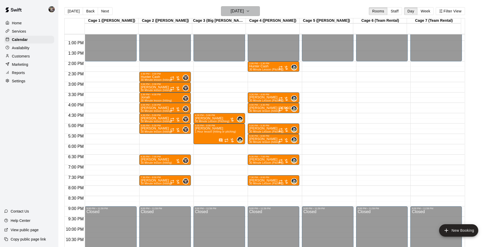
click at [232, 9] on button "[DATE]" at bounding box center [240, 11] width 39 height 10
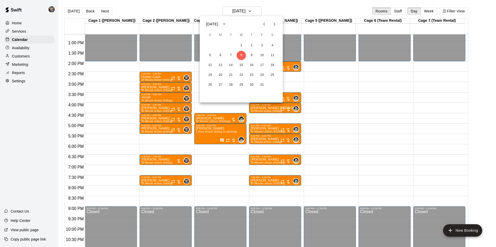
click at [235, 11] on div at bounding box center [248, 123] width 496 height 247
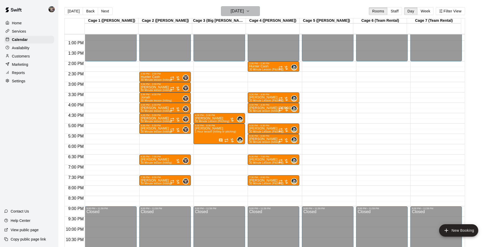
click at [236, 10] on h6 "[DATE]" at bounding box center [237, 11] width 13 height 7
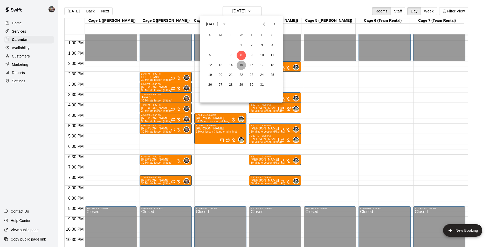
click at [243, 64] on button "15" at bounding box center [241, 65] width 9 height 9
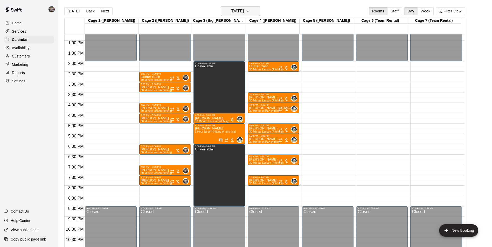
click at [235, 11] on h6 "[DATE]" at bounding box center [237, 11] width 13 height 7
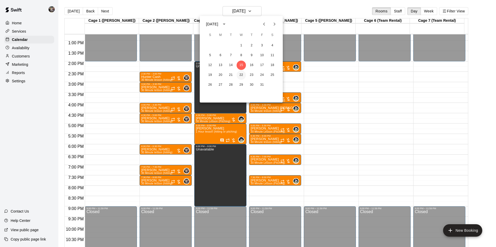
click at [242, 73] on button "22" at bounding box center [241, 75] width 9 height 9
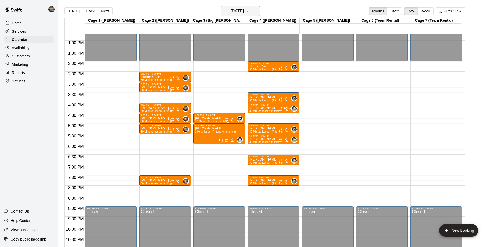
click at [235, 12] on h6 "[DATE]" at bounding box center [237, 11] width 13 height 7
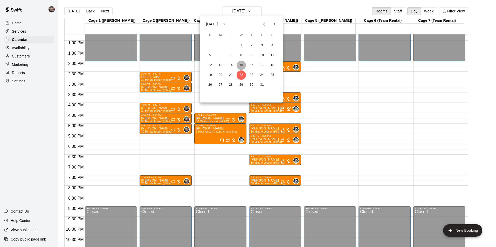
click at [240, 62] on button "15" at bounding box center [241, 65] width 9 height 9
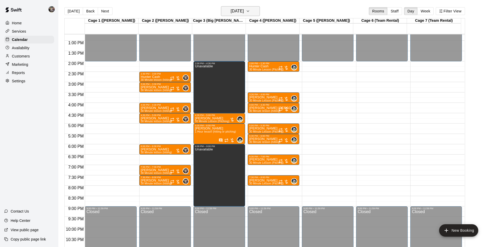
click at [238, 12] on h6 "[DATE]" at bounding box center [237, 11] width 13 height 7
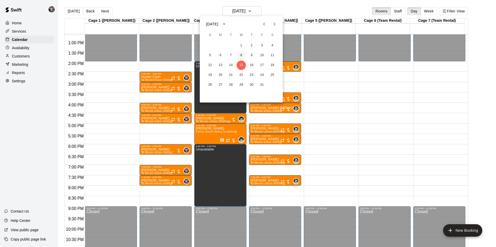
click at [241, 55] on button "8" at bounding box center [241, 55] width 9 height 9
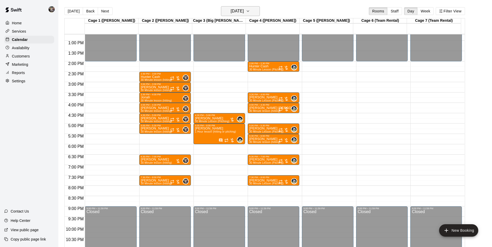
click at [234, 13] on h6 "[DATE]" at bounding box center [237, 11] width 13 height 7
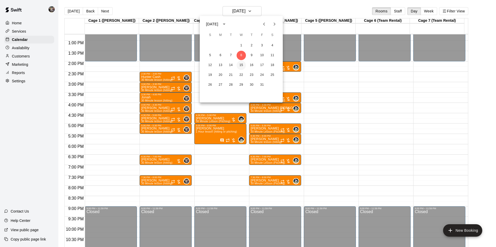
click at [240, 66] on button "15" at bounding box center [241, 65] width 9 height 9
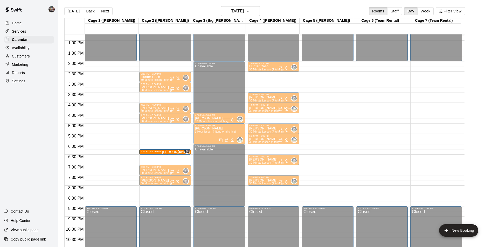
drag, startPoint x: 154, startPoint y: 146, endPoint x: 154, endPoint y: 160, distance: 14.3
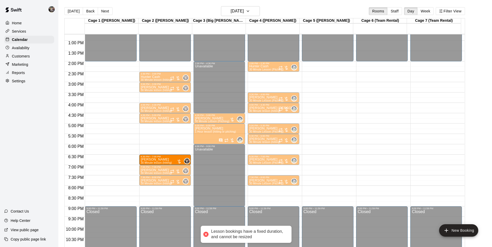
drag, startPoint x: 156, startPoint y: 148, endPoint x: 157, endPoint y: 161, distance: 12.5
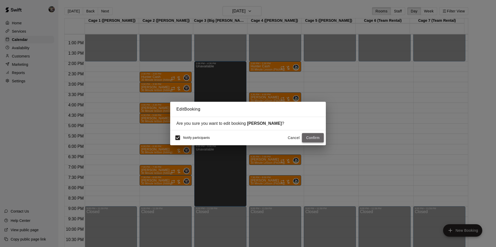
click at [317, 137] on button "Confirm" at bounding box center [313, 138] width 22 height 10
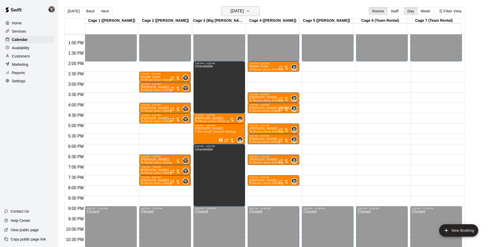
click at [231, 8] on h6 "[DATE]" at bounding box center [237, 11] width 13 height 7
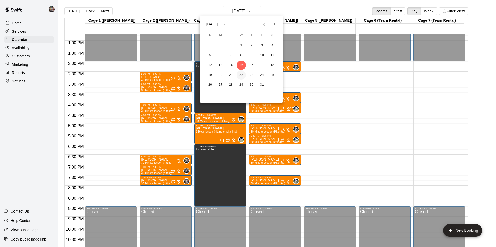
click at [242, 74] on button "22" at bounding box center [241, 75] width 9 height 9
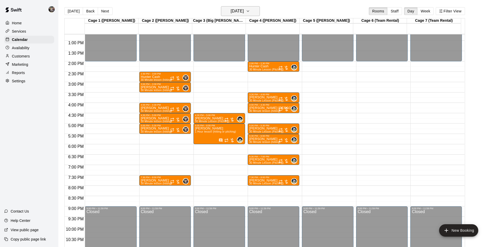
click at [239, 11] on h6 "[DATE]" at bounding box center [237, 11] width 13 height 7
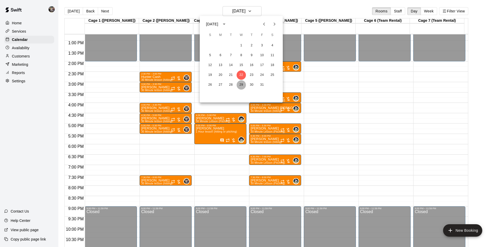
click at [241, 84] on button "29" at bounding box center [241, 84] width 9 height 9
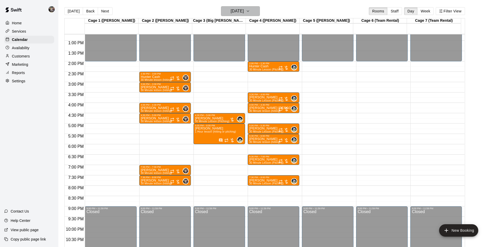
click at [238, 11] on h6 "[DATE]" at bounding box center [237, 11] width 13 height 7
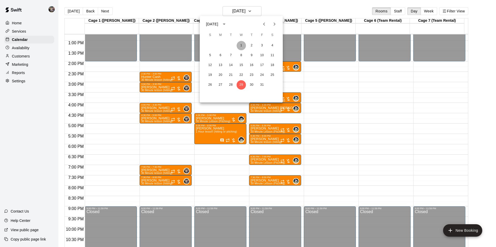
click at [241, 45] on button "1" at bounding box center [241, 45] width 9 height 9
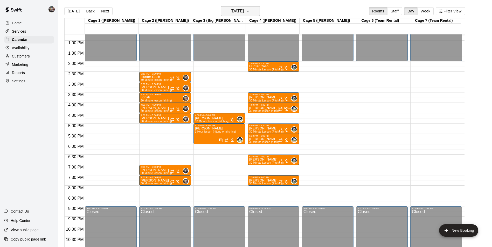
click at [239, 10] on h6 "[DATE]" at bounding box center [237, 11] width 13 height 7
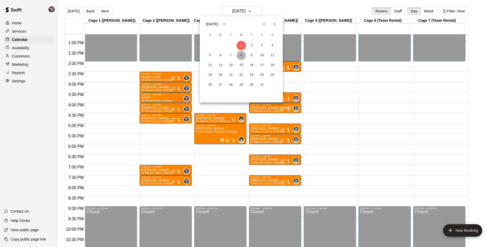
click at [242, 54] on button "8" at bounding box center [241, 55] width 9 height 9
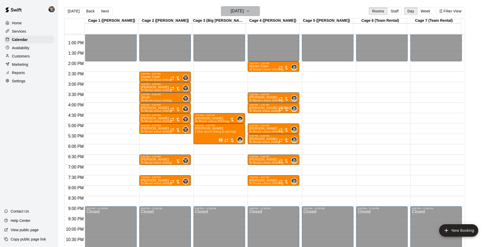
click at [240, 12] on h6 "[DATE]" at bounding box center [237, 11] width 13 height 7
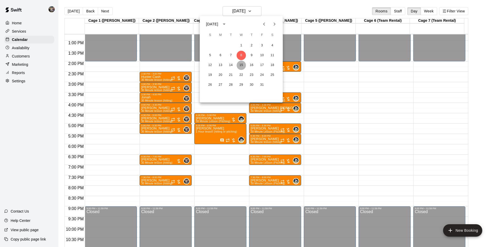
click at [240, 66] on button "15" at bounding box center [241, 65] width 9 height 9
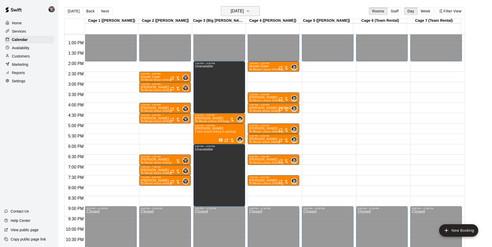
click at [237, 12] on h6 "[DATE]" at bounding box center [237, 11] width 13 height 7
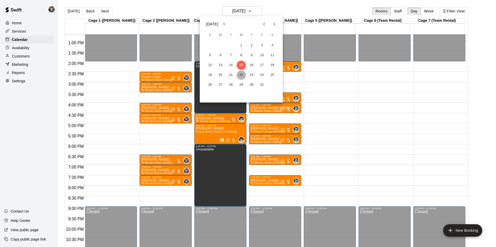
click at [241, 76] on button "22" at bounding box center [241, 75] width 9 height 9
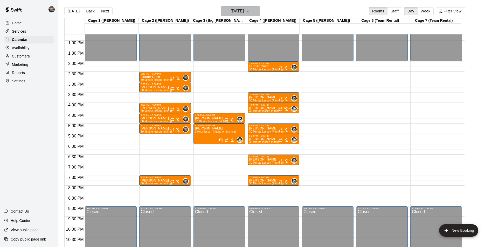
click at [240, 13] on h6 "[DATE]" at bounding box center [237, 11] width 13 height 7
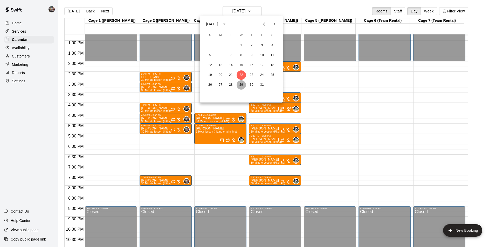
click at [243, 85] on button "29" at bounding box center [241, 84] width 9 height 9
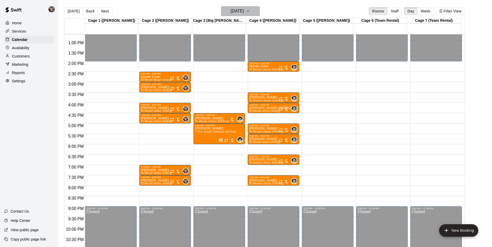
click at [232, 11] on h6 "[DATE]" at bounding box center [237, 11] width 13 height 7
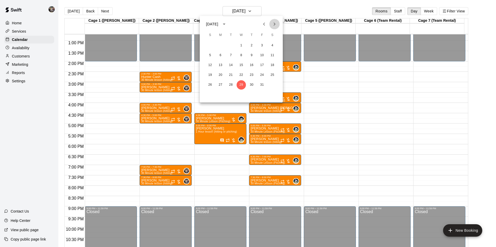
click at [274, 24] on icon "Next month" at bounding box center [274, 24] width 6 height 6
click at [241, 55] on button "5" at bounding box center [241, 55] width 9 height 9
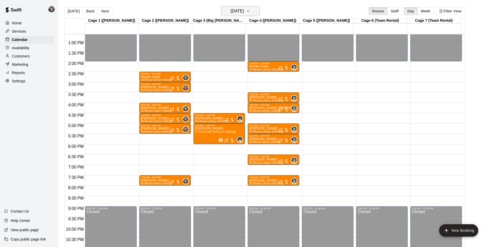
click at [232, 13] on h6 "[DATE]" at bounding box center [237, 11] width 13 height 7
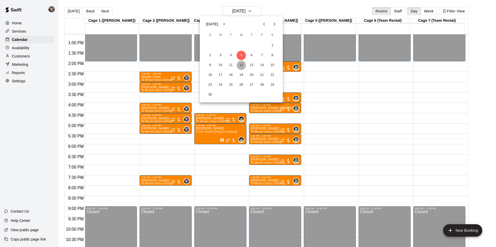
click at [240, 64] on button "12" at bounding box center [241, 65] width 9 height 9
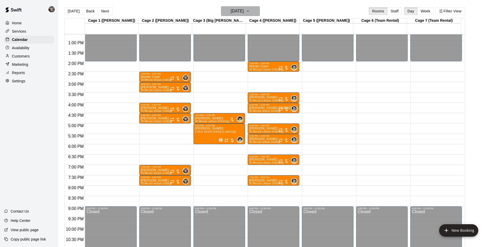
click at [237, 11] on h6 "[DATE]" at bounding box center [237, 11] width 13 height 7
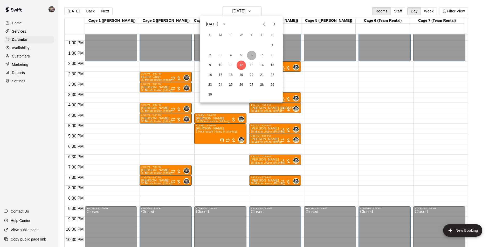
click at [250, 55] on button "6" at bounding box center [251, 55] width 9 height 9
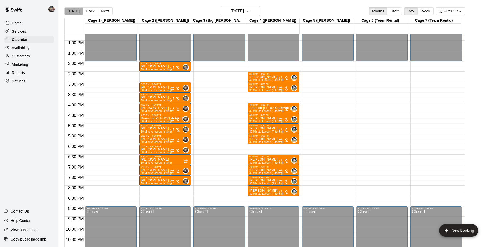
click at [78, 10] on button "[DATE]" at bounding box center [73, 11] width 19 height 8
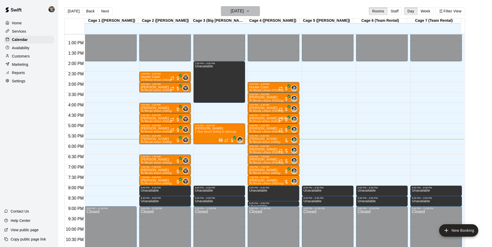
click at [240, 9] on h6 "[DATE]" at bounding box center [237, 11] width 13 height 7
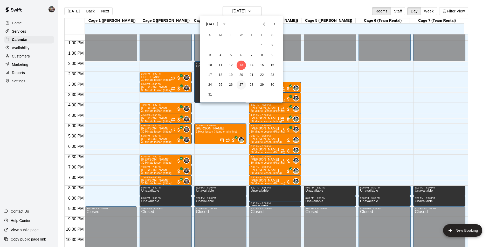
click at [240, 85] on button "27" at bounding box center [241, 84] width 9 height 9
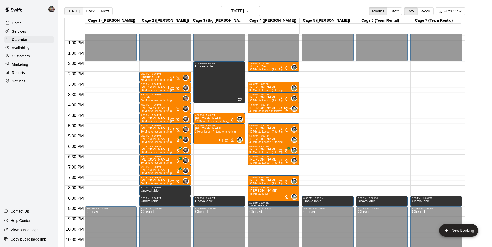
click at [71, 10] on button "[DATE]" at bounding box center [73, 11] width 19 height 8
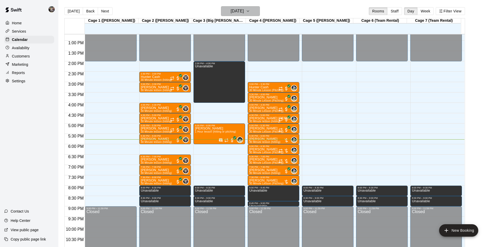
click at [232, 12] on h6 "[DATE]" at bounding box center [237, 11] width 13 height 7
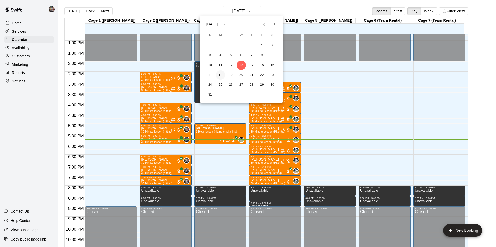
click at [220, 74] on button "18" at bounding box center [220, 75] width 9 height 9
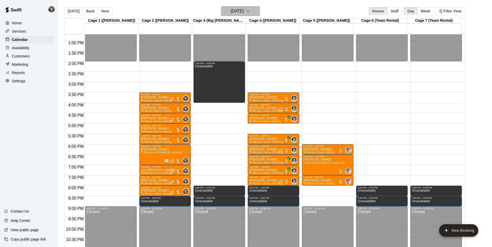
click at [240, 12] on h6 "[DATE]" at bounding box center [237, 11] width 13 height 7
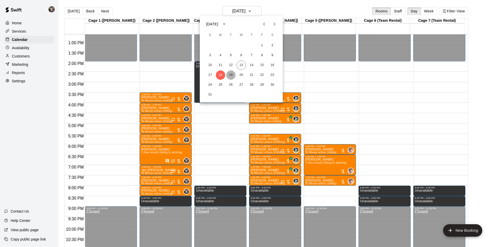
click at [231, 73] on button "19" at bounding box center [230, 75] width 9 height 9
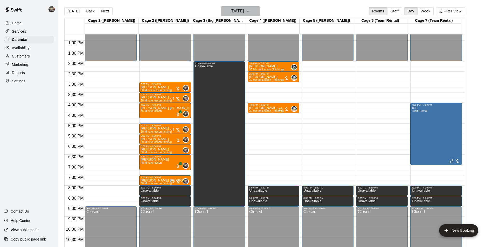
click at [239, 9] on h6 "[DATE]" at bounding box center [237, 11] width 13 height 7
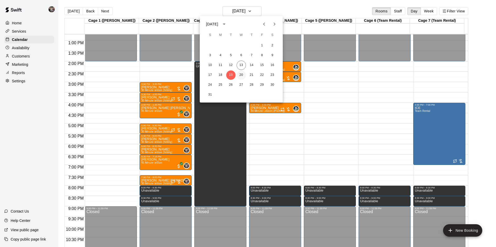
click at [239, 75] on button "20" at bounding box center [241, 75] width 9 height 9
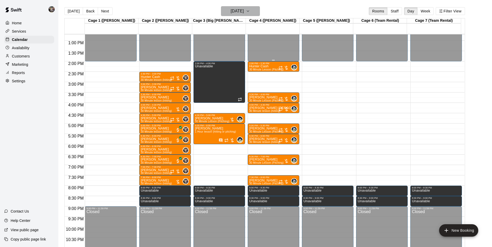
drag, startPoint x: 243, startPoint y: 12, endPoint x: 248, endPoint y: 41, distance: 29.5
click at [246, 22] on div "[DATE] Back [DATE][DATE] Rooms Staff Day Week Filter View Cage 1 ([PERSON_NAME]…" at bounding box center [264, 129] width 401 height 247
click at [241, 11] on h6 "[DATE]" at bounding box center [237, 11] width 13 height 7
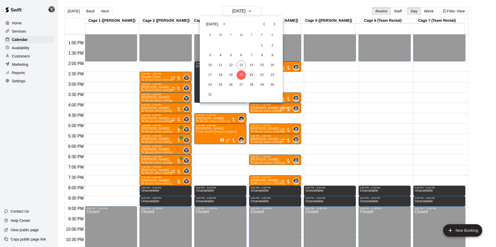
click at [250, 74] on button "21" at bounding box center [251, 75] width 9 height 9
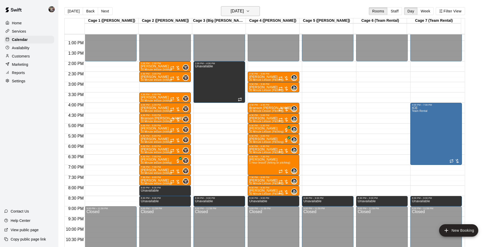
click at [241, 10] on h6 "[DATE]" at bounding box center [237, 11] width 13 height 7
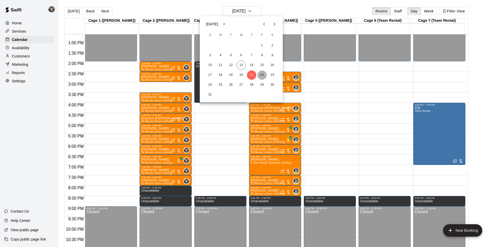
click at [260, 72] on button "22" at bounding box center [261, 75] width 9 height 9
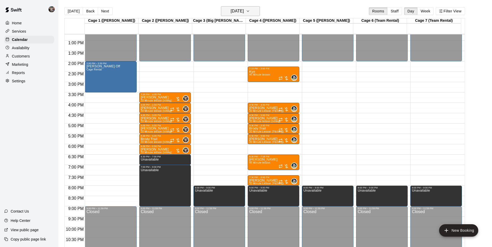
click at [237, 11] on h6 "[DATE]" at bounding box center [237, 11] width 13 height 7
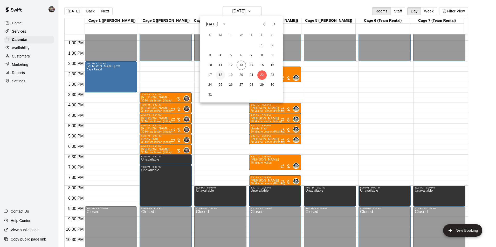
click at [221, 75] on button "18" at bounding box center [220, 75] width 9 height 9
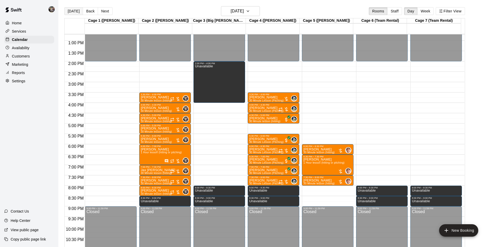
click at [75, 11] on button "[DATE]" at bounding box center [73, 11] width 19 height 8
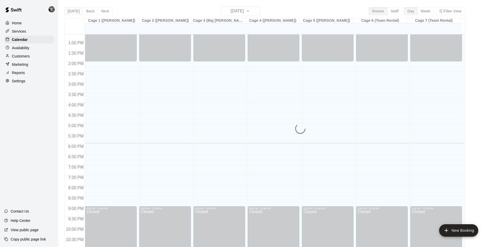
click at [75, 11] on div "[DATE] Back [DATE][DATE] Rooms Staff Day Week Filter View Cage 1 ([PERSON_NAME]…" at bounding box center [264, 129] width 401 height 247
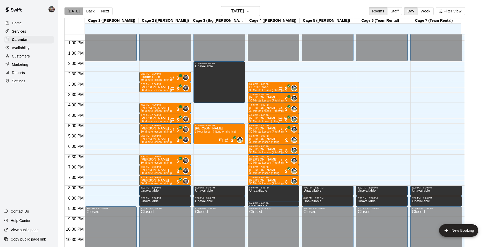
click at [75, 12] on button "[DATE]" at bounding box center [73, 11] width 19 height 8
click at [75, 9] on button "[DATE]" at bounding box center [73, 11] width 19 height 8
click at [73, 10] on button "[DATE]" at bounding box center [73, 11] width 19 height 8
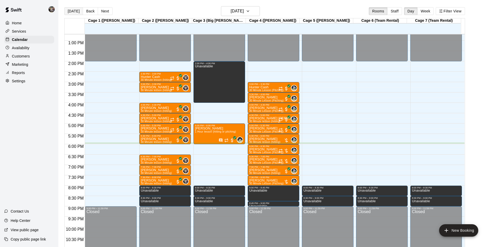
click at [73, 10] on button "[DATE]" at bounding box center [73, 11] width 19 height 8
click at [76, 11] on button "[DATE]" at bounding box center [73, 11] width 19 height 8
click at [313, 106] on div "12:00 AM – 2:00 PM Closed 8:00 PM – 8:30 PM Unavailable 8:30 PM – 9:00 PM Unava…" at bounding box center [328, 20] width 52 height 498
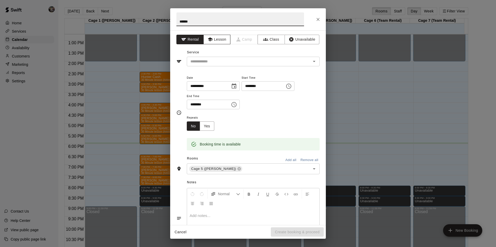
type input "******"
click at [215, 40] on button "Lesson" at bounding box center [216, 40] width 27 height 10
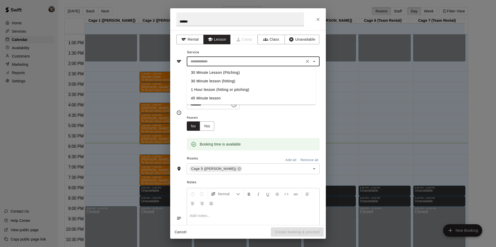
click at [216, 58] on input "text" at bounding box center [245, 61] width 114 height 6
click at [187, 40] on button "Rental" at bounding box center [189, 40] width 27 height 10
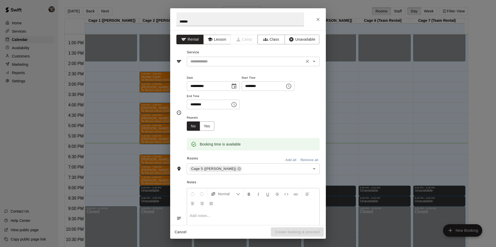
click at [197, 59] on input "text" at bounding box center [245, 61] width 114 height 6
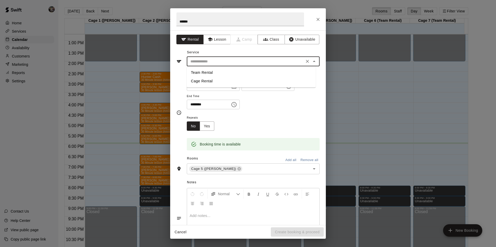
click at [204, 80] on li "Cage Rental" at bounding box center [251, 81] width 129 height 9
type input "**********"
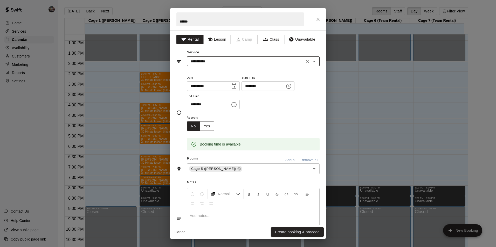
click at [237, 106] on icon "Choose time, selected time is 4:30 PM" at bounding box center [234, 105] width 6 height 6
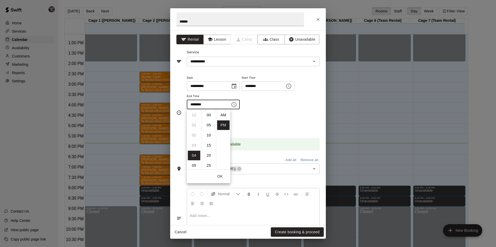
scroll to position [9, 0]
click at [194, 125] on li "05" at bounding box center [194, 126] width 12 height 10
type input "********"
click at [205, 114] on li "30" at bounding box center [209, 115] width 12 height 10
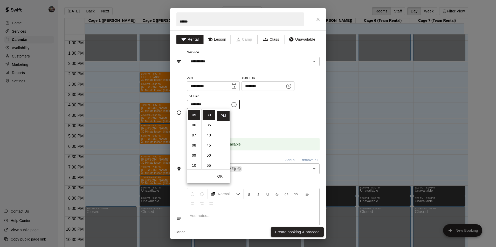
click at [285, 231] on button "Create booking & proceed" at bounding box center [297, 233] width 53 height 10
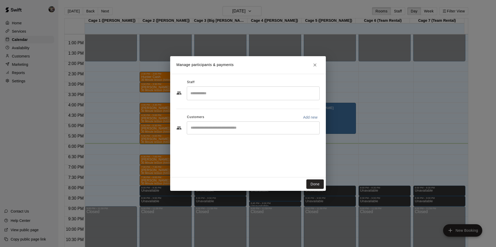
click at [206, 129] on input "Start typing to search customers..." at bounding box center [253, 128] width 128 height 5
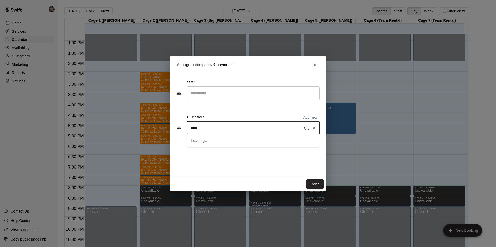
type input "******"
click at [205, 139] on p "[PERSON_NAME]" at bounding box center [217, 139] width 32 height 5
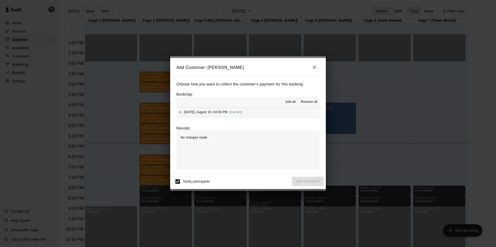
click at [290, 100] on span "Add all" at bounding box center [290, 102] width 10 height 5
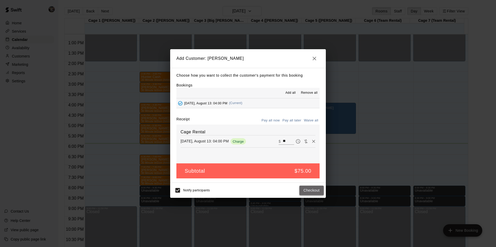
click at [312, 192] on button "Checkout" at bounding box center [311, 191] width 24 height 10
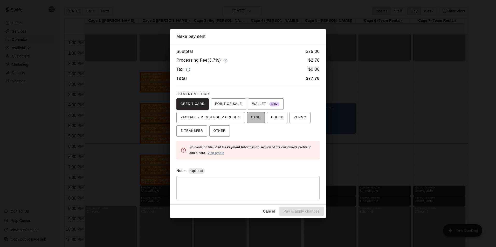
click at [253, 119] on span "CASH" at bounding box center [256, 118] width 10 height 8
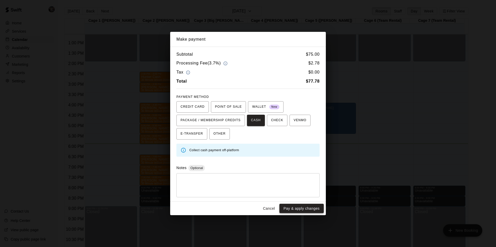
click at [298, 207] on button "Pay & apply changes" at bounding box center [301, 209] width 44 height 10
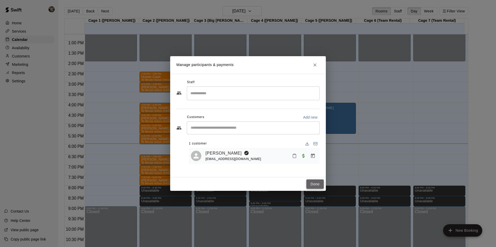
click at [315, 184] on button "Done" at bounding box center [314, 185] width 17 height 10
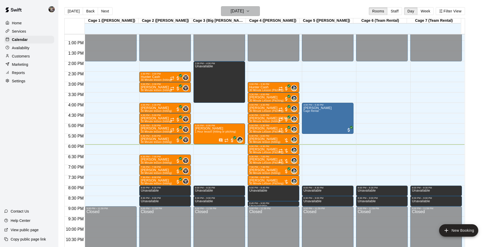
click at [235, 13] on h6 "[DATE]" at bounding box center [237, 11] width 13 height 7
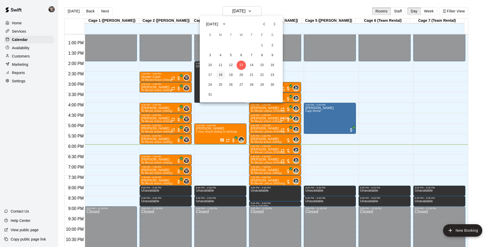
click at [222, 73] on button "18" at bounding box center [220, 75] width 9 height 9
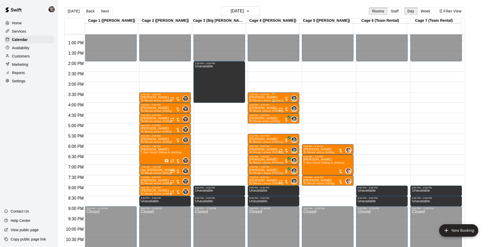
click at [268, 98] on p "[PERSON_NAME]" at bounding box center [266, 98] width 34 height 0
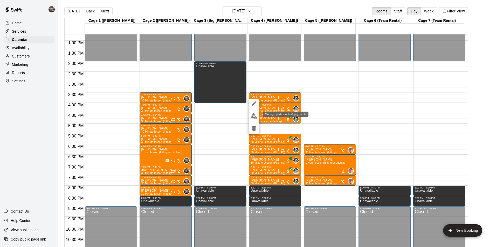
click at [254, 116] on img "edit" at bounding box center [254, 116] width 6 height 6
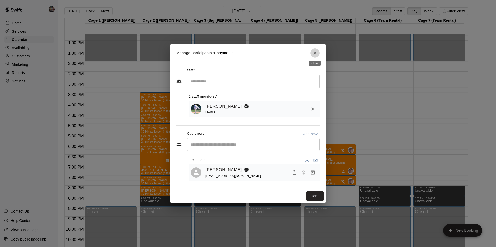
click at [316, 52] on icon "Close" at bounding box center [314, 53] width 3 height 3
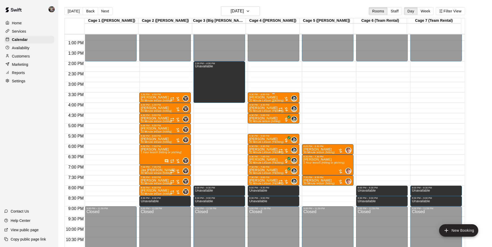
click at [265, 98] on p "[PERSON_NAME]" at bounding box center [266, 98] width 34 height 0
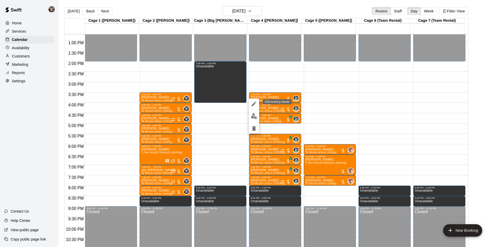
click at [255, 104] on icon "edit" at bounding box center [254, 104] width 5 height 5
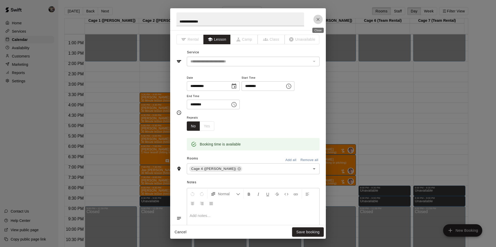
click at [316, 18] on icon "Close" at bounding box center [317, 19] width 5 height 5
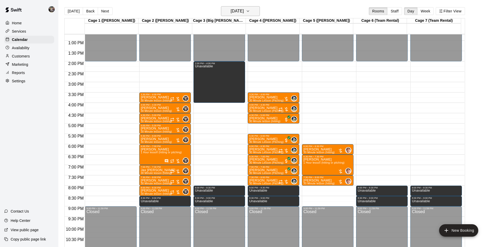
click at [231, 11] on h6 "[DATE]" at bounding box center [237, 11] width 13 height 7
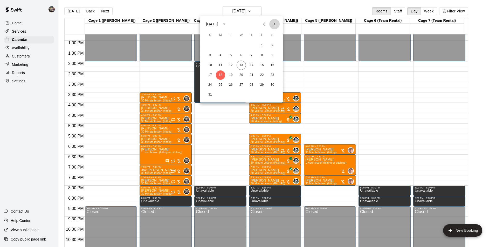
click at [275, 23] on icon "Next month" at bounding box center [274, 24] width 6 height 6
click at [220, 45] on button "1" at bounding box center [220, 45] width 9 height 9
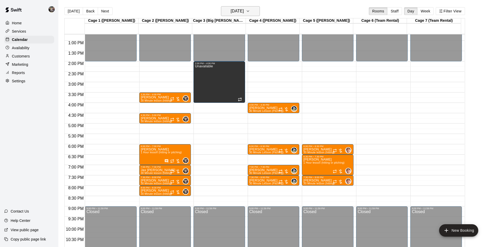
click at [232, 11] on h6 "[DATE]" at bounding box center [237, 11] width 13 height 7
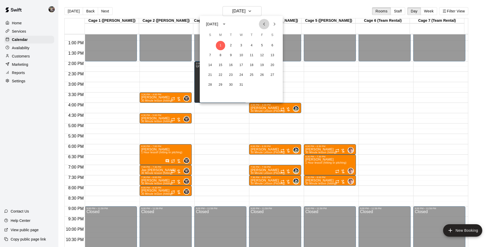
click at [265, 23] on icon "Previous month" at bounding box center [264, 24] width 6 height 6
click at [220, 54] on button "3" at bounding box center [220, 55] width 9 height 9
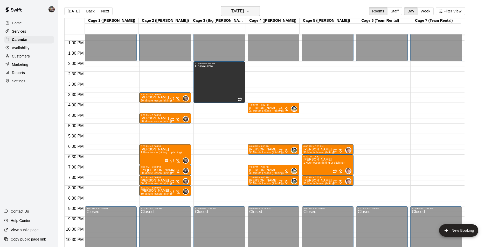
click at [238, 11] on h6 "[DATE]" at bounding box center [237, 11] width 13 height 7
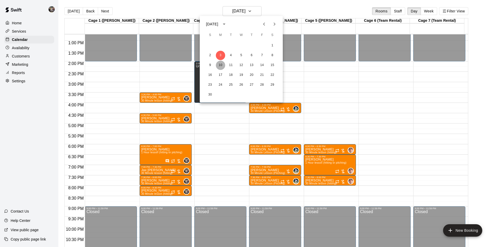
click at [220, 65] on button "10" at bounding box center [220, 65] width 9 height 9
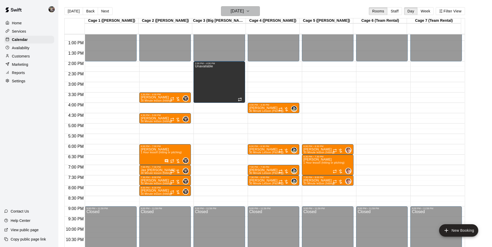
click at [235, 9] on h6 "[DATE]" at bounding box center [237, 11] width 13 height 7
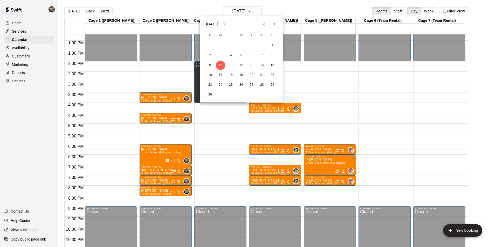
click at [265, 23] on icon "Previous month" at bounding box center [264, 24] width 6 height 6
click at [220, 55] on button "6" at bounding box center [220, 55] width 9 height 9
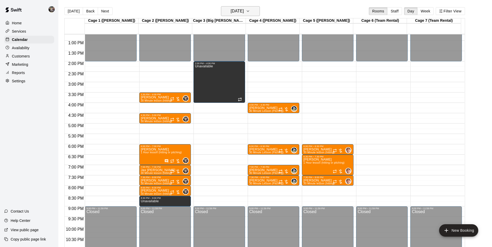
click at [231, 11] on h6 "[DATE]" at bounding box center [237, 11] width 13 height 7
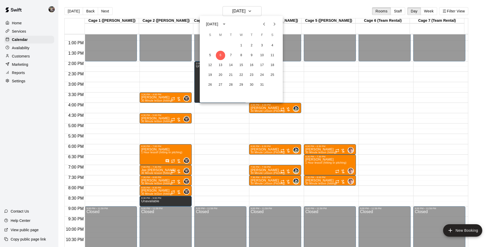
click at [263, 24] on icon "Previous month" at bounding box center [264, 24] width 6 height 6
click at [219, 45] on button "1" at bounding box center [220, 45] width 9 height 9
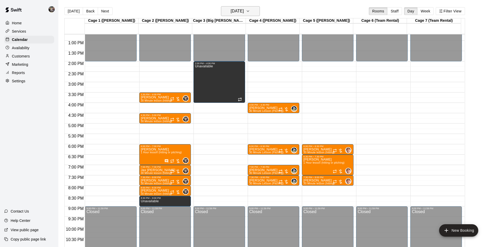
click at [240, 10] on h6 "[DATE]" at bounding box center [237, 11] width 13 height 7
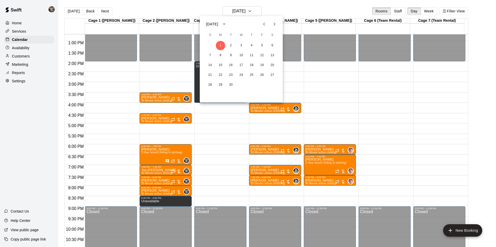
click at [186, 10] on div at bounding box center [248, 123] width 496 height 247
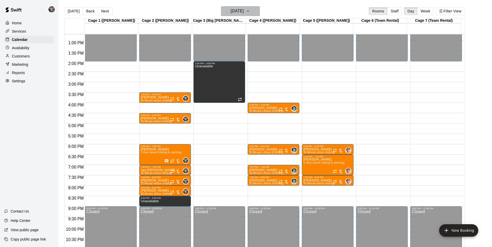
click at [231, 10] on h6 "[DATE]" at bounding box center [237, 11] width 13 height 7
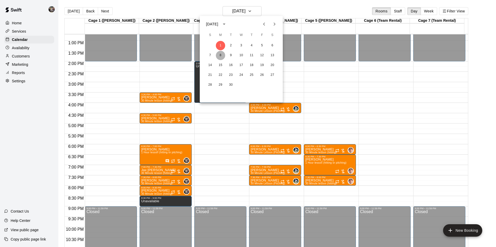
click at [220, 55] on button "8" at bounding box center [220, 55] width 9 height 9
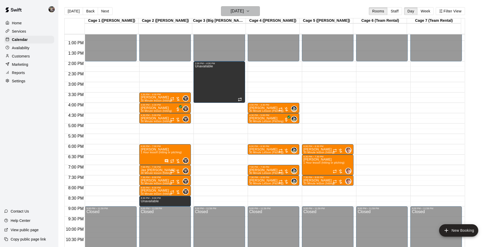
click at [233, 10] on h6 "[DATE]" at bounding box center [237, 11] width 13 height 7
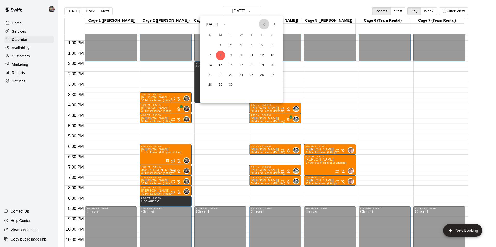
click at [263, 23] on icon "Previous month" at bounding box center [264, 24] width 6 height 6
click at [240, 74] on button "20" at bounding box center [241, 75] width 9 height 9
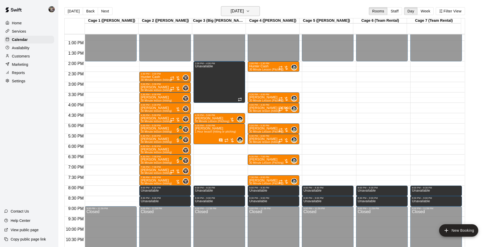
click at [241, 11] on h6 "[DATE]" at bounding box center [237, 11] width 13 height 7
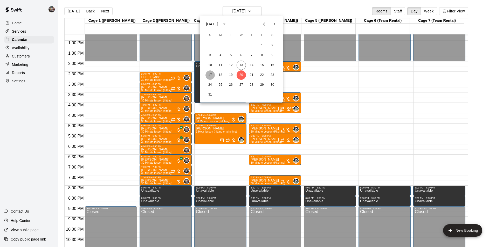
click at [209, 74] on button "17" at bounding box center [209, 75] width 9 height 9
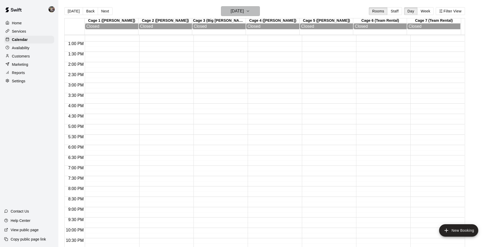
click at [239, 11] on h6 "[DATE]" at bounding box center [237, 11] width 13 height 7
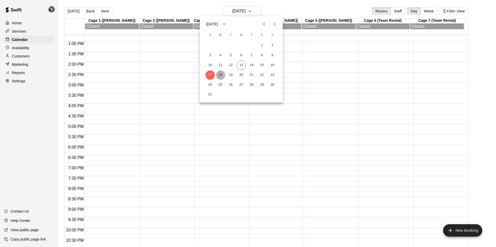
click at [220, 75] on button "18" at bounding box center [220, 75] width 9 height 9
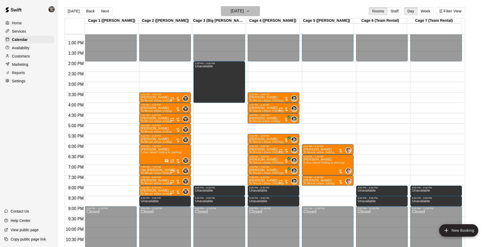
click at [241, 13] on h6 "[DATE]" at bounding box center [237, 11] width 13 height 7
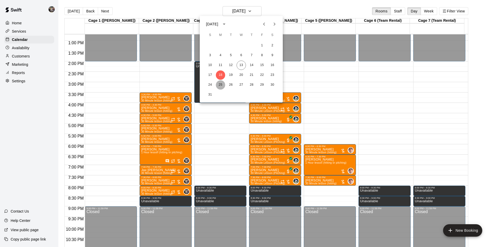
click at [222, 85] on button "25" at bounding box center [220, 84] width 9 height 9
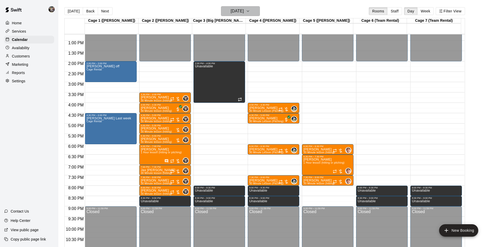
click at [231, 11] on h6 "[DATE]" at bounding box center [237, 11] width 13 height 7
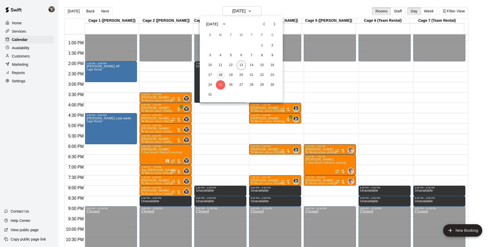
click at [219, 74] on button "18" at bounding box center [220, 75] width 9 height 9
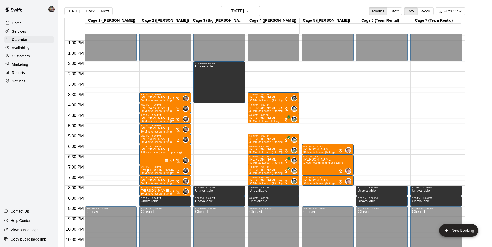
click at [273, 110] on span "30 Minute Lesson (Pitching)" at bounding box center [266, 111] width 34 height 3
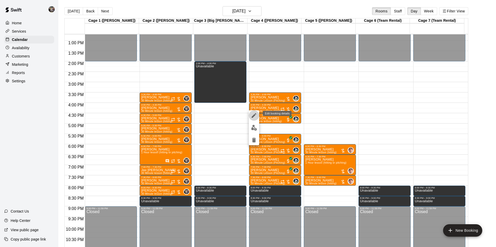
click at [256, 115] on icon "edit" at bounding box center [254, 116] width 6 height 6
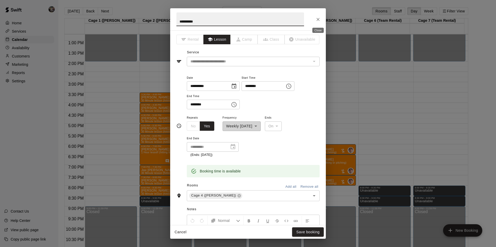
click at [320, 18] on icon "Close" at bounding box center [317, 19] width 5 height 5
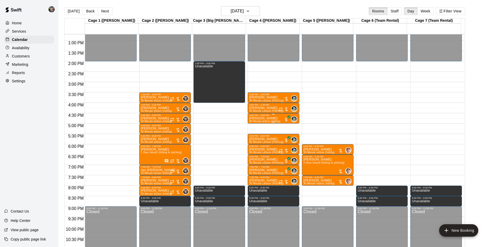
click at [267, 119] on p "[PERSON_NAME]" at bounding box center [264, 119] width 31 height 0
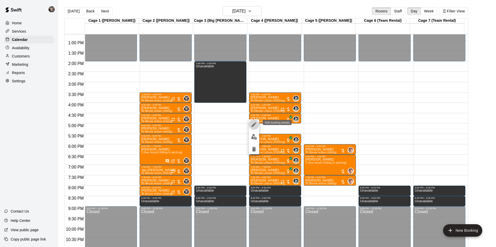
click at [255, 124] on icon "edit" at bounding box center [254, 124] width 5 height 5
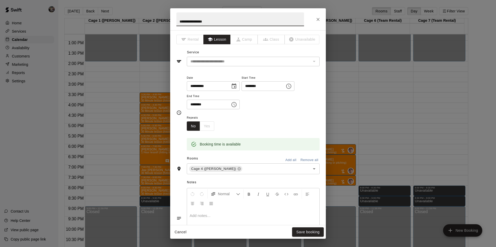
click at [323, 18] on div "**********" at bounding box center [248, 19] width 156 height 22
click at [321, 21] on button "Close" at bounding box center [317, 19] width 9 height 9
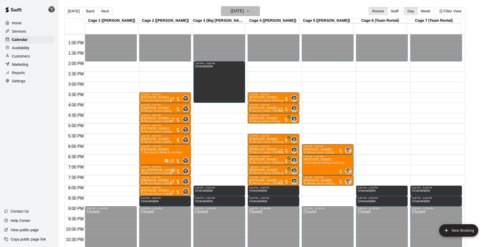
click at [240, 11] on h6 "[DATE]" at bounding box center [237, 11] width 13 height 7
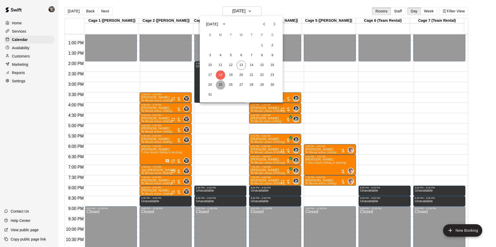
click at [220, 82] on button "25" at bounding box center [220, 84] width 9 height 9
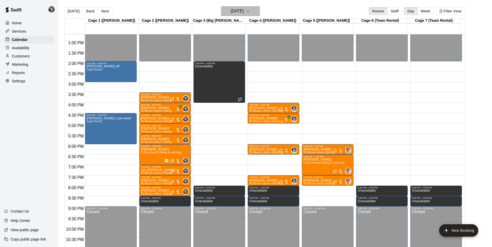
click at [231, 12] on h6 "[DATE]" at bounding box center [237, 11] width 13 height 7
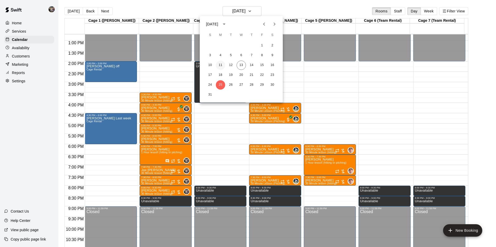
click at [220, 65] on button "11" at bounding box center [220, 65] width 9 height 9
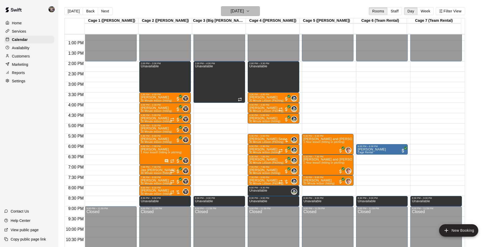
click at [233, 7] on button "[DATE]" at bounding box center [240, 11] width 39 height 10
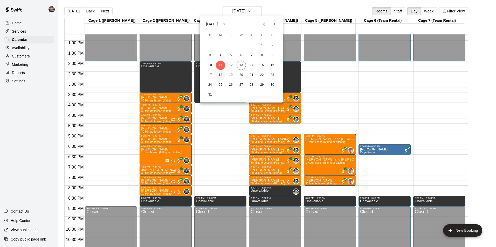
click at [220, 75] on button "18" at bounding box center [220, 75] width 9 height 9
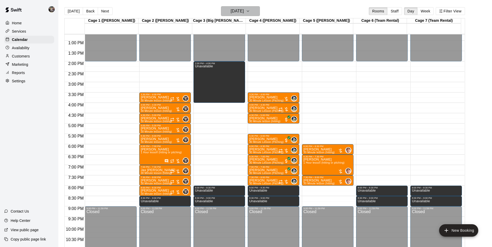
click at [237, 12] on h6 "[DATE]" at bounding box center [237, 11] width 13 height 7
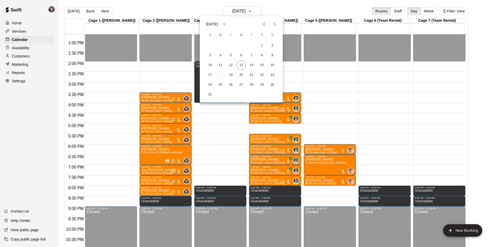
click at [222, 75] on button "18" at bounding box center [220, 75] width 9 height 9
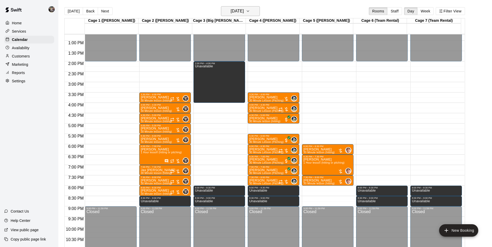
click at [233, 13] on h6 "[DATE]" at bounding box center [237, 11] width 13 height 7
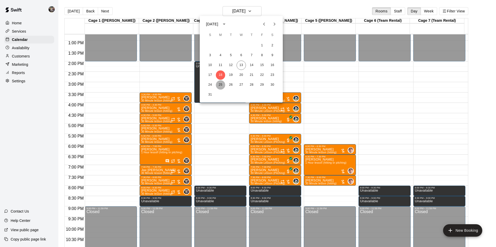
click at [221, 85] on button "25" at bounding box center [220, 84] width 9 height 9
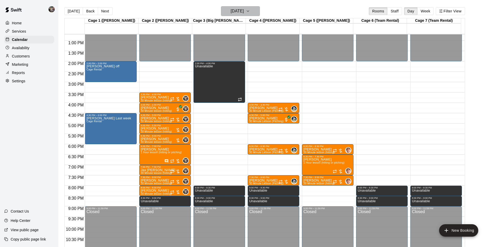
click at [243, 12] on h6 "[DATE]" at bounding box center [237, 11] width 13 height 7
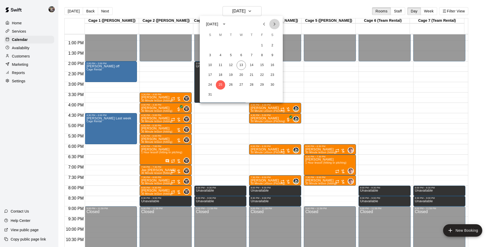
click at [274, 25] on icon "Next month" at bounding box center [274, 24] width 6 height 6
click at [219, 46] on button "1" at bounding box center [220, 45] width 9 height 9
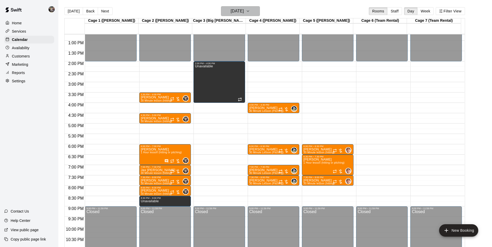
click at [235, 12] on h6 "[DATE]" at bounding box center [237, 11] width 13 height 7
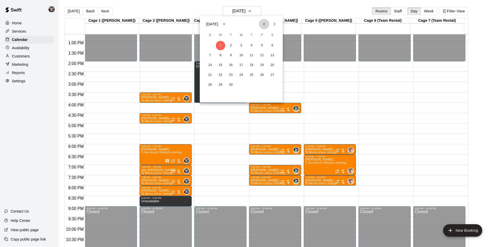
click at [263, 24] on icon "Previous month" at bounding box center [264, 24] width 6 height 6
click at [219, 74] on button "18" at bounding box center [220, 75] width 9 height 9
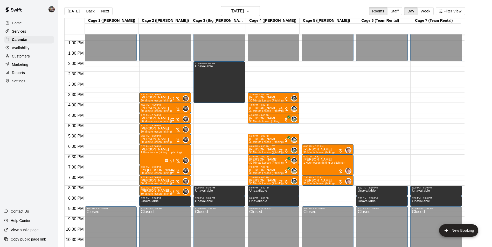
click at [253, 150] on p "[PERSON_NAME]" at bounding box center [266, 150] width 34 height 0
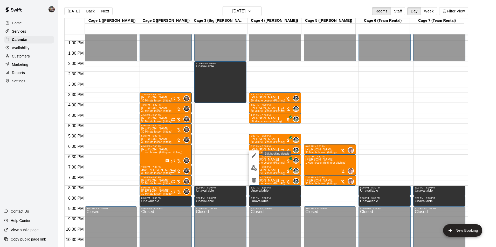
click at [253, 156] on icon "edit" at bounding box center [254, 156] width 6 height 6
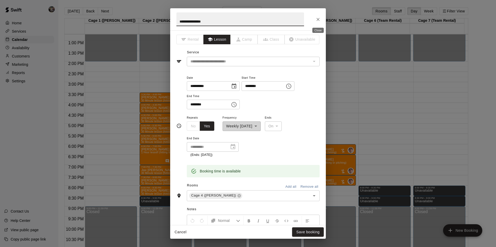
click at [317, 19] on icon "Close" at bounding box center [317, 19] width 5 height 5
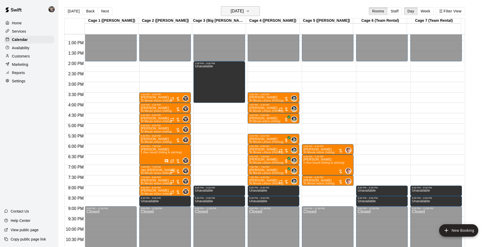
click at [238, 10] on h6 "[DATE]" at bounding box center [237, 11] width 13 height 7
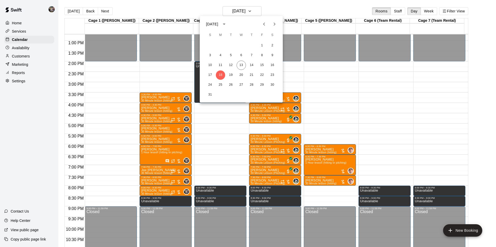
click at [267, 10] on div at bounding box center [248, 123] width 496 height 247
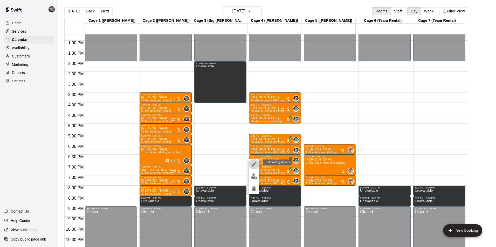
click at [253, 165] on icon "edit" at bounding box center [254, 164] width 5 height 5
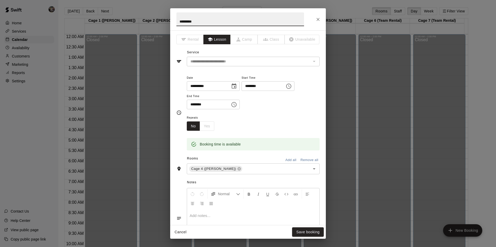
scroll to position [264, 0]
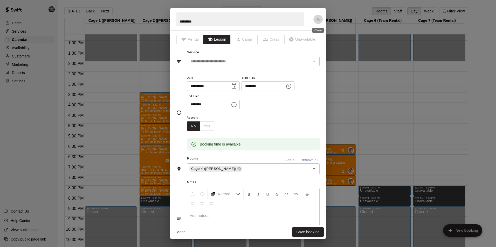
click at [317, 19] on icon "Close" at bounding box center [317, 19] width 5 height 5
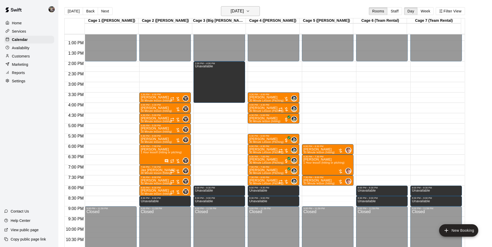
click at [232, 10] on h6 "[DATE]" at bounding box center [237, 11] width 13 height 7
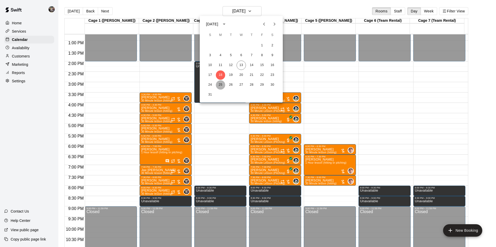
click at [221, 86] on button "25" at bounding box center [220, 84] width 9 height 9
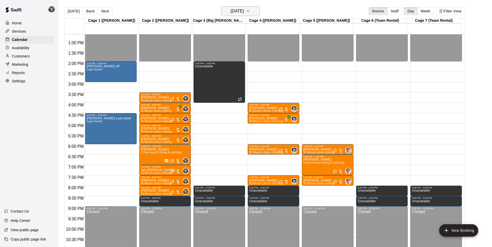
click at [233, 9] on h6 "[DATE]" at bounding box center [237, 11] width 13 height 7
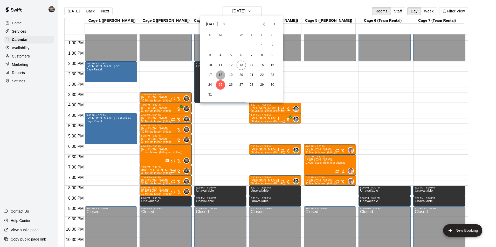
click at [221, 75] on button "18" at bounding box center [220, 75] width 9 height 9
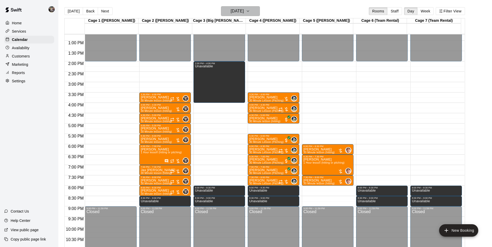
click at [233, 11] on h6 "[DATE]" at bounding box center [237, 11] width 13 height 7
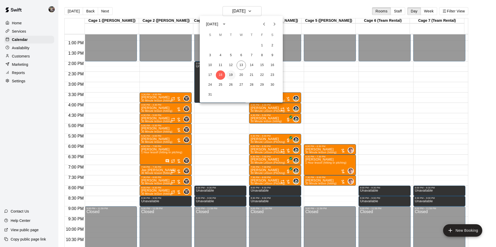
click at [232, 73] on button "19" at bounding box center [230, 75] width 9 height 9
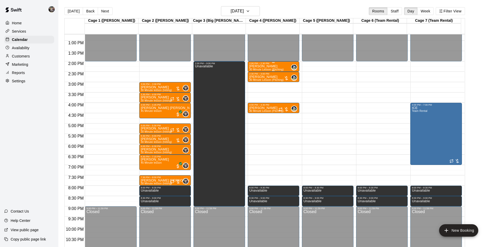
click at [268, 67] on div "Arless Cox 30 Minute Lesson (Pitching)" at bounding box center [266, 188] width 34 height 247
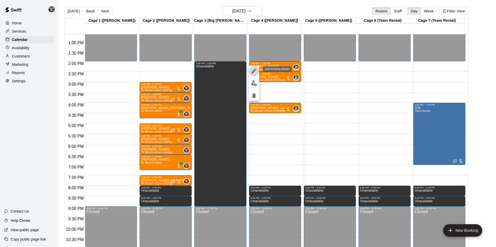
click at [253, 71] on icon "edit" at bounding box center [254, 71] width 6 height 6
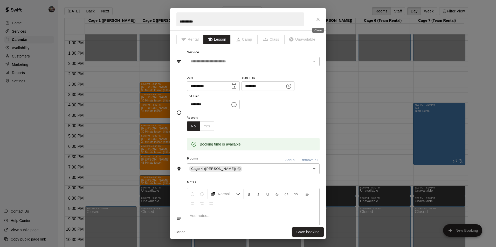
click at [317, 18] on icon "Close" at bounding box center [317, 19] width 5 height 5
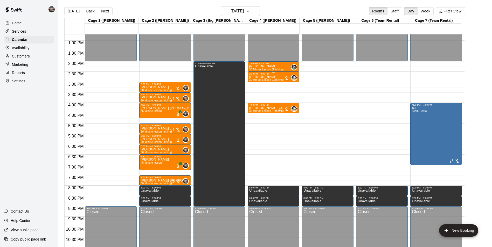
click at [272, 78] on div "wiley king 30 Minute Lesson (Pitching)" at bounding box center [266, 198] width 34 height 247
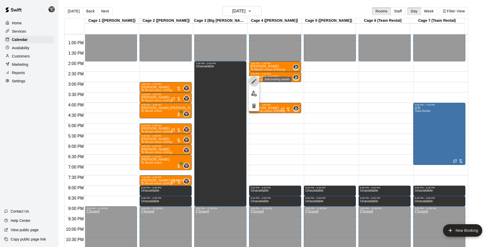
click at [253, 82] on icon "edit" at bounding box center [254, 81] width 5 height 5
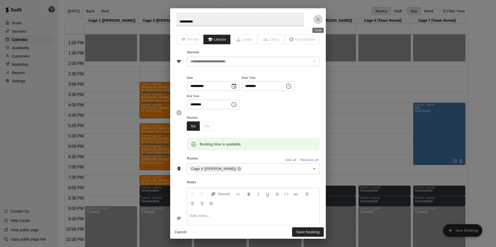
click at [317, 18] on icon "Close" at bounding box center [317, 19] width 5 height 5
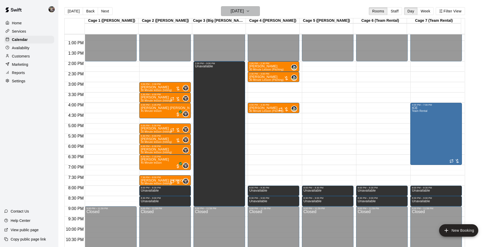
click at [237, 10] on h6 "[DATE]" at bounding box center [237, 11] width 13 height 7
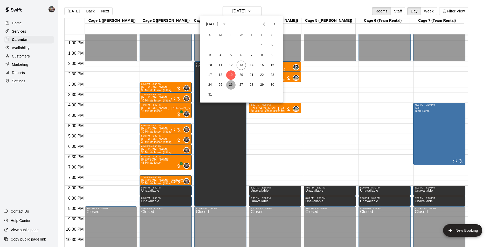
click at [230, 84] on button "26" at bounding box center [230, 84] width 9 height 9
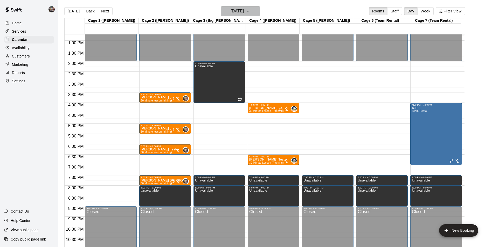
click at [239, 10] on h6 "[DATE]" at bounding box center [237, 11] width 13 height 7
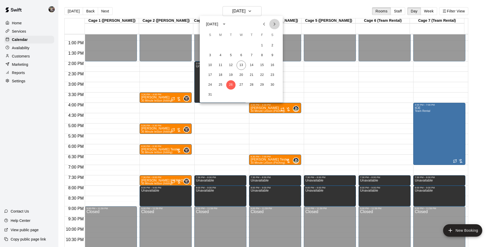
click at [273, 24] on icon "Next month" at bounding box center [274, 24] width 6 height 6
click at [229, 46] on button "2" at bounding box center [230, 45] width 9 height 9
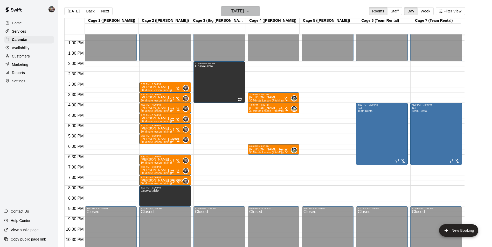
click at [222, 12] on button "[DATE]" at bounding box center [240, 11] width 39 height 10
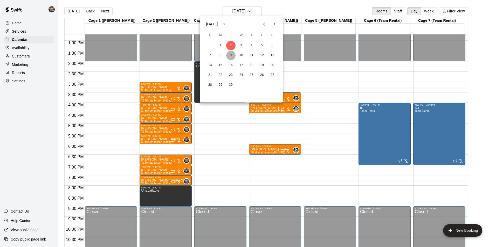
click at [230, 53] on button "9" at bounding box center [230, 55] width 9 height 9
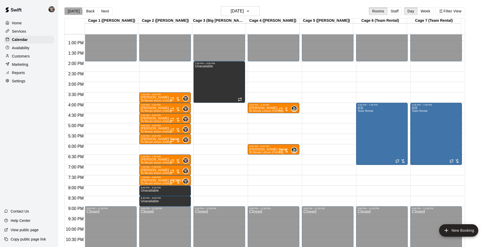
click at [72, 11] on button "[DATE]" at bounding box center [73, 11] width 19 height 8
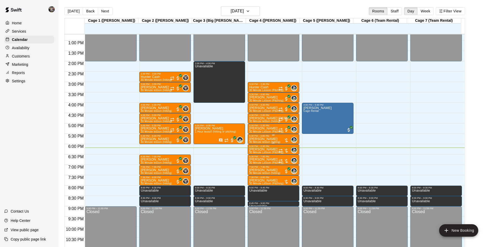
click at [259, 137] on div "5:30 PM – 6:00 PM" at bounding box center [273, 136] width 49 height 3
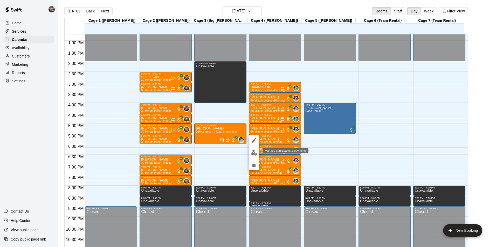
click at [253, 153] on img "edit" at bounding box center [254, 153] width 6 height 6
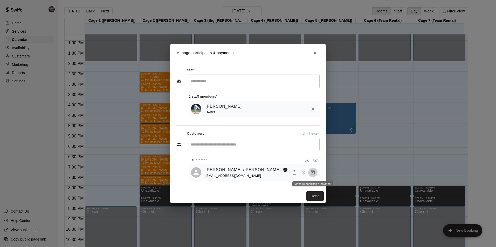
click at [314, 173] on icon "Manage bookings & payment" at bounding box center [312, 172] width 5 height 5
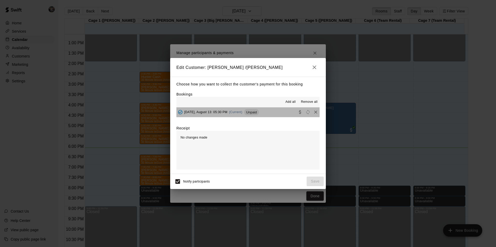
click at [269, 112] on button "[DATE], August 13: 05:30 PM (Current) Unpaid" at bounding box center [247, 113] width 143 height 10
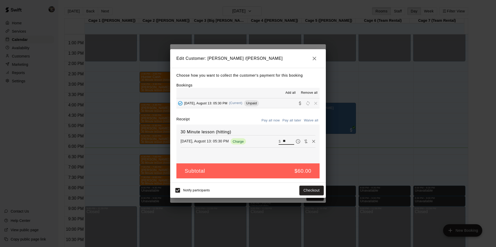
click at [283, 141] on input "**" at bounding box center [288, 141] width 11 height 7
type input "*"
type input "**"
click at [303, 190] on button "Checkout" at bounding box center [311, 191] width 24 height 10
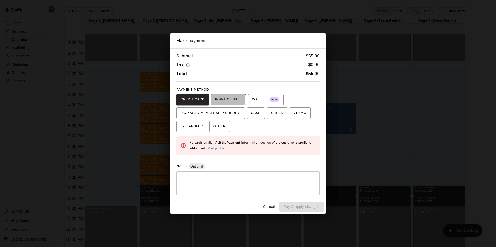
click at [225, 99] on span "POINT OF SALE" at bounding box center [228, 100] width 27 height 8
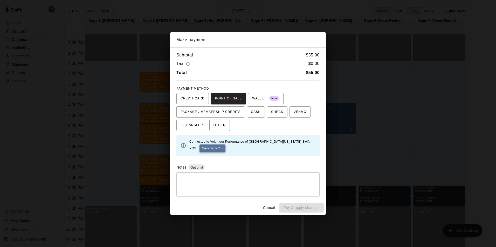
click at [206, 146] on button "Send to POS" at bounding box center [212, 149] width 26 height 8
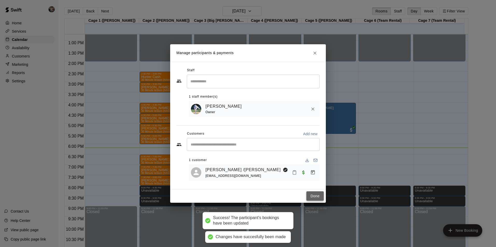
click at [312, 196] on button "Done" at bounding box center [314, 197] width 17 height 10
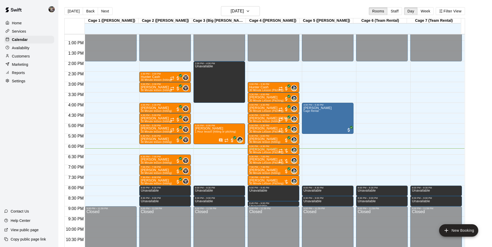
click at [280, 5] on main "[DATE] Back [DATE][DATE] Rooms Staff Day Week Filter View Cage 1 ([PERSON_NAME]…" at bounding box center [275, 128] width 434 height 256
click at [259, 150] on p "[PERSON_NAME]" at bounding box center [266, 150] width 34 height 0
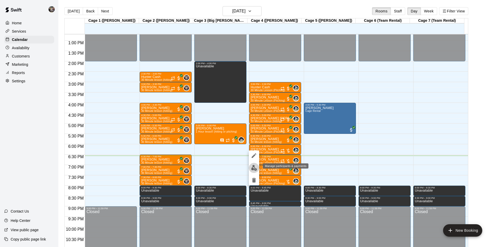
click at [255, 168] on img "edit" at bounding box center [254, 168] width 6 height 6
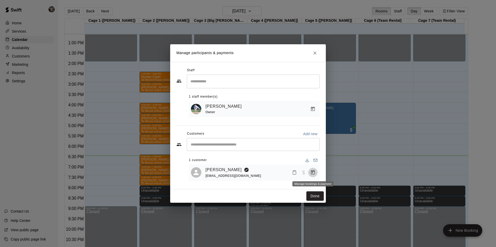
click at [316, 173] on button "Manage bookings & payment" at bounding box center [312, 172] width 9 height 9
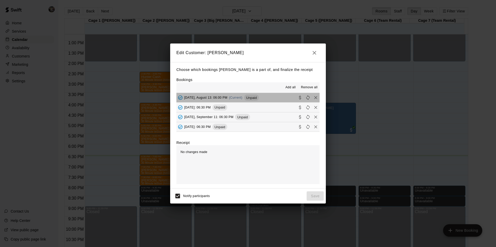
click at [270, 97] on button "Wednesday, August 13: 06:00 PM (Current) Unpaid" at bounding box center [247, 98] width 143 height 10
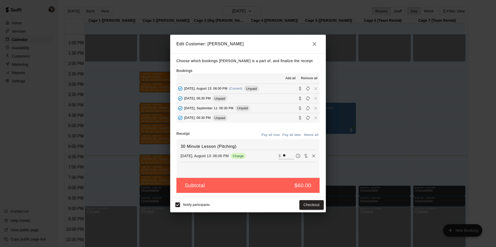
click at [283, 155] on input "**" at bounding box center [288, 156] width 11 height 7
type input "*"
type input "**"
click at [315, 205] on button "Checkout" at bounding box center [311, 205] width 24 height 10
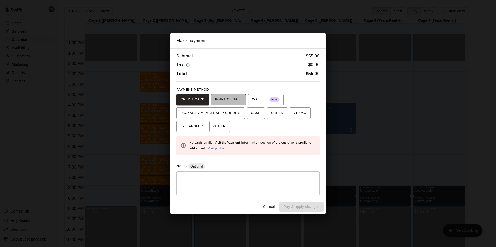
click at [229, 98] on span "POINT OF SALE" at bounding box center [228, 100] width 27 height 8
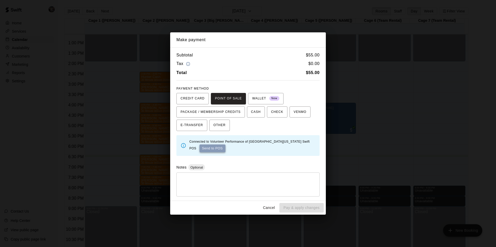
click at [204, 149] on button "Send to POS" at bounding box center [212, 149] width 26 height 8
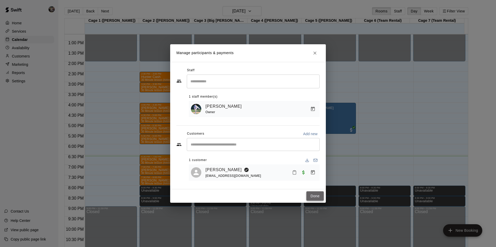
click at [315, 196] on button "Done" at bounding box center [314, 197] width 17 height 10
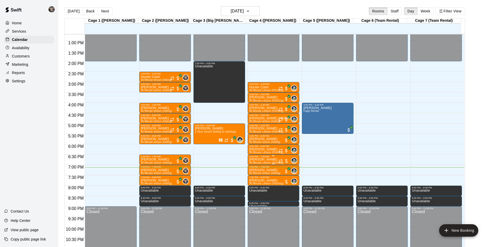
click at [263, 160] on p "[PERSON_NAME]" at bounding box center [266, 160] width 34 height 0
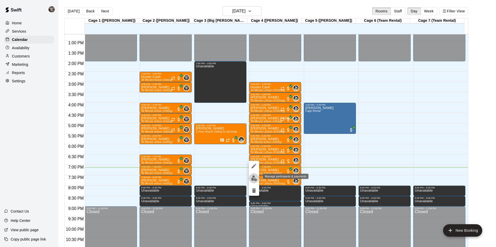
click at [255, 178] on img "edit" at bounding box center [254, 179] width 6 height 6
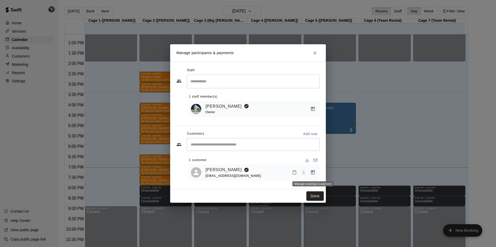
click at [312, 172] on icon "Manage bookings & payment" at bounding box center [313, 172] width 4 height 4
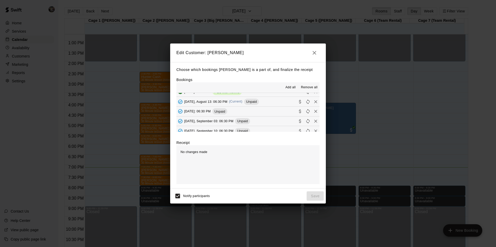
scroll to position [26, 0]
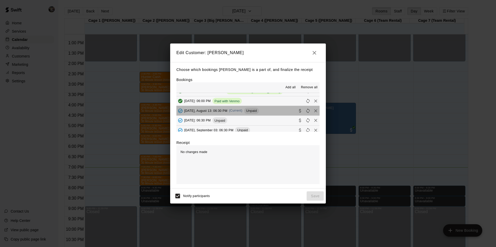
click at [272, 112] on button "Wednesday, August 13: 06:30 PM (Current) Unpaid" at bounding box center [247, 111] width 143 height 10
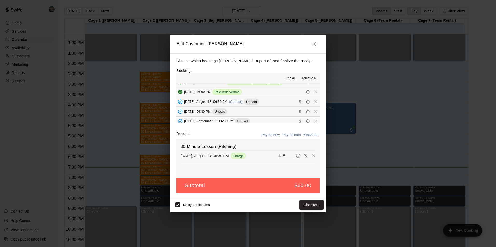
click at [286, 155] on input "**" at bounding box center [288, 156] width 11 height 7
type input "*"
type input "**"
click at [304, 203] on button "Checkout" at bounding box center [311, 205] width 24 height 10
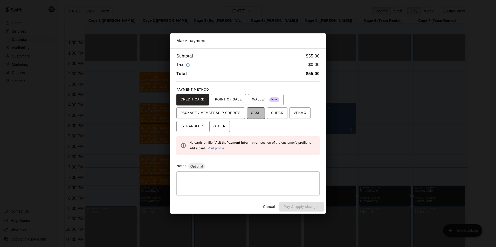
click at [251, 114] on span "CASH" at bounding box center [256, 113] width 10 height 8
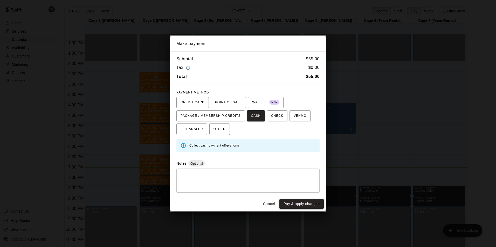
click at [304, 205] on button "Pay & apply changes" at bounding box center [301, 204] width 44 height 10
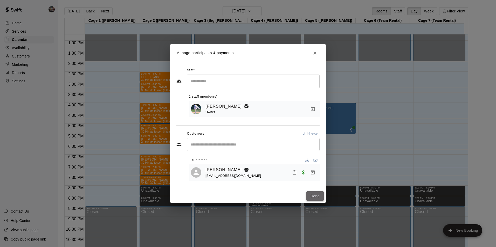
click at [313, 196] on button "Done" at bounding box center [314, 197] width 17 height 10
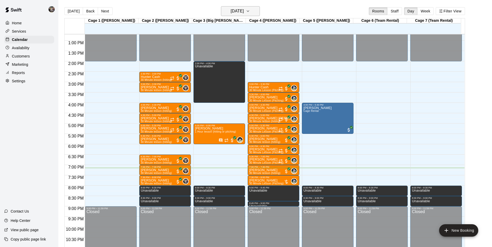
click at [233, 11] on h6 "[DATE]" at bounding box center [237, 11] width 13 height 7
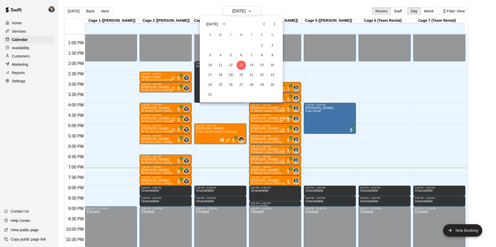
click at [231, 74] on button "19" at bounding box center [230, 75] width 9 height 9
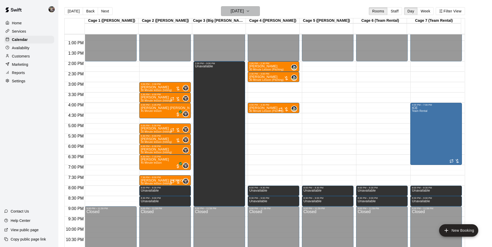
click at [237, 10] on h6 "[DATE]" at bounding box center [237, 11] width 13 height 7
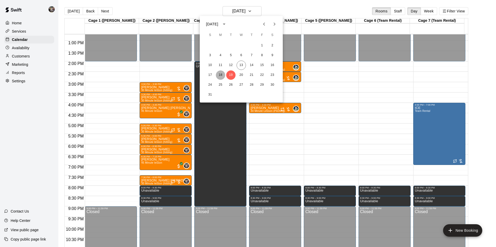
click at [220, 74] on button "18" at bounding box center [220, 75] width 9 height 9
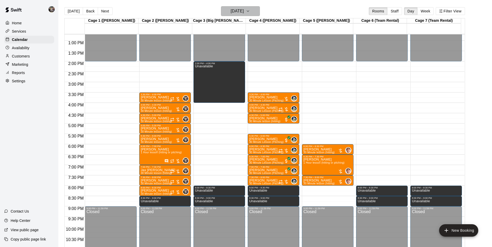
click at [231, 10] on h6 "[DATE]" at bounding box center [237, 11] width 13 height 7
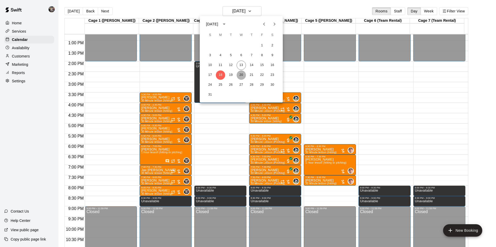
click at [241, 74] on button "20" at bounding box center [241, 75] width 9 height 9
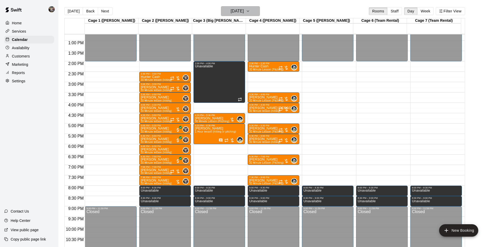
click at [239, 12] on h6 "[DATE]" at bounding box center [237, 11] width 13 height 7
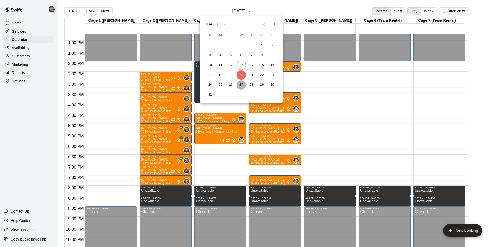
click at [241, 84] on button "27" at bounding box center [241, 84] width 9 height 9
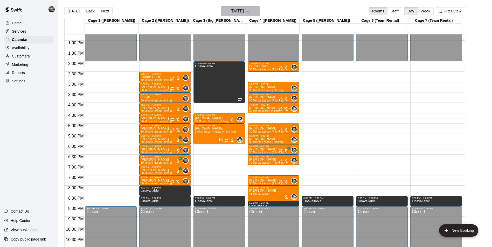
click at [238, 10] on h6 "[DATE]" at bounding box center [237, 11] width 13 height 7
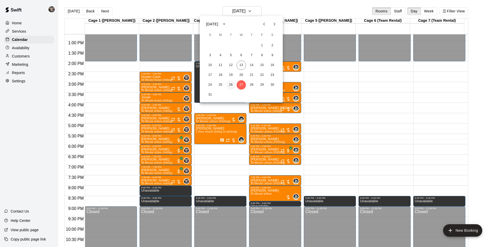
click at [231, 86] on button "26" at bounding box center [230, 84] width 9 height 9
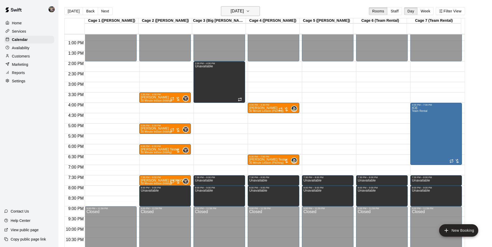
click at [236, 11] on h6 "[DATE]" at bounding box center [237, 11] width 13 height 7
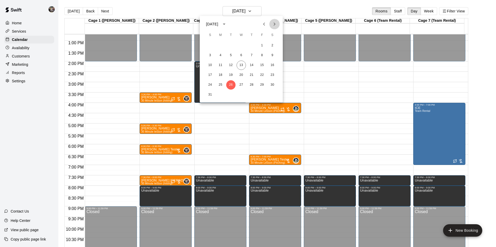
click at [276, 23] on icon "Next month" at bounding box center [274, 24] width 6 height 6
click at [229, 44] on button "2" at bounding box center [230, 45] width 9 height 9
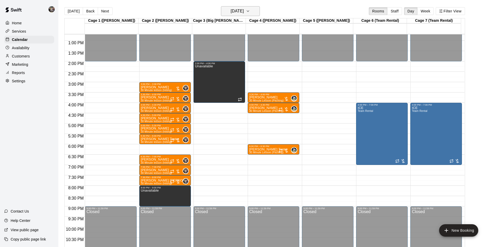
click at [243, 14] on h6 "[DATE]" at bounding box center [237, 11] width 13 height 7
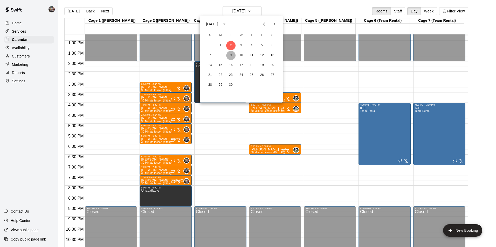
click at [230, 55] on button "9" at bounding box center [230, 55] width 9 height 9
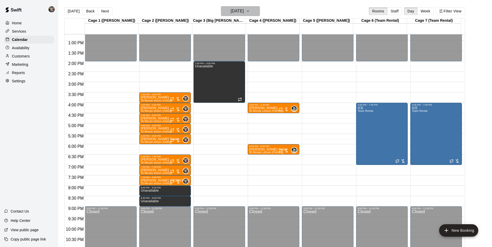
click at [231, 13] on h6 "[DATE]" at bounding box center [237, 11] width 13 height 7
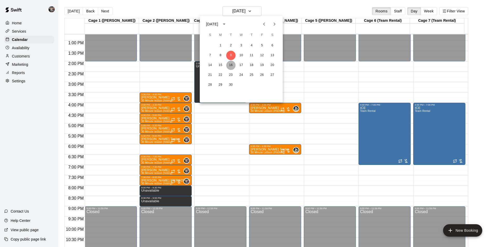
click at [231, 66] on button "16" at bounding box center [230, 65] width 9 height 9
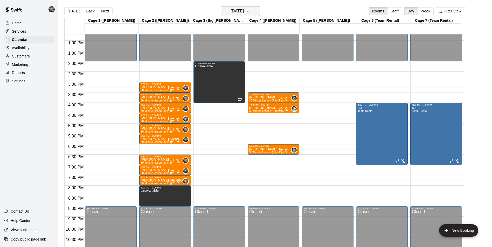
click at [237, 13] on h6 "Tuesday Sep 16" at bounding box center [237, 11] width 13 height 7
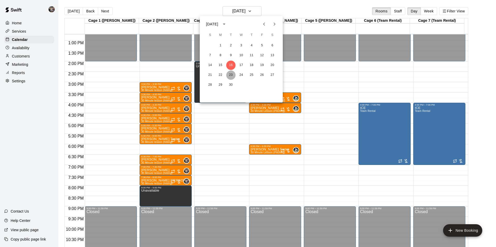
click at [232, 74] on button "23" at bounding box center [230, 75] width 9 height 9
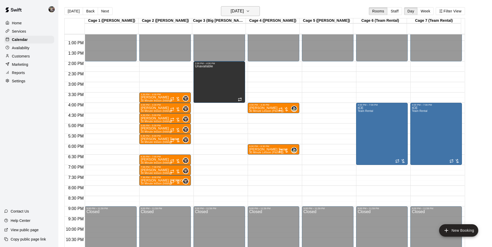
click at [232, 10] on h6 "Tuesday Sep 23" at bounding box center [237, 11] width 13 height 7
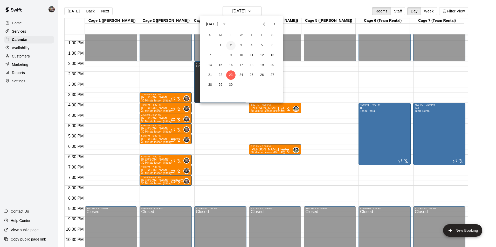
click at [230, 45] on button "2" at bounding box center [230, 45] width 9 height 9
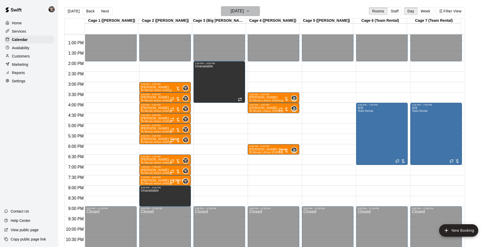
click at [241, 11] on h6 "[DATE]" at bounding box center [237, 11] width 13 height 7
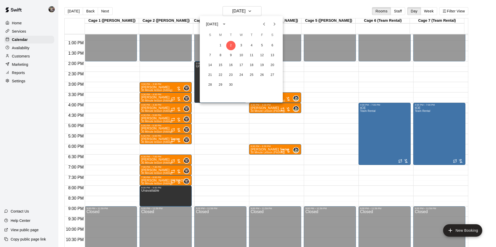
click at [264, 23] on icon "Previous month" at bounding box center [264, 24] width 6 height 6
click at [230, 73] on button "19" at bounding box center [230, 75] width 9 height 9
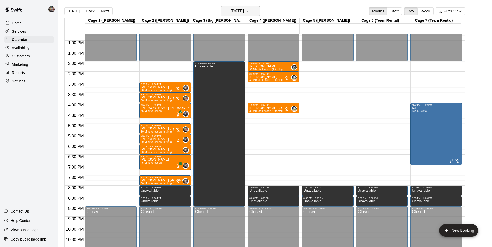
click at [238, 12] on h6 "[DATE]" at bounding box center [237, 11] width 13 height 7
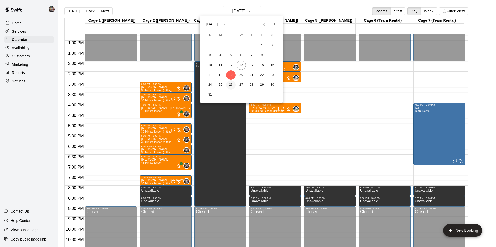
click at [231, 84] on button "26" at bounding box center [230, 84] width 9 height 9
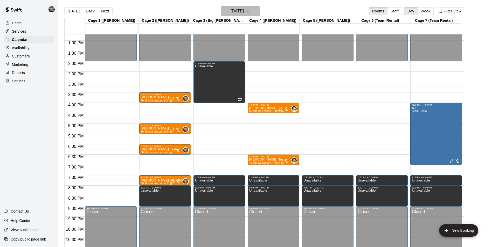
click at [238, 12] on h6 "[DATE]" at bounding box center [237, 11] width 13 height 7
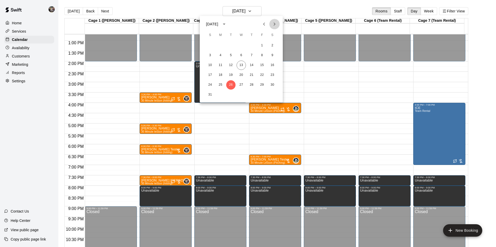
click at [275, 23] on icon "Next month" at bounding box center [274, 24] width 6 height 6
click at [230, 45] on button "2" at bounding box center [230, 45] width 9 height 9
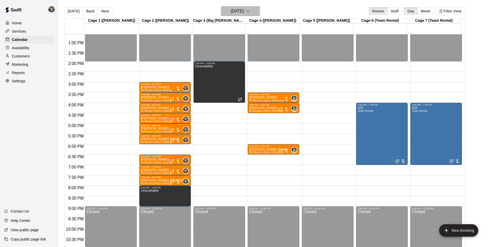
click at [237, 11] on h6 "[DATE]" at bounding box center [237, 11] width 13 height 7
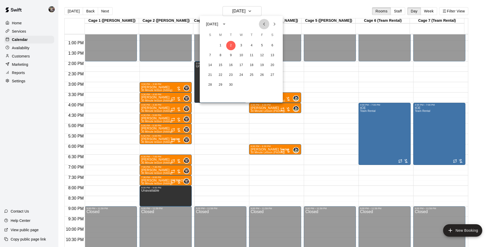
click at [263, 24] on icon "Previous month" at bounding box center [264, 24] width 6 height 6
click at [231, 75] on button "19" at bounding box center [230, 75] width 9 height 9
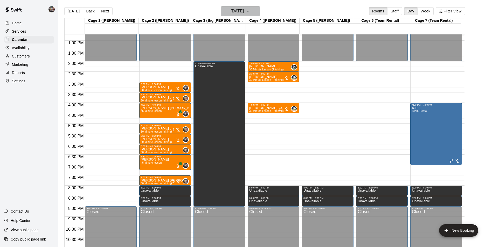
click at [239, 12] on h6 "[DATE]" at bounding box center [237, 11] width 13 height 7
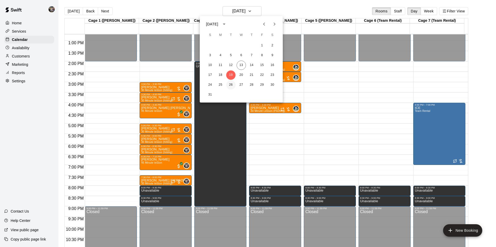
click at [230, 85] on button "26" at bounding box center [230, 84] width 9 height 9
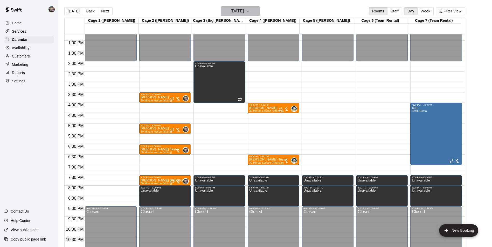
click at [231, 12] on h6 "[DATE]" at bounding box center [237, 11] width 13 height 7
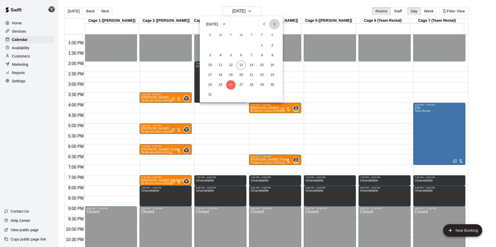
click at [274, 23] on icon "Next month" at bounding box center [275, 24] width 2 height 3
click at [232, 44] on button "2" at bounding box center [230, 45] width 9 height 9
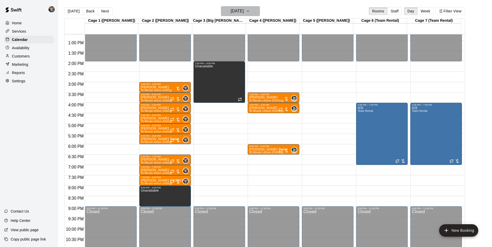
click at [234, 13] on h6 "[DATE]" at bounding box center [237, 11] width 13 height 7
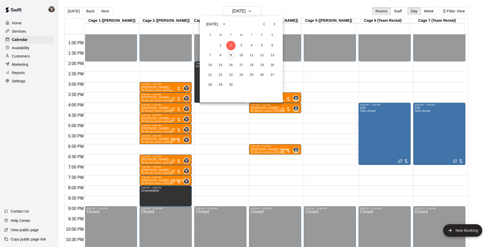
click at [231, 55] on button "9" at bounding box center [230, 55] width 9 height 9
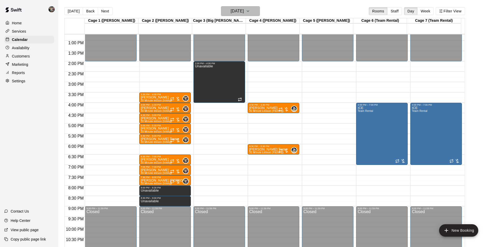
click at [233, 12] on h6 "[DATE]" at bounding box center [237, 11] width 13 height 7
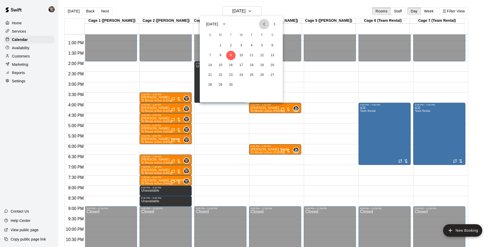
click at [266, 23] on icon "Previous month" at bounding box center [264, 24] width 6 height 6
click at [230, 84] on button "26" at bounding box center [230, 84] width 9 height 9
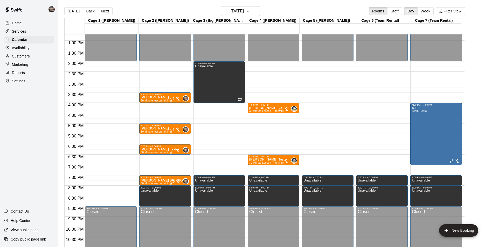
click at [257, 148] on div "12:00 AM – 2:00 PM Closed 4:00 PM – 4:30 PM Trey Smith 30 Minute Lesson (Pitchi…" at bounding box center [274, 20] width 52 height 498
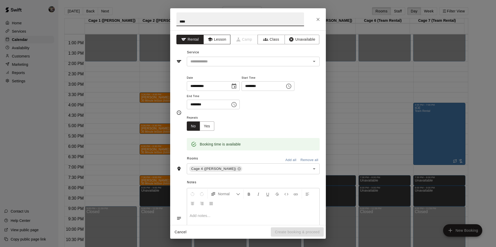
type input "****"
click at [212, 39] on button "Lesson" at bounding box center [216, 40] width 27 height 10
click at [214, 57] on div "​" at bounding box center [253, 62] width 133 height 10
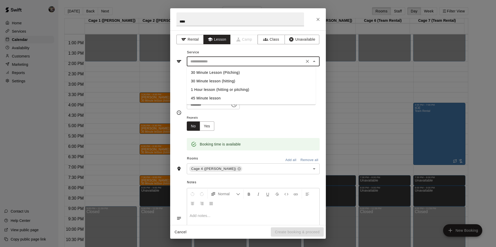
click at [219, 70] on li "30 Minute Lesson (Pitching)" at bounding box center [251, 72] width 129 height 9
type input "**********"
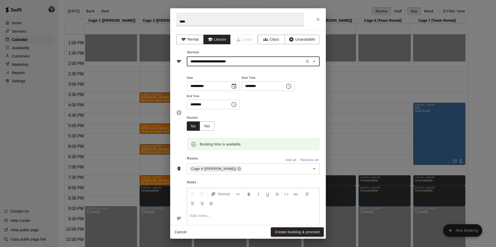
click at [279, 233] on button "Create booking & proceed" at bounding box center [297, 233] width 53 height 10
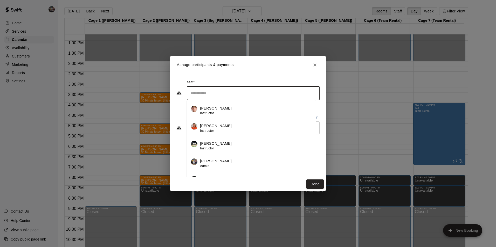
click at [219, 95] on input "Search staff" at bounding box center [253, 93] width 128 height 9
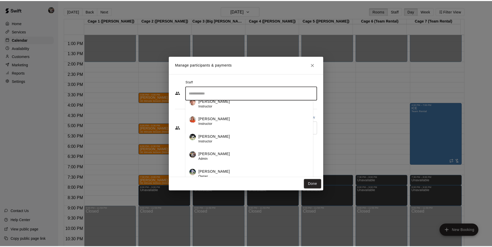
scroll to position [9, 0]
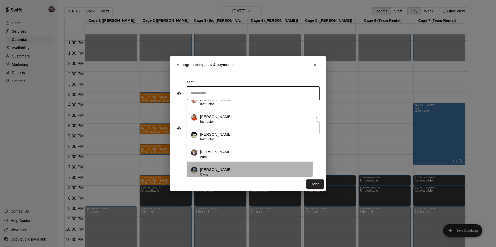
click at [226, 169] on div "Chad Bell Owner" at bounding box center [256, 172] width 112 height 10
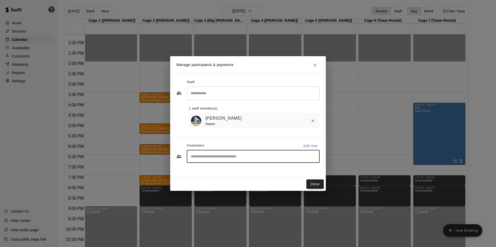
click at [206, 158] on input "Start typing to search customers..." at bounding box center [253, 156] width 128 height 5
type input "****"
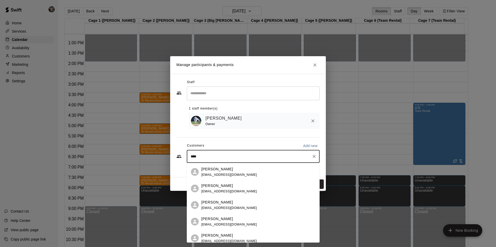
click at [215, 186] on p "Jonathon Rudd" at bounding box center [217, 185] width 32 height 5
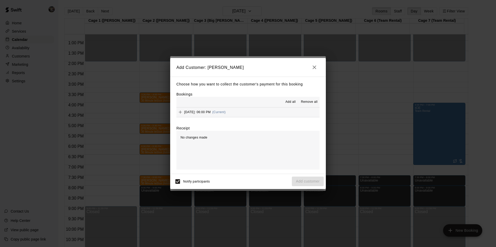
click at [288, 101] on span "Add all" at bounding box center [290, 102] width 10 height 5
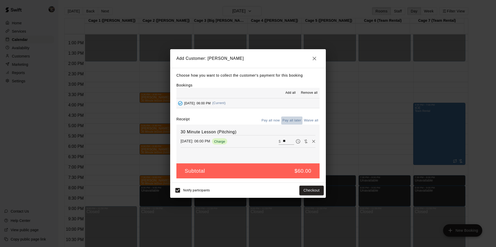
click at [289, 121] on button "Pay all later" at bounding box center [292, 121] width 22 height 8
click at [301, 188] on button "Add customer" at bounding box center [308, 191] width 32 height 10
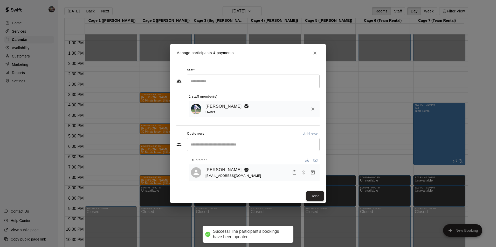
click at [312, 197] on button "Done" at bounding box center [314, 197] width 17 height 10
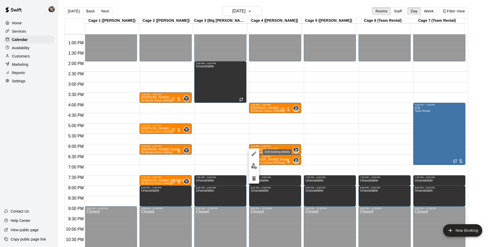
click at [252, 153] on icon "edit" at bounding box center [254, 154] width 6 height 6
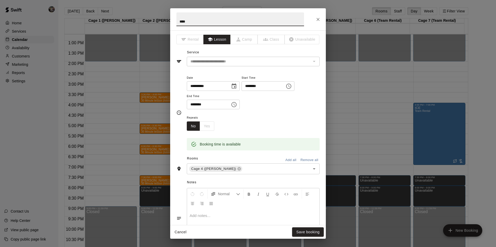
click at [177, 21] on input "****" at bounding box center [240, 19] width 128 height 14
type input "**********"
click at [306, 231] on button "Save booking" at bounding box center [308, 233] width 32 height 10
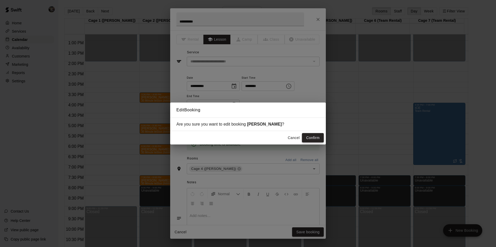
click at [311, 138] on button "Confirm" at bounding box center [313, 138] width 22 height 10
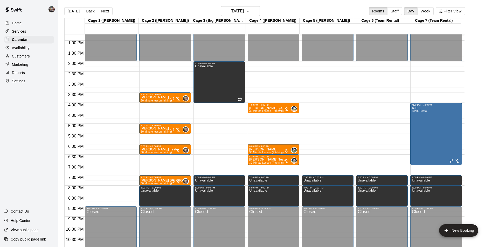
click at [36, 57] on div "Customers" at bounding box center [29, 56] width 50 height 8
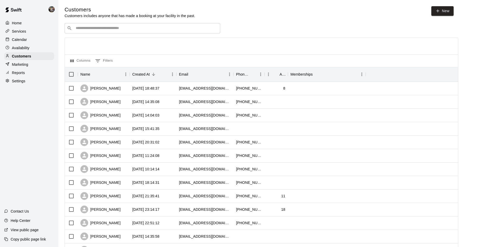
click at [91, 27] on input "Search customers by name or email" at bounding box center [146, 28] width 144 height 5
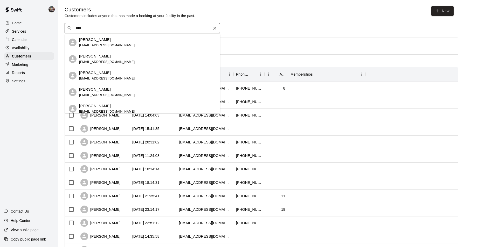
type input "****"
click at [214, 4] on main "Customers Customers includes anyone that has made a booking at your facility in…" at bounding box center [275, 224] width 434 height 448
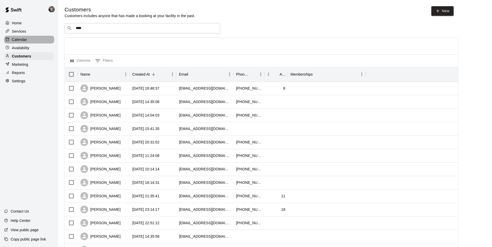
click at [39, 39] on div "Calendar" at bounding box center [29, 40] width 50 height 8
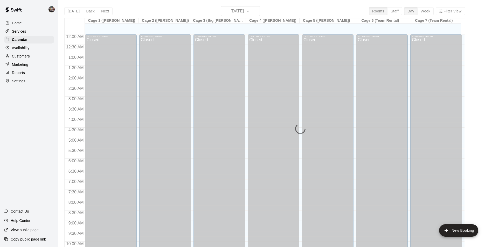
scroll to position [264, 0]
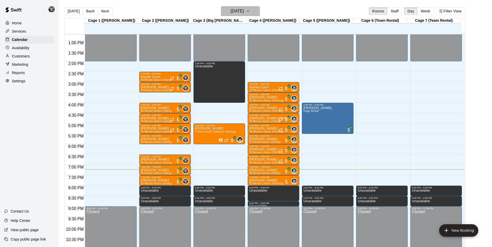
click at [237, 9] on h6 "[DATE]" at bounding box center [237, 11] width 13 height 7
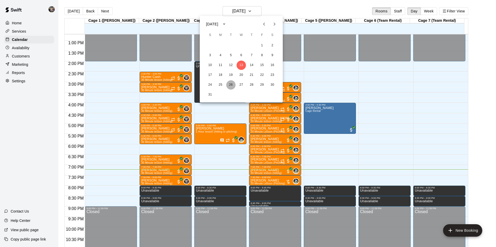
click at [231, 84] on button "26" at bounding box center [230, 84] width 9 height 9
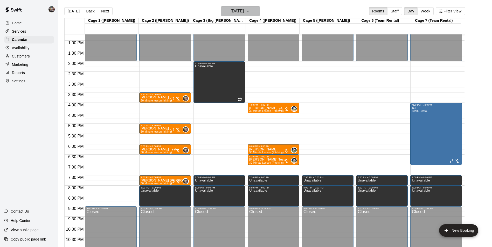
click at [231, 10] on h6 "[DATE]" at bounding box center [237, 11] width 13 height 7
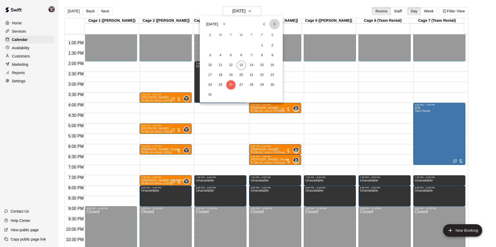
click at [274, 24] on icon "Next month" at bounding box center [274, 24] width 6 height 6
click at [230, 45] on button "2" at bounding box center [230, 45] width 9 height 9
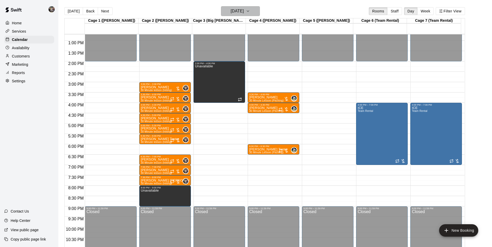
click at [238, 11] on h6 "[DATE]" at bounding box center [237, 11] width 13 height 7
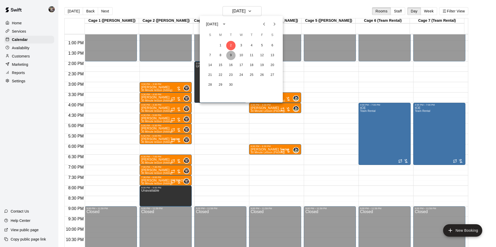
click at [231, 54] on button "9" at bounding box center [230, 55] width 9 height 9
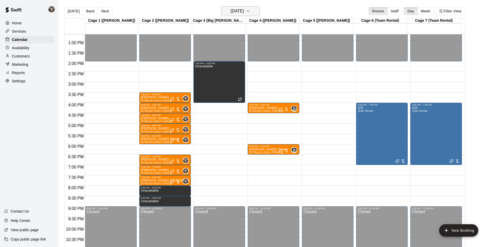
click at [231, 13] on h6 "[DATE]" at bounding box center [237, 11] width 13 height 7
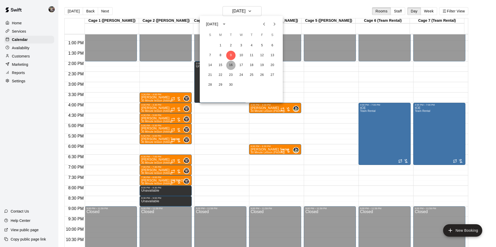
click at [231, 64] on button "16" at bounding box center [230, 65] width 9 height 9
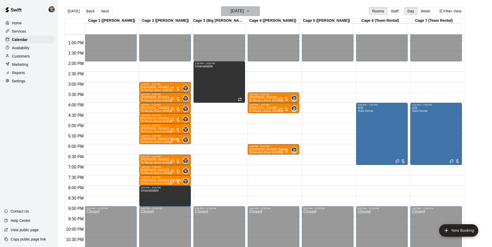
click at [238, 11] on h6 "Tuesday Sep 16" at bounding box center [237, 11] width 13 height 7
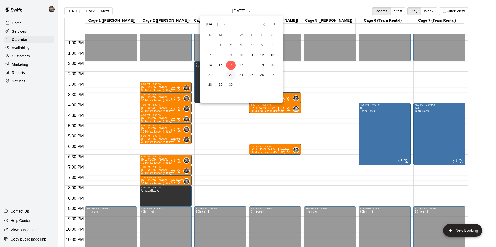
click at [229, 75] on button "23" at bounding box center [230, 75] width 9 height 9
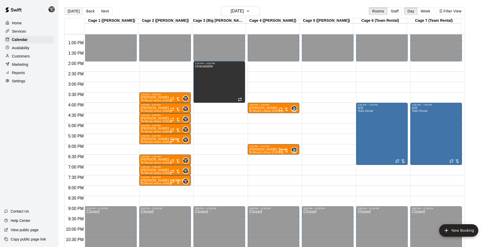
click at [75, 12] on button "[DATE]" at bounding box center [73, 11] width 19 height 8
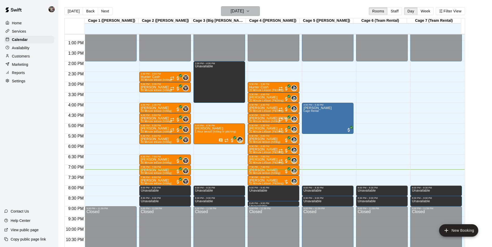
click at [231, 9] on h6 "[DATE]" at bounding box center [237, 11] width 13 height 7
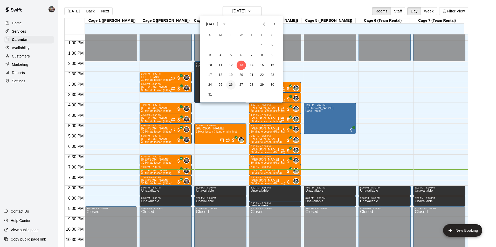
click at [232, 84] on button "26" at bounding box center [230, 84] width 9 height 9
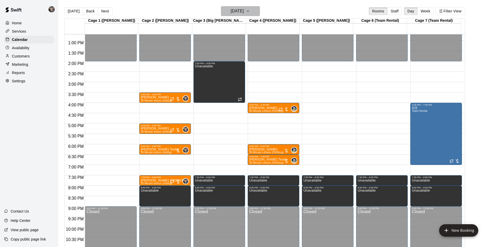
click at [238, 11] on h6 "[DATE]" at bounding box center [237, 11] width 13 height 7
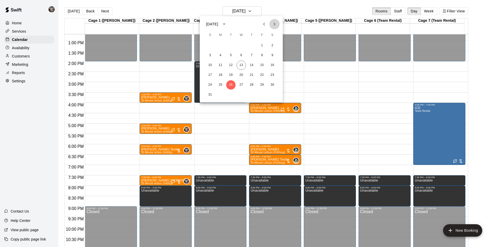
click at [274, 24] on icon "Next month" at bounding box center [274, 24] width 6 height 6
click at [231, 45] on button "2" at bounding box center [230, 45] width 9 height 9
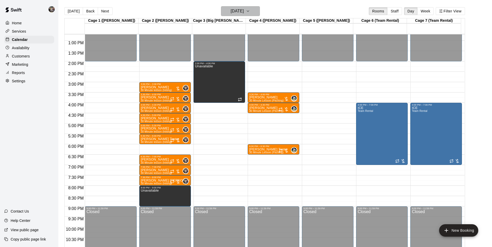
click at [238, 11] on h6 "[DATE]" at bounding box center [237, 11] width 13 height 7
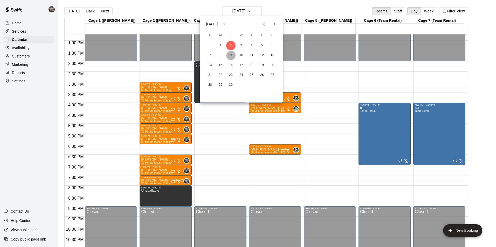
click at [231, 54] on button "9" at bounding box center [230, 55] width 9 height 9
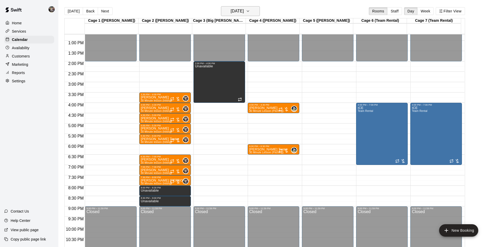
click at [231, 11] on h6 "[DATE]" at bounding box center [237, 11] width 13 height 7
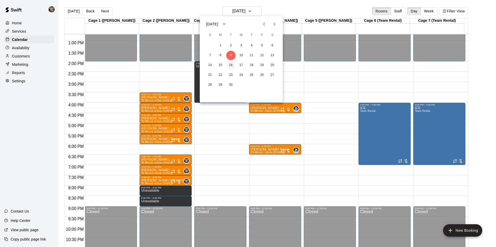
click at [232, 65] on button "16" at bounding box center [230, 65] width 9 height 9
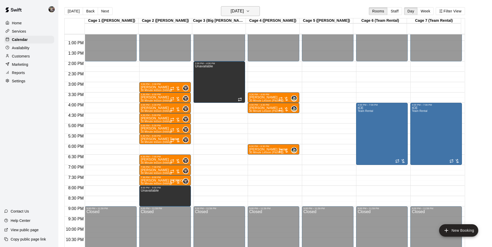
click at [232, 11] on h6 "Tuesday Sep 16" at bounding box center [237, 11] width 13 height 7
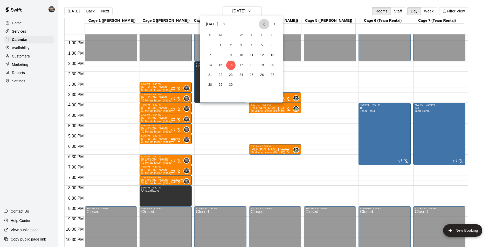
click at [264, 24] on icon "Previous month" at bounding box center [264, 24] width 2 height 3
click at [231, 85] on button "26" at bounding box center [230, 84] width 9 height 9
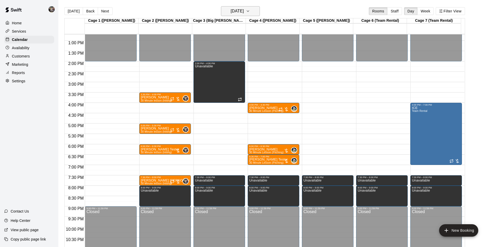
click at [240, 10] on h6 "[DATE]" at bounding box center [237, 11] width 13 height 7
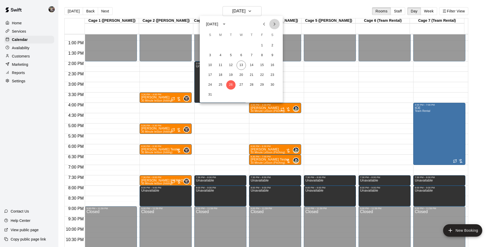
click at [273, 25] on icon "Next month" at bounding box center [274, 24] width 6 height 6
click at [231, 44] on button "2" at bounding box center [230, 45] width 9 height 9
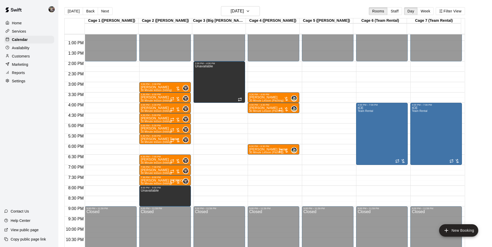
click at [258, 158] on div "12:00 AM – 2:00 PM Closed 3:30 PM – 4:00 PM Wiley King 30 Minute Lesson (Pitchi…" at bounding box center [274, 20] width 52 height 498
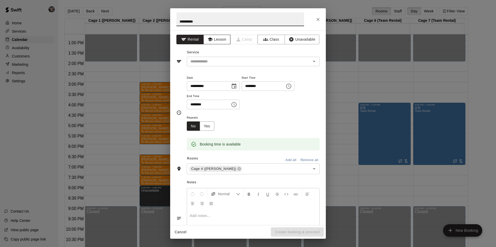
type input "**********"
drag, startPoint x: 210, startPoint y: 40, endPoint x: 212, endPoint y: 44, distance: 4.3
click at [210, 40] on icon "button" at bounding box center [209, 39] width 5 height 5
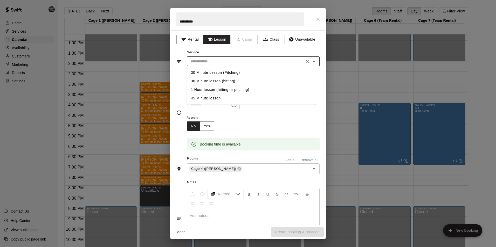
click at [215, 62] on input "text" at bounding box center [245, 61] width 114 height 6
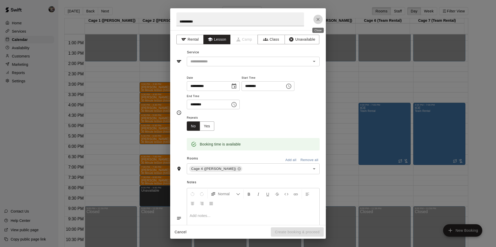
click at [319, 20] on icon "Close" at bounding box center [317, 19] width 3 height 3
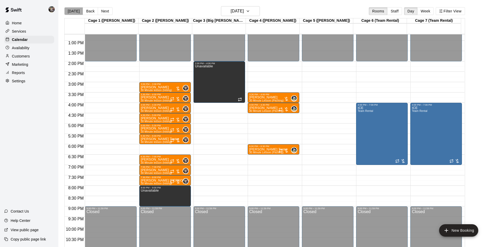
click at [76, 10] on button "[DATE]" at bounding box center [73, 11] width 19 height 8
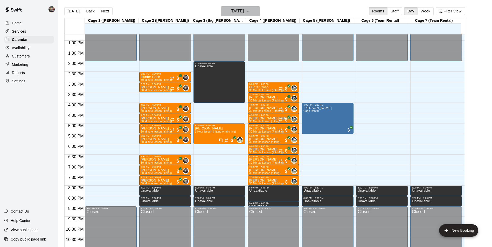
click at [231, 11] on h6 "[DATE]" at bounding box center [237, 11] width 13 height 7
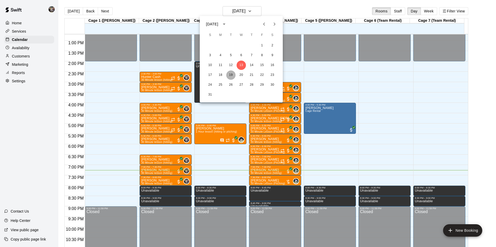
click at [230, 75] on button "19" at bounding box center [230, 75] width 9 height 9
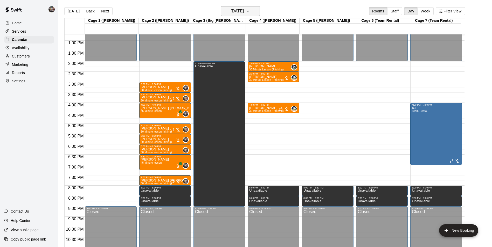
click at [238, 12] on h6 "[DATE]" at bounding box center [237, 11] width 13 height 7
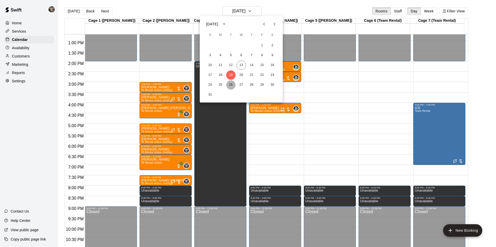
click at [231, 83] on button "26" at bounding box center [230, 84] width 9 height 9
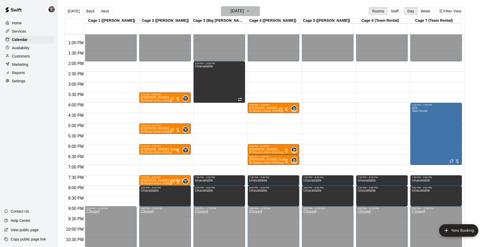
click at [233, 10] on h6 "[DATE]" at bounding box center [237, 11] width 13 height 7
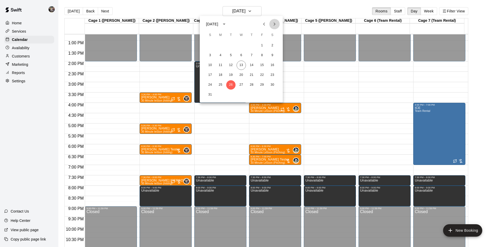
click at [274, 23] on icon "Next month" at bounding box center [274, 24] width 6 height 6
click at [231, 45] on button "2" at bounding box center [230, 45] width 9 height 9
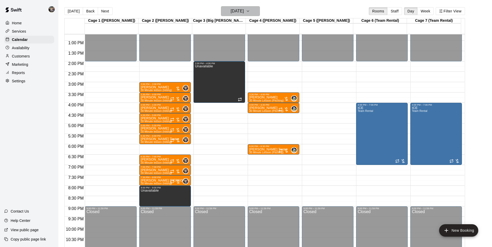
click at [236, 11] on h6 "[DATE]" at bounding box center [237, 11] width 13 height 7
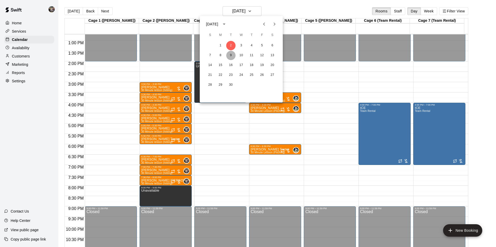
click at [232, 54] on button "9" at bounding box center [230, 55] width 9 height 9
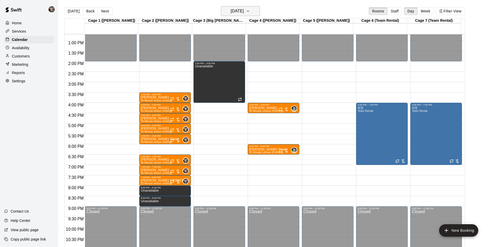
click at [231, 12] on h6 "[DATE]" at bounding box center [237, 11] width 13 height 7
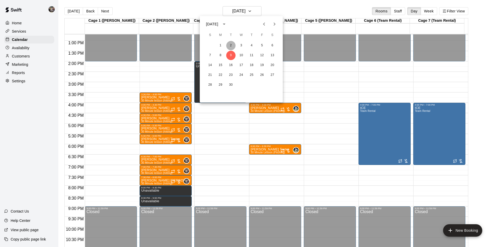
click at [229, 44] on button "2" at bounding box center [230, 45] width 9 height 9
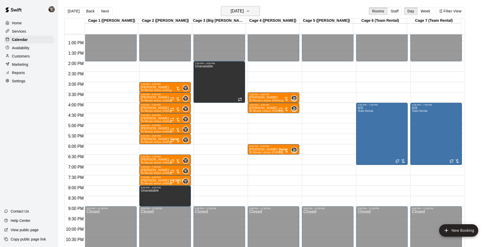
click at [235, 10] on h6 "[DATE]" at bounding box center [237, 11] width 13 height 7
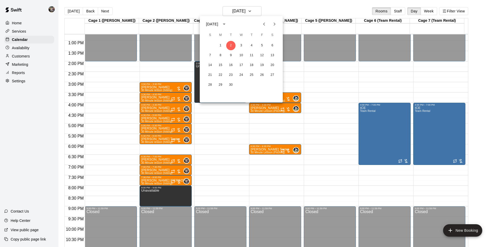
click at [264, 24] on icon "Previous month" at bounding box center [264, 24] width 2 height 3
click at [230, 84] on button "26" at bounding box center [230, 84] width 9 height 9
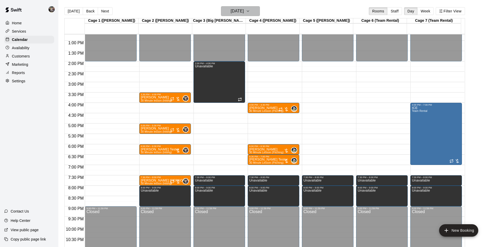
click at [236, 13] on h6 "[DATE]" at bounding box center [237, 11] width 13 height 7
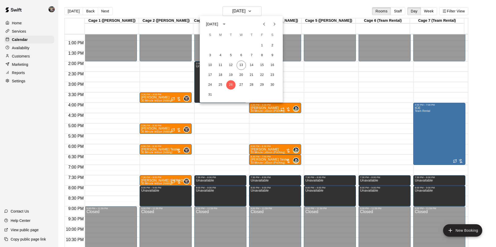
click at [299, 5] on div at bounding box center [248, 123] width 496 height 247
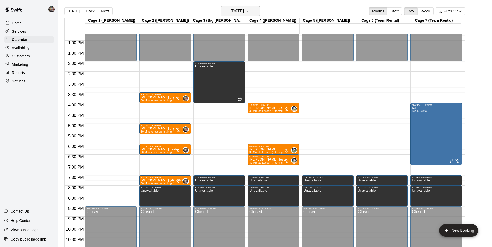
click at [236, 12] on h6 "[DATE]" at bounding box center [237, 11] width 13 height 7
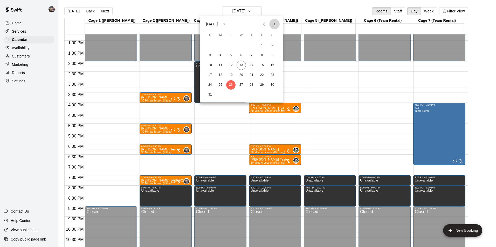
click at [275, 23] on icon "Next month" at bounding box center [274, 24] width 6 height 6
click at [232, 46] on button "2" at bounding box center [230, 45] width 9 height 9
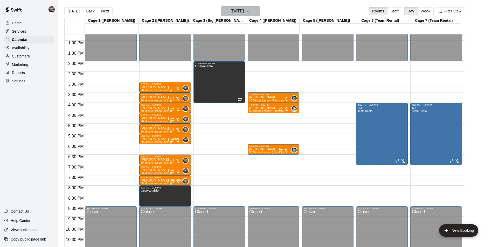
click at [231, 10] on h6 "[DATE]" at bounding box center [237, 11] width 13 height 7
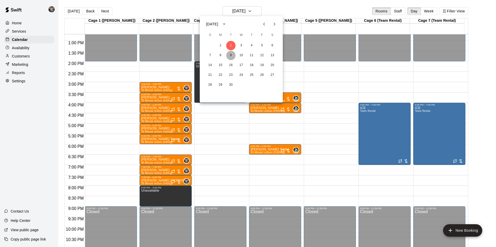
click at [231, 55] on button "9" at bounding box center [230, 55] width 9 height 9
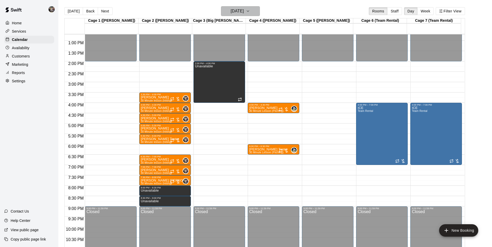
click at [236, 13] on h6 "[DATE]" at bounding box center [237, 11] width 13 height 7
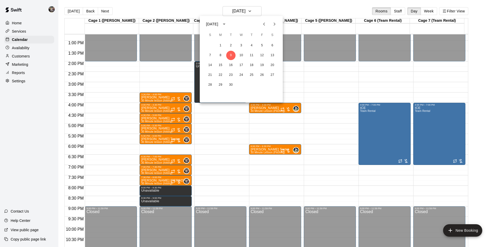
click at [262, 24] on icon "Previous month" at bounding box center [264, 24] width 6 height 6
click at [240, 74] on button "20" at bounding box center [241, 75] width 9 height 9
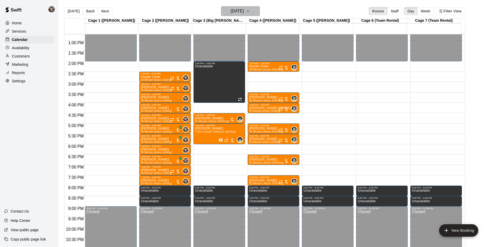
click at [235, 13] on h6 "[DATE]" at bounding box center [237, 11] width 13 height 7
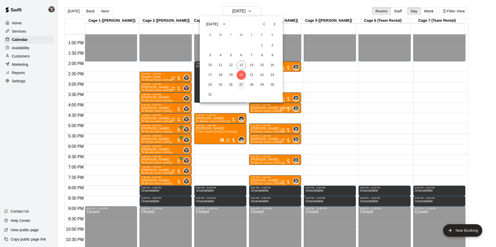
click at [240, 83] on button "27" at bounding box center [241, 84] width 9 height 9
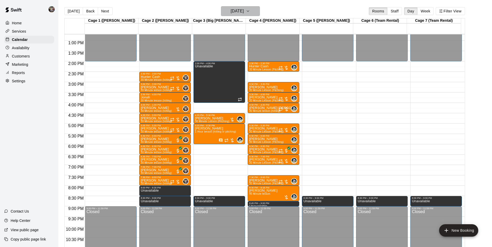
click at [236, 11] on h6 "[DATE]" at bounding box center [237, 11] width 13 height 7
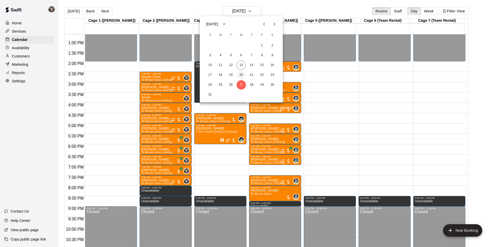
click at [240, 74] on button "20" at bounding box center [241, 75] width 9 height 9
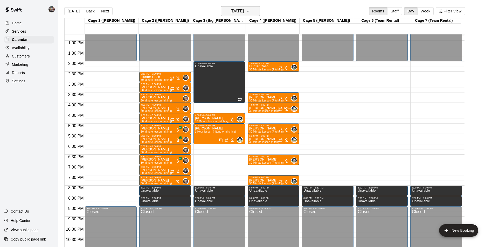
click at [234, 12] on h6 "[DATE]" at bounding box center [237, 11] width 13 height 7
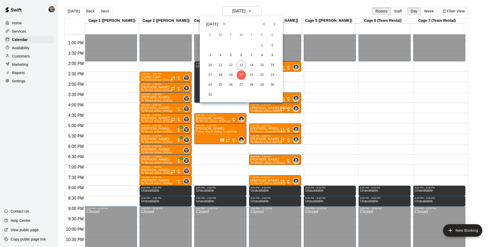
click at [221, 73] on button "18" at bounding box center [220, 75] width 9 height 9
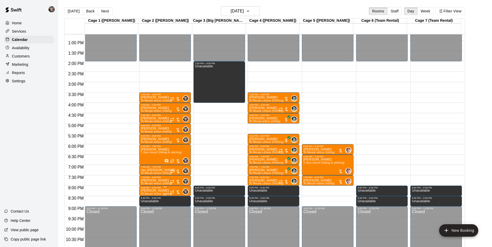
click at [162, 189] on div "8:00 PM – 8:30 PM" at bounding box center [165, 188] width 49 height 3
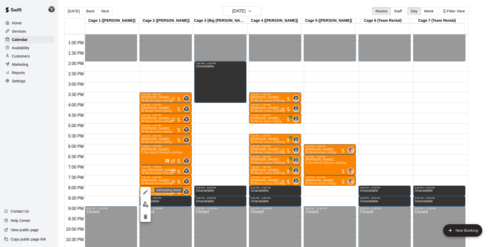
click at [146, 191] on icon "edit" at bounding box center [145, 192] width 6 height 6
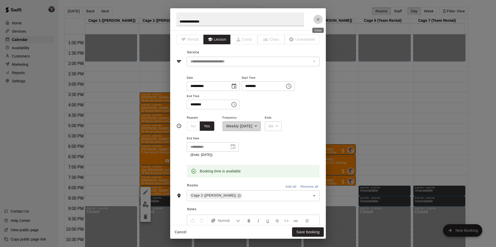
click at [319, 18] on icon "Close" at bounding box center [317, 19] width 5 height 5
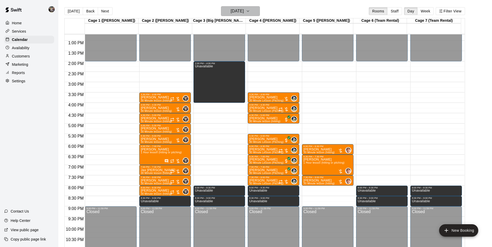
click at [232, 11] on h6 "[DATE]" at bounding box center [237, 11] width 13 height 7
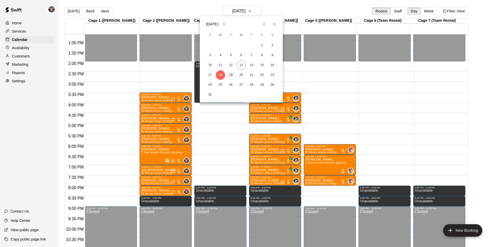
click at [231, 75] on button "19" at bounding box center [230, 75] width 9 height 9
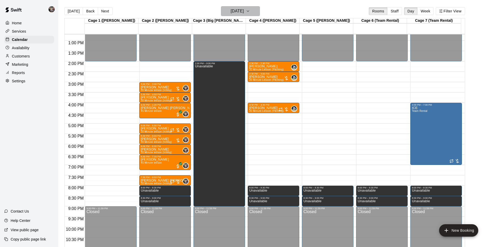
click at [239, 12] on h6 "[DATE]" at bounding box center [237, 11] width 13 height 7
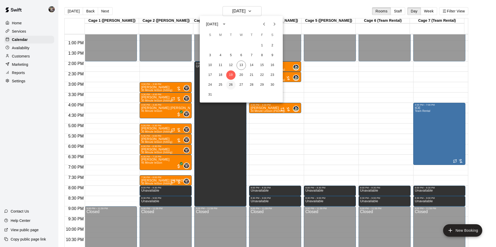
click at [231, 84] on button "26" at bounding box center [230, 84] width 9 height 9
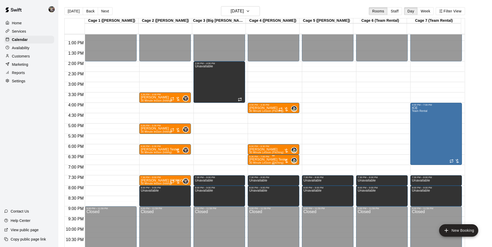
click at [261, 160] on p "[PERSON_NAME] Tester" at bounding box center [268, 160] width 38 height 0
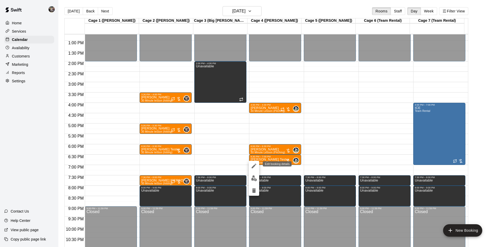
click at [255, 165] on icon "edit" at bounding box center [254, 166] width 6 height 6
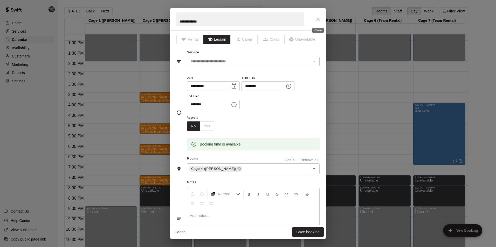
click at [317, 19] on icon "Close" at bounding box center [317, 19] width 5 height 5
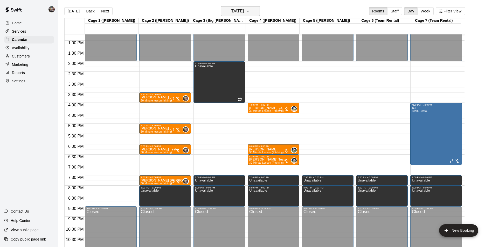
click at [238, 10] on h6 "[DATE]" at bounding box center [237, 11] width 13 height 7
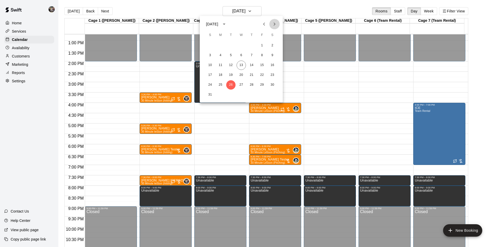
click at [274, 22] on icon "Next month" at bounding box center [274, 24] width 6 height 6
click at [231, 44] on button "2" at bounding box center [230, 45] width 9 height 9
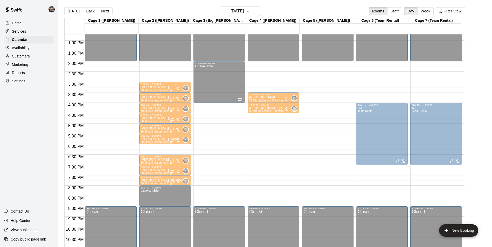
click at [253, 147] on div "6:00 PM – 6:30 PM" at bounding box center [273, 146] width 49 height 3
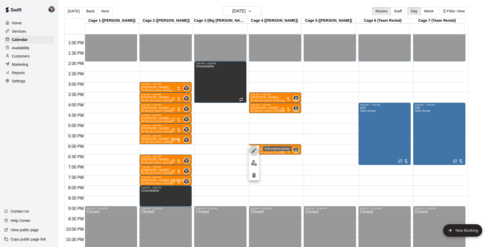
click at [253, 150] on icon "edit" at bounding box center [254, 151] width 6 height 6
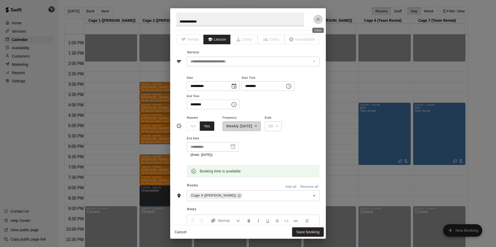
click at [316, 19] on icon "Close" at bounding box center [317, 19] width 5 height 5
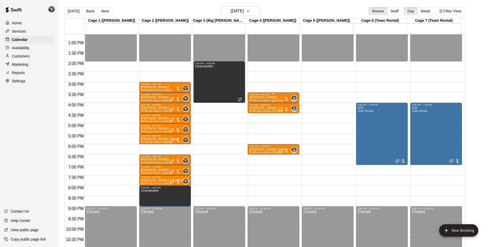
click at [266, 96] on div "3:30 PM – 4:00 PM" at bounding box center [273, 94] width 49 height 3
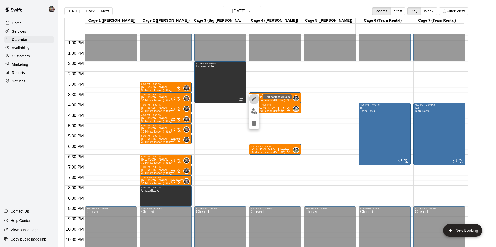
click at [253, 99] on icon "edit" at bounding box center [254, 99] width 5 height 5
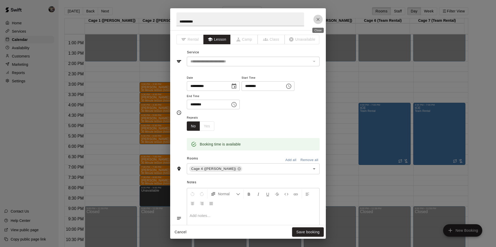
click at [317, 19] on icon "Close" at bounding box center [317, 19] width 3 height 3
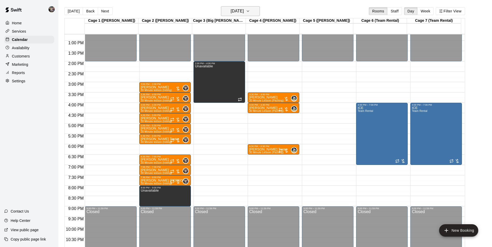
click at [240, 11] on h6 "[DATE]" at bounding box center [237, 11] width 13 height 7
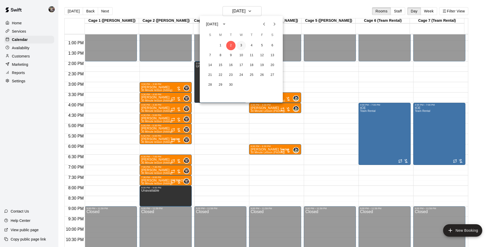
click at [240, 43] on button "3" at bounding box center [241, 45] width 9 height 9
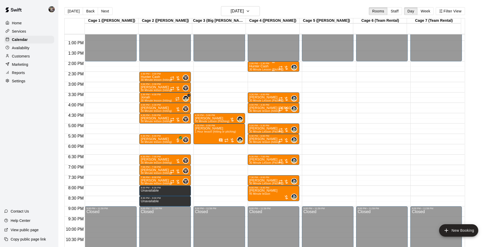
click at [266, 66] on p "Hunter Cash" at bounding box center [266, 66] width 34 height 0
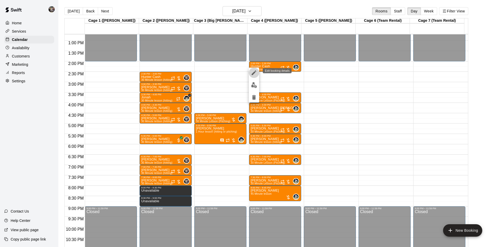
click at [253, 73] on icon "edit" at bounding box center [254, 73] width 6 height 6
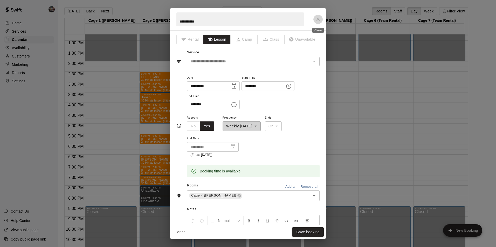
click at [319, 18] on icon "Close" at bounding box center [317, 19] width 5 height 5
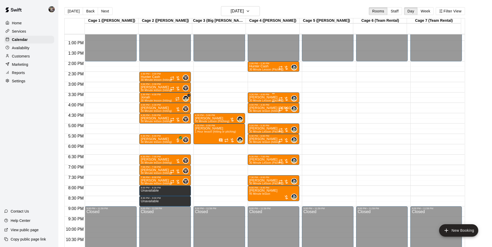
click at [266, 98] on p "[PERSON_NAME]" at bounding box center [266, 98] width 34 height 0
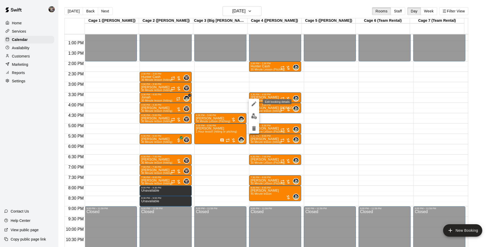
click at [254, 103] on icon "edit" at bounding box center [254, 104] width 5 height 5
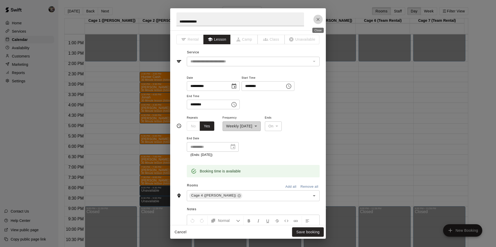
click at [319, 18] on icon "Close" at bounding box center [317, 19] width 3 height 3
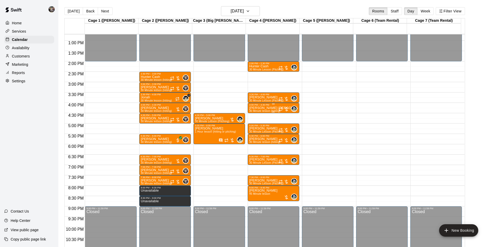
click at [256, 108] on p "[PERSON_NAME] [PERSON_NAME]" at bounding box center [273, 108] width 49 height 0
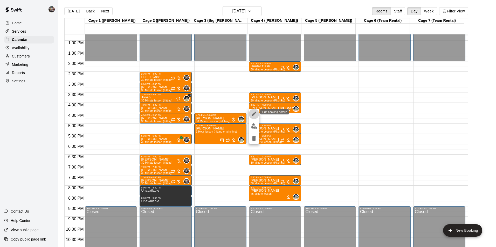
click at [254, 112] on icon "edit" at bounding box center [254, 114] width 6 height 6
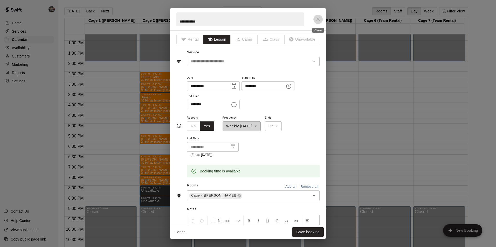
click at [319, 19] on icon "Close" at bounding box center [317, 19] width 5 height 5
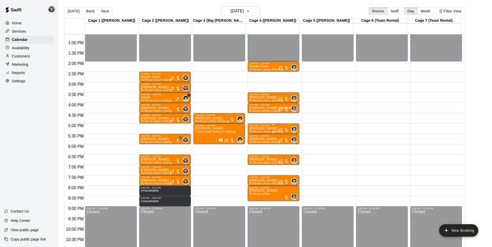
click at [262, 129] on p "[PERSON_NAME]" at bounding box center [266, 129] width 34 height 0
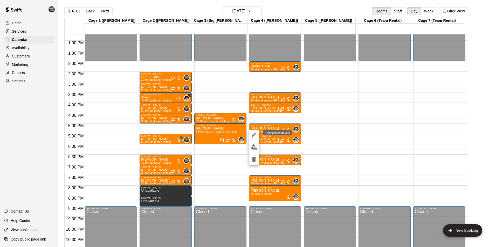
click at [254, 135] on icon "edit" at bounding box center [254, 135] width 5 height 5
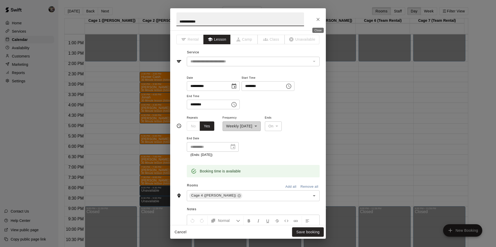
click at [318, 20] on icon "Close" at bounding box center [317, 19] width 5 height 5
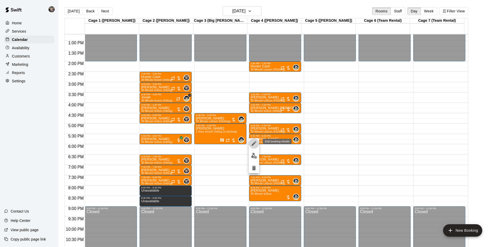
click at [254, 144] on icon "edit" at bounding box center [254, 144] width 6 height 6
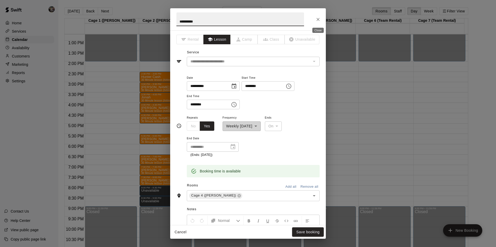
click at [316, 18] on icon "Close" at bounding box center [317, 19] width 5 height 5
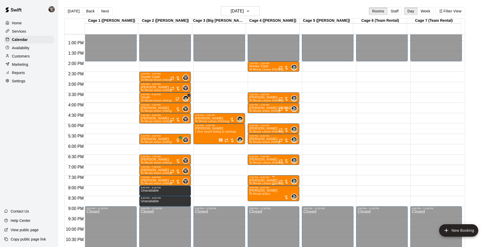
click at [262, 179] on div "7:30 PM – 8:00 PM" at bounding box center [273, 177] width 49 height 3
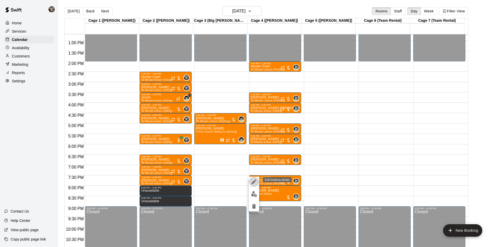
click at [253, 182] on icon "edit" at bounding box center [254, 182] width 5 height 5
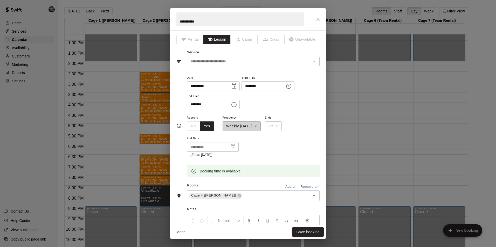
click at [316, 17] on icon "Close" at bounding box center [317, 19] width 5 height 5
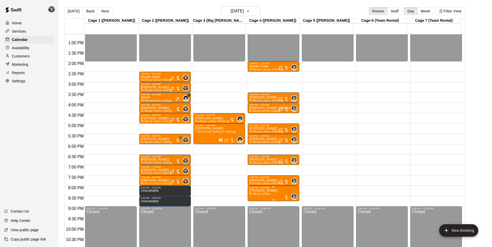
click at [265, 191] on p "[PERSON_NAME]" at bounding box center [263, 191] width 28 height 0
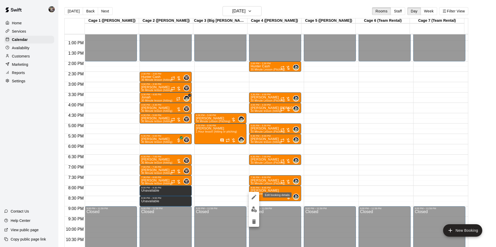
click at [256, 197] on icon "edit" at bounding box center [254, 197] width 6 height 6
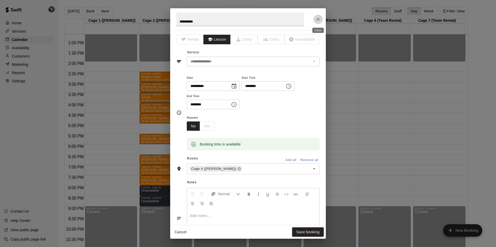
click at [319, 20] on icon "Close" at bounding box center [317, 19] width 5 height 5
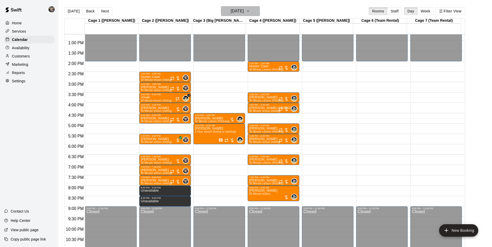
click at [231, 10] on h6 "[DATE]" at bounding box center [237, 11] width 13 height 7
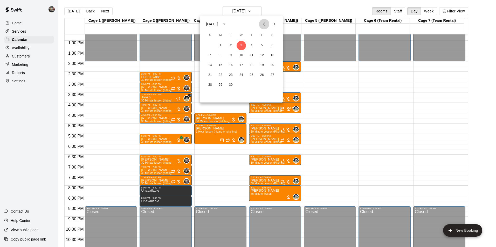
click at [265, 24] on icon "Previous month" at bounding box center [264, 24] width 6 height 6
click at [274, 24] on icon "Next month" at bounding box center [274, 24] width 6 height 6
click at [253, 45] on button "4" at bounding box center [251, 45] width 9 height 9
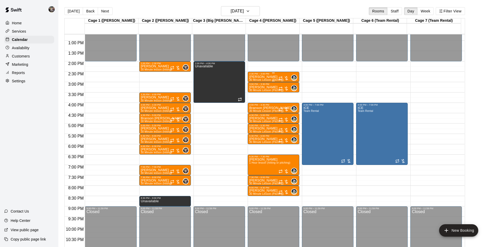
click at [259, 77] on p "[PERSON_NAME]" at bounding box center [266, 77] width 34 height 0
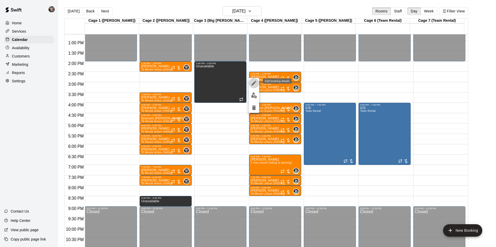
click at [254, 83] on icon "edit" at bounding box center [254, 83] width 5 height 5
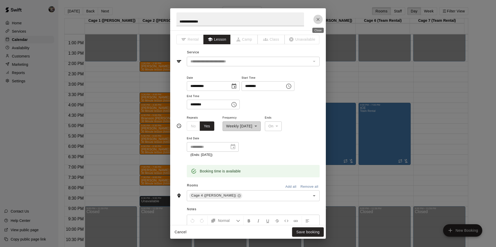
click at [316, 19] on icon "Close" at bounding box center [317, 19] width 5 height 5
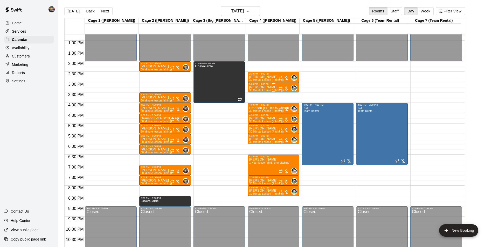
click at [259, 87] on p "[PERSON_NAME]" at bounding box center [266, 87] width 34 height 0
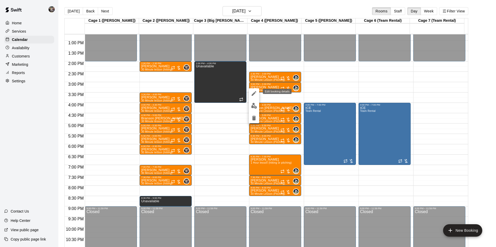
click at [252, 93] on icon "edit" at bounding box center [254, 94] width 6 height 6
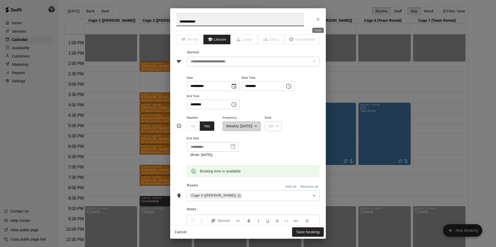
click at [317, 19] on icon "Close" at bounding box center [317, 19] width 5 height 5
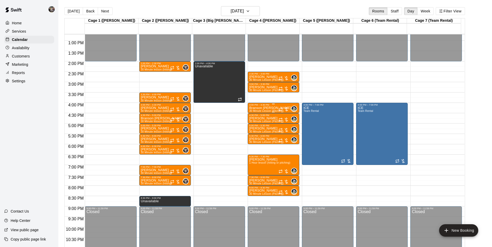
click at [264, 108] on p "Branson [PERSON_NAME]" at bounding box center [270, 108] width 42 height 0
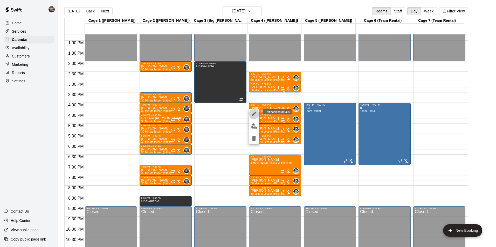
click at [254, 114] on icon "edit" at bounding box center [254, 114] width 5 height 5
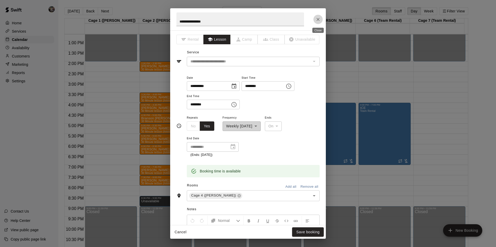
click at [320, 18] on icon "Close" at bounding box center [317, 19] width 5 height 5
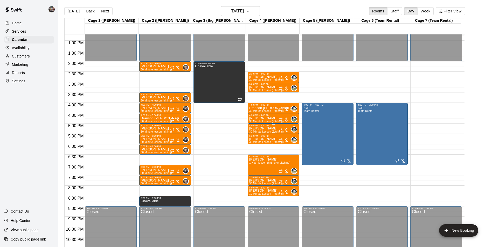
click at [261, 129] on p "[PERSON_NAME]" at bounding box center [266, 129] width 34 height 0
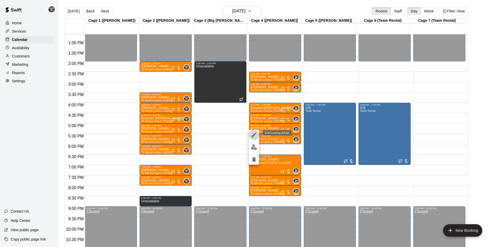
click at [254, 135] on icon "edit" at bounding box center [254, 135] width 5 height 5
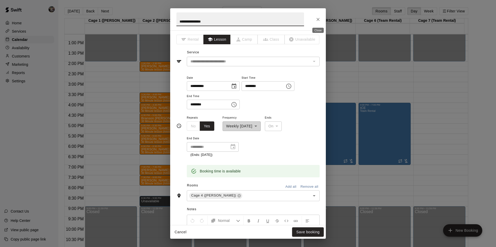
click at [322, 19] on button "Close" at bounding box center [317, 19] width 9 height 9
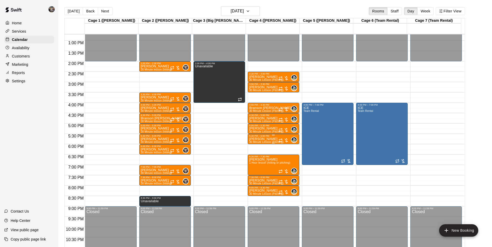
click at [256, 139] on p "[PERSON_NAME]" at bounding box center [266, 139] width 34 height 0
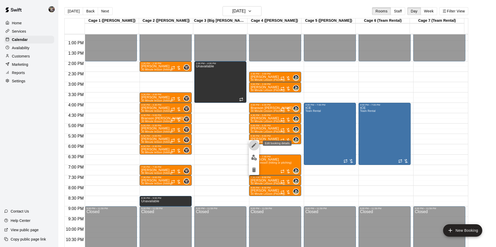
click at [252, 147] on icon "edit" at bounding box center [254, 145] width 5 height 5
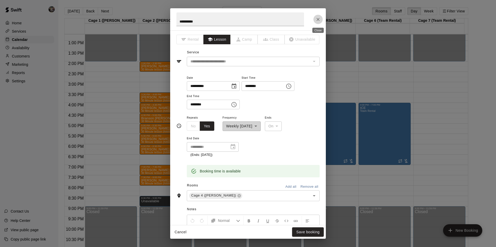
click at [317, 19] on icon "Close" at bounding box center [317, 19] width 5 height 5
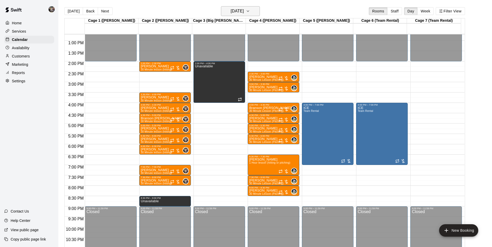
click at [237, 9] on h6 "Thursday Sep 04" at bounding box center [237, 11] width 13 height 7
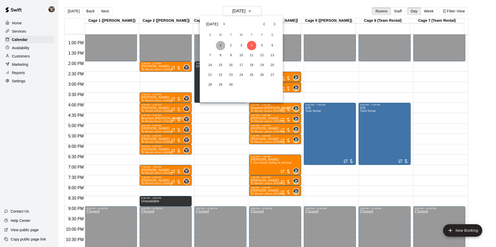
click at [220, 45] on button "1" at bounding box center [220, 45] width 9 height 9
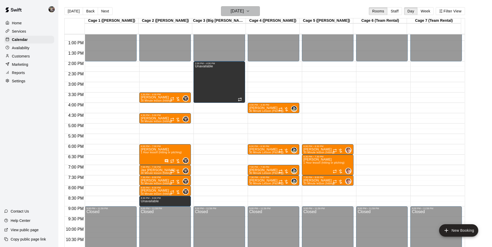
click at [237, 12] on h6 "[DATE]" at bounding box center [237, 11] width 13 height 7
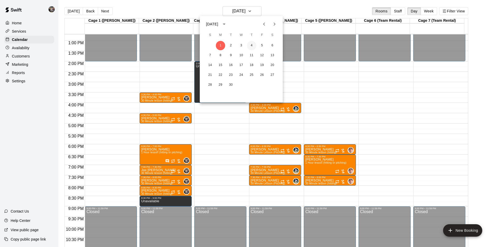
click at [253, 45] on button "4" at bounding box center [251, 45] width 9 height 9
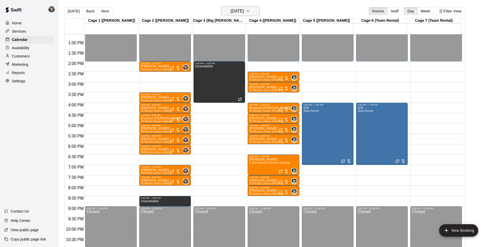
click at [244, 13] on h6 "Thursday Sep 04" at bounding box center [237, 11] width 13 height 7
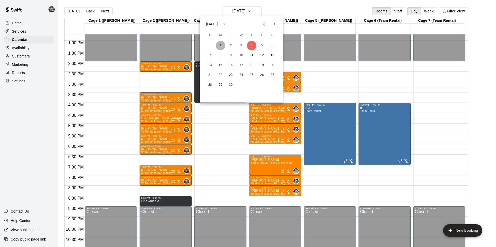
click at [220, 46] on button "1" at bounding box center [220, 45] width 9 height 9
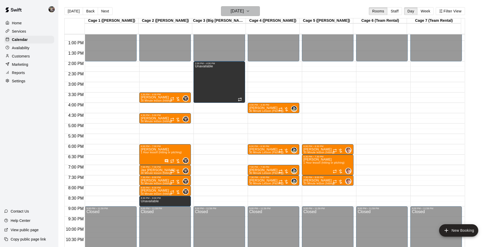
click at [234, 9] on h6 "[DATE]" at bounding box center [237, 11] width 13 height 7
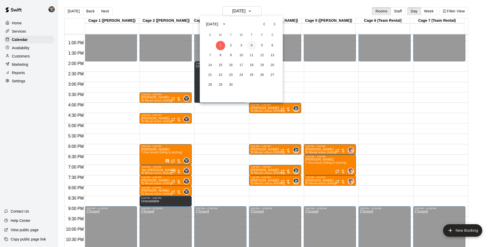
click at [252, 45] on button "4" at bounding box center [251, 45] width 9 height 9
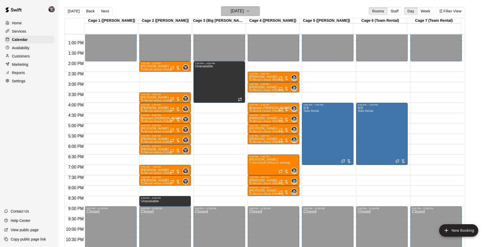
click at [241, 12] on h6 "Thursday Sep 04" at bounding box center [237, 11] width 13 height 7
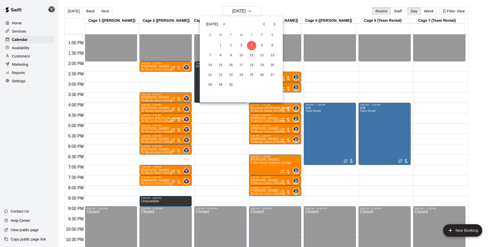
click at [251, 54] on button "11" at bounding box center [251, 55] width 9 height 9
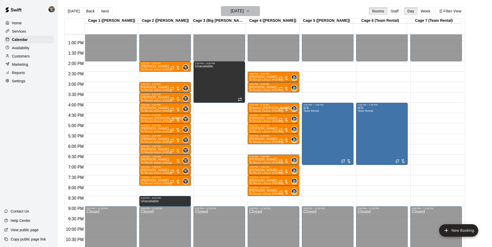
click at [239, 12] on h6 "Thursday Sep 11" at bounding box center [237, 11] width 13 height 7
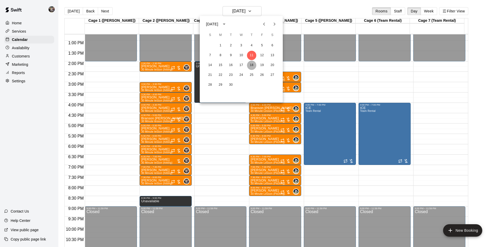
click at [250, 66] on button "18" at bounding box center [251, 65] width 9 height 9
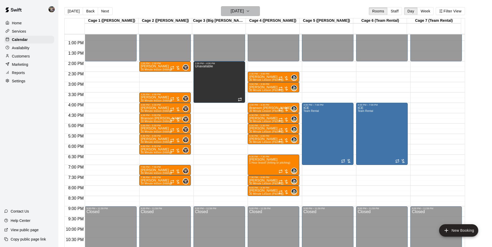
click at [236, 10] on h6 "Thursday Sep 18" at bounding box center [237, 11] width 13 height 7
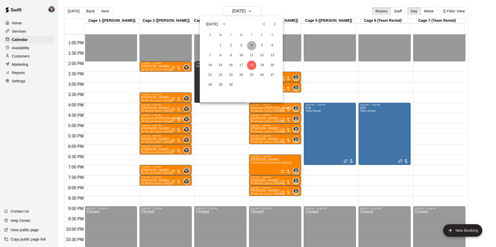
click at [251, 43] on button "4" at bounding box center [251, 45] width 9 height 9
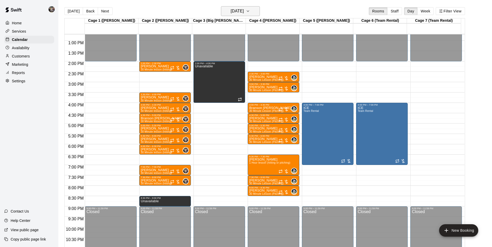
click at [240, 13] on h6 "Thursday Sep 04" at bounding box center [237, 11] width 13 height 7
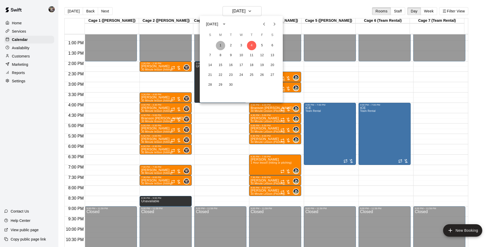
click at [220, 46] on button "1" at bounding box center [220, 45] width 9 height 9
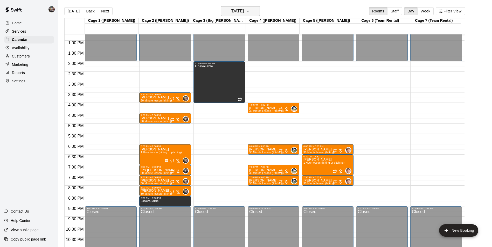
click at [231, 14] on h6 "[DATE]" at bounding box center [237, 11] width 13 height 7
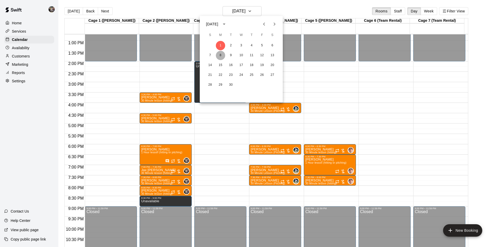
click at [220, 55] on button "8" at bounding box center [220, 55] width 9 height 9
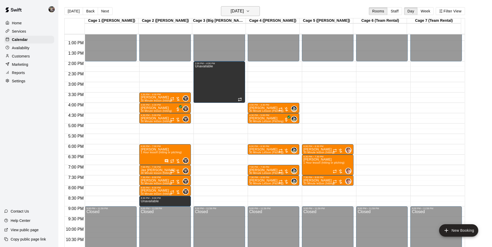
click at [231, 13] on h6 "[DATE]" at bounding box center [237, 11] width 13 height 7
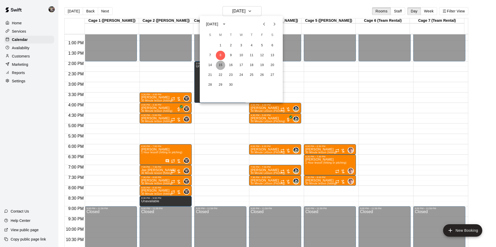
click at [218, 64] on button "15" at bounding box center [220, 65] width 9 height 9
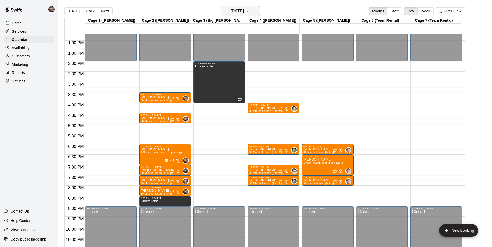
click at [233, 13] on h6 "Monday Sep 15" at bounding box center [237, 11] width 13 height 7
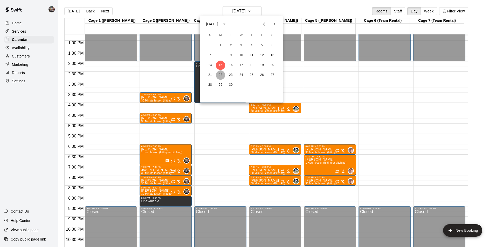
click at [218, 74] on button "22" at bounding box center [220, 75] width 9 height 9
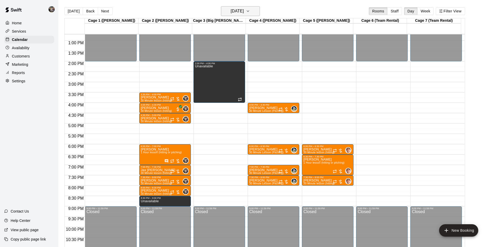
click at [238, 12] on h6 "Monday Sep 22" at bounding box center [237, 11] width 13 height 7
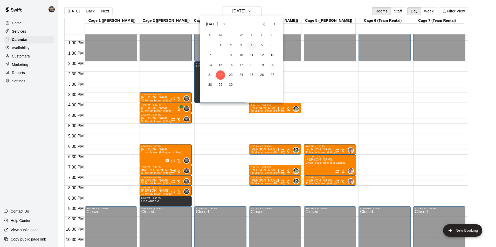
click at [250, 44] on button "4" at bounding box center [251, 45] width 9 height 9
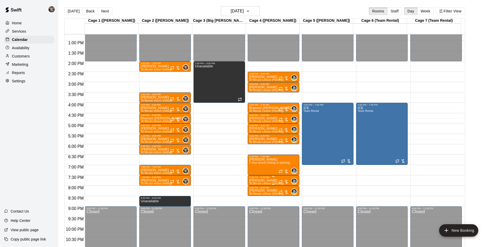
click at [259, 181] on p "[PERSON_NAME]" at bounding box center [266, 181] width 34 height 0
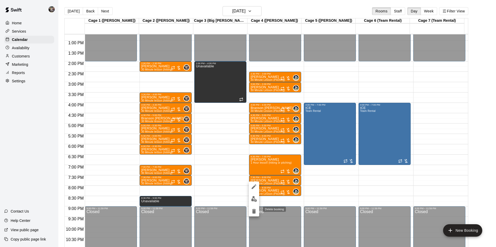
click at [252, 212] on icon "delete" at bounding box center [254, 211] width 4 height 5
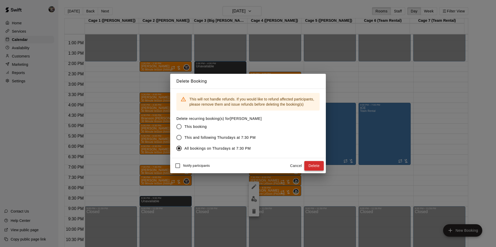
click at [311, 164] on button "Delete" at bounding box center [313, 166] width 19 height 10
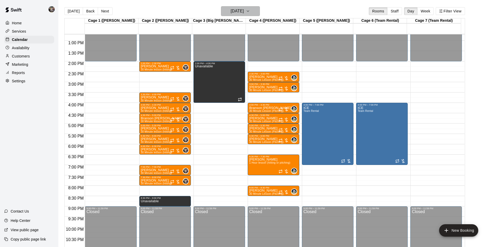
click at [242, 11] on h6 "Thursday Sep 04" at bounding box center [237, 11] width 13 height 7
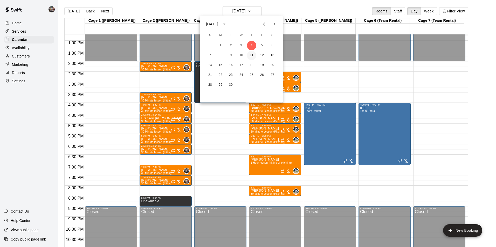
click at [251, 54] on button "11" at bounding box center [251, 55] width 9 height 9
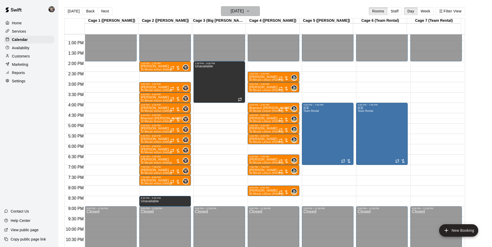
click at [239, 12] on h6 "Thursday Sep 11" at bounding box center [237, 11] width 13 height 7
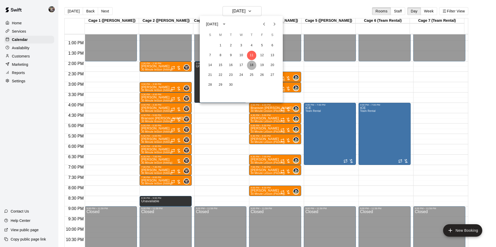
click at [251, 62] on button "18" at bounding box center [251, 65] width 9 height 9
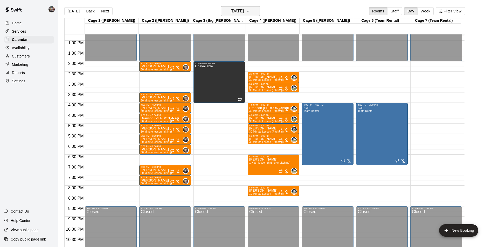
click at [240, 11] on h6 "Thursday Sep 18" at bounding box center [237, 11] width 13 height 7
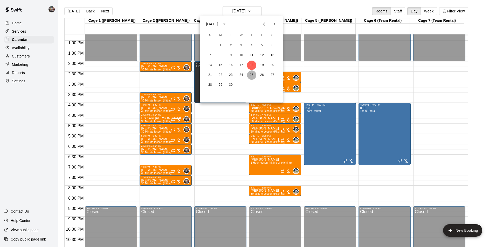
click at [250, 75] on button "25" at bounding box center [251, 75] width 9 height 9
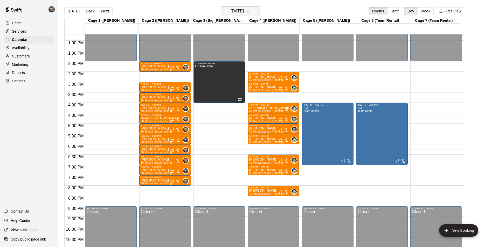
click at [240, 10] on h6 "Thursday Sep 25" at bounding box center [237, 11] width 13 height 7
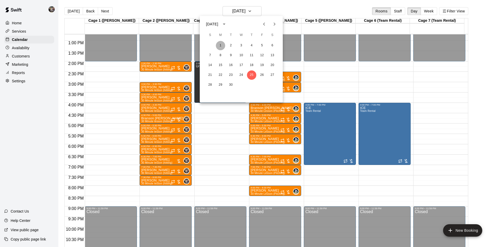
click at [221, 45] on button "1" at bounding box center [220, 45] width 9 height 9
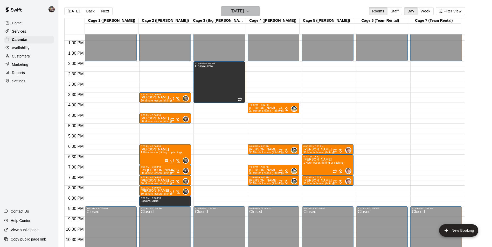
click at [231, 10] on h6 "[DATE]" at bounding box center [237, 11] width 13 height 7
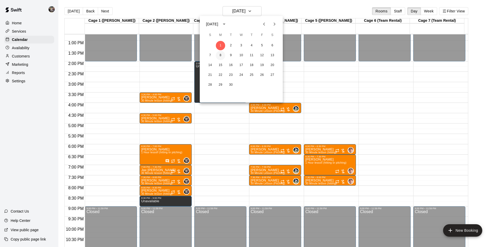
click at [222, 54] on button "8" at bounding box center [220, 55] width 9 height 9
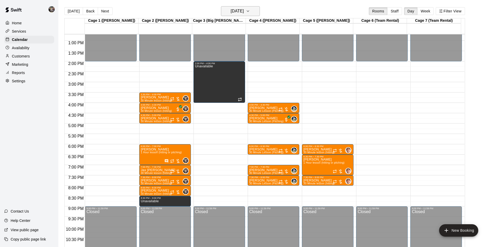
click at [231, 13] on h6 "[DATE]" at bounding box center [237, 11] width 13 height 7
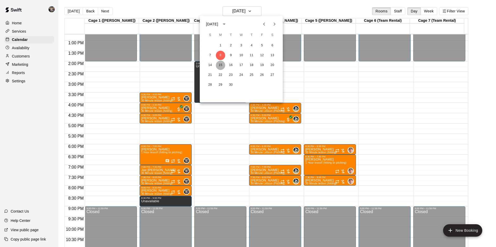
click at [221, 66] on button "15" at bounding box center [220, 65] width 9 height 9
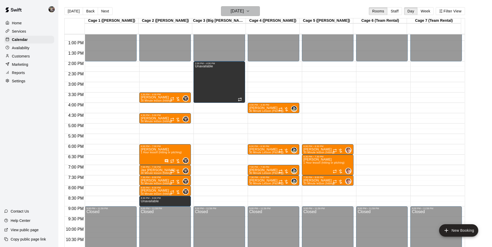
click at [235, 10] on h6 "Monday Sep 15" at bounding box center [237, 11] width 13 height 7
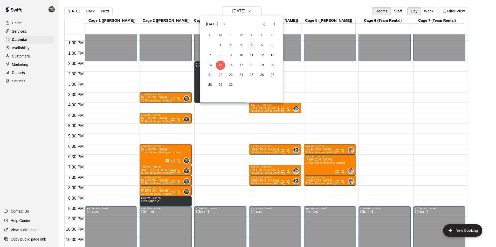
click at [251, 45] on button "4" at bounding box center [251, 45] width 9 height 9
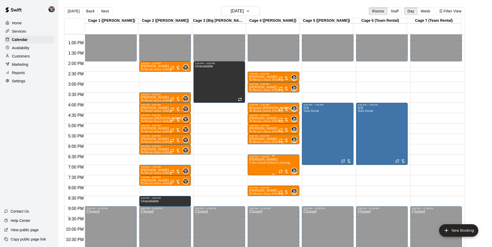
click at [261, 160] on p "[PERSON_NAME]" at bounding box center [269, 160] width 41 height 0
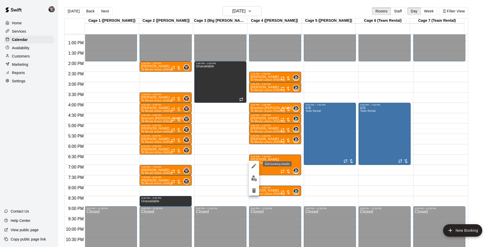
click at [254, 167] on icon "edit" at bounding box center [254, 166] width 6 height 6
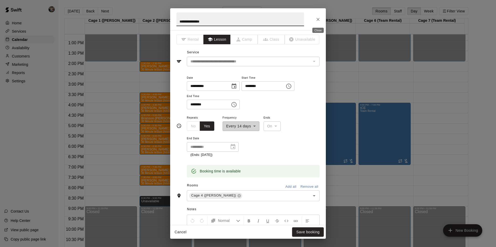
click at [319, 18] on icon "Close" at bounding box center [317, 19] width 5 height 5
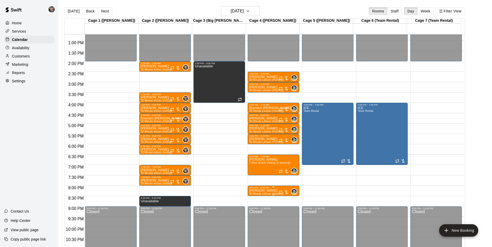
click at [268, 191] on p "[PERSON_NAME]" at bounding box center [266, 191] width 34 height 0
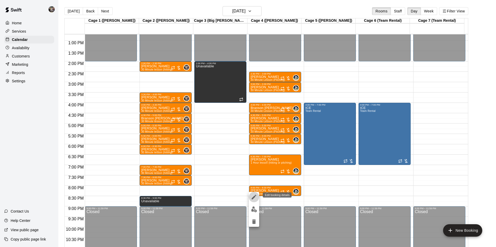
click at [254, 197] on icon "edit" at bounding box center [254, 197] width 5 height 5
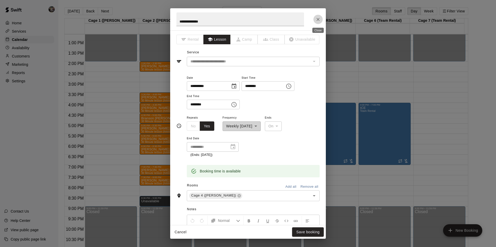
click at [319, 20] on icon "Close" at bounding box center [317, 19] width 5 height 5
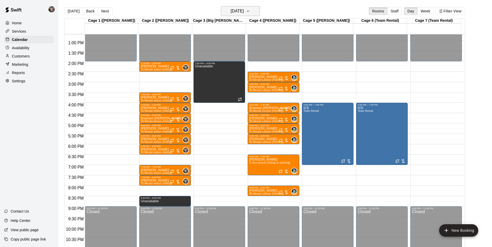
click at [237, 6] on button "Thursday Sep 04" at bounding box center [240, 11] width 39 height 10
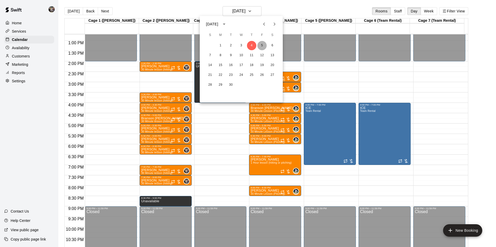
click at [262, 44] on button "5" at bounding box center [261, 45] width 9 height 9
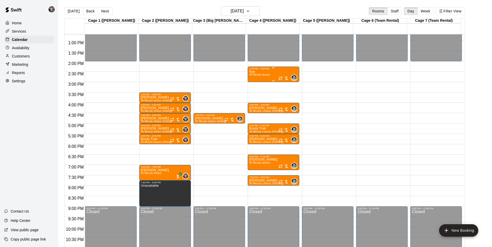
click at [254, 76] on span "45 Minute lesson" at bounding box center [259, 74] width 21 height 3
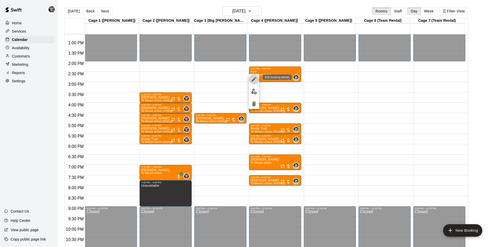
click at [253, 79] on icon "edit" at bounding box center [254, 79] width 6 height 6
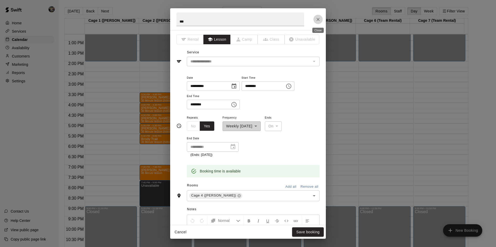
click at [319, 18] on icon "Close" at bounding box center [317, 19] width 5 height 5
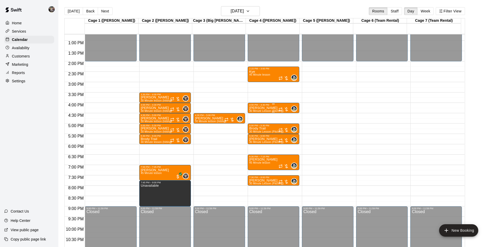
click at [260, 108] on p "[PERSON_NAME]" at bounding box center [266, 108] width 34 height 0
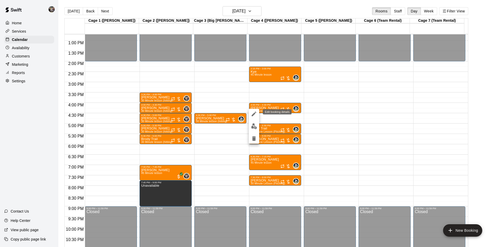
click at [255, 114] on icon "edit" at bounding box center [254, 114] width 5 height 5
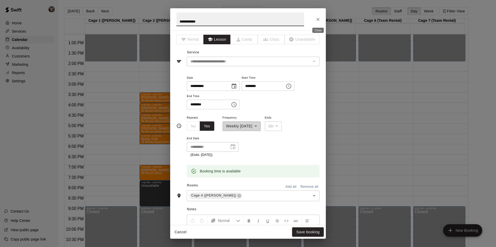
click at [316, 20] on icon "Close" at bounding box center [317, 19] width 5 height 5
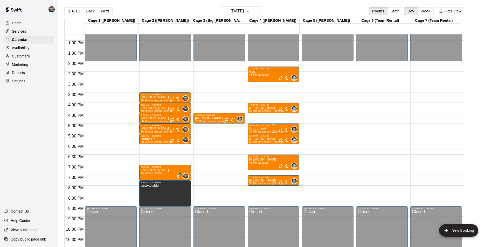
click at [272, 129] on div "Brody Trail 30 Minute Lesson (Pitching)" at bounding box center [266, 250] width 34 height 247
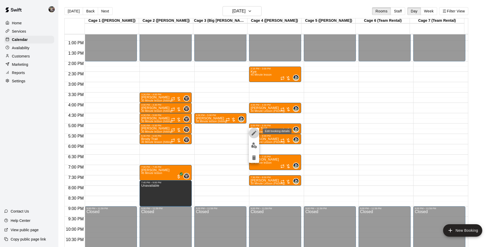
click at [254, 133] on icon "edit" at bounding box center [254, 133] width 5 height 5
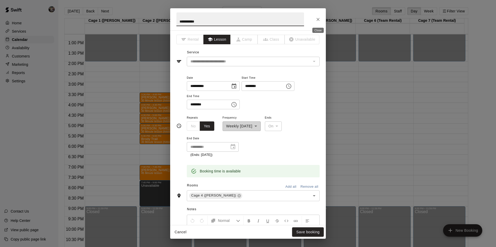
click at [319, 19] on icon "Close" at bounding box center [317, 19] width 5 height 5
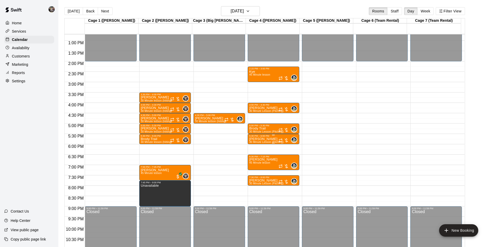
click at [262, 139] on p "[PERSON_NAME]" at bounding box center [266, 139] width 34 height 0
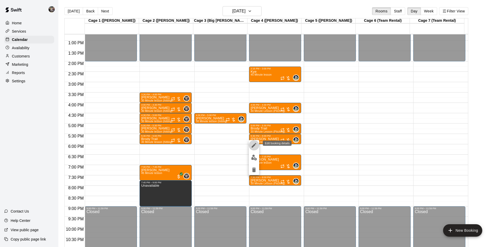
click at [254, 146] on icon "edit" at bounding box center [254, 145] width 6 height 6
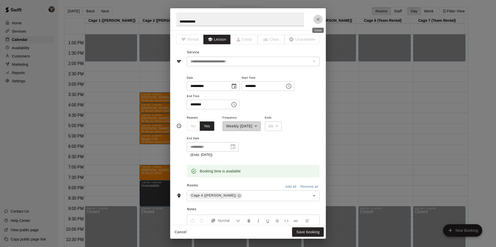
click at [320, 19] on icon "Close" at bounding box center [317, 19] width 5 height 5
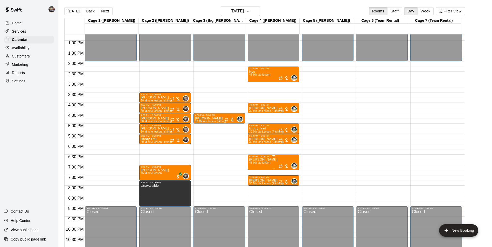
click at [265, 160] on p "[PERSON_NAME]" at bounding box center [263, 160] width 28 height 0
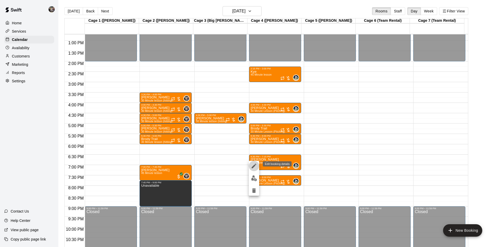
click at [257, 164] on button "edit" at bounding box center [254, 166] width 10 height 10
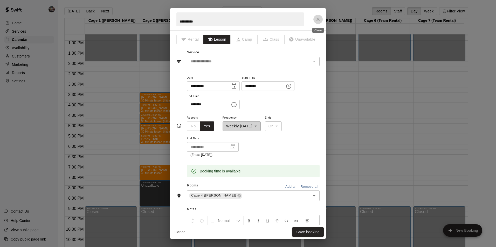
click at [317, 18] on icon "Close" at bounding box center [317, 19] width 5 height 5
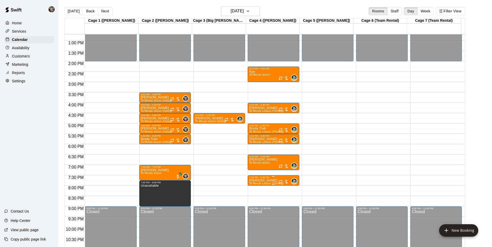
click at [261, 181] on p "[PERSON_NAME]" at bounding box center [266, 181] width 34 height 0
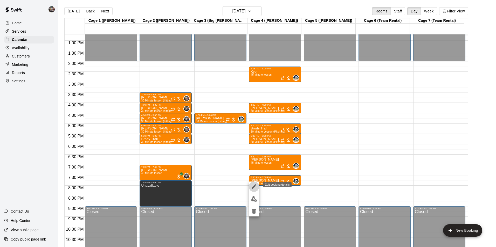
click at [254, 186] on icon "edit" at bounding box center [254, 187] width 6 height 6
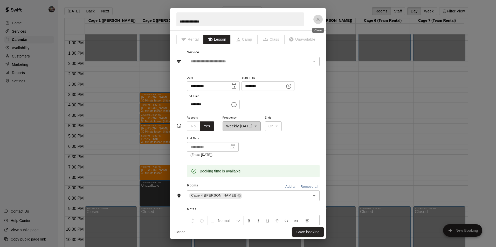
click at [319, 19] on icon "Close" at bounding box center [317, 19] width 5 height 5
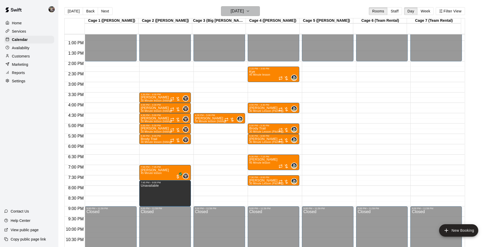
click at [240, 12] on h6 "Friday Sep 05" at bounding box center [237, 11] width 13 height 7
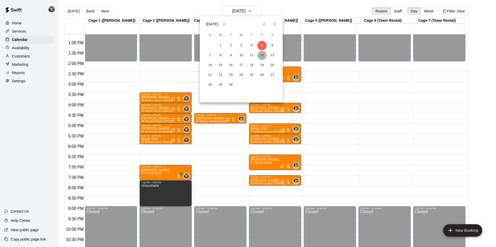
click at [263, 54] on button "12" at bounding box center [261, 55] width 9 height 9
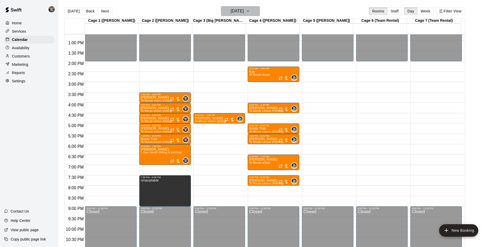
click at [237, 8] on h6 "Friday Sep 12" at bounding box center [237, 11] width 13 height 7
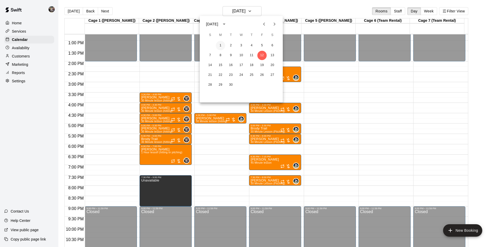
click at [217, 44] on button "1" at bounding box center [220, 45] width 9 height 9
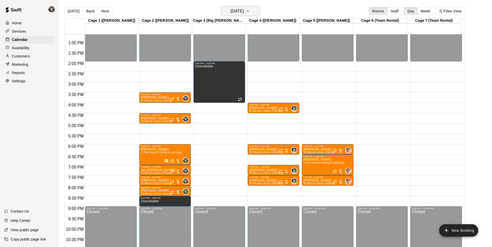
click at [239, 9] on h6 "[DATE]" at bounding box center [237, 11] width 13 height 7
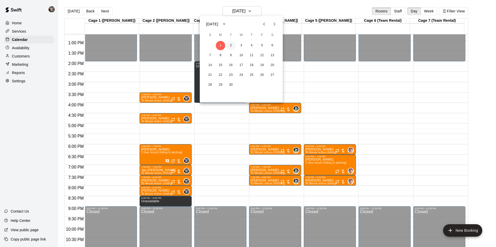
click at [231, 46] on button "2" at bounding box center [230, 45] width 9 height 9
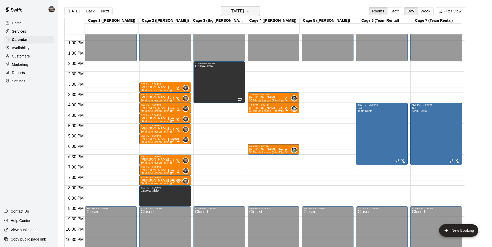
click at [239, 10] on h6 "[DATE]" at bounding box center [237, 11] width 13 height 7
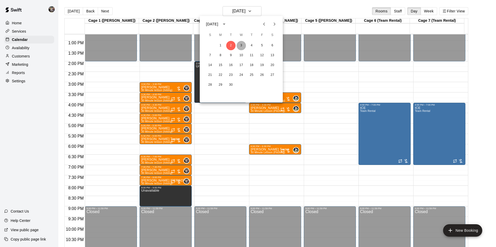
click at [241, 45] on button "3" at bounding box center [241, 45] width 9 height 9
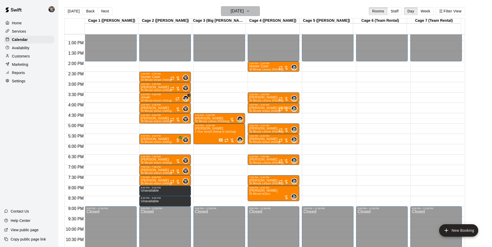
click at [235, 9] on h6 "[DATE]" at bounding box center [237, 11] width 13 height 7
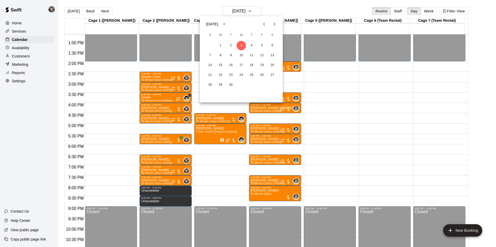
click at [298, 6] on div at bounding box center [248, 123] width 496 height 247
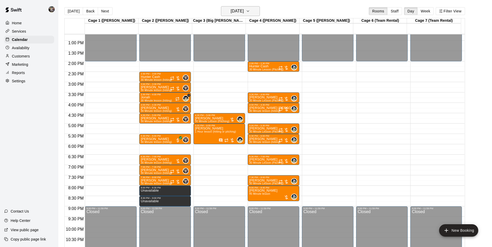
drag, startPoint x: 226, startPoint y: 13, endPoint x: 229, endPoint y: 14, distance: 3.1
click at [231, 14] on h6 "[DATE]" at bounding box center [237, 11] width 13 height 7
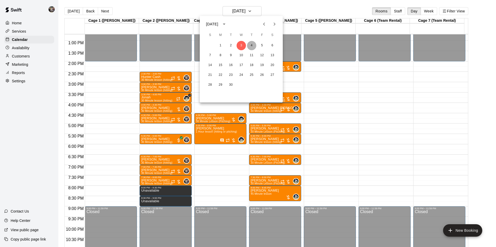
click at [250, 44] on button "4" at bounding box center [251, 45] width 9 height 9
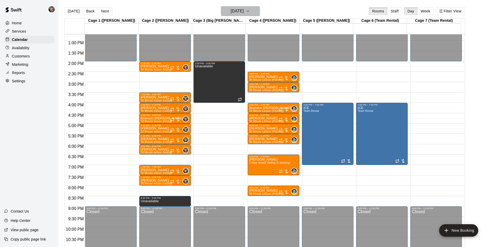
click at [244, 11] on h6 "Thursday Sep 04" at bounding box center [237, 11] width 13 height 7
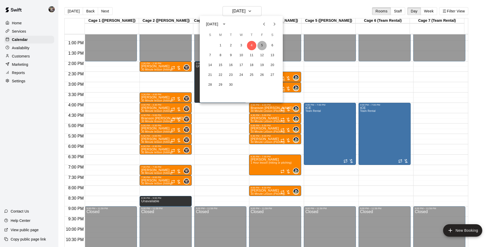
click at [261, 45] on button "5" at bounding box center [261, 45] width 9 height 9
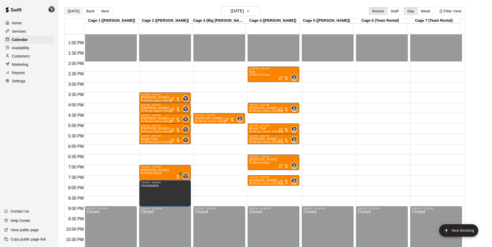
click at [72, 10] on button "[DATE]" at bounding box center [73, 11] width 19 height 8
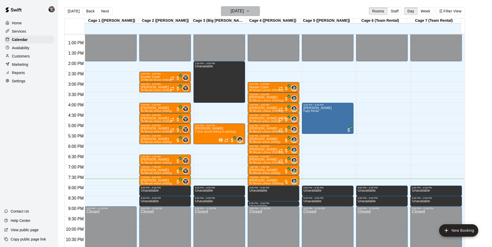
click at [231, 11] on h6 "[DATE]" at bounding box center [237, 11] width 13 height 7
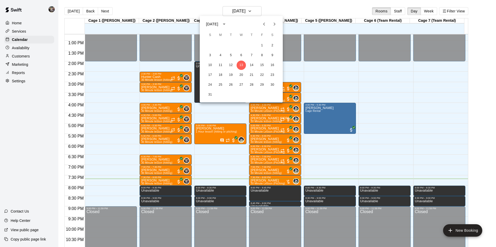
click at [274, 23] on icon "Next month" at bounding box center [274, 24] width 6 height 6
click at [273, 24] on icon "Next month" at bounding box center [274, 24] width 6 height 6
click at [252, 54] on button "9" at bounding box center [251, 55] width 9 height 9
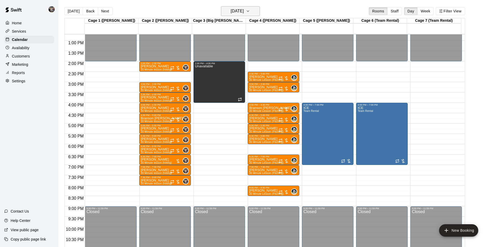
click at [233, 12] on h6 "Thursday Oct 09" at bounding box center [237, 11] width 13 height 7
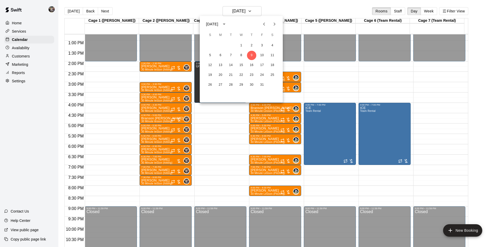
click at [274, 9] on div at bounding box center [248, 123] width 496 height 247
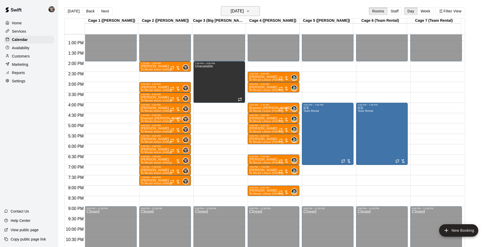
click at [234, 11] on h6 "Thursday Oct 09" at bounding box center [237, 11] width 13 height 7
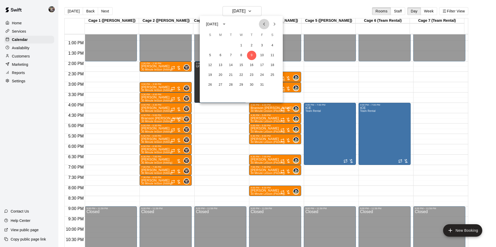
click at [262, 24] on icon "Previous month" at bounding box center [264, 24] width 6 height 6
click at [252, 76] on button "25" at bounding box center [251, 75] width 9 height 9
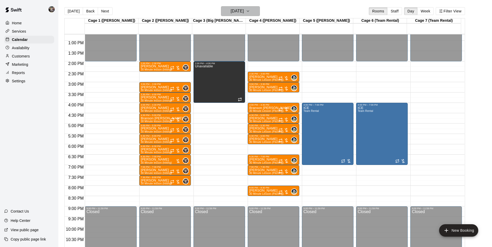
click at [244, 12] on h6 "Thursday Sep 25" at bounding box center [237, 11] width 13 height 7
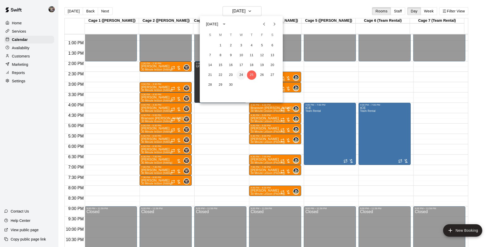
click at [242, 73] on button "24" at bounding box center [241, 75] width 9 height 9
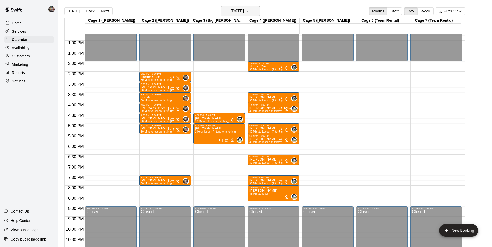
click at [244, 13] on h6 "[DATE]" at bounding box center [237, 11] width 13 height 7
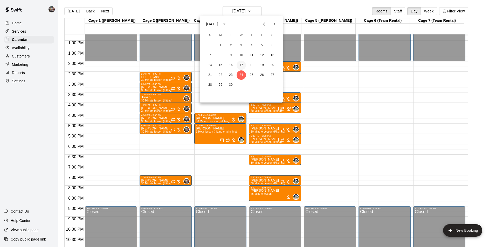
click at [240, 66] on button "17" at bounding box center [241, 65] width 9 height 9
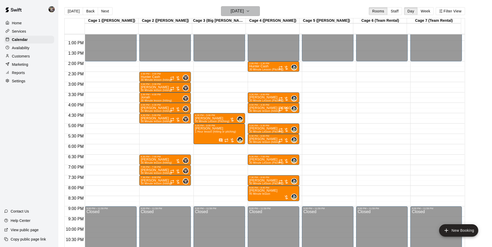
click at [237, 11] on h6 "[DATE]" at bounding box center [237, 11] width 13 height 7
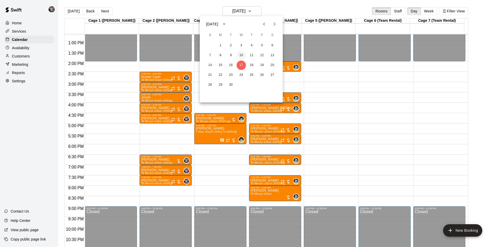
click at [241, 56] on button "10" at bounding box center [241, 55] width 9 height 9
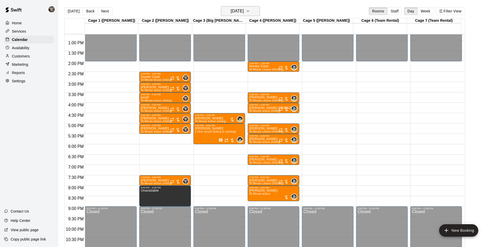
click at [238, 12] on h6 "[DATE]" at bounding box center [237, 11] width 13 height 7
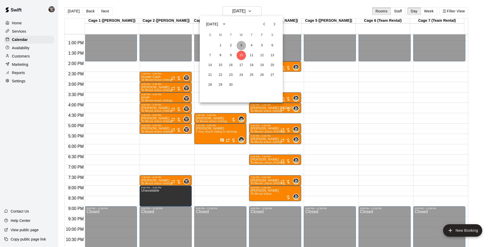
click at [241, 46] on button "3" at bounding box center [241, 45] width 9 height 9
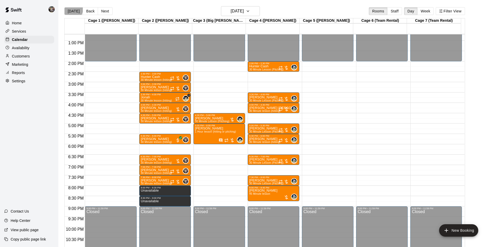
click at [71, 9] on button "[DATE]" at bounding box center [73, 11] width 19 height 8
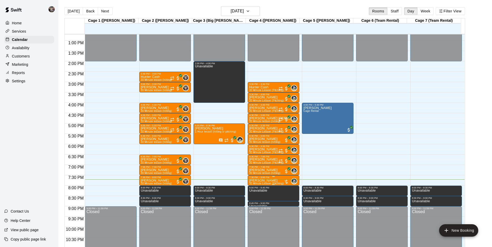
click at [268, 181] on p "[PERSON_NAME]" at bounding box center [266, 181] width 34 height 0
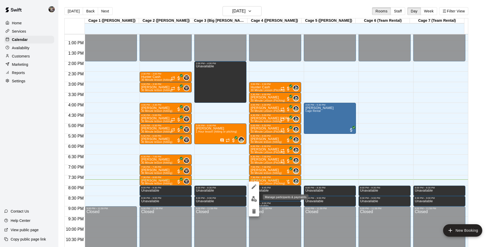
click at [254, 198] on img "edit" at bounding box center [254, 199] width 6 height 6
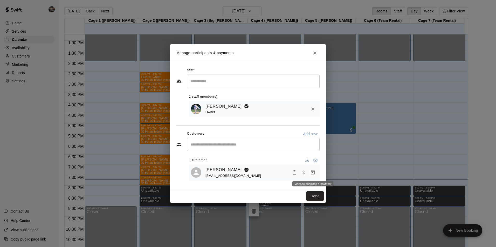
click at [312, 173] on icon "Manage bookings & payment" at bounding box center [312, 172] width 5 height 5
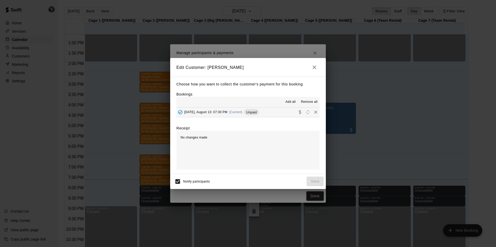
click at [274, 111] on button "Wednesday, August 13: 07:30 PM (Current) Unpaid" at bounding box center [247, 113] width 143 height 10
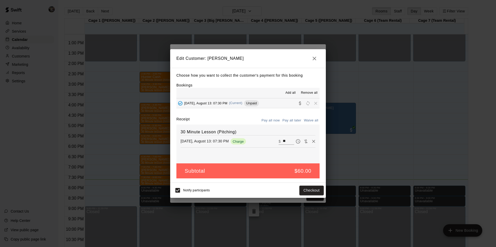
click at [283, 141] on input "**" at bounding box center [288, 141] width 11 height 7
type input "*"
type input "**"
click at [309, 188] on button "Checkout" at bounding box center [311, 191] width 24 height 10
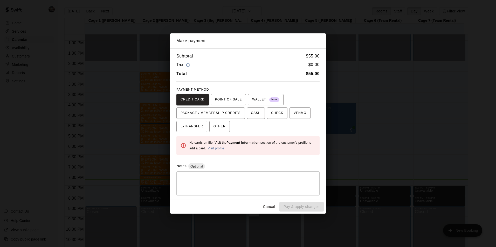
click at [267, 207] on button "Cancel" at bounding box center [269, 207] width 17 height 10
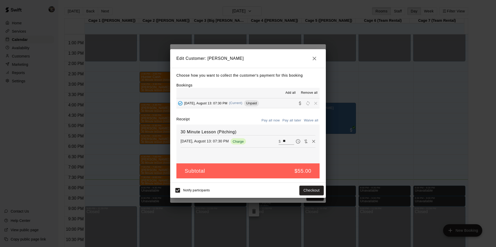
click at [313, 57] on icon "button" at bounding box center [315, 59] width 4 height 4
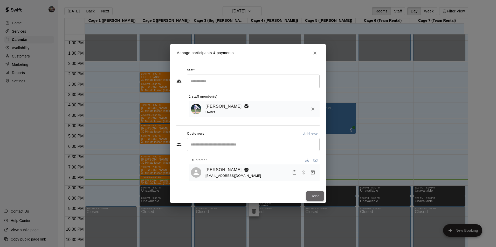
click at [314, 197] on button "Done" at bounding box center [314, 197] width 17 height 10
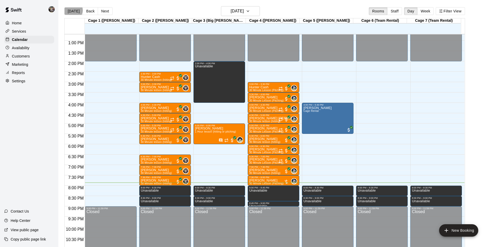
click at [73, 10] on button "[DATE]" at bounding box center [73, 11] width 19 height 8
drag, startPoint x: 73, startPoint y: 10, endPoint x: 115, endPoint y: 37, distance: 50.3
click at [108, 30] on div "[DATE] Back [DATE][DATE] Rooms Staff Day Week Filter View Cage 1 ([PERSON_NAME]…" at bounding box center [264, 129] width 401 height 247
click at [74, 11] on button "[DATE]" at bounding box center [73, 11] width 19 height 8
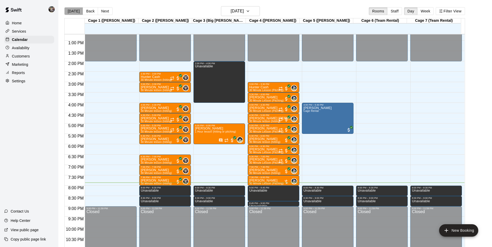
click at [74, 11] on button "[DATE]" at bounding box center [73, 11] width 19 height 8
click at [237, 11] on h6 "[DATE]" at bounding box center [237, 11] width 13 height 7
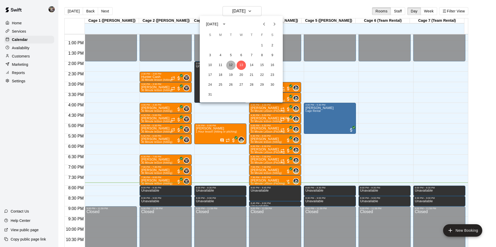
click at [232, 65] on button "12" at bounding box center [230, 65] width 9 height 9
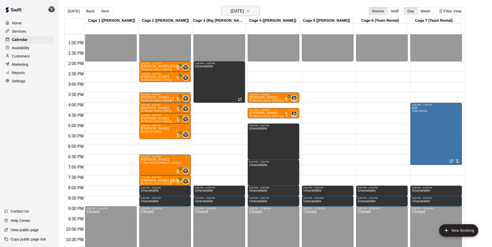
click at [231, 11] on h6 "[DATE]" at bounding box center [237, 11] width 13 height 7
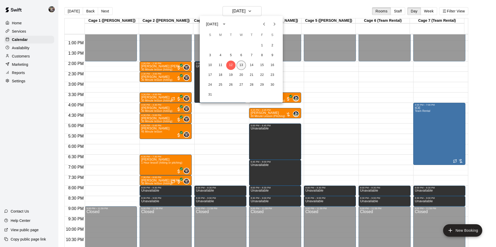
click at [241, 65] on button "13" at bounding box center [241, 65] width 9 height 9
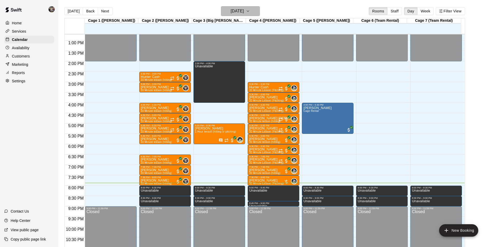
click at [231, 10] on h6 "[DATE]" at bounding box center [237, 11] width 13 height 7
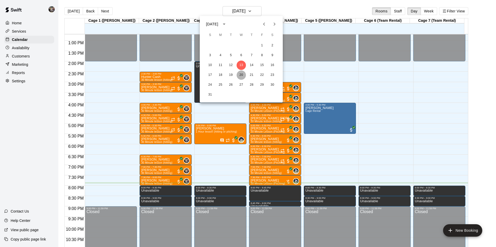
click at [240, 75] on button "20" at bounding box center [241, 75] width 9 height 9
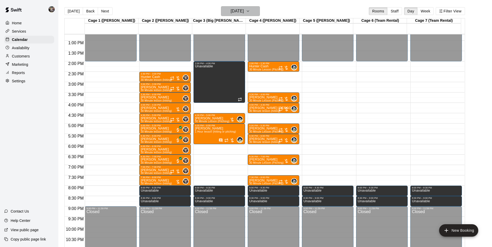
click at [240, 12] on h6 "[DATE]" at bounding box center [237, 11] width 13 height 7
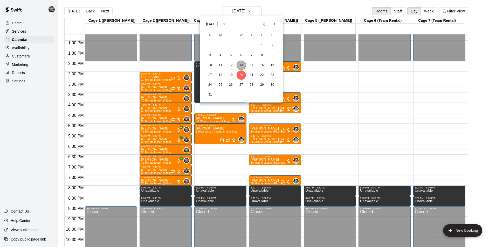
click at [241, 64] on button "13" at bounding box center [241, 65] width 9 height 9
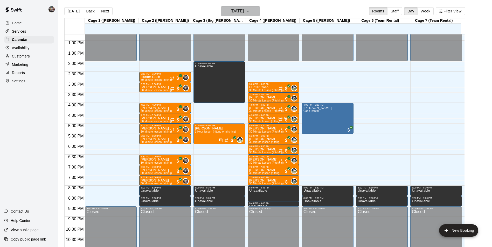
click at [238, 13] on h6 "[DATE]" at bounding box center [237, 11] width 13 height 7
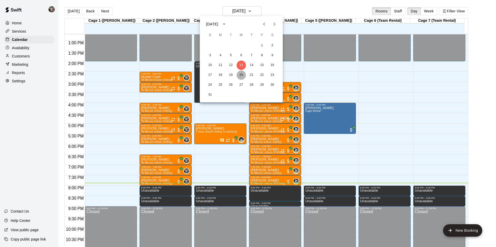
click at [241, 74] on button "20" at bounding box center [241, 75] width 9 height 9
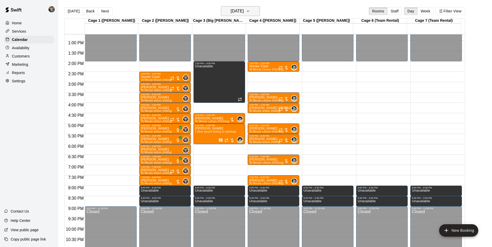
click at [239, 12] on h6 "[DATE]" at bounding box center [237, 11] width 13 height 7
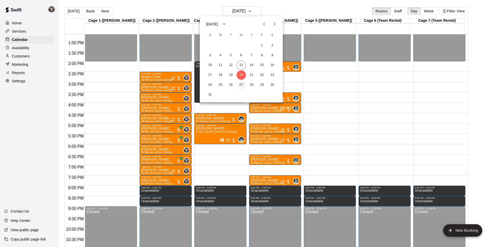
click at [240, 85] on button "27" at bounding box center [241, 84] width 9 height 9
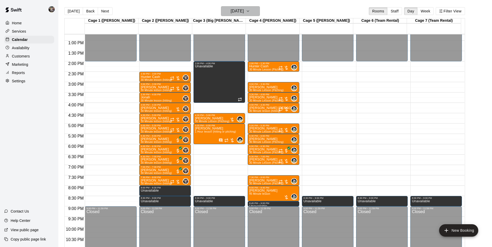
click at [238, 12] on h6 "[DATE]" at bounding box center [237, 11] width 13 height 7
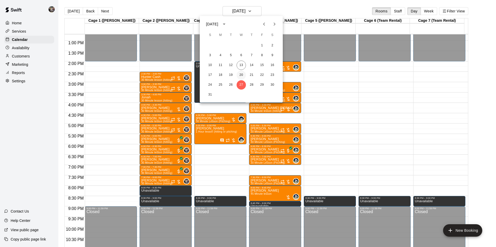
click at [240, 74] on button "20" at bounding box center [241, 75] width 9 height 9
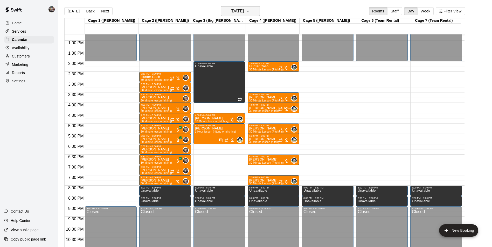
click at [238, 12] on h6 "[DATE]" at bounding box center [237, 11] width 13 height 7
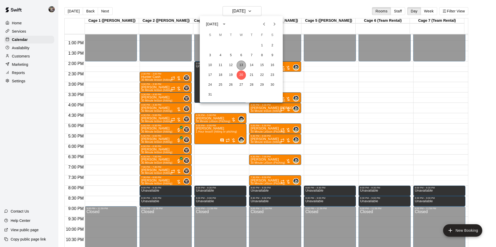
click at [241, 66] on button "13" at bounding box center [241, 65] width 9 height 9
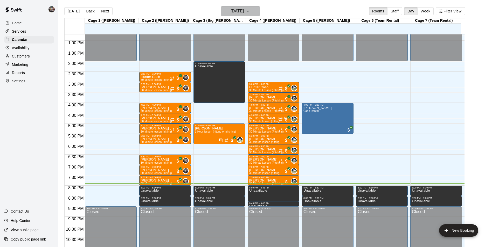
click at [240, 11] on h6 "[DATE]" at bounding box center [237, 11] width 13 height 7
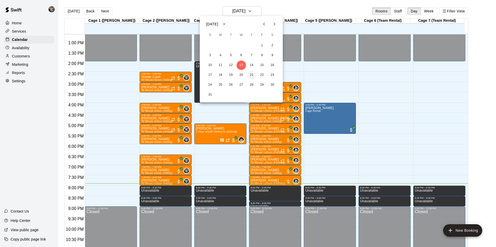
click at [251, 73] on button "21" at bounding box center [251, 75] width 9 height 9
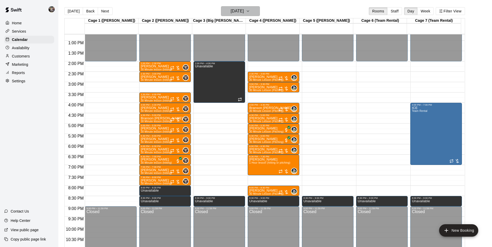
click at [238, 11] on h6 "[DATE]" at bounding box center [237, 11] width 13 height 7
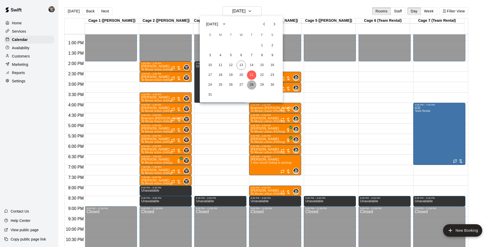
click at [250, 85] on button "28" at bounding box center [251, 84] width 9 height 9
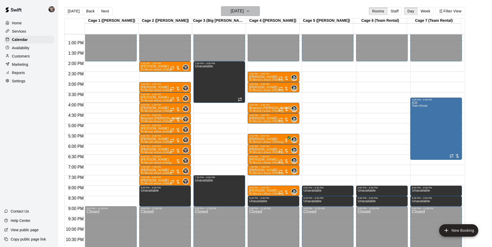
click at [235, 10] on h6 "[DATE]" at bounding box center [237, 11] width 13 height 7
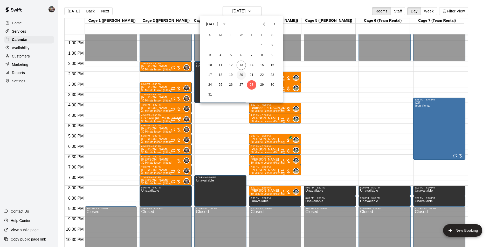
click at [242, 76] on button "20" at bounding box center [241, 75] width 9 height 9
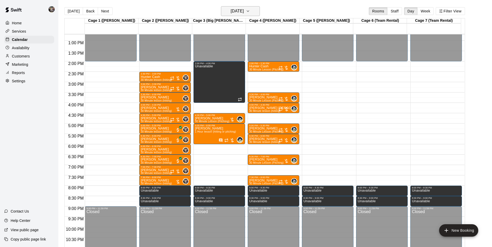
click at [236, 11] on h6 "[DATE]" at bounding box center [237, 11] width 13 height 7
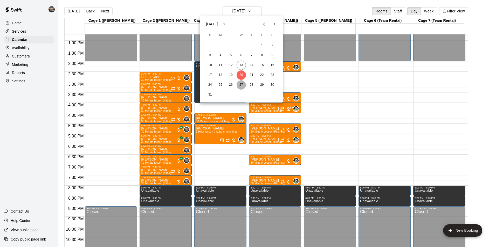
click at [243, 82] on button "27" at bounding box center [241, 84] width 9 height 9
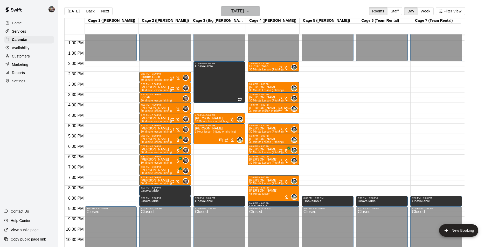
click at [237, 11] on h6 "[DATE]" at bounding box center [237, 11] width 13 height 7
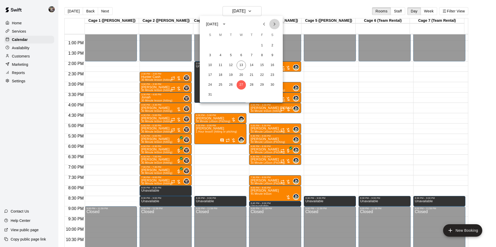
click at [273, 24] on icon "Next month" at bounding box center [274, 24] width 6 height 6
click at [241, 44] on button "3" at bounding box center [241, 45] width 9 height 9
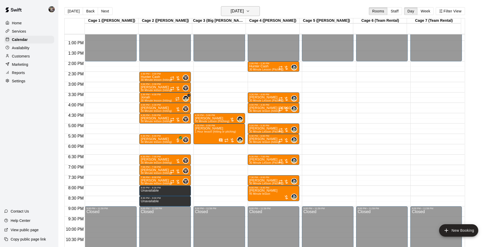
click at [237, 12] on h6 "[DATE]" at bounding box center [237, 11] width 13 height 7
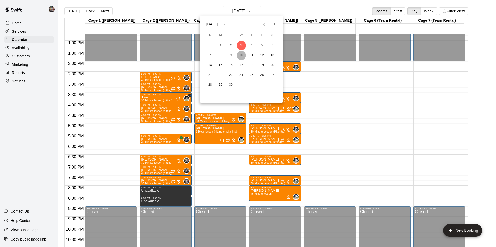
click at [240, 55] on button "10" at bounding box center [241, 55] width 9 height 9
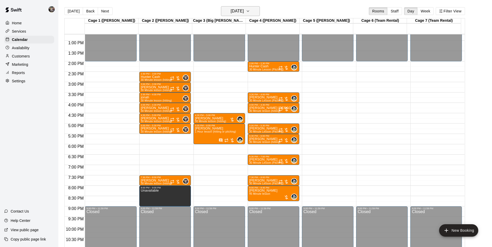
click at [240, 14] on h6 "[DATE]" at bounding box center [237, 11] width 13 height 7
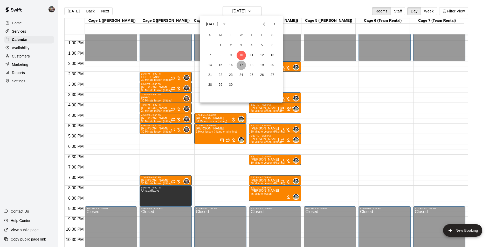
click at [241, 65] on button "17" at bounding box center [241, 65] width 9 height 9
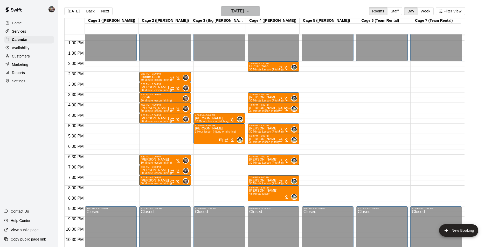
click at [242, 12] on h6 "[DATE]" at bounding box center [237, 11] width 13 height 7
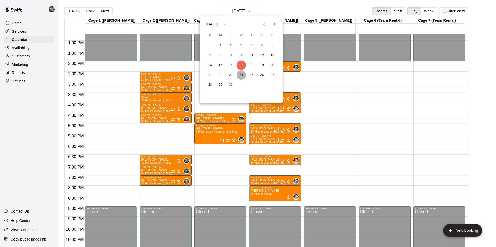
click at [243, 73] on button "24" at bounding box center [241, 75] width 9 height 9
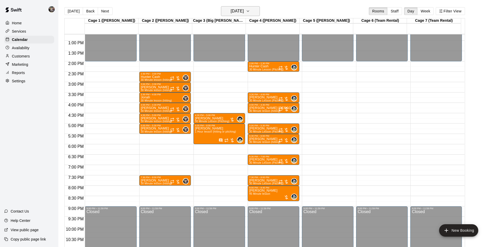
click at [238, 11] on h6 "[DATE]" at bounding box center [237, 11] width 13 height 7
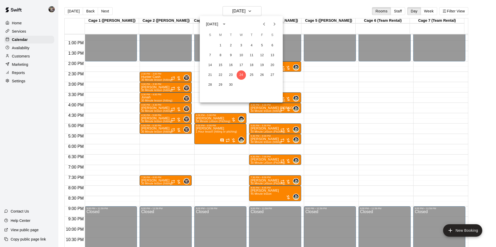
click at [275, 25] on icon "Next month" at bounding box center [275, 24] width 2 height 3
click at [242, 45] on button "1" at bounding box center [241, 45] width 9 height 9
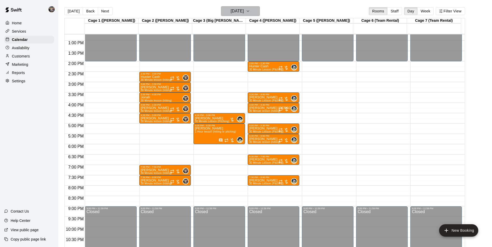
click at [237, 10] on h6 "[DATE]" at bounding box center [237, 11] width 13 height 7
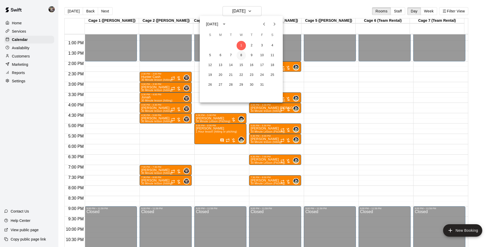
click at [241, 55] on button "8" at bounding box center [241, 55] width 9 height 9
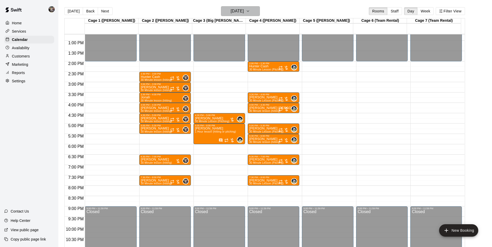
click at [238, 13] on h6 "[DATE]" at bounding box center [237, 11] width 13 height 7
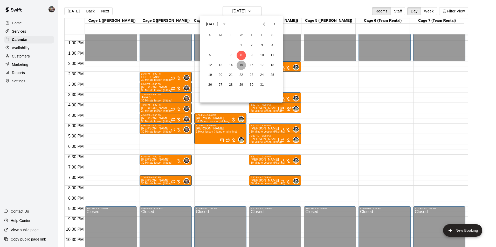
click at [241, 64] on button "15" at bounding box center [241, 65] width 9 height 9
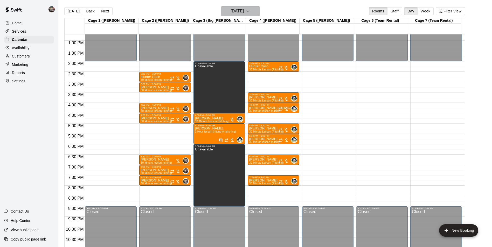
click at [240, 12] on h6 "[DATE]" at bounding box center [237, 11] width 13 height 7
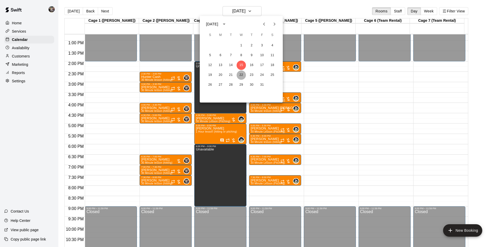
click at [241, 73] on button "22" at bounding box center [241, 75] width 9 height 9
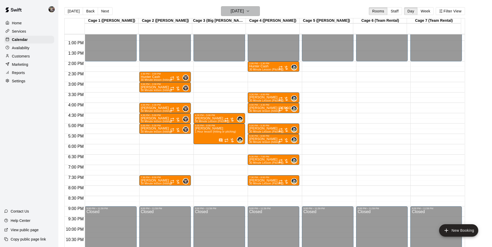
click at [242, 15] on button "[DATE]" at bounding box center [240, 11] width 39 height 10
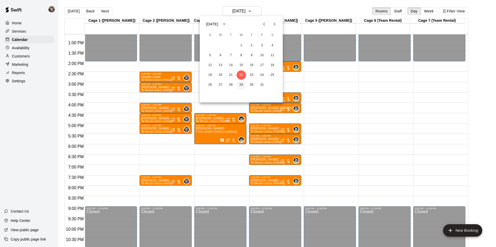
click at [241, 84] on button "29" at bounding box center [241, 84] width 9 height 9
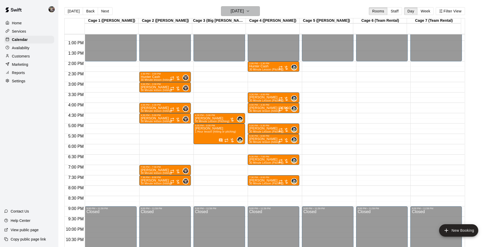
click at [238, 9] on h6 "[DATE]" at bounding box center [237, 11] width 13 height 7
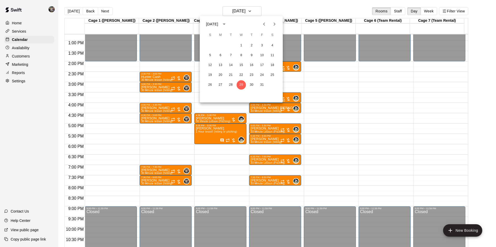
click at [263, 24] on icon "Previous month" at bounding box center [264, 24] width 6 height 6
click at [242, 64] on button "17" at bounding box center [241, 65] width 9 height 9
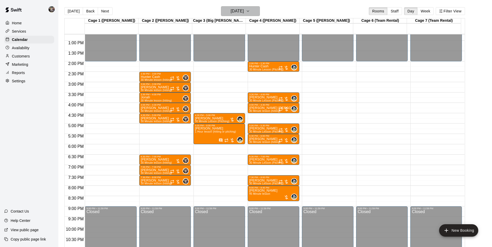
click at [236, 11] on h6 "[DATE]" at bounding box center [237, 11] width 13 height 7
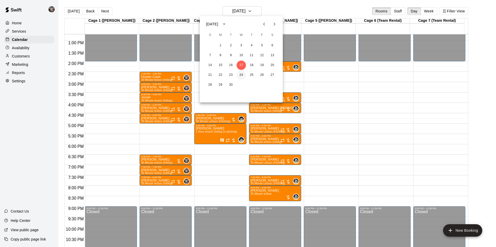
click at [241, 75] on button "24" at bounding box center [241, 75] width 9 height 9
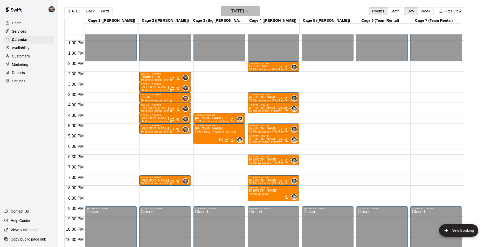
click at [239, 11] on h6 "[DATE]" at bounding box center [237, 11] width 13 height 7
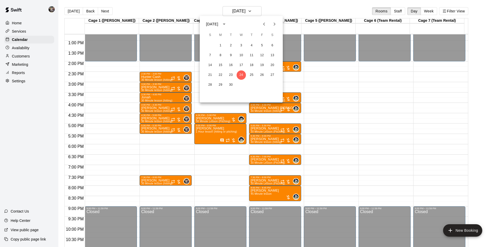
click at [76, 11] on div at bounding box center [248, 123] width 496 height 247
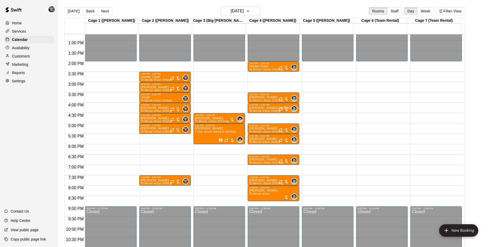
click at [76, 11] on button "[DATE]" at bounding box center [73, 11] width 19 height 8
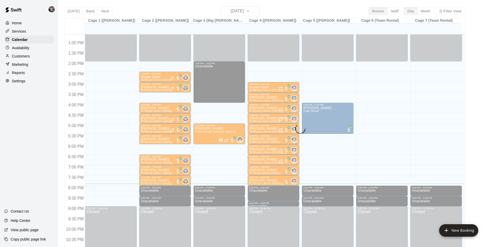
click at [76, 11] on div "[DATE] Back [DATE][DATE] Rooms Staff Day Week Filter View Cage 1 ([PERSON_NAME]…" at bounding box center [264, 129] width 401 height 247
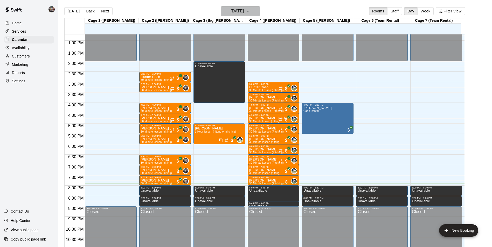
click at [234, 13] on h6 "[DATE]" at bounding box center [237, 11] width 13 height 7
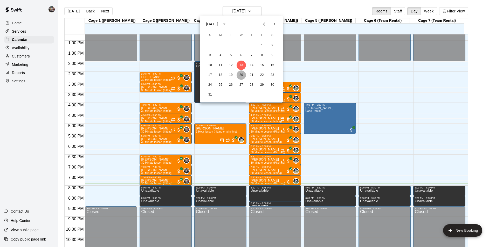
click at [242, 75] on button "20" at bounding box center [241, 75] width 9 height 9
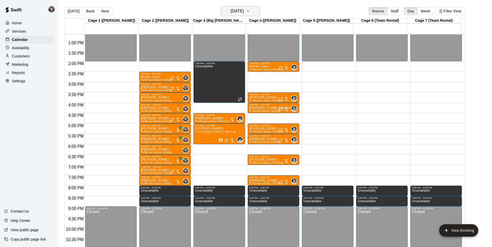
click at [232, 10] on h6 "[DATE]" at bounding box center [237, 11] width 13 height 7
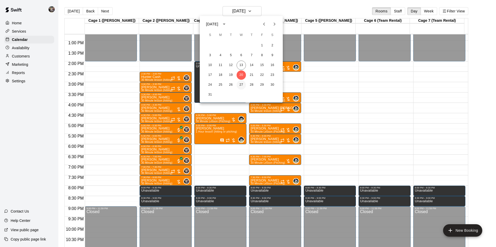
click at [241, 85] on button "27" at bounding box center [241, 84] width 9 height 9
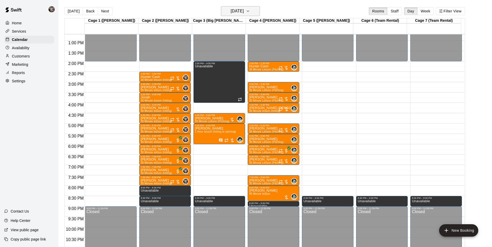
click at [238, 11] on h6 "[DATE]" at bounding box center [237, 11] width 13 height 7
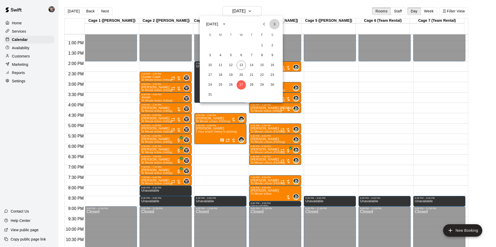
click at [273, 24] on icon "Next month" at bounding box center [274, 24] width 6 height 6
click at [241, 45] on button "3" at bounding box center [241, 45] width 9 height 9
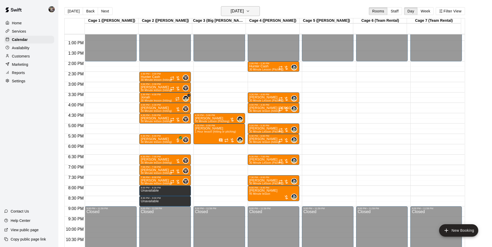
click at [236, 10] on h6 "[DATE]" at bounding box center [237, 11] width 13 height 7
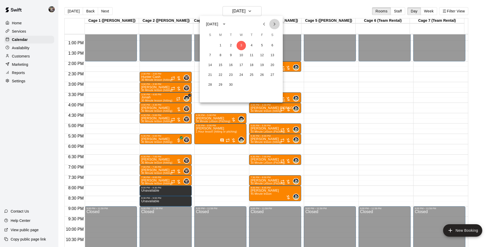
click at [274, 24] on icon "Next month" at bounding box center [274, 24] width 6 height 6
click at [251, 45] on button "2" at bounding box center [251, 45] width 9 height 9
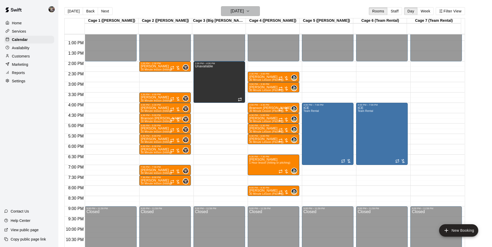
click at [241, 13] on h6 "Thursday Oct 02" at bounding box center [237, 11] width 13 height 7
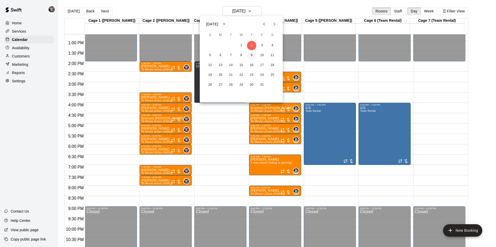
click at [252, 53] on button "9" at bounding box center [251, 55] width 9 height 9
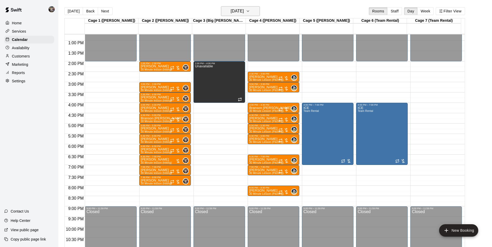
click at [244, 11] on h6 "Thursday Oct 09" at bounding box center [237, 11] width 13 height 7
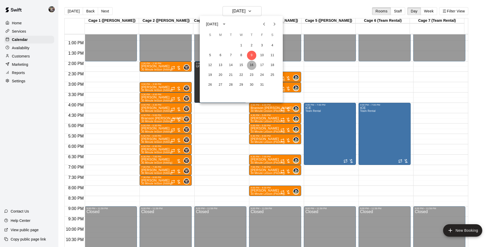
click at [252, 64] on button "16" at bounding box center [251, 65] width 9 height 9
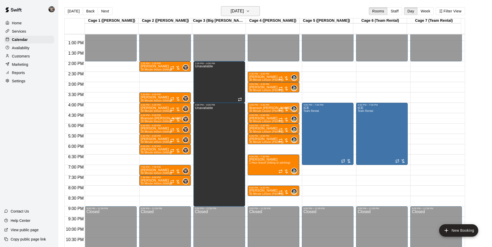
click at [241, 12] on h6 "[DATE]" at bounding box center [237, 11] width 13 height 7
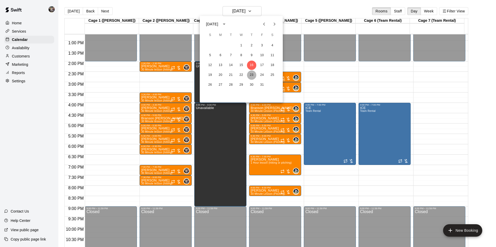
click at [251, 75] on button "23" at bounding box center [251, 75] width 9 height 9
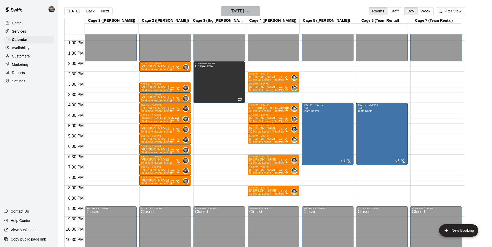
click at [237, 9] on h6 "Thursday Oct 23" at bounding box center [237, 11] width 13 height 7
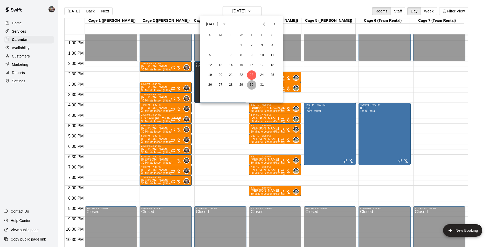
click at [253, 84] on button "30" at bounding box center [251, 84] width 9 height 9
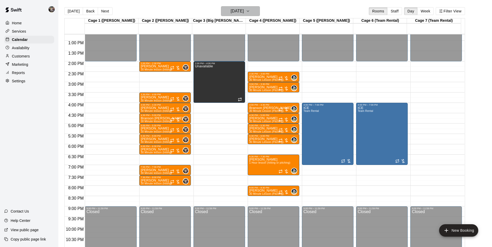
click at [232, 12] on h6 "Thursday Oct 30" at bounding box center [237, 11] width 13 height 7
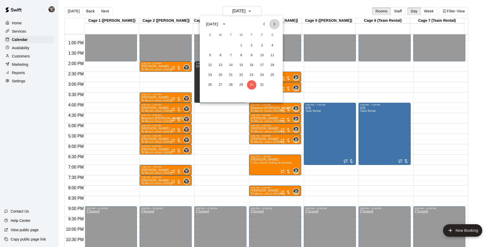
click at [273, 24] on icon "Next month" at bounding box center [274, 24] width 6 height 6
click at [251, 55] on button "6" at bounding box center [251, 55] width 9 height 9
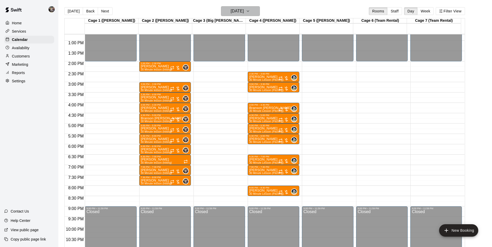
click at [239, 11] on h6 "[DATE]" at bounding box center [237, 11] width 13 height 7
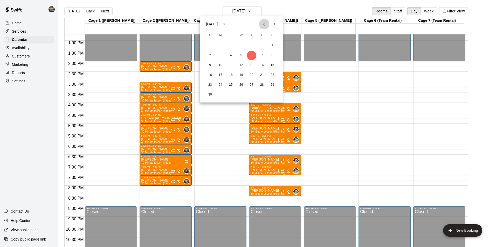
click at [264, 24] on icon "Previous month" at bounding box center [264, 24] width 6 height 6
click at [251, 84] on button "30" at bounding box center [251, 84] width 9 height 9
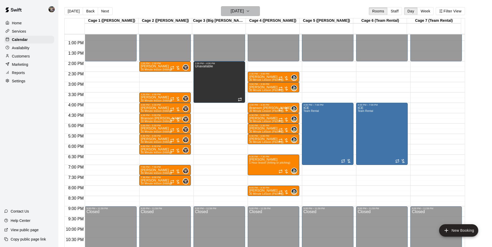
click at [244, 11] on h6 "Thursday Oct 30" at bounding box center [237, 11] width 13 height 7
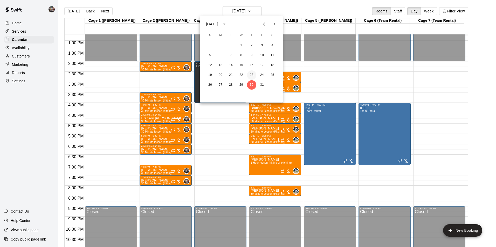
click at [250, 73] on button "23" at bounding box center [251, 75] width 9 height 9
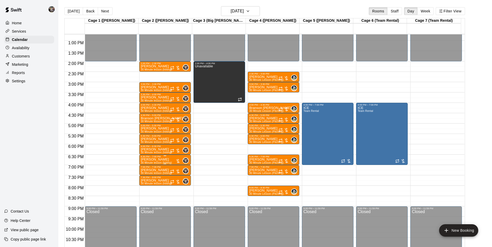
click at [154, 157] on div "6:30 PM – 7:00 PM" at bounding box center [165, 157] width 49 height 3
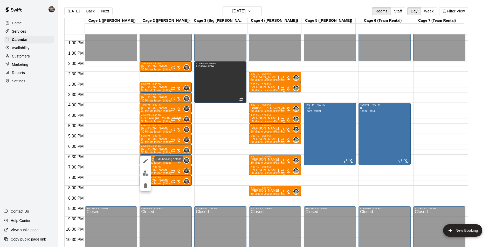
click at [146, 159] on icon "edit" at bounding box center [145, 161] width 6 height 6
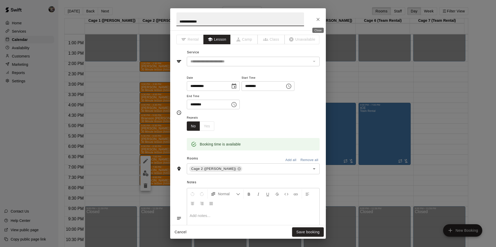
click at [317, 20] on icon "Close" at bounding box center [317, 19] width 5 height 5
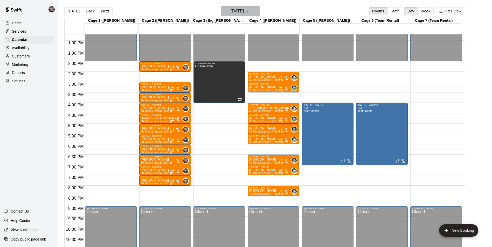
click at [244, 10] on h6 "Thursday Oct 23" at bounding box center [237, 11] width 13 height 7
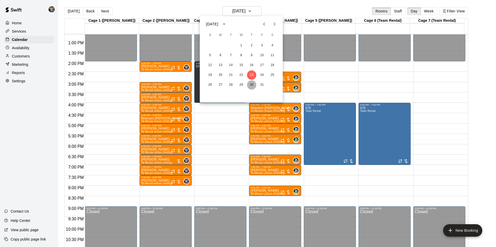
click at [252, 84] on button "30" at bounding box center [251, 84] width 9 height 9
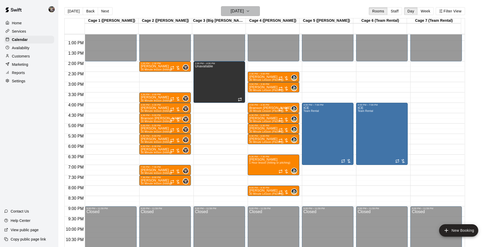
click at [234, 10] on h6 "Thursday Oct 30" at bounding box center [237, 11] width 13 height 7
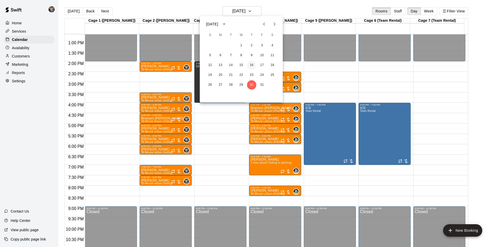
click at [251, 65] on button "16" at bounding box center [251, 65] width 9 height 9
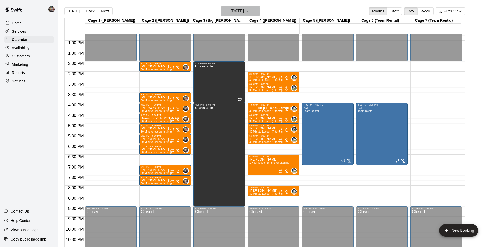
click at [240, 8] on h6 "[DATE]" at bounding box center [237, 11] width 13 height 7
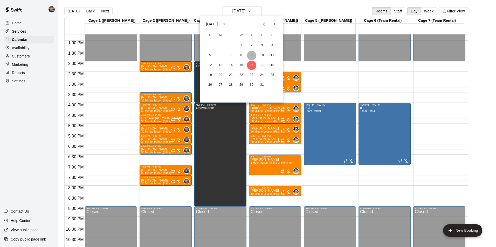
click at [253, 55] on button "9" at bounding box center [251, 55] width 9 height 9
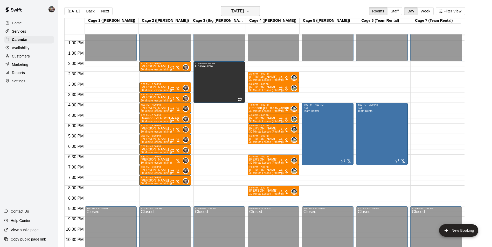
click at [234, 12] on h6 "Thursday Oct 09" at bounding box center [237, 11] width 13 height 7
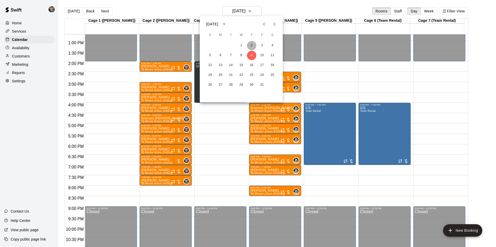
click at [251, 45] on button "2" at bounding box center [251, 45] width 9 height 9
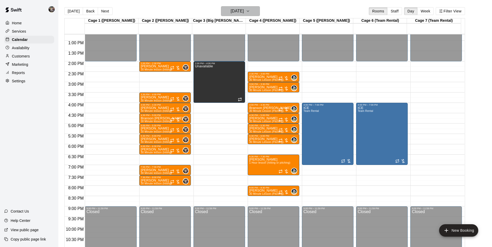
click at [240, 11] on h6 "Thursday Oct 02" at bounding box center [237, 11] width 13 height 7
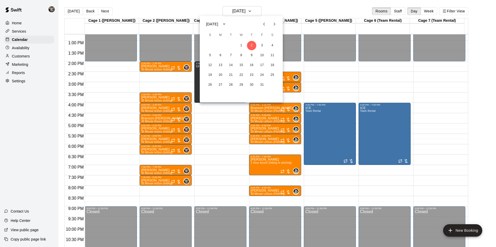
click at [263, 24] on icon "Previous month" at bounding box center [264, 24] width 6 height 6
click at [252, 76] on button "25" at bounding box center [251, 75] width 9 height 9
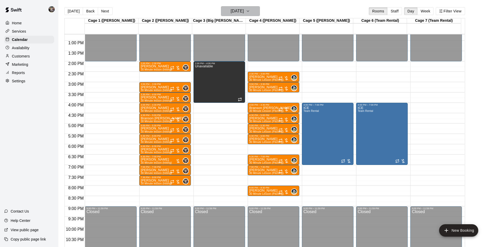
click at [234, 12] on h6 "Thursday Sep 25" at bounding box center [237, 11] width 13 height 7
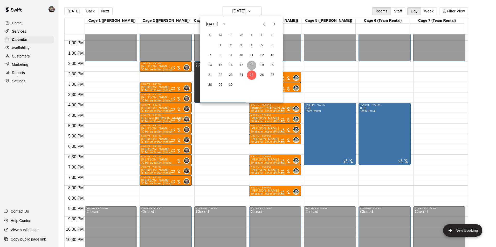
click at [254, 63] on button "18" at bounding box center [251, 65] width 9 height 9
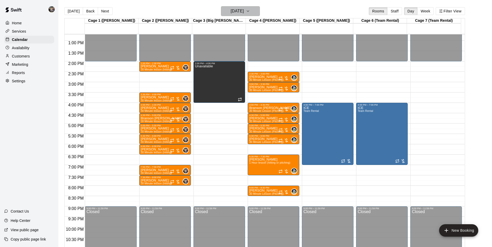
click at [236, 12] on h6 "Thursday Sep 18" at bounding box center [237, 11] width 13 height 7
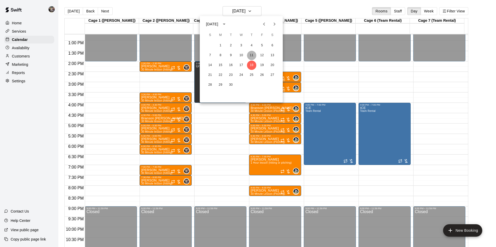
click at [252, 56] on button "11" at bounding box center [251, 55] width 9 height 9
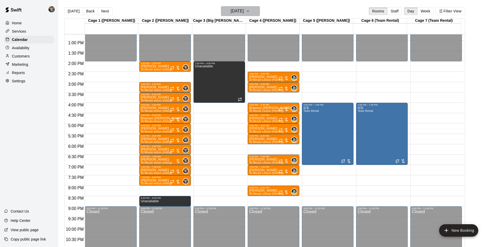
click at [237, 11] on h6 "Thursday Sep 11" at bounding box center [237, 11] width 13 height 7
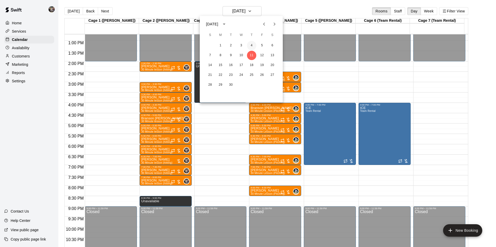
click at [251, 45] on button "4" at bounding box center [251, 45] width 9 height 9
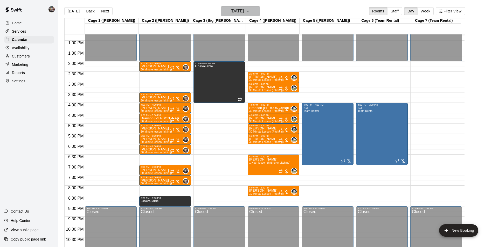
click at [234, 11] on h6 "Thursday Sep 04" at bounding box center [237, 11] width 13 height 7
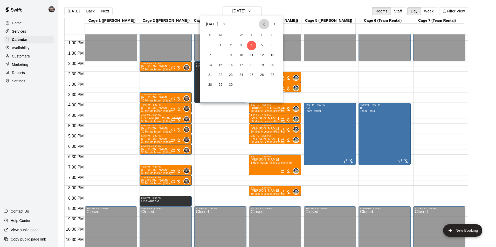
click at [264, 24] on icon "Previous month" at bounding box center [264, 24] width 6 height 6
click at [178, 12] on div at bounding box center [248, 123] width 496 height 247
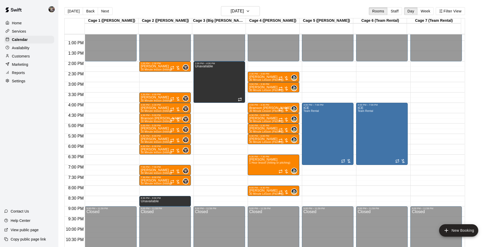
click at [70, 11] on button "[DATE]" at bounding box center [73, 11] width 19 height 8
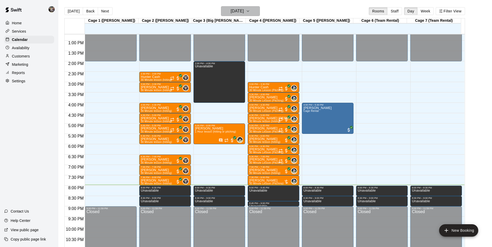
click at [233, 12] on h6 "[DATE]" at bounding box center [237, 11] width 13 height 7
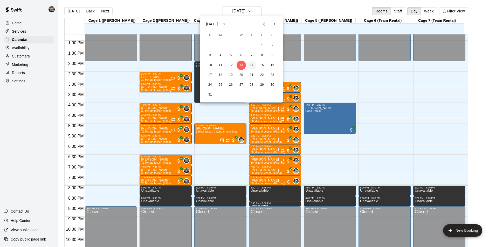
click at [252, 64] on button "14" at bounding box center [251, 65] width 9 height 9
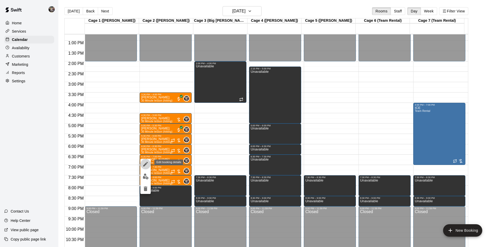
click at [144, 163] on icon "edit" at bounding box center [145, 164] width 6 height 6
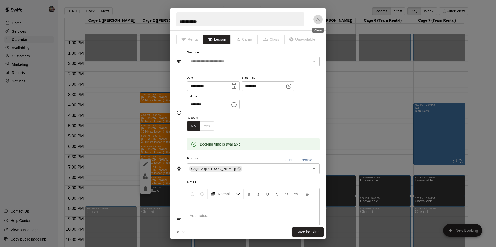
click at [318, 18] on icon "Close" at bounding box center [317, 19] width 5 height 5
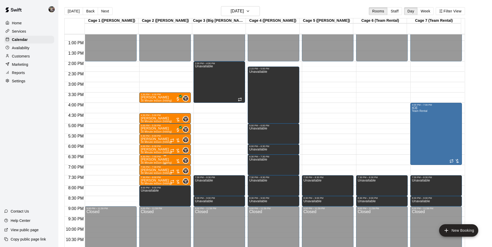
click at [154, 160] on p "[PERSON_NAME]" at bounding box center [156, 160] width 31 height 0
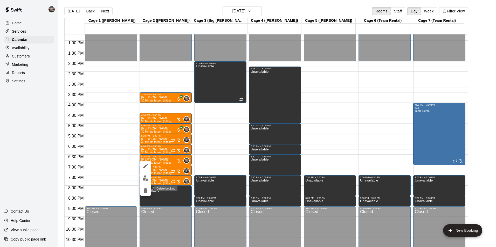
click at [146, 190] on icon "delete" at bounding box center [146, 191] width 4 height 5
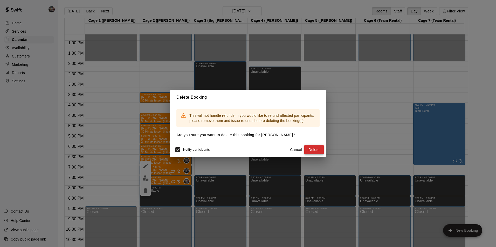
click at [315, 148] on button "Delete" at bounding box center [313, 150] width 19 height 10
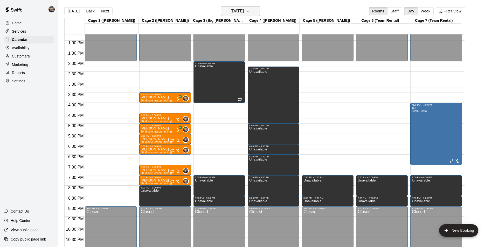
click at [236, 9] on h6 "[DATE]" at bounding box center [237, 11] width 13 height 7
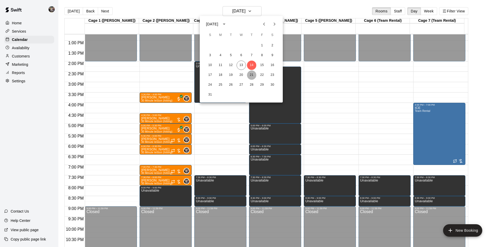
click at [252, 74] on button "21" at bounding box center [251, 75] width 9 height 9
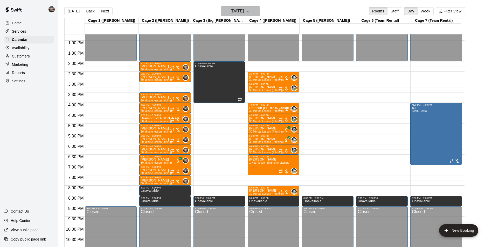
click at [232, 11] on h6 "[DATE]" at bounding box center [237, 11] width 13 height 7
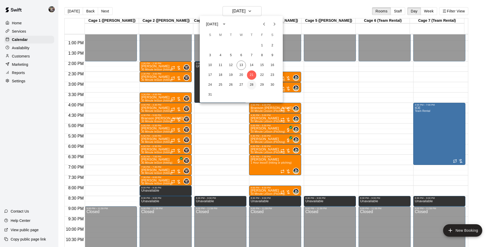
click at [251, 85] on button "28" at bounding box center [251, 84] width 9 height 9
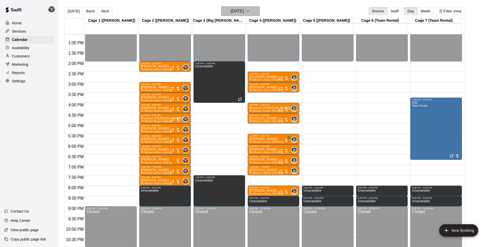
click at [244, 12] on h6 "[DATE]" at bounding box center [237, 11] width 13 height 7
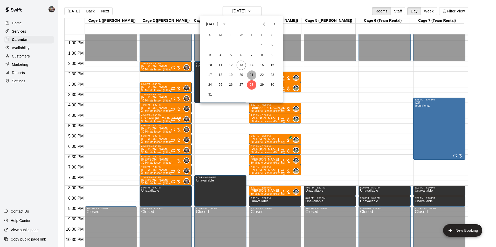
click at [251, 75] on button "21" at bounding box center [251, 75] width 9 height 9
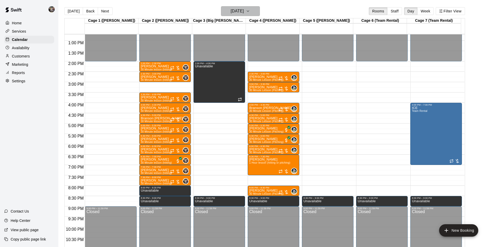
click at [231, 11] on h6 "[DATE]" at bounding box center [237, 11] width 13 height 7
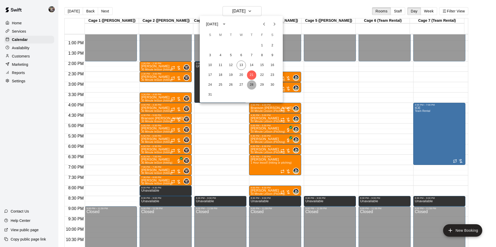
click at [252, 84] on button "28" at bounding box center [251, 84] width 9 height 9
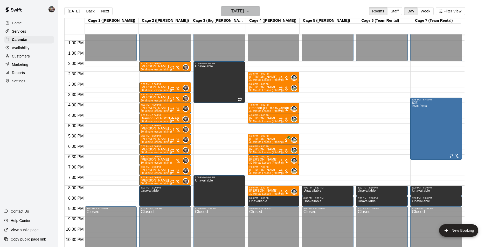
click at [244, 11] on h6 "[DATE]" at bounding box center [237, 11] width 13 height 7
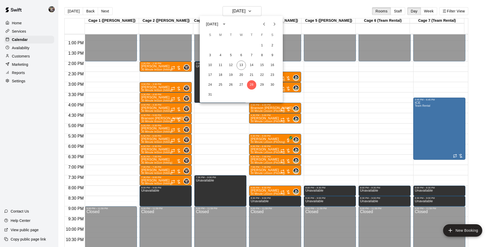
click at [272, 24] on icon "Next month" at bounding box center [274, 24] width 6 height 6
click at [252, 45] on button "4" at bounding box center [251, 45] width 9 height 9
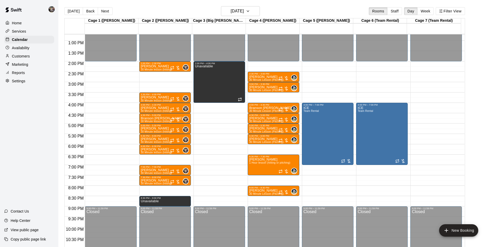
click at [160, 157] on div "12:00 AM – 2:00 PM Closed 2:00 PM – 2:30 PM Samuel Leonard 30 Minute lesson (hi…" at bounding box center [165, 20] width 52 height 498
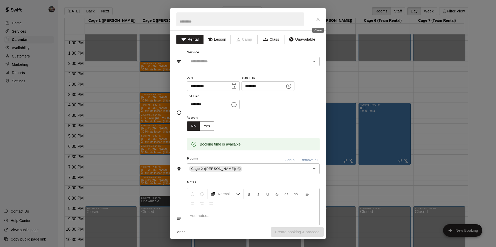
click at [318, 18] on icon "Close" at bounding box center [317, 19] width 5 height 5
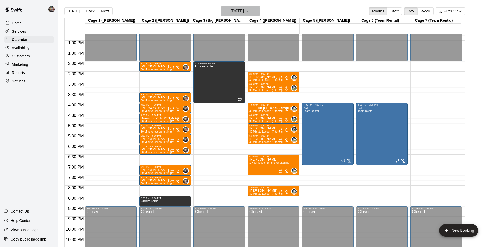
click at [242, 10] on h6 "Thursday Sep 04" at bounding box center [237, 11] width 13 height 7
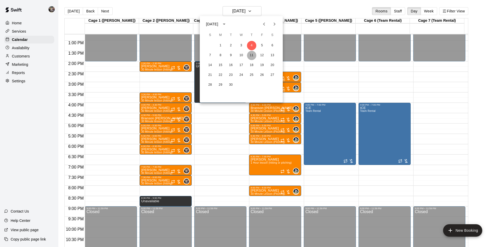
click at [250, 53] on button "11" at bounding box center [251, 55] width 9 height 9
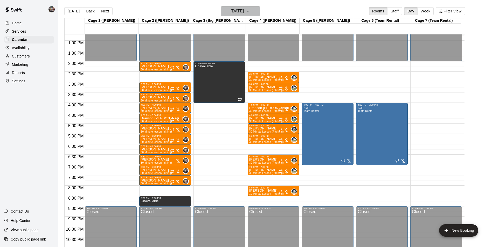
click at [239, 12] on h6 "Thursday Sep 11" at bounding box center [237, 11] width 13 height 7
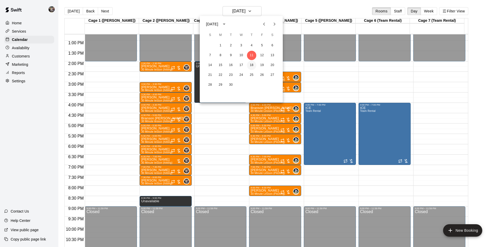
click at [252, 66] on button "18" at bounding box center [251, 65] width 9 height 9
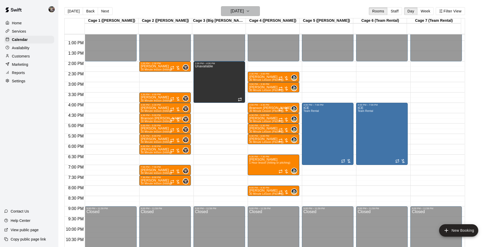
click at [239, 11] on h6 "Thursday Sep 18" at bounding box center [237, 11] width 13 height 7
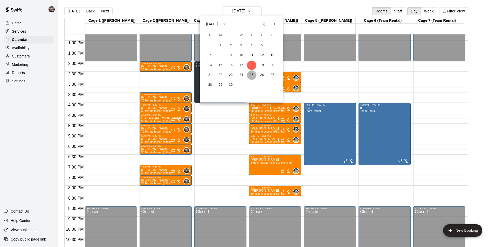
click at [252, 74] on button "25" at bounding box center [251, 75] width 9 height 9
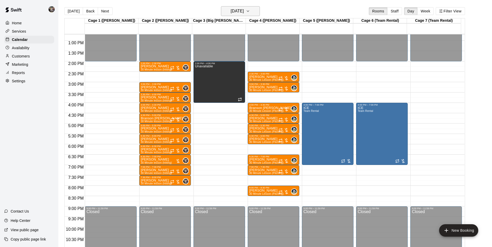
click at [237, 11] on h6 "Thursday Sep 25" at bounding box center [237, 11] width 13 height 7
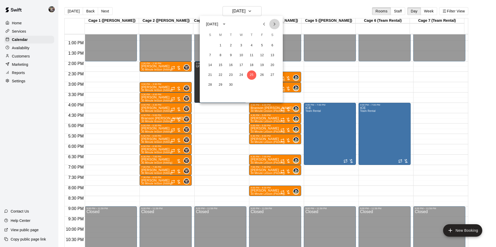
click at [273, 23] on icon "Next month" at bounding box center [274, 24] width 6 height 6
click at [252, 42] on button "2" at bounding box center [251, 45] width 9 height 9
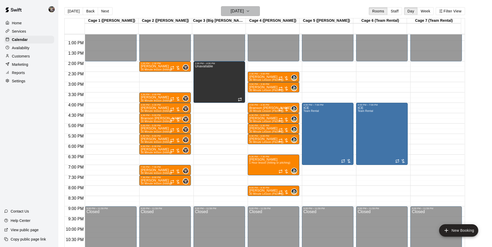
click at [236, 9] on h6 "Thursday Oct 02" at bounding box center [237, 11] width 13 height 7
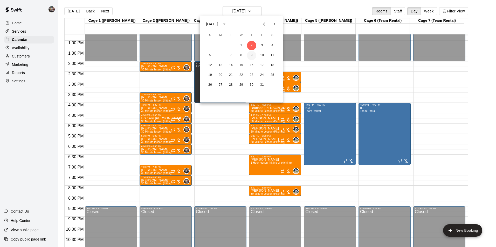
click at [251, 55] on button "9" at bounding box center [251, 55] width 9 height 9
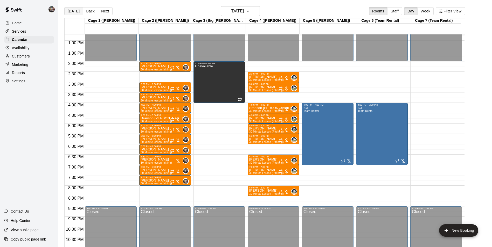
click at [72, 10] on button "[DATE]" at bounding box center [73, 11] width 19 height 8
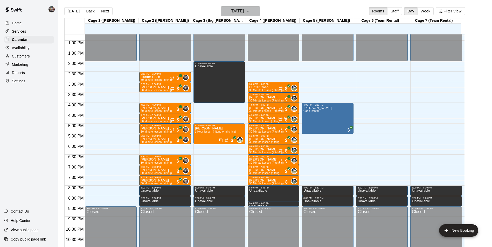
click at [244, 12] on h6 "[DATE]" at bounding box center [237, 11] width 13 height 7
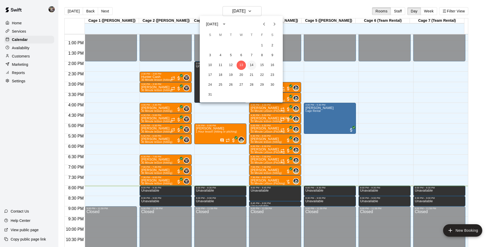
click at [253, 64] on button "14" at bounding box center [251, 65] width 9 height 9
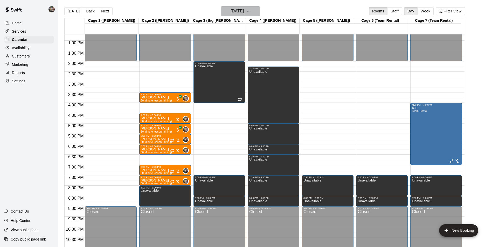
click at [233, 13] on h6 "[DATE]" at bounding box center [237, 11] width 13 height 7
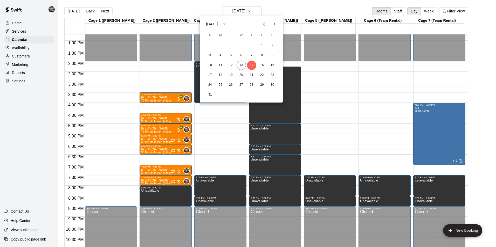
click at [271, 11] on div at bounding box center [248, 123] width 496 height 247
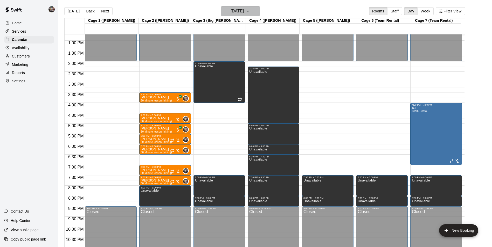
click at [231, 11] on h6 "[DATE]" at bounding box center [237, 11] width 13 height 7
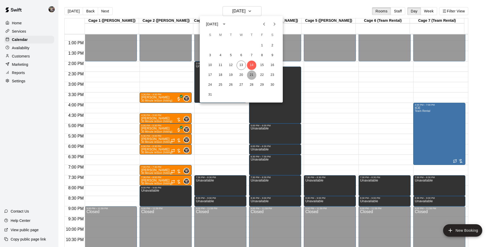
click at [250, 74] on button "21" at bounding box center [251, 75] width 9 height 9
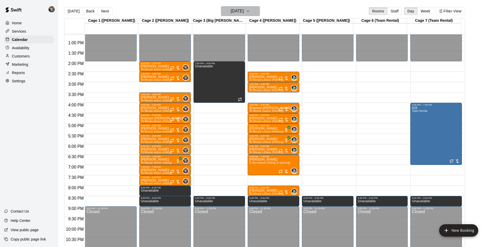
drag, startPoint x: 234, startPoint y: 10, endPoint x: 236, endPoint y: 14, distance: 4.3
click at [236, 14] on h6 "[DATE]" at bounding box center [237, 11] width 13 height 7
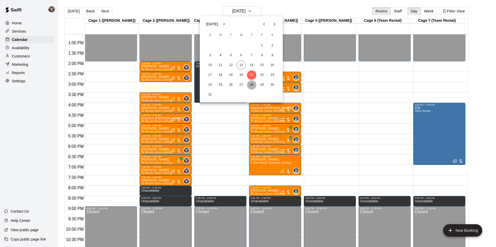
click at [251, 85] on button "28" at bounding box center [251, 84] width 9 height 9
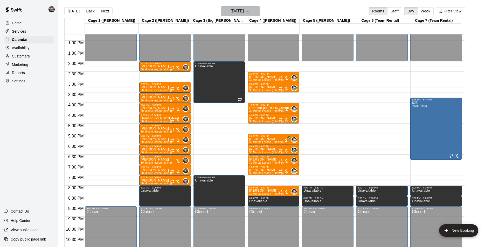
click at [244, 9] on h6 "[DATE]" at bounding box center [237, 11] width 13 height 7
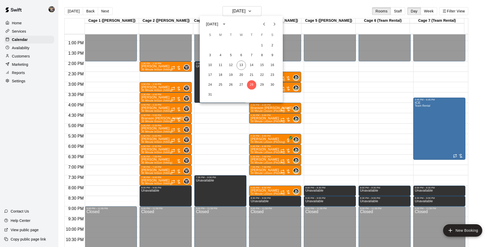
click at [274, 25] on icon "Next month" at bounding box center [274, 24] width 6 height 6
click at [251, 45] on button "4" at bounding box center [251, 45] width 9 height 9
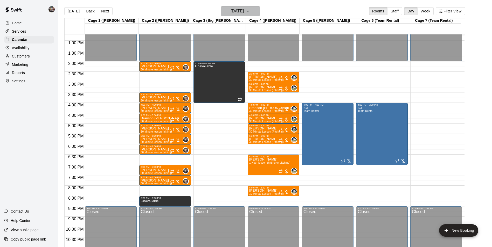
click at [244, 11] on h6 "Thursday Sep 04" at bounding box center [237, 11] width 13 height 7
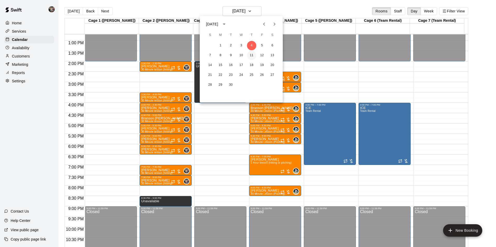
click at [253, 54] on button "11" at bounding box center [251, 55] width 9 height 9
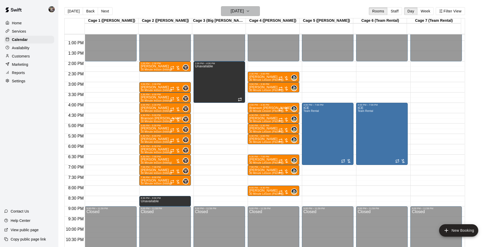
click at [241, 11] on h6 "Thursday Sep 11" at bounding box center [237, 11] width 13 height 7
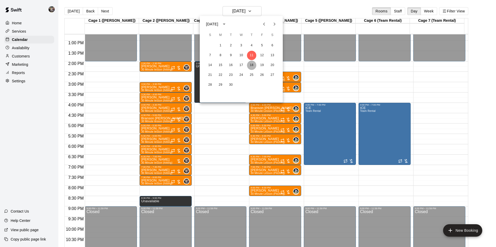
click at [253, 66] on button "18" at bounding box center [251, 65] width 9 height 9
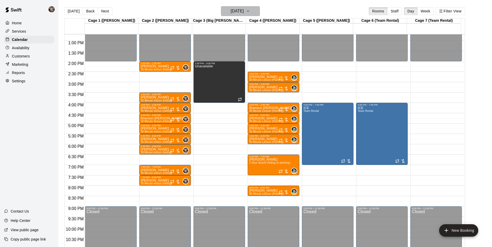
click at [244, 9] on h6 "Thursday Sep 18" at bounding box center [237, 11] width 13 height 7
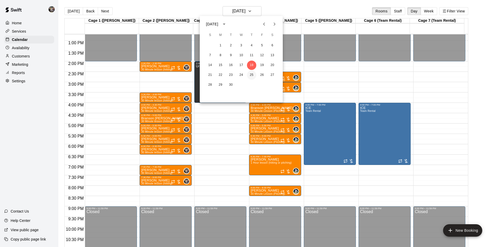
click at [250, 74] on button "25" at bounding box center [251, 75] width 9 height 9
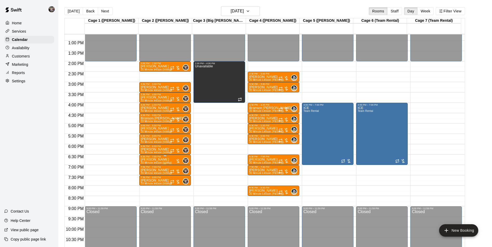
click at [156, 158] on div "6:30 PM – 7:00 PM" at bounding box center [165, 157] width 49 height 3
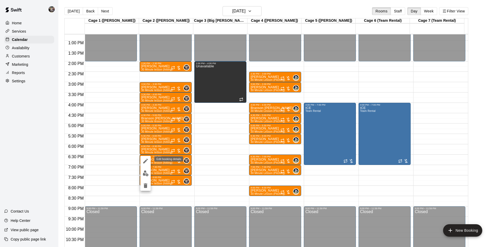
click at [146, 162] on icon "edit" at bounding box center [145, 161] width 6 height 6
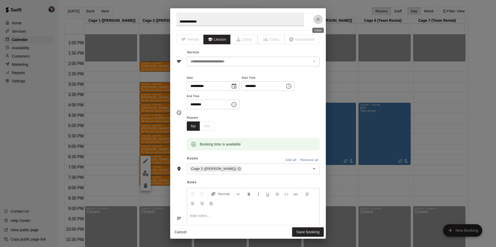
click at [318, 19] on icon "Close" at bounding box center [317, 19] width 3 height 3
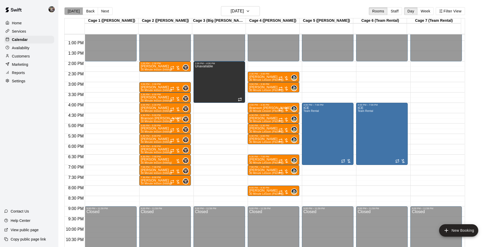
click at [75, 10] on button "[DATE]" at bounding box center [73, 11] width 19 height 8
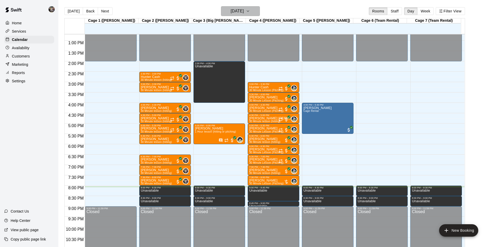
click at [234, 11] on h6 "[DATE]" at bounding box center [237, 11] width 13 height 7
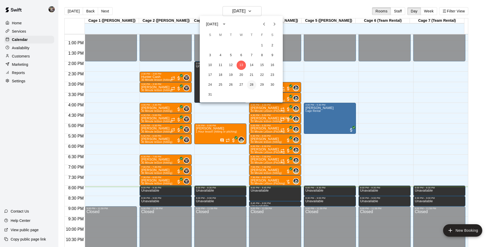
click at [252, 84] on button "28" at bounding box center [251, 84] width 9 height 9
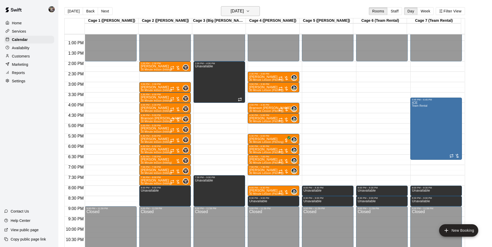
click at [234, 9] on h6 "[DATE]" at bounding box center [237, 11] width 13 height 7
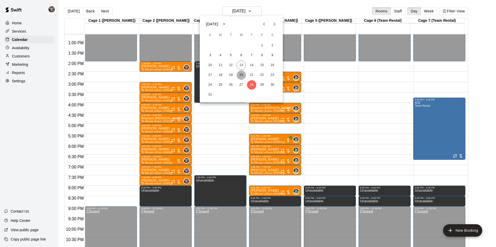
click at [242, 73] on button "20" at bounding box center [241, 75] width 9 height 9
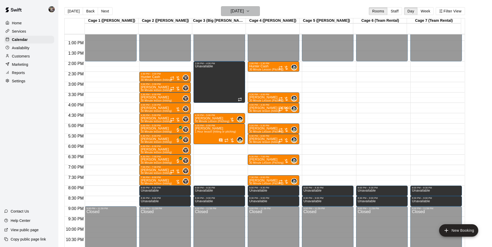
click at [234, 12] on h6 "[DATE]" at bounding box center [237, 11] width 13 height 7
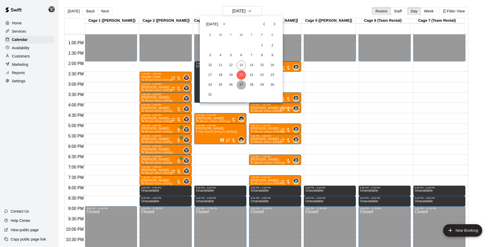
click at [241, 83] on button "27" at bounding box center [241, 84] width 9 height 9
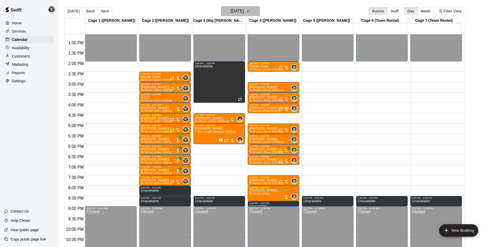
click at [231, 14] on h6 "[DATE]" at bounding box center [237, 11] width 13 height 7
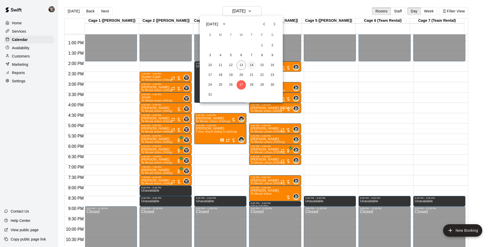
click at [251, 65] on button "14" at bounding box center [251, 65] width 9 height 9
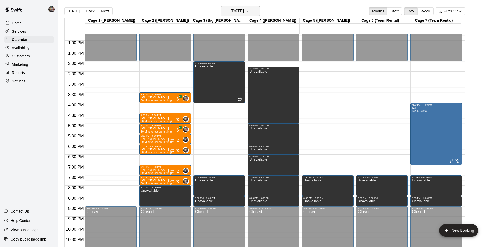
drag, startPoint x: 241, startPoint y: 8, endPoint x: 243, endPoint y: 11, distance: 3.7
click at [243, 11] on h6 "[DATE]" at bounding box center [237, 11] width 13 height 7
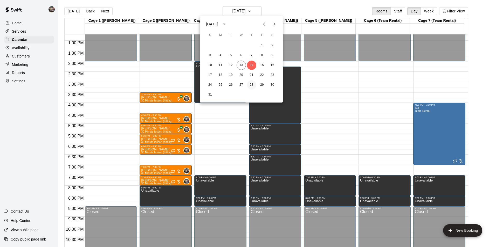
click at [253, 84] on button "28" at bounding box center [251, 84] width 9 height 9
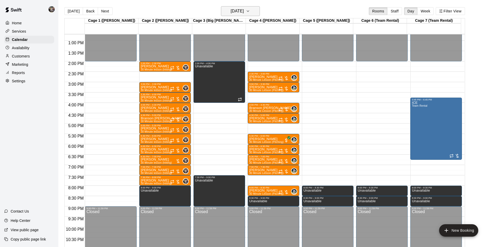
click at [244, 10] on h6 "[DATE]" at bounding box center [237, 11] width 13 height 7
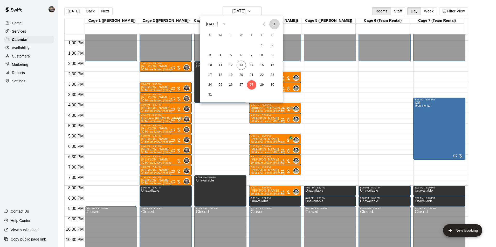
click at [273, 24] on icon "Next month" at bounding box center [274, 24] width 6 height 6
click at [252, 43] on button "4" at bounding box center [251, 45] width 9 height 9
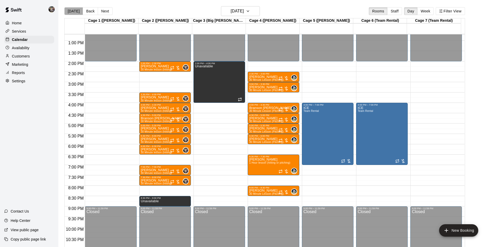
click at [75, 11] on button "[DATE]" at bounding box center [73, 11] width 19 height 8
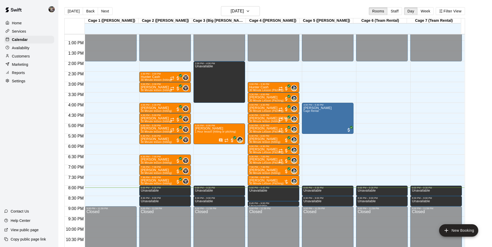
click at [24, 72] on p "Reports" at bounding box center [18, 72] width 13 height 5
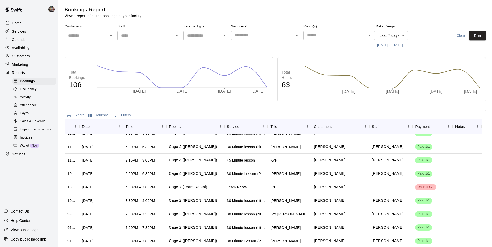
scroll to position [1141, 0]
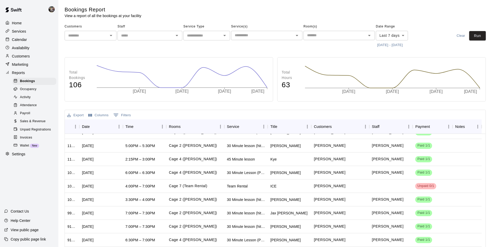
click at [25, 38] on p "Calendar" at bounding box center [19, 39] width 15 height 5
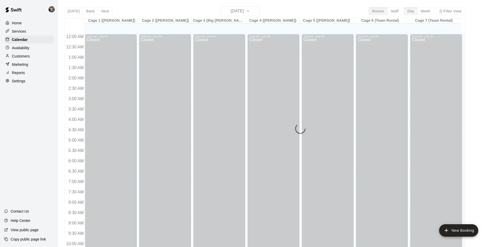
scroll to position [264, 0]
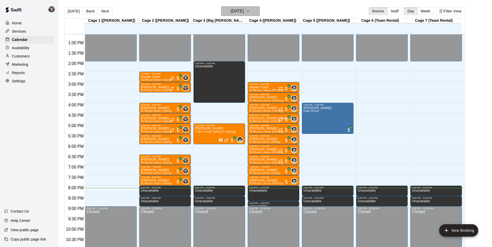
click at [235, 10] on h6 "[DATE]" at bounding box center [237, 11] width 13 height 7
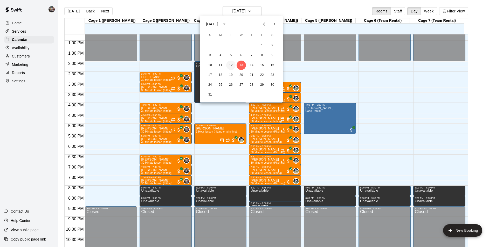
click at [229, 64] on button "12" at bounding box center [230, 65] width 9 height 9
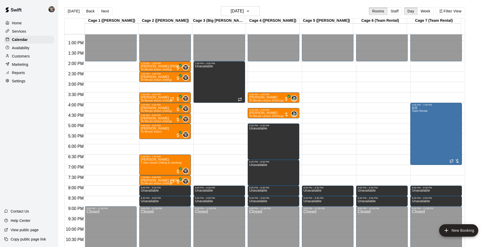
click at [425, 113] on span "Team Rental" at bounding box center [420, 111] width 16 height 3
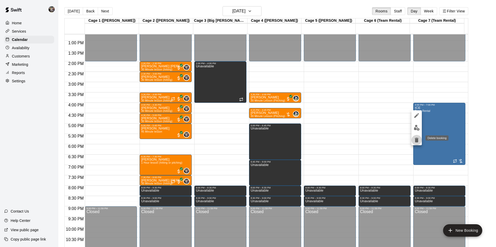
click at [414, 139] on icon "delete" at bounding box center [416, 140] width 6 height 6
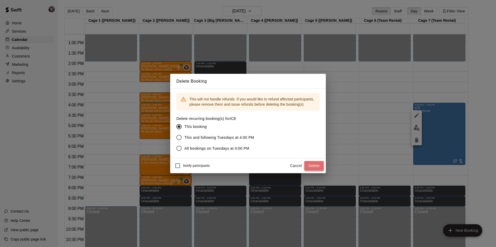
click at [321, 164] on button "Delete" at bounding box center [313, 166] width 19 height 10
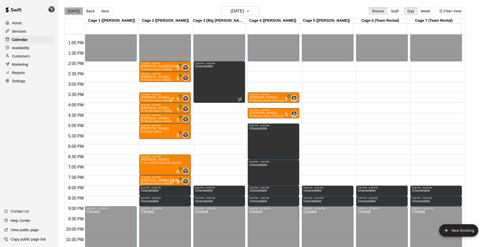
click at [77, 10] on button "[DATE]" at bounding box center [73, 11] width 19 height 8
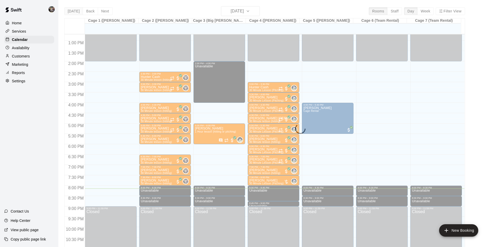
click at [77, 10] on div "[DATE] Back [DATE][DATE] Rooms Staff Day Week Filter View Cage 1 ([PERSON_NAME]…" at bounding box center [264, 129] width 401 height 247
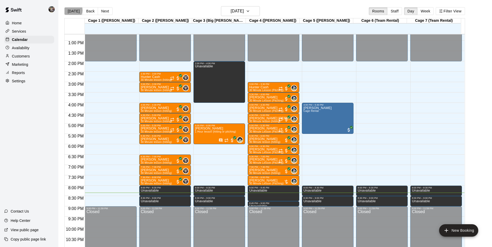
drag, startPoint x: 71, startPoint y: 10, endPoint x: 178, endPoint y: 33, distance: 109.0
click at [71, 10] on button "[DATE]" at bounding box center [73, 11] width 19 height 8
click at [237, 10] on h6 "[DATE]" at bounding box center [237, 11] width 13 height 7
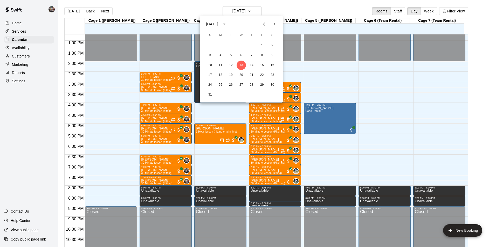
click at [167, 8] on div at bounding box center [248, 123] width 496 height 247
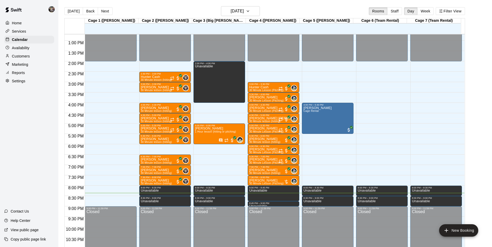
click at [22, 75] on p "Reports" at bounding box center [18, 72] width 13 height 5
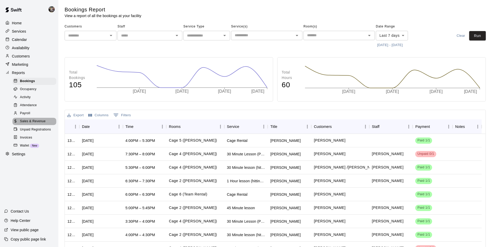
click at [33, 122] on div "Sales & Revenue" at bounding box center [34, 121] width 44 height 7
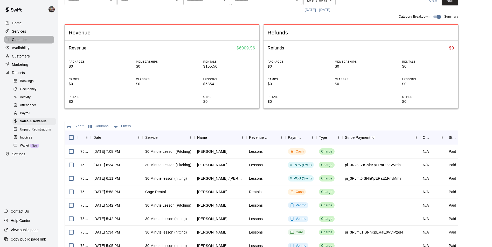
click at [32, 43] on div "Calendar" at bounding box center [29, 40] width 50 height 8
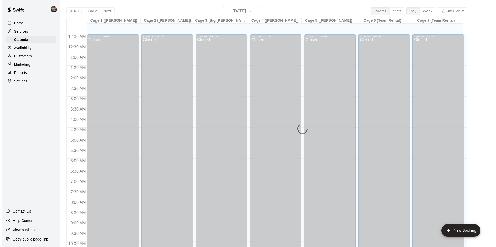
scroll to position [264, 0]
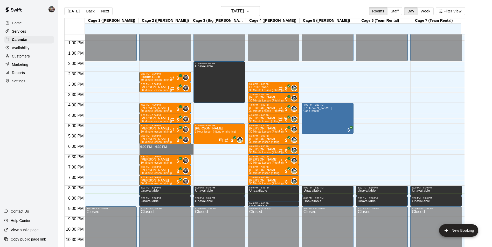
drag, startPoint x: 151, startPoint y: 146, endPoint x: 149, endPoint y: 152, distance: 6.6
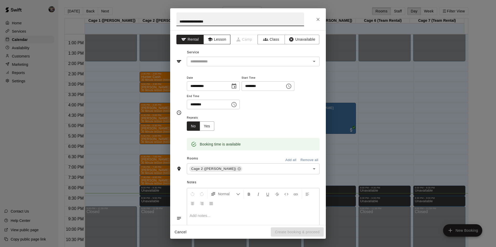
type input "**********"
click at [224, 38] on button "Lesson" at bounding box center [216, 40] width 27 height 10
click at [269, 64] on input "text" at bounding box center [245, 61] width 114 height 6
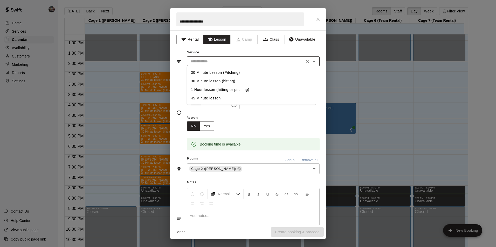
click at [255, 83] on li "30 Minute lesson (hitting)" at bounding box center [251, 81] width 129 height 9
type input "**********"
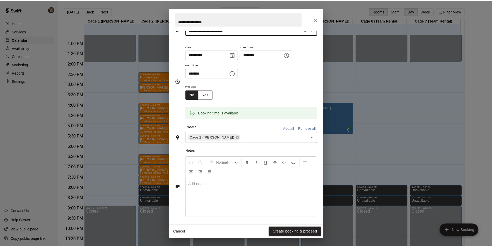
scroll to position [33, 0]
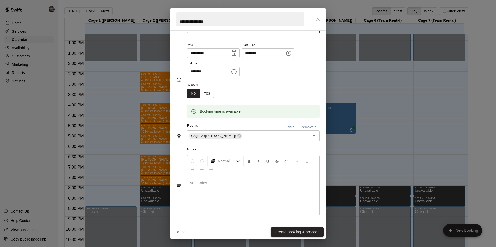
click at [296, 232] on button "Create booking & proceed" at bounding box center [297, 233] width 53 height 10
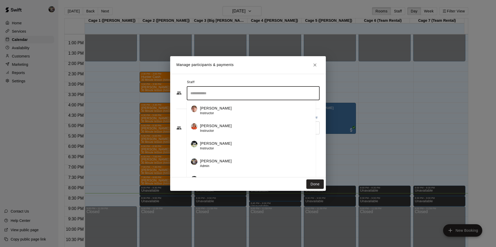
click at [224, 98] on input "Search staff" at bounding box center [253, 93] width 128 height 9
click at [220, 161] on div "Cody Hawn Admin" at bounding box center [256, 164] width 112 height 10
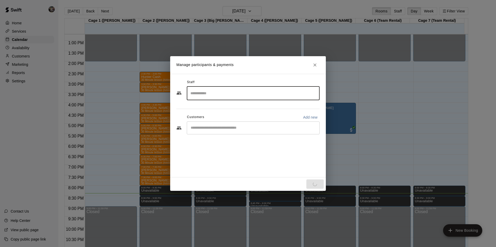
click at [238, 129] on input "Start typing to search customers..." at bounding box center [253, 128] width 128 height 5
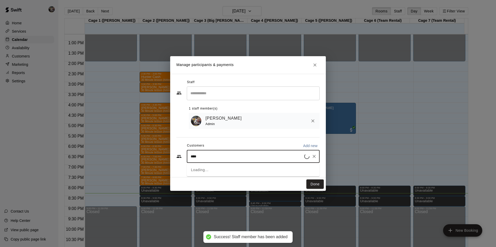
type input "*****"
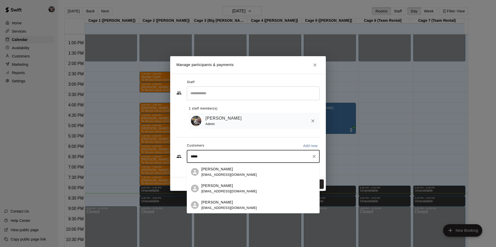
click at [250, 173] on span "[EMAIL_ADDRESS][DOMAIN_NAME]" at bounding box center [229, 175] width 56 height 4
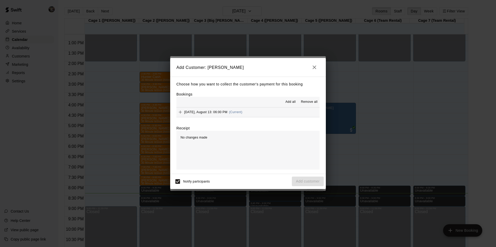
click at [293, 105] on span "Add all" at bounding box center [290, 102] width 10 height 5
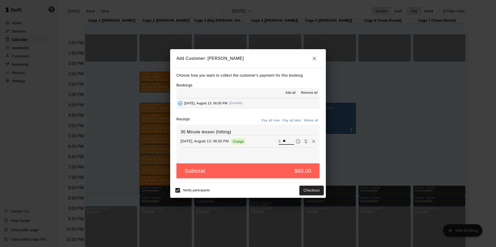
click at [289, 142] on input "**" at bounding box center [288, 141] width 11 height 7
type input "*"
type input "**"
click at [315, 191] on button "Checkout" at bounding box center [311, 191] width 24 height 10
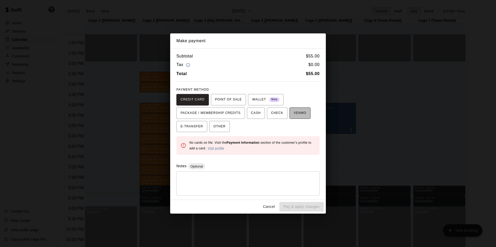
click at [294, 116] on span "VENMO" at bounding box center [300, 113] width 13 height 8
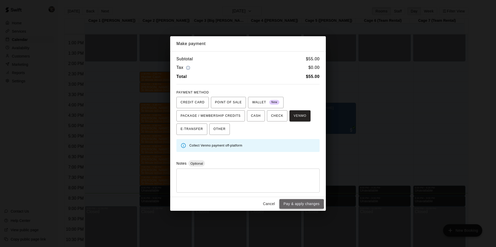
click at [300, 204] on button "Pay & apply changes" at bounding box center [301, 204] width 44 height 10
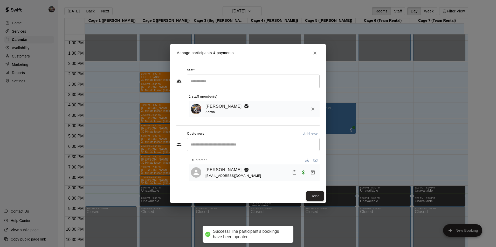
click at [316, 195] on button "Done" at bounding box center [314, 197] width 17 height 10
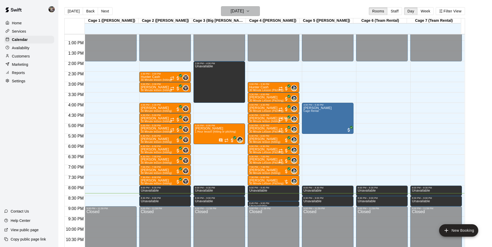
click at [244, 12] on h6 "[DATE]" at bounding box center [237, 11] width 13 height 7
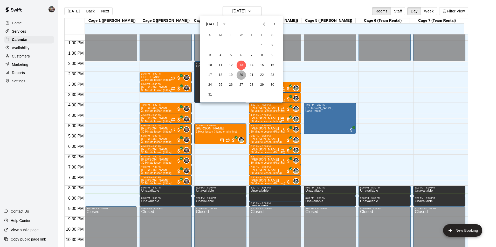
click at [243, 76] on button "20" at bounding box center [241, 75] width 9 height 9
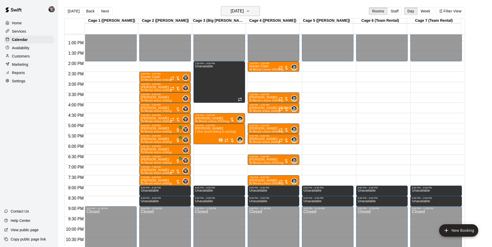
click at [244, 13] on h6 "[DATE]" at bounding box center [237, 11] width 13 height 7
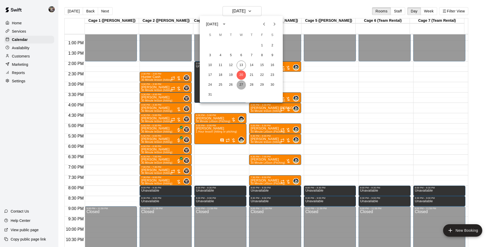
click at [245, 83] on button "27" at bounding box center [241, 84] width 9 height 9
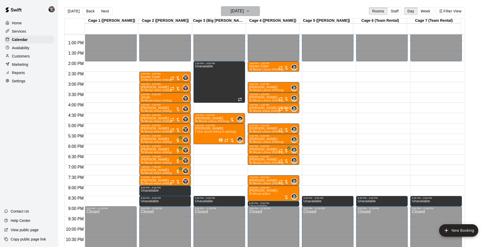
click at [244, 10] on h6 "[DATE]" at bounding box center [237, 11] width 13 height 7
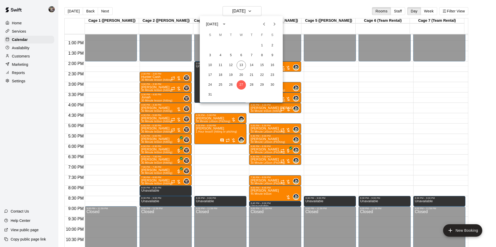
click at [274, 26] on icon "Next month" at bounding box center [275, 24] width 2 height 3
click at [240, 47] on button "3" at bounding box center [241, 45] width 9 height 9
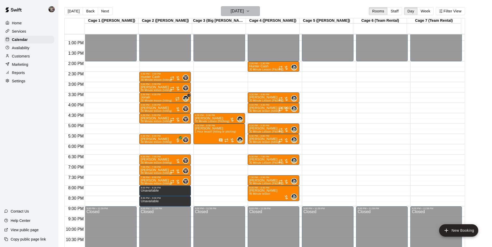
click at [250, 9] on icon "button" at bounding box center [248, 11] width 4 height 6
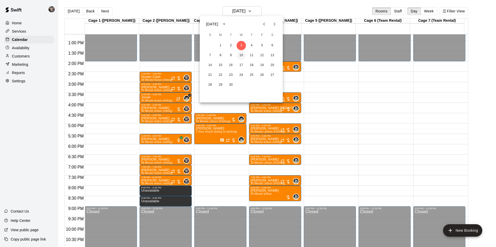
click at [241, 56] on button "10" at bounding box center [241, 55] width 9 height 9
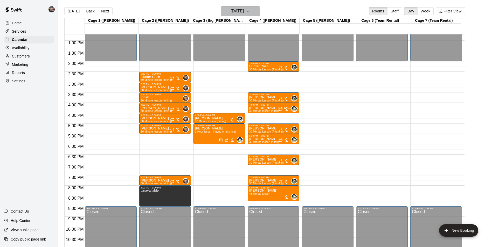
click at [244, 10] on h6 "[DATE]" at bounding box center [237, 11] width 13 height 7
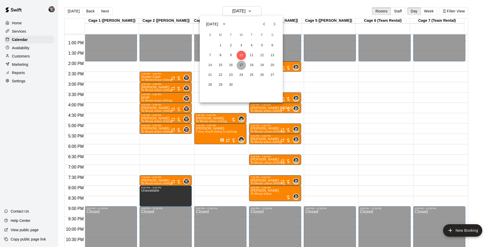
click at [242, 66] on button "17" at bounding box center [241, 65] width 9 height 9
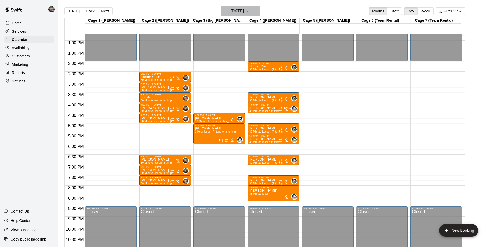
click at [241, 14] on h6 "[DATE]" at bounding box center [237, 11] width 13 height 7
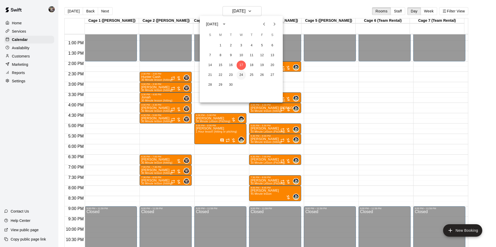
click at [239, 74] on button "24" at bounding box center [241, 75] width 9 height 9
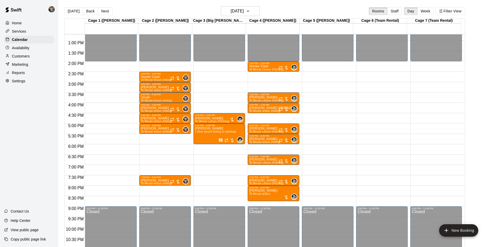
click at [246, 17] on div "Today Back Next Wednesday Sep 24 Rooms Staff Day Week Filter View" at bounding box center [264, 12] width 401 height 12
click at [244, 13] on h6 "[DATE]" at bounding box center [237, 11] width 13 height 7
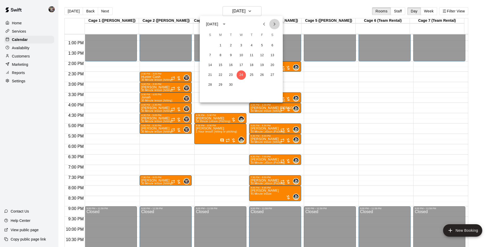
click at [274, 26] on icon "Next month" at bounding box center [274, 24] width 6 height 6
click at [243, 47] on button "1" at bounding box center [241, 45] width 9 height 9
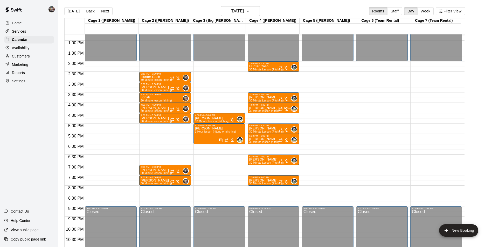
click at [238, 16] on div "Today Back Next Wednesday Oct 01 Rooms Staff Day Week Filter View" at bounding box center [264, 12] width 401 height 12
click at [238, 15] on button "[DATE]" at bounding box center [240, 11] width 39 height 10
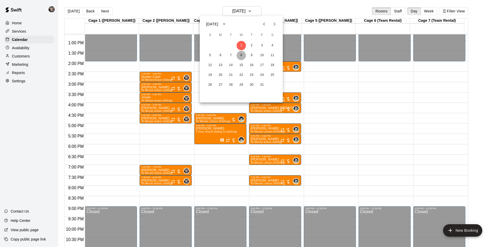
click at [241, 55] on button "8" at bounding box center [241, 55] width 9 height 9
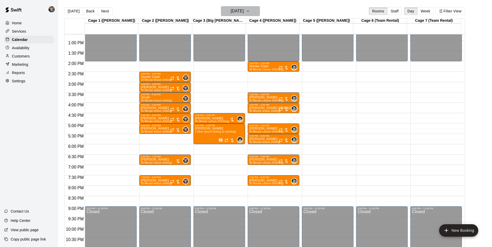
click at [231, 12] on h6 "[DATE]" at bounding box center [237, 11] width 13 height 7
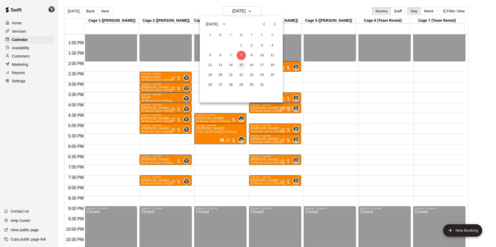
click at [245, 65] on button "15" at bounding box center [241, 65] width 9 height 9
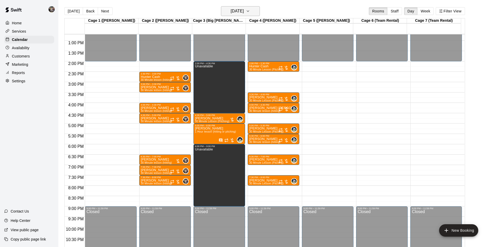
click at [231, 14] on h6 "[DATE]" at bounding box center [237, 11] width 13 height 7
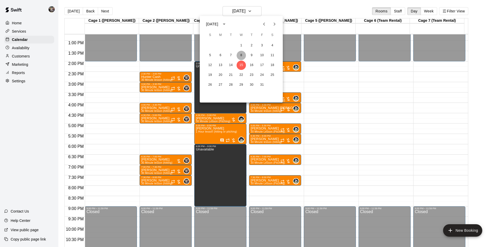
click at [242, 54] on button "8" at bounding box center [241, 55] width 9 height 9
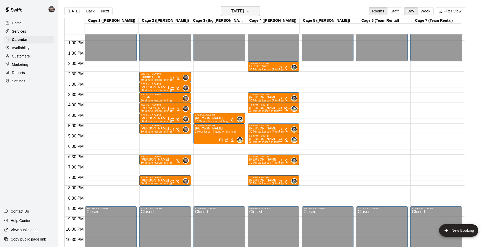
click at [237, 12] on h6 "[DATE]" at bounding box center [237, 11] width 13 height 7
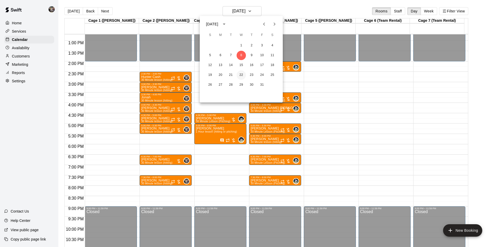
click at [242, 75] on button "22" at bounding box center [241, 75] width 9 height 9
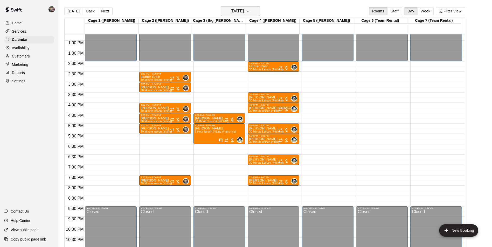
click at [241, 15] on button "[DATE]" at bounding box center [240, 11] width 39 height 10
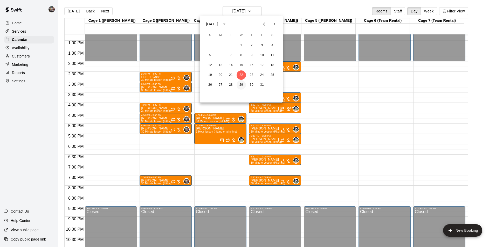
click at [241, 82] on button "29" at bounding box center [241, 84] width 9 height 9
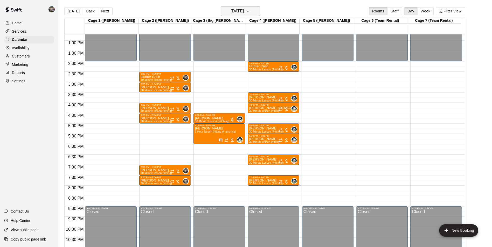
click at [239, 9] on h6 "[DATE]" at bounding box center [237, 11] width 13 height 7
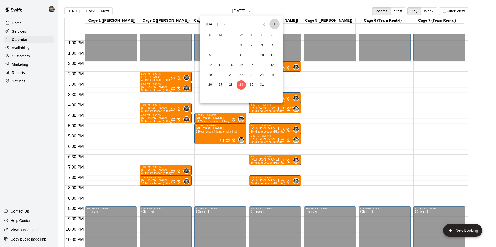
click at [271, 25] on button "Next month" at bounding box center [274, 24] width 10 height 10
click at [251, 60] on button "6" at bounding box center [251, 55] width 9 height 9
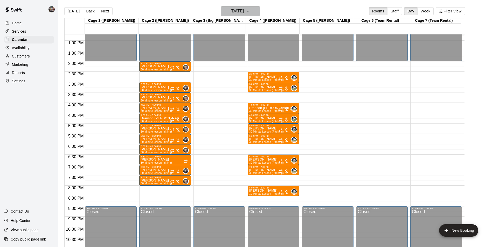
click at [236, 13] on h6 "[DATE]" at bounding box center [237, 11] width 13 height 7
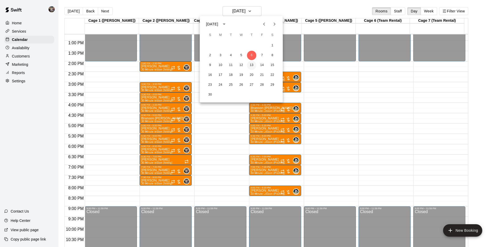
click at [252, 67] on button "13" at bounding box center [251, 65] width 9 height 9
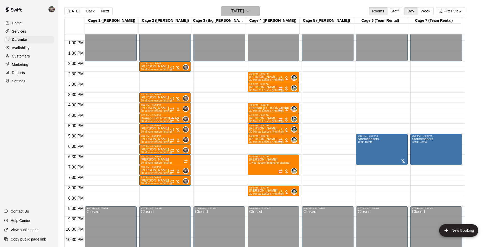
click at [232, 10] on h6 "[DATE]" at bounding box center [237, 11] width 13 height 7
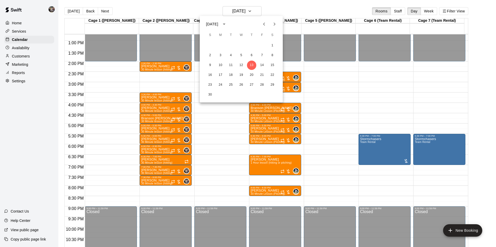
click at [73, 9] on div at bounding box center [248, 123] width 496 height 247
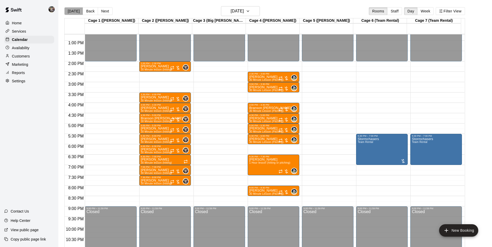
click at [73, 10] on button "[DATE]" at bounding box center [73, 11] width 19 height 8
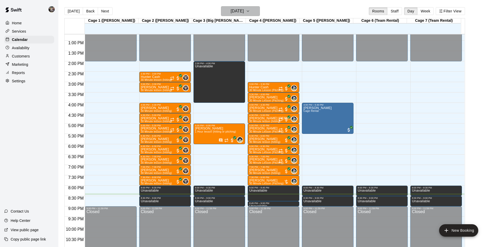
click at [231, 13] on h6 "[DATE]" at bounding box center [237, 11] width 13 height 7
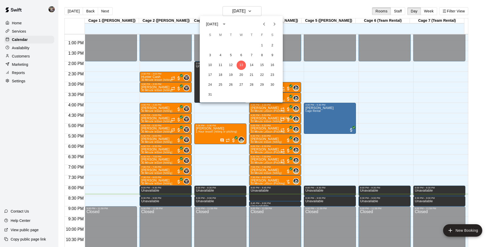
click at [305, 86] on div at bounding box center [248, 123] width 496 height 247
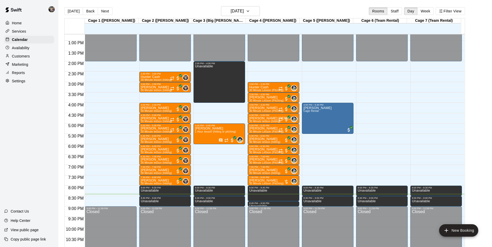
click at [257, 17] on div "[DATE] Back [DATE][DATE] Rooms Staff Day Week Filter View" at bounding box center [264, 12] width 401 height 12
click at [257, 14] on button "[DATE]" at bounding box center [240, 11] width 39 height 10
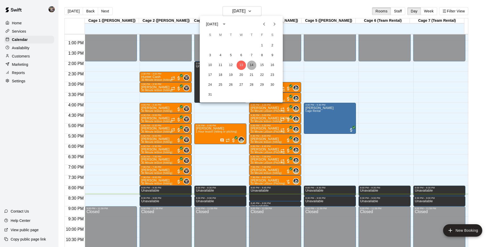
click at [251, 69] on button "14" at bounding box center [251, 65] width 9 height 9
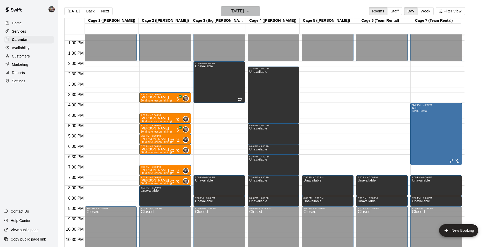
click at [244, 12] on h6 "[DATE]" at bounding box center [237, 11] width 13 height 7
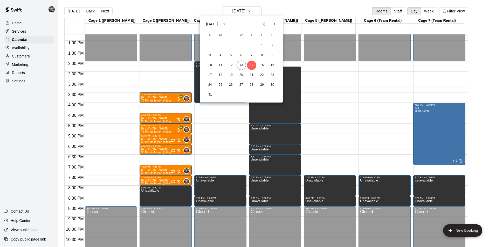
click at [266, 24] on icon "Previous month" at bounding box center [264, 24] width 6 height 6
click at [241, 77] on button "25" at bounding box center [241, 75] width 9 height 9
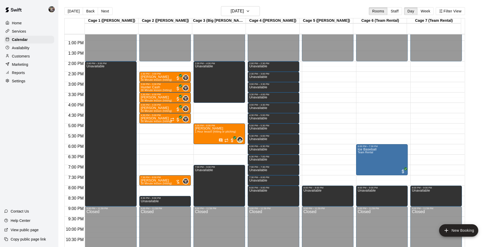
click at [33, 71] on div "Reports" at bounding box center [29, 73] width 50 height 8
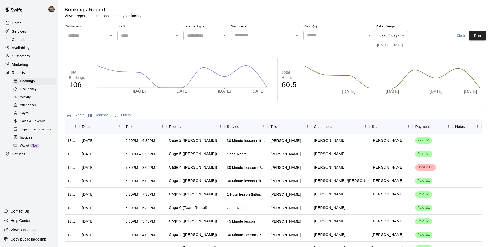
click at [35, 125] on div "Sales & Revenue" at bounding box center [34, 121] width 44 height 7
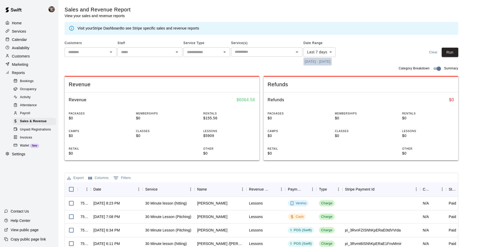
click at [316, 63] on button "8/6/2025 - 8/13/2025" at bounding box center [317, 62] width 28 height 8
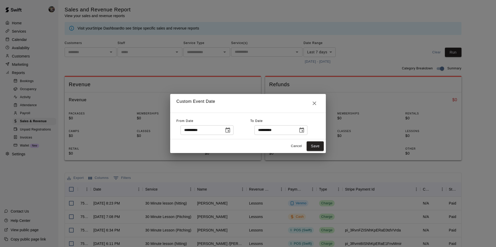
click at [230, 131] on icon "Choose date, selected date is Aug 6, 2025" at bounding box center [227, 130] width 5 height 5
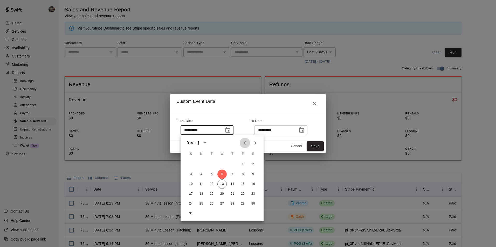
click at [245, 144] on icon "Previous month" at bounding box center [245, 143] width 2 height 3
click at [224, 193] on button "25" at bounding box center [221, 194] width 9 height 9
type input "**********"
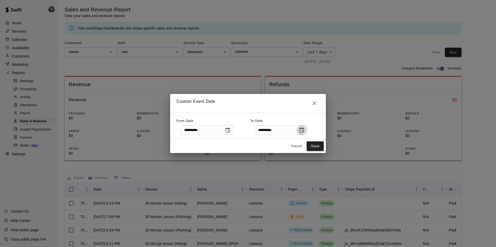
click at [304, 129] on icon "Choose date, selected date is Aug 13, 2025" at bounding box center [302, 130] width 6 height 6
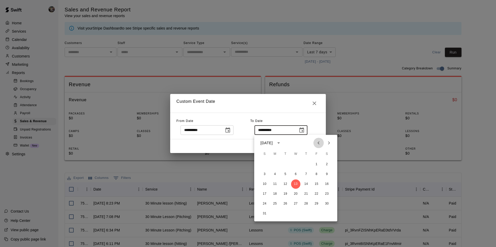
click at [320, 145] on icon "Previous month" at bounding box center [318, 143] width 6 height 6
click at [314, 192] on button "27" at bounding box center [316, 194] width 9 height 9
type input "**********"
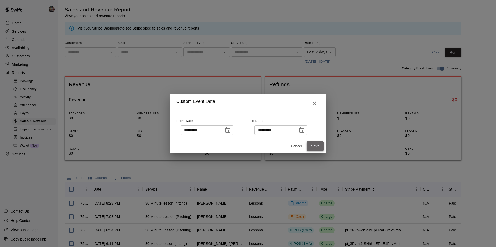
click at [313, 150] on button "Save" at bounding box center [315, 147] width 17 height 10
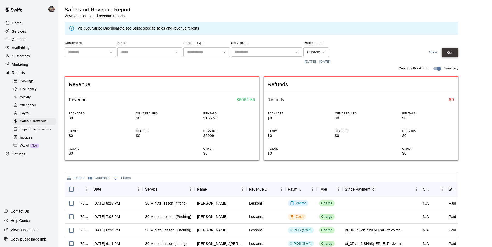
click at [453, 54] on button "Run" at bounding box center [450, 53] width 17 height 10
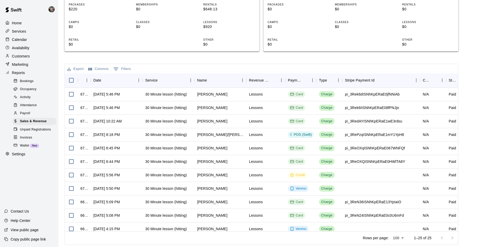
click at [250, 67] on div "Export Columns 0 Filters" at bounding box center [261, 68] width 393 height 9
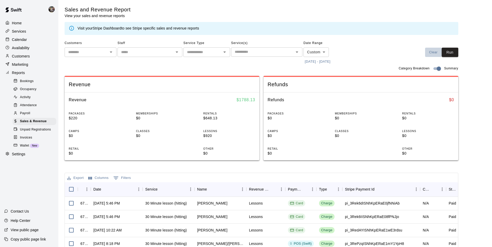
click at [432, 51] on button "Clear" at bounding box center [433, 53] width 17 height 10
type input "****"
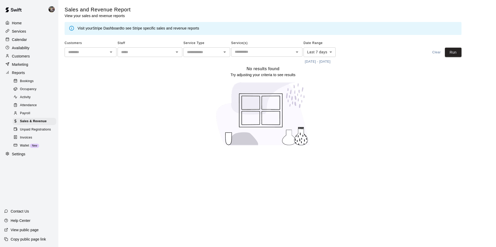
click at [25, 25] on div "Home" at bounding box center [29, 23] width 50 height 8
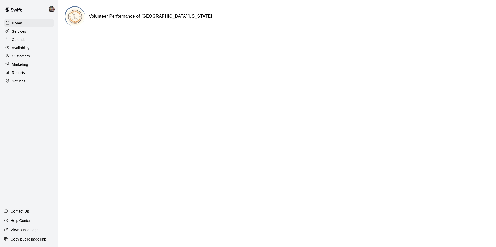
click at [30, 38] on div "Calendar" at bounding box center [29, 40] width 50 height 8
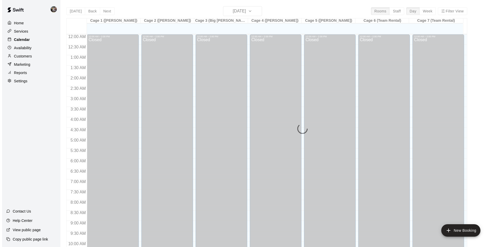
scroll to position [264, 0]
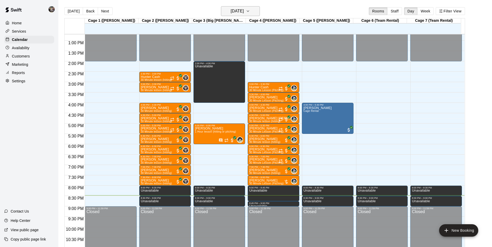
click at [238, 14] on h6 "[DATE]" at bounding box center [237, 11] width 13 height 7
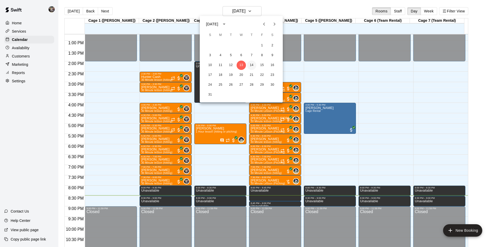
click at [251, 66] on button "14" at bounding box center [251, 65] width 9 height 9
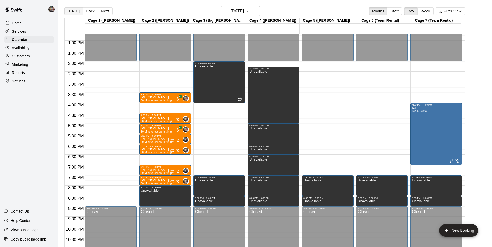
click at [73, 10] on button "[DATE]" at bounding box center [73, 11] width 19 height 8
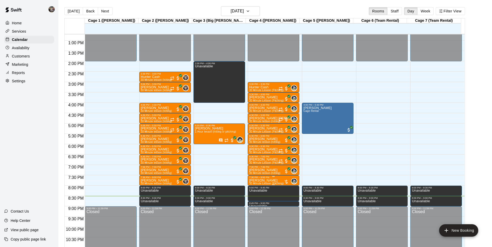
click at [253, 179] on div "7:30 PM – 8:00 PM" at bounding box center [273, 177] width 49 height 3
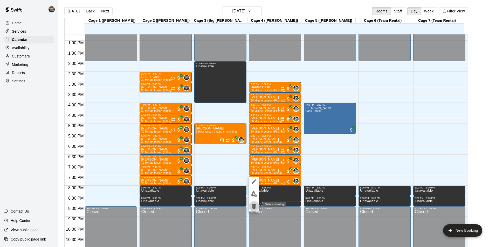
click at [254, 207] on icon "delete" at bounding box center [254, 206] width 4 height 5
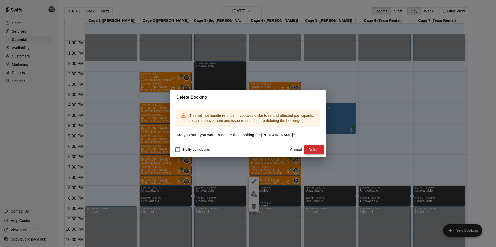
click at [314, 148] on button "Delete" at bounding box center [313, 150] width 19 height 10
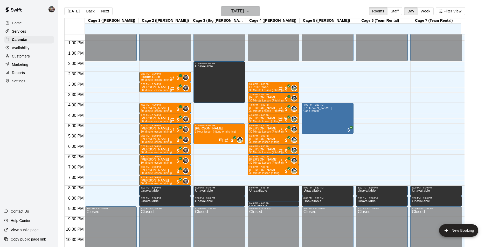
click at [244, 10] on h6 "[DATE]" at bounding box center [237, 11] width 13 height 7
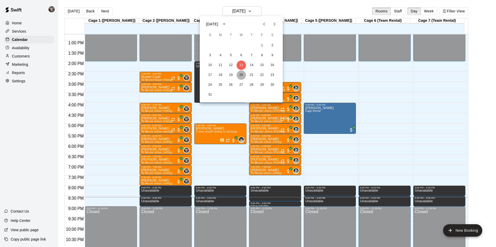
click at [243, 75] on button "20" at bounding box center [241, 75] width 9 height 9
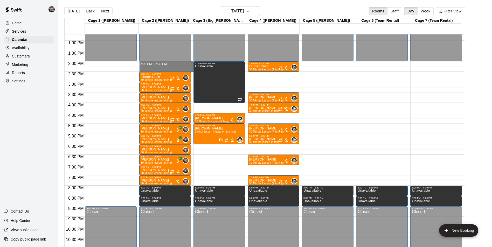
drag, startPoint x: 154, startPoint y: 63, endPoint x: 154, endPoint y: 67, distance: 3.9
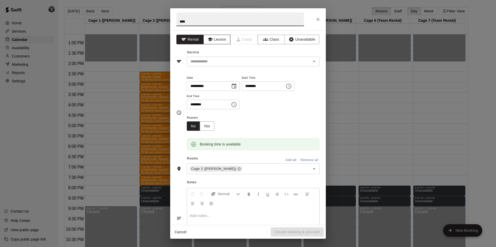
type input "****"
click at [225, 39] on button "Lesson" at bounding box center [216, 40] width 27 height 10
drag, startPoint x: 245, startPoint y: 75, endPoint x: 246, endPoint y: 68, distance: 7.0
click at [245, 75] on div "**********" at bounding box center [253, 92] width 133 height 35
click at [246, 68] on div "**********" at bounding box center [248, 127] width 156 height 195
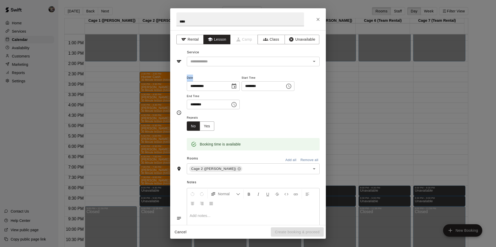
click at [246, 68] on div "**********" at bounding box center [248, 127] width 156 height 195
click at [246, 65] on div "​" at bounding box center [253, 62] width 133 height 10
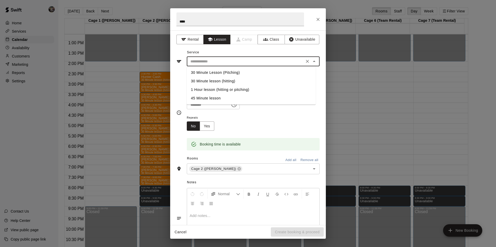
click at [243, 83] on li "30 Minute lesson (hitting)" at bounding box center [251, 81] width 129 height 9
type input "**********"
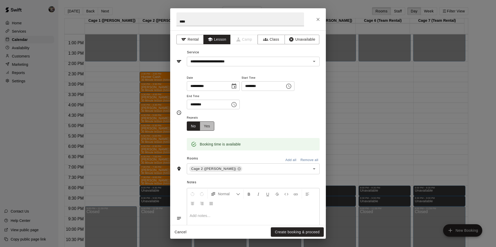
click at [206, 126] on button "Yes" at bounding box center [207, 127] width 15 height 10
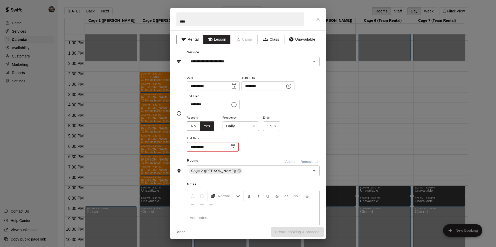
click at [251, 127] on body "Home Services Calendar Availability Customers Marketing Reports Settings Contac…" at bounding box center [248, 128] width 496 height 256
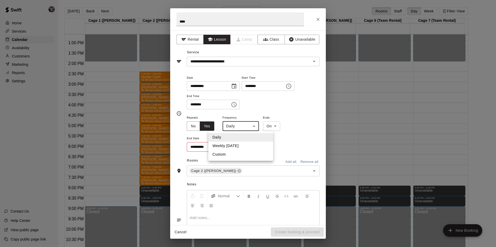
click at [246, 149] on li "Weekly [DATE]" at bounding box center [240, 146] width 65 height 9
type input "******"
click at [233, 147] on icon "Choose date" at bounding box center [233, 147] width 6 height 6
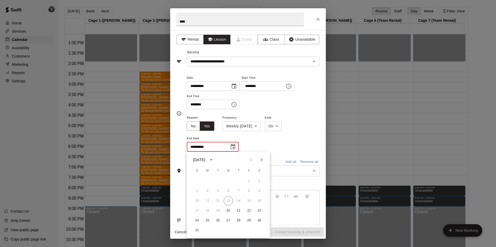
click at [264, 158] on icon "Next month" at bounding box center [261, 160] width 6 height 6
click at [263, 158] on icon "Next month" at bounding box center [261, 160] width 6 height 6
click at [230, 219] on button "31" at bounding box center [228, 220] width 9 height 9
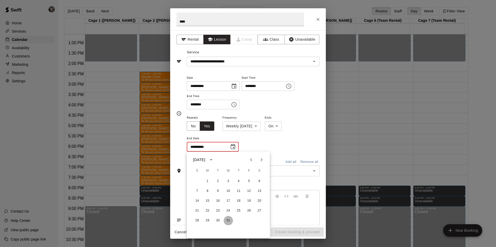
type input "**********"
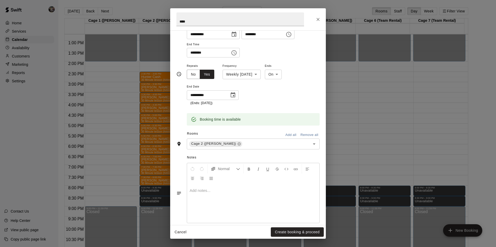
scroll to position [60, 0]
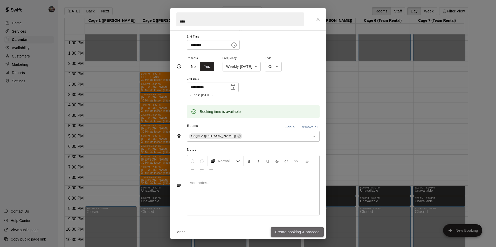
click at [279, 234] on button "Create booking & proceed" at bounding box center [297, 233] width 53 height 10
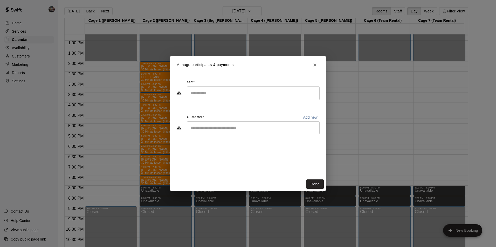
click at [240, 101] on div "Staff ​ Customers Add new ​" at bounding box center [247, 108] width 143 height 61
click at [239, 99] on div "​" at bounding box center [253, 94] width 133 height 14
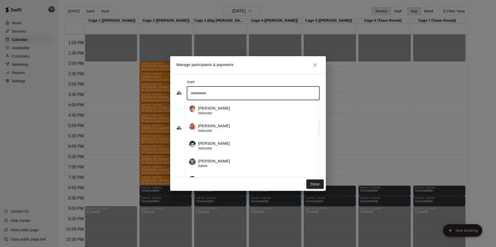
click at [207, 162] on p "[PERSON_NAME]" at bounding box center [214, 161] width 32 height 5
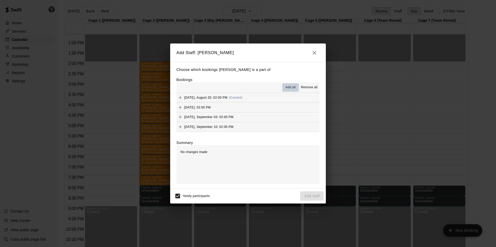
click at [290, 85] on span "Add all" at bounding box center [290, 87] width 10 height 5
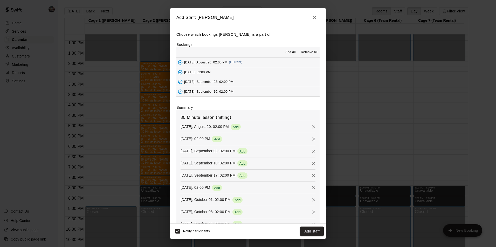
click at [309, 51] on span "Remove all" at bounding box center [309, 52] width 17 height 5
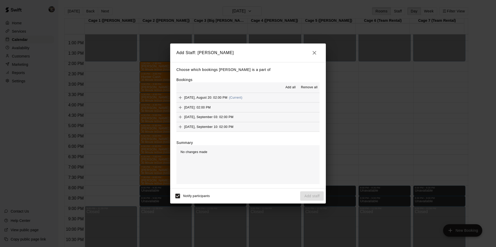
click at [314, 52] on icon "button" at bounding box center [314, 53] width 6 height 6
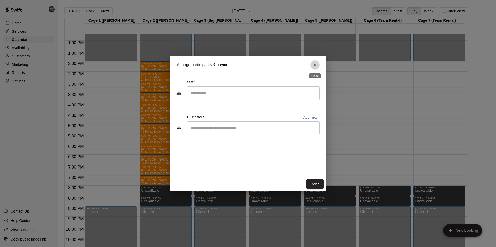
click at [316, 63] on icon "Close" at bounding box center [314, 65] width 5 height 5
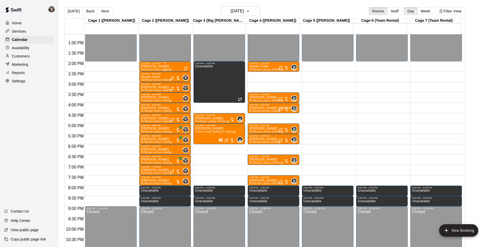
click at [175, 68] on div "cody 30 Minute lesson (hitting)" at bounding box center [165, 188] width 49 height 247
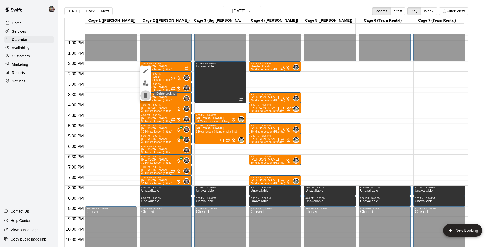
click at [143, 98] on icon "delete" at bounding box center [145, 96] width 6 height 6
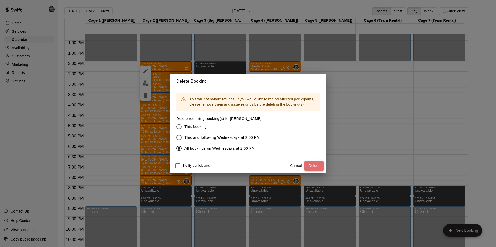
click at [320, 168] on button "Delete" at bounding box center [313, 166] width 19 height 10
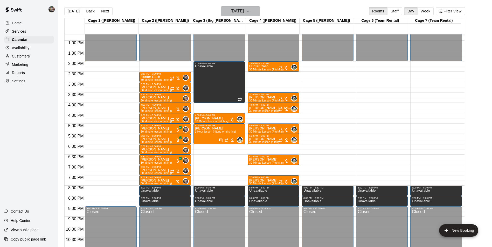
click at [244, 8] on h6 "[DATE]" at bounding box center [237, 11] width 13 height 7
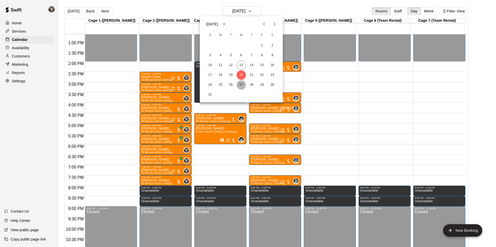
click at [243, 83] on button "27" at bounding box center [241, 84] width 9 height 9
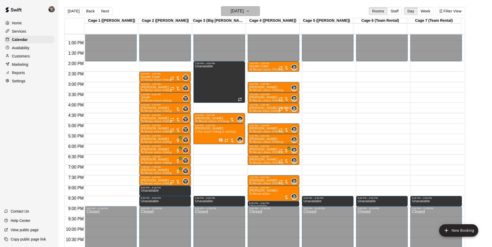
click at [243, 12] on h6 "[DATE]" at bounding box center [237, 11] width 13 height 7
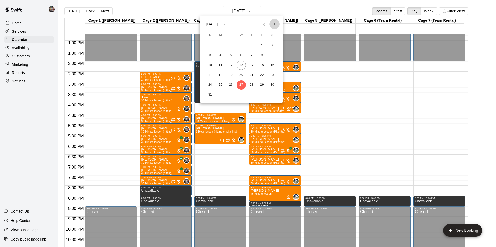
click at [275, 25] on icon "Next month" at bounding box center [274, 24] width 6 height 6
click at [245, 45] on button "3" at bounding box center [241, 45] width 9 height 9
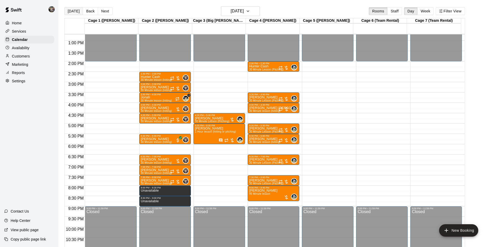
click at [77, 9] on button "[DATE]" at bounding box center [73, 11] width 19 height 8
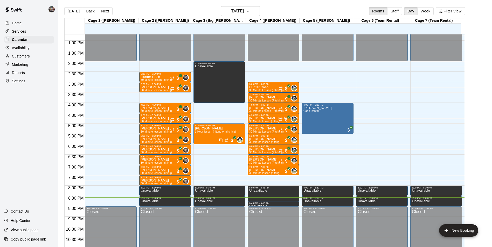
click at [51, 4] on div at bounding box center [52, 9] width 11 height 10
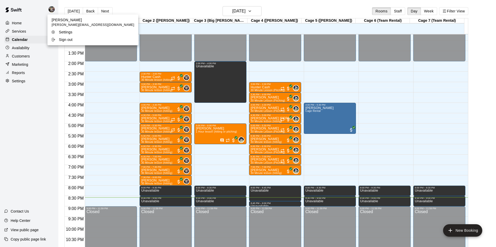
click at [63, 40] on p "Sign out" at bounding box center [66, 39] width 14 height 5
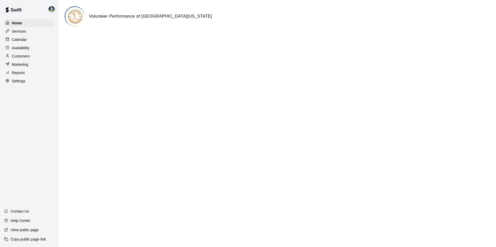
click at [18, 43] on div "Calendar" at bounding box center [29, 40] width 50 height 8
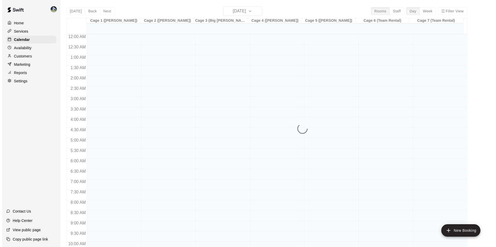
scroll to position [264, 0]
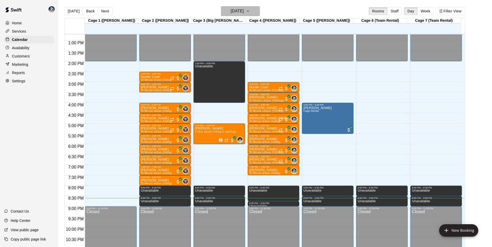
click at [260, 13] on button "[DATE]" at bounding box center [240, 11] width 39 height 10
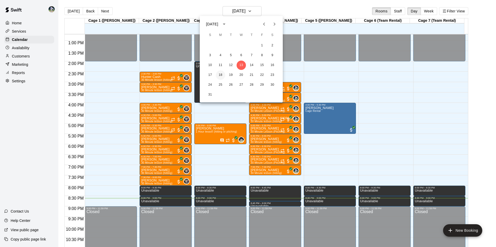
click at [221, 77] on button "18" at bounding box center [220, 75] width 9 height 9
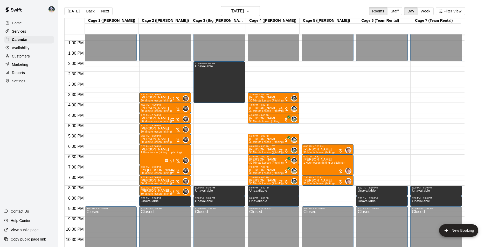
click at [257, 150] on p "[PERSON_NAME]" at bounding box center [266, 150] width 34 height 0
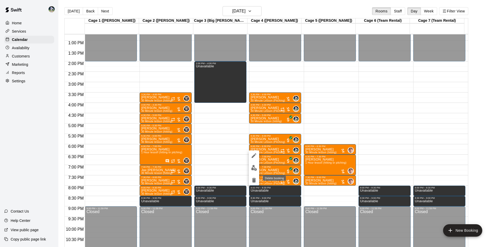
click at [254, 179] on icon "delete" at bounding box center [254, 180] width 4 height 5
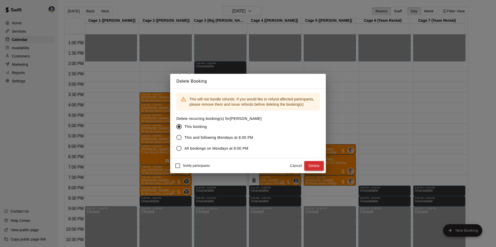
click at [311, 163] on button "Delete" at bounding box center [313, 166] width 19 height 10
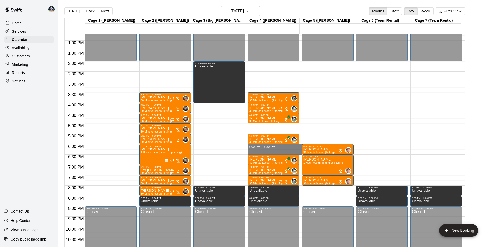
drag, startPoint x: 259, startPoint y: 146, endPoint x: 259, endPoint y: 151, distance: 6.0
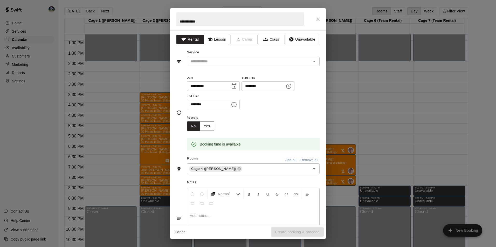
type input "**********"
click at [219, 43] on button "Lesson" at bounding box center [216, 40] width 27 height 10
click at [232, 65] on input "text" at bounding box center [245, 61] width 114 height 6
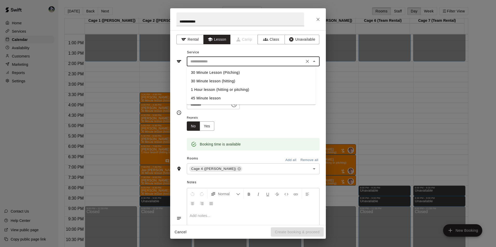
click at [234, 72] on li "30 Minute Lesson (Pitching)" at bounding box center [251, 72] width 129 height 9
type input "**********"
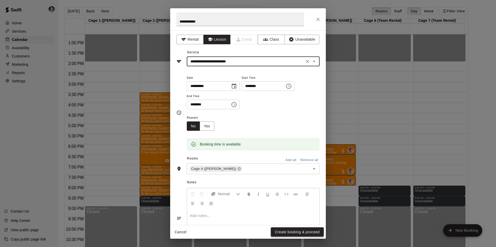
click at [301, 233] on button "Create booking & proceed" at bounding box center [297, 233] width 53 height 10
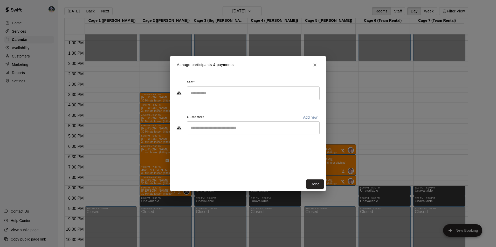
click at [223, 96] on input "Search staff" at bounding box center [253, 93] width 128 height 9
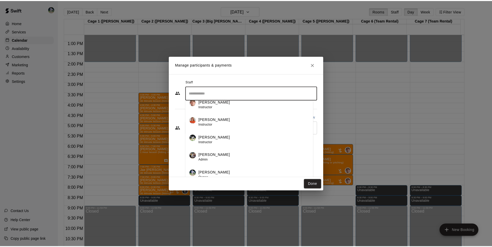
scroll to position [9, 0]
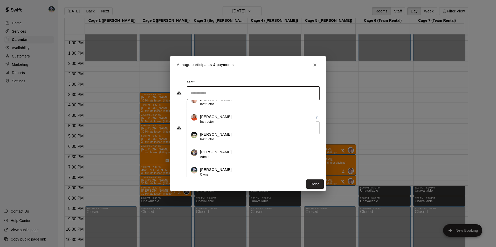
click at [217, 171] on div "Chad Bell Owner" at bounding box center [256, 172] width 112 height 10
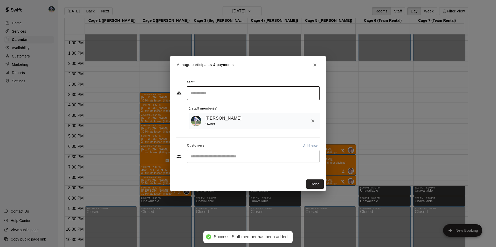
click at [294, 126] on div "Chad Bell Owner" at bounding box center [261, 121] width 112 height 12
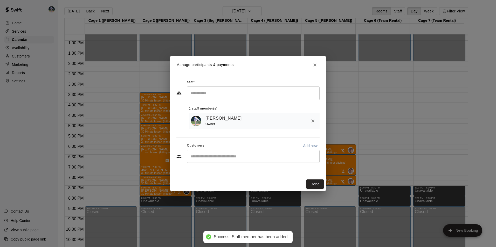
click at [273, 155] on div "​" at bounding box center [253, 156] width 133 height 13
type input "***"
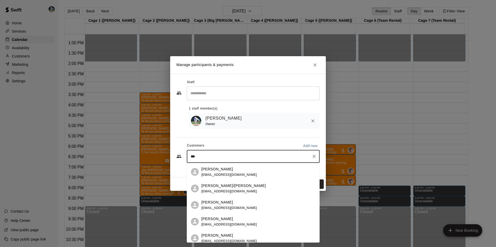
click at [271, 167] on div "Stan Morris bigsquiz2875@gmail.com" at bounding box center [258, 172] width 114 height 11
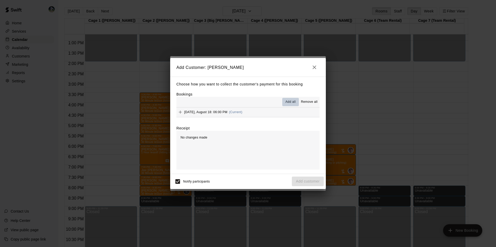
click at [295, 104] on span "Add all" at bounding box center [290, 102] width 10 height 5
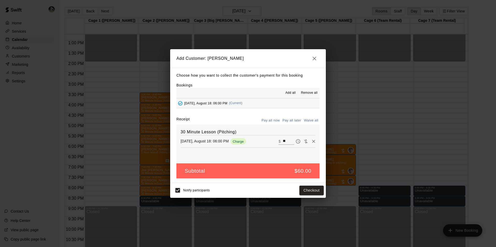
click at [293, 121] on button "Pay all later" at bounding box center [292, 121] width 22 height 8
click at [306, 190] on button "Add customer" at bounding box center [308, 191] width 32 height 10
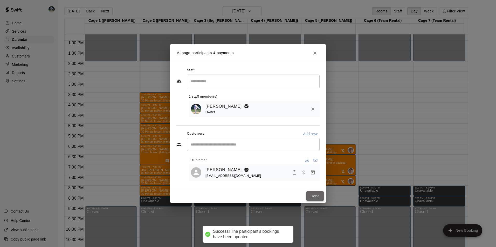
click at [311, 195] on button "Done" at bounding box center [314, 197] width 17 height 10
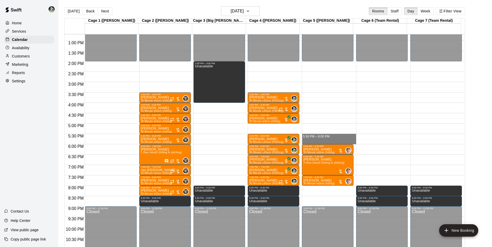
drag, startPoint x: 322, startPoint y: 135, endPoint x: 322, endPoint y: 142, distance: 6.5
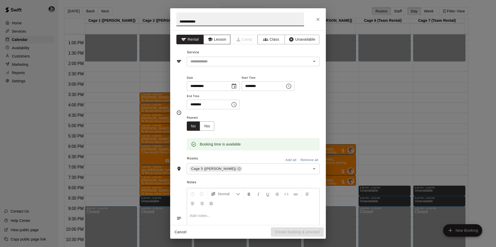
type input "**********"
click at [207, 39] on icon "button" at bounding box center [209, 40] width 5 height 4
click at [210, 60] on input "text" at bounding box center [245, 61] width 114 height 6
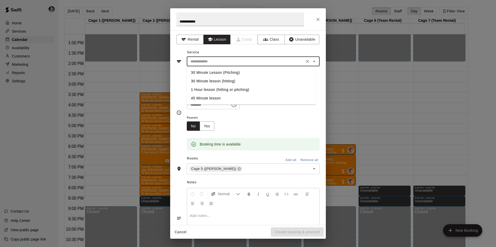
click at [212, 80] on li "30 Minute lesson (hitting)" at bounding box center [251, 81] width 129 height 9
type input "**********"
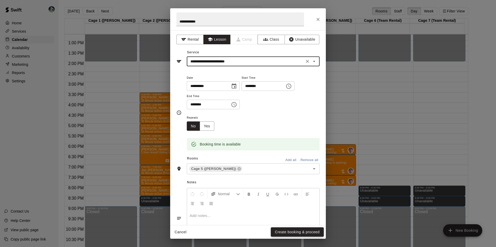
click at [285, 231] on button "Create booking & proceed" at bounding box center [297, 233] width 53 height 10
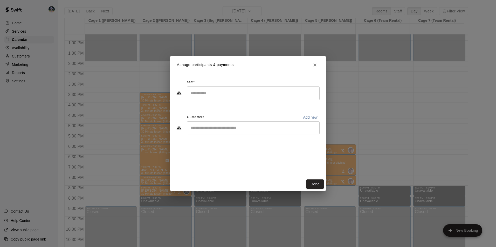
click at [226, 98] on div "​" at bounding box center [253, 94] width 133 height 14
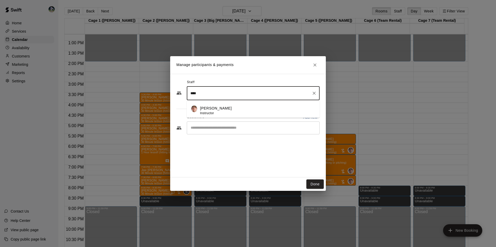
click at [224, 112] on div "Wes Walker Instructor" at bounding box center [257, 111] width 115 height 10
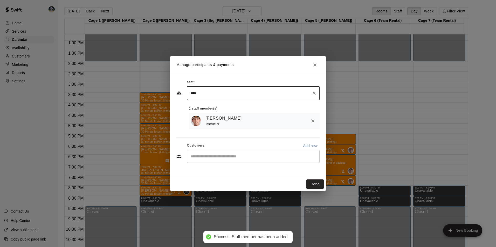
type input "****"
click at [241, 156] on input "Start typing to search customers..." at bounding box center [253, 156] width 128 height 5
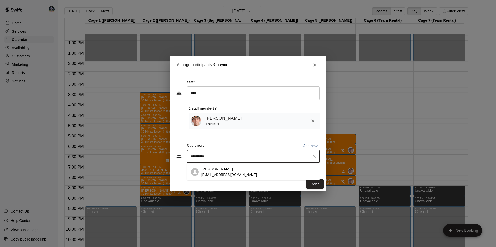
type input "**********"
click at [272, 172] on div "Stan Morris bigsquiz2875@gmail.com" at bounding box center [258, 172] width 114 height 11
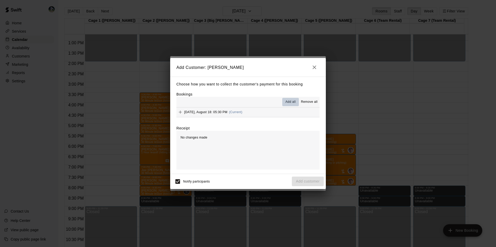
click at [290, 100] on span "Add all" at bounding box center [290, 102] width 10 height 5
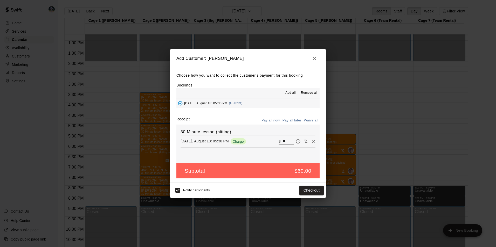
click at [278, 147] on div "30 Minute lesson (hitting) Monday, August 18: 05:30 PM Charge ​ $ **" at bounding box center [247, 144] width 143 height 39
click at [283, 142] on input "**" at bounding box center [288, 141] width 11 height 7
type input "**"
click at [300, 123] on button "Pay all later" at bounding box center [292, 121] width 22 height 8
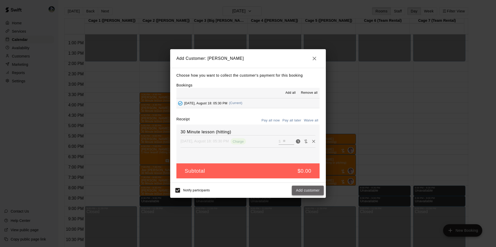
click at [314, 190] on button "Add customer" at bounding box center [308, 191] width 32 height 10
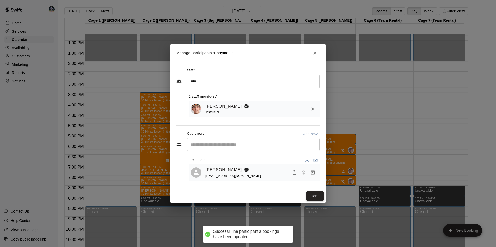
click at [314, 196] on button "Done" at bounding box center [314, 197] width 17 height 10
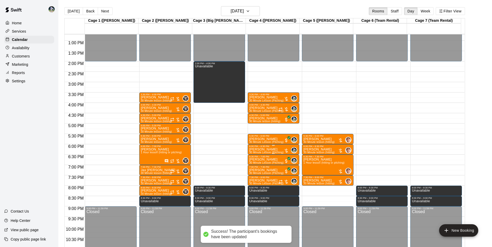
click at [257, 150] on p "[PERSON_NAME]" at bounding box center [266, 150] width 34 height 0
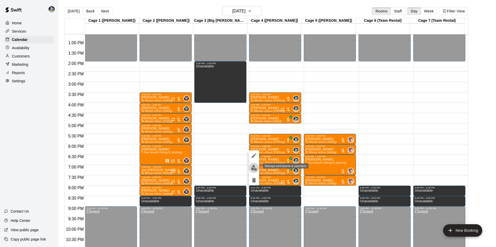
click at [253, 168] on img "edit" at bounding box center [254, 168] width 6 height 6
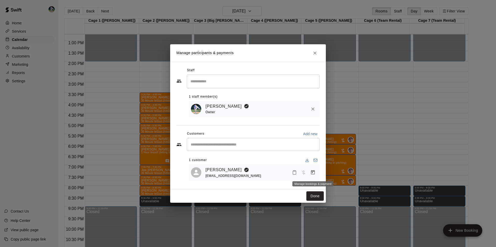
click at [312, 172] on icon "Manage bookings & payment" at bounding box center [312, 172] width 5 height 5
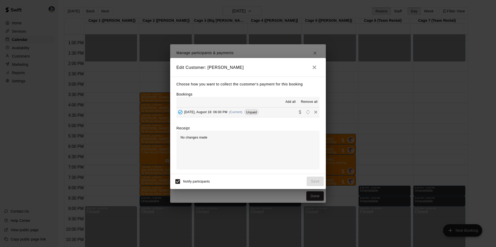
click at [292, 101] on span "Add all" at bounding box center [290, 102] width 10 height 5
click at [258, 114] on span "Unpaid" at bounding box center [251, 112] width 15 height 4
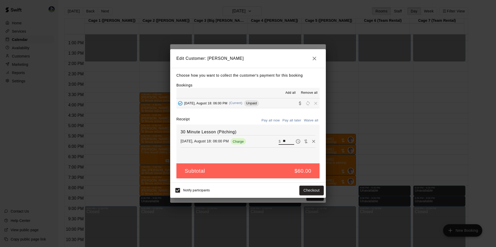
click at [283, 141] on input "**" at bounding box center [288, 141] width 11 height 7
type input "**"
click at [296, 119] on button "Pay all later" at bounding box center [292, 121] width 22 height 8
click at [312, 191] on button "Save" at bounding box center [315, 191] width 17 height 10
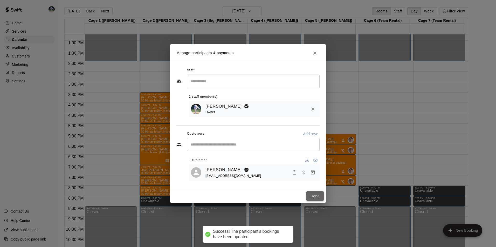
click at [312, 197] on button "Done" at bounding box center [314, 197] width 17 height 10
